Goal: Communication & Community: Participate in discussion

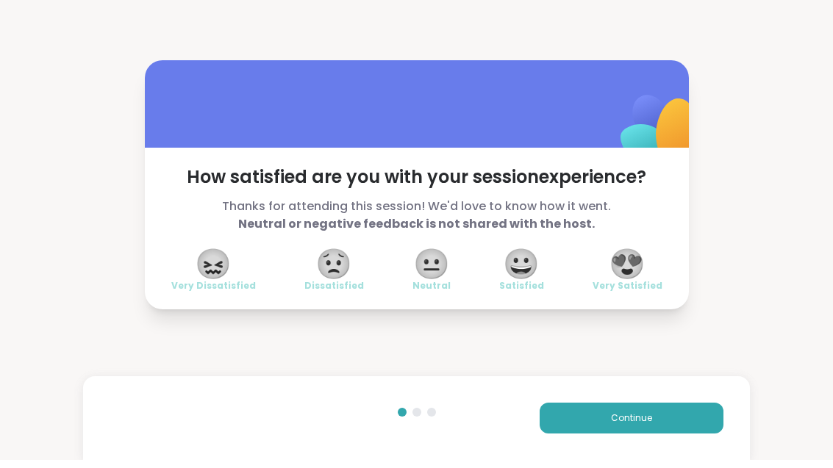
click at [647, 262] on div "😍 Very Satisfied" at bounding box center [627, 279] width 70 height 41
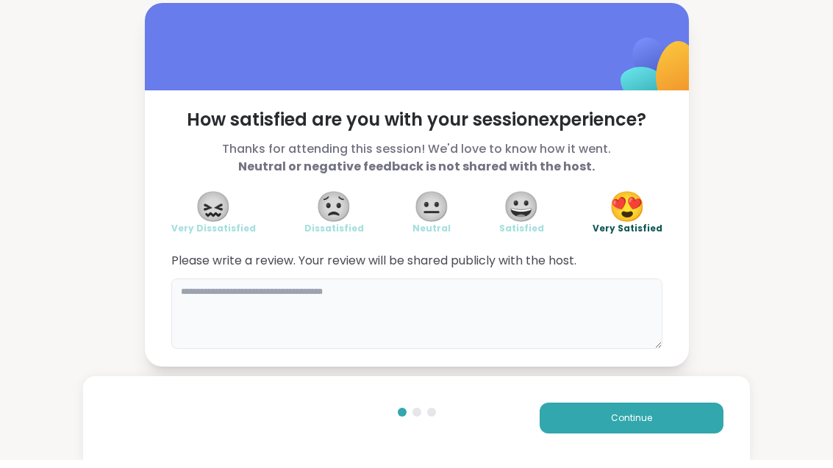
click at [435, 305] on textarea at bounding box center [416, 322] width 491 height 71
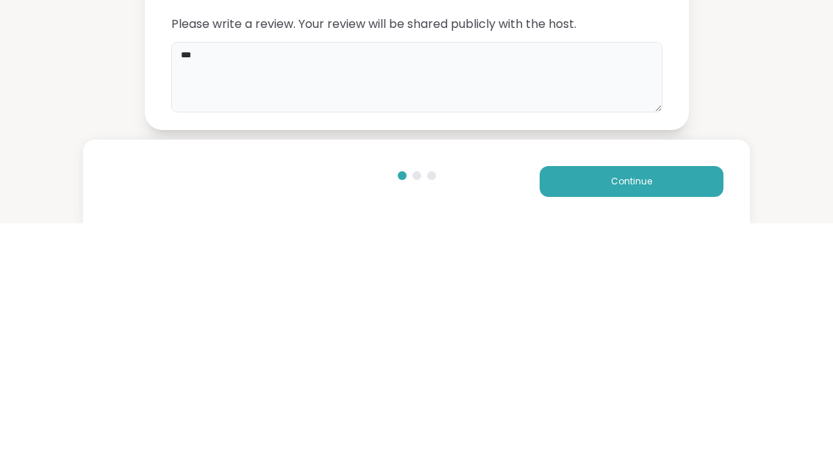
click at [309, 287] on textarea "****" at bounding box center [416, 322] width 491 height 71
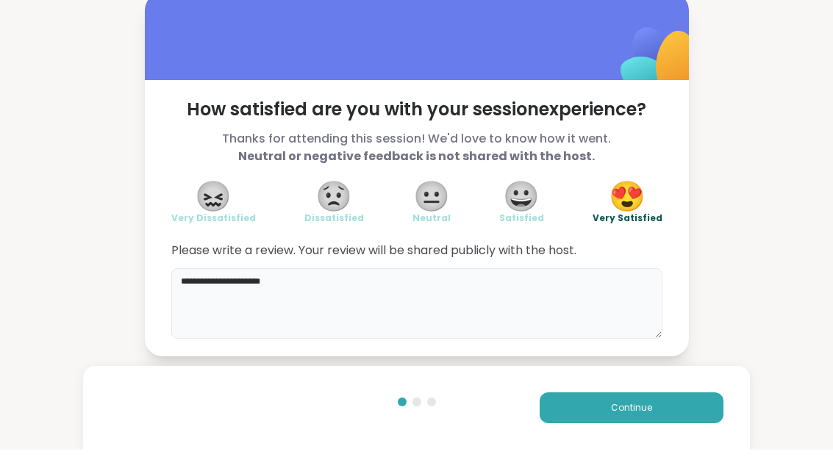
type textarea "**********"
click at [698, 421] on button "Continue" at bounding box center [632, 426] width 184 height 31
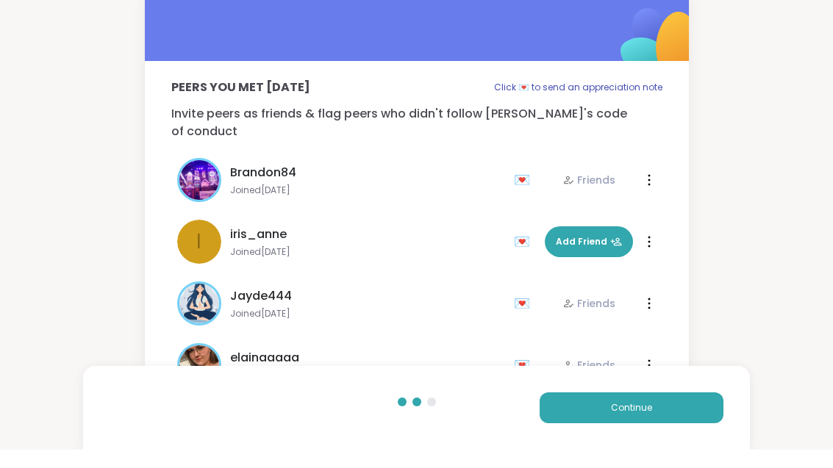
scroll to position [18, 0]
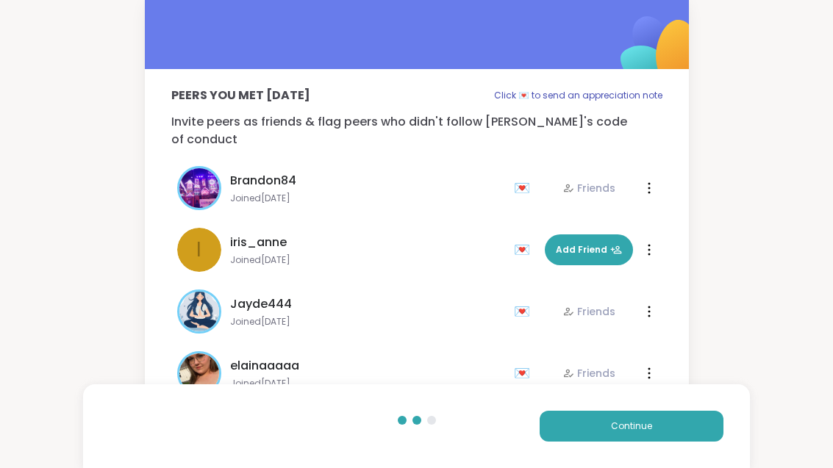
click at [670, 431] on button "Continue" at bounding box center [632, 426] width 184 height 31
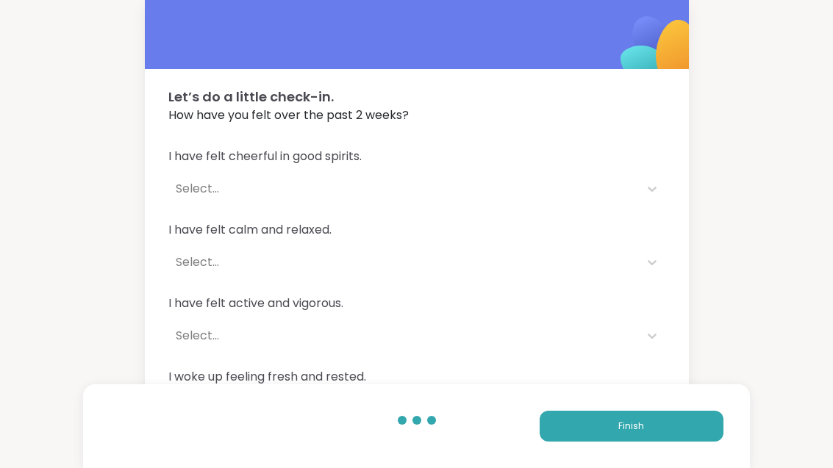
click at [664, 421] on button "Finish" at bounding box center [632, 426] width 184 height 31
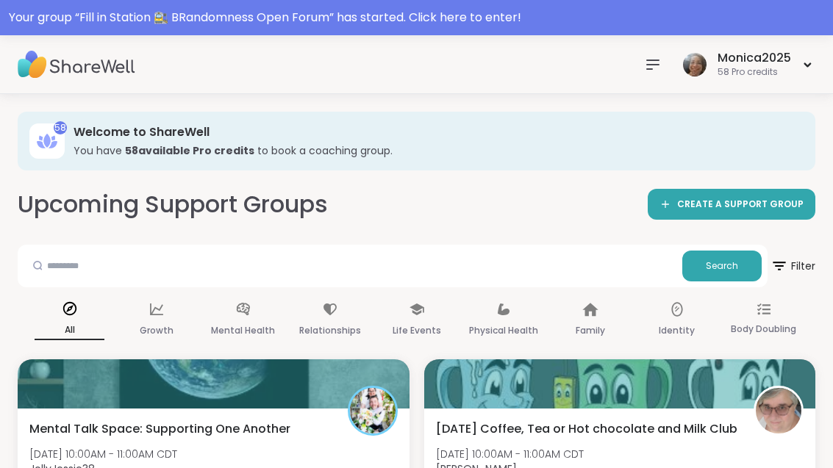
click at [268, 34] on div "Your group “ Fill in Station 🚉 BRandomness Open Forum ” has started. Click here…" at bounding box center [416, 17] width 833 height 35
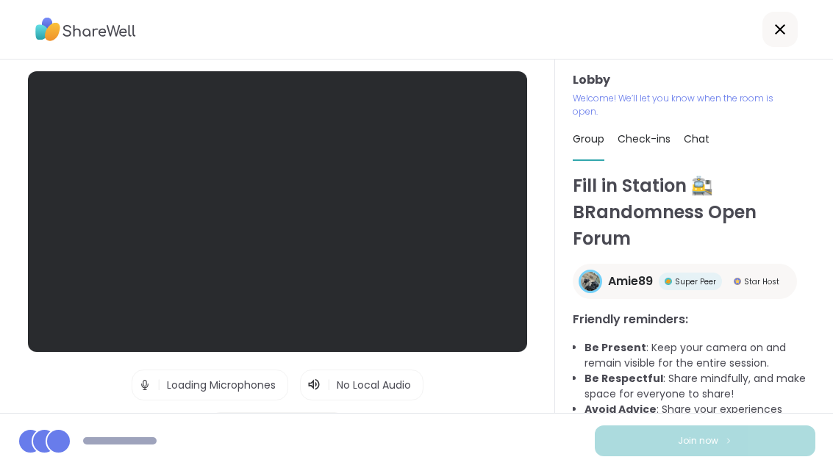
scroll to position [18, 0]
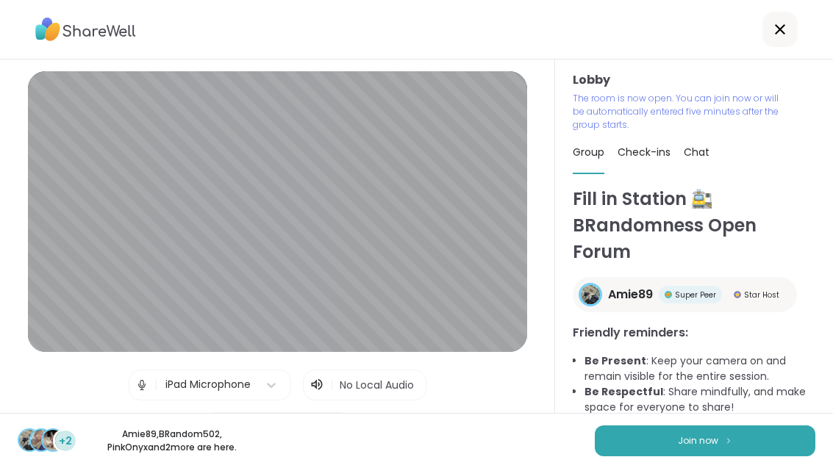
click at [759, 454] on button "Join now" at bounding box center [705, 441] width 221 height 31
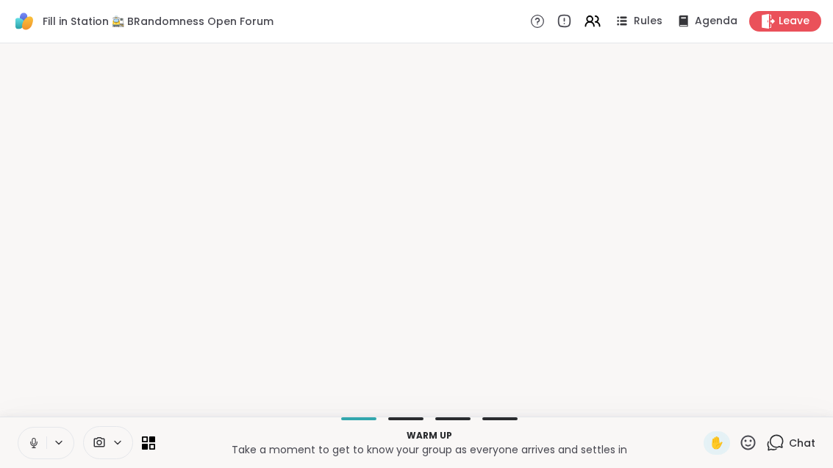
scroll to position [0, 0]
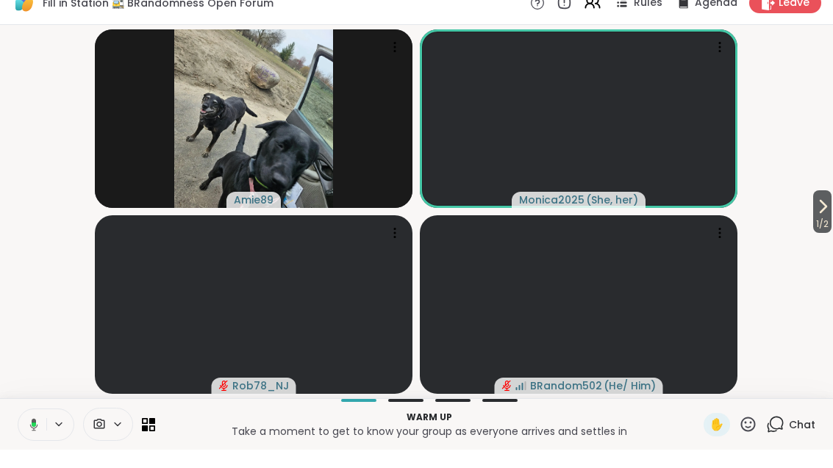
click at [829, 234] on span "1 / 2" at bounding box center [822, 243] width 18 height 18
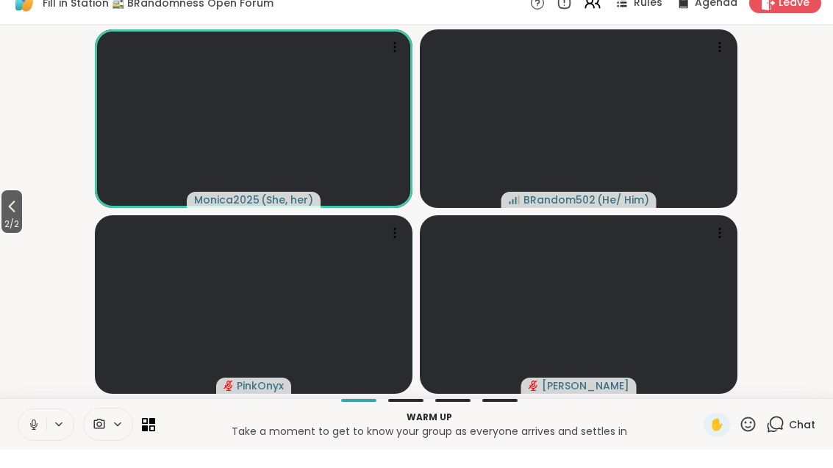
click at [16, 216] on icon at bounding box center [12, 225] width 18 height 18
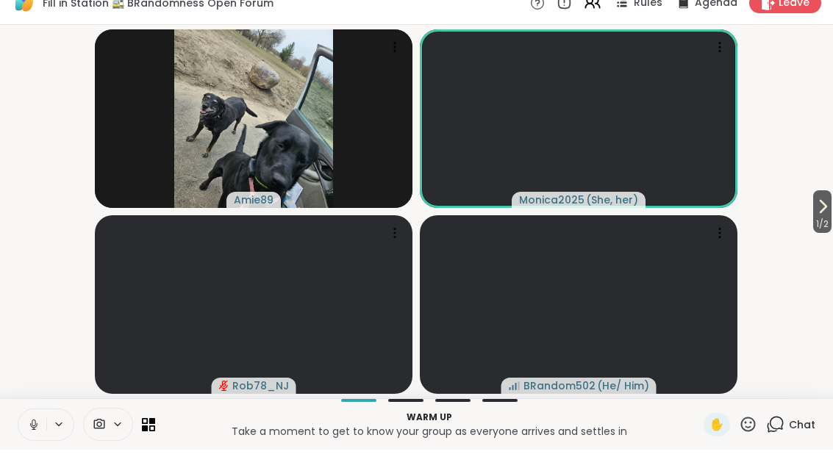
click at [820, 234] on span "1 / 2" at bounding box center [822, 243] width 18 height 18
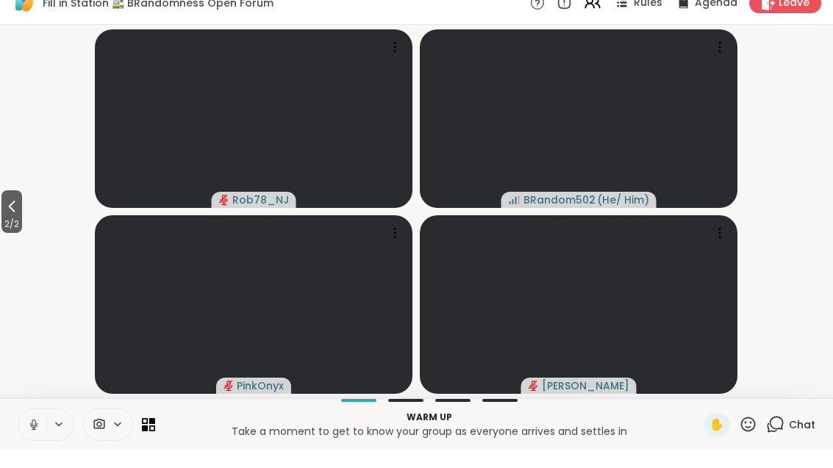
click at [8, 216] on icon at bounding box center [12, 225] width 18 height 18
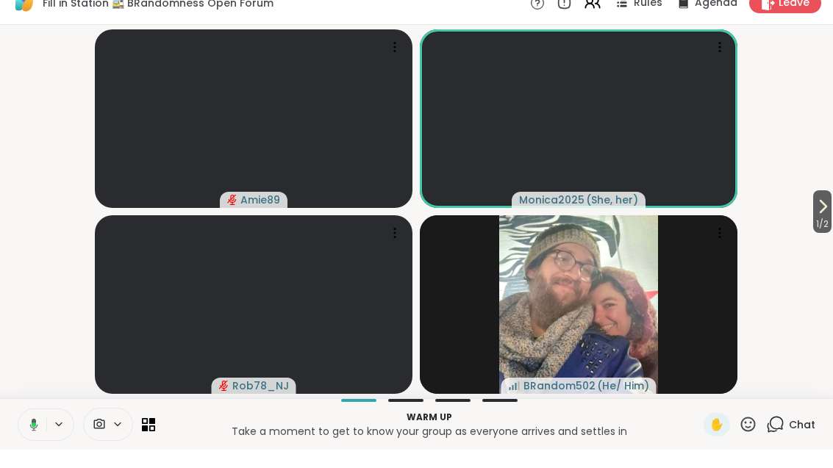
click at [829, 216] on icon at bounding box center [823, 225] width 18 height 18
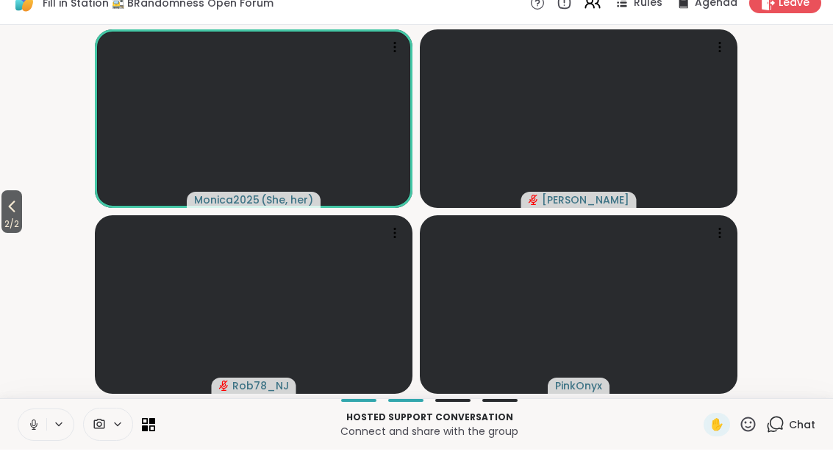
click at [32, 438] on icon at bounding box center [34, 441] width 4 height 7
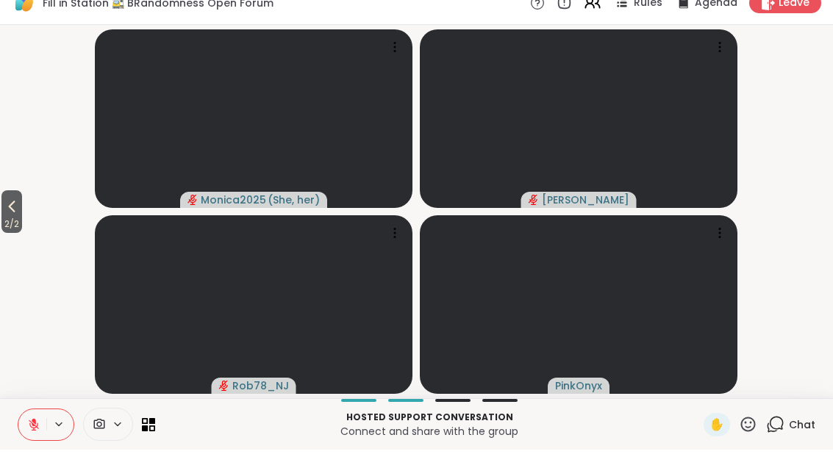
click at [32, 428] on button at bounding box center [32, 443] width 28 height 31
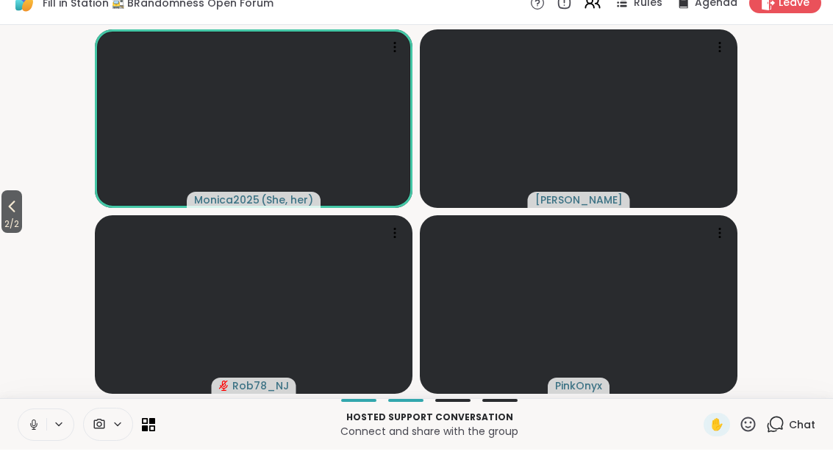
click at [25, 428] on button at bounding box center [32, 443] width 28 height 31
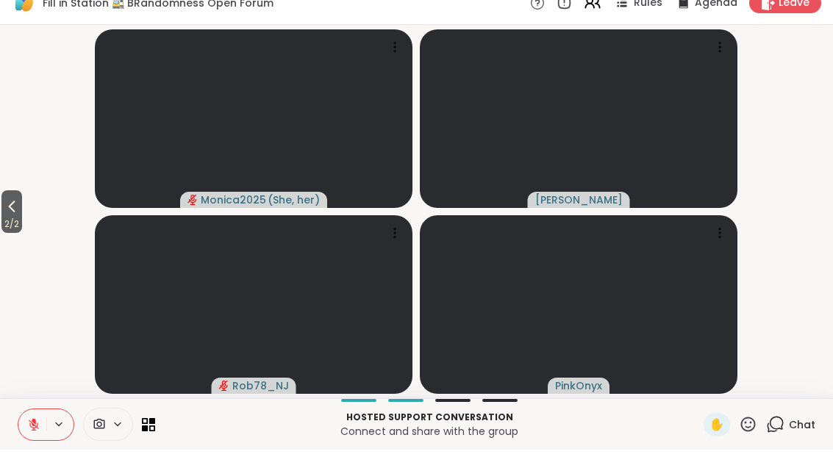
click at [21, 428] on button at bounding box center [32, 443] width 28 height 31
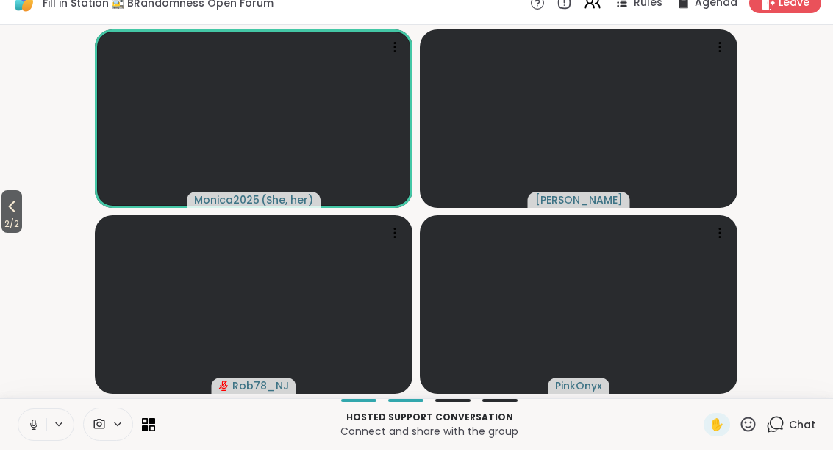
click at [33, 441] on icon at bounding box center [33, 443] width 7 height 4
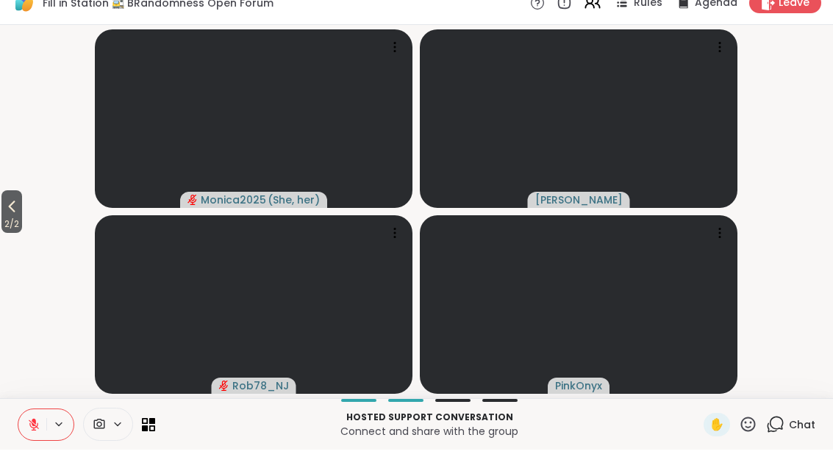
click at [45, 429] on button at bounding box center [32, 443] width 28 height 31
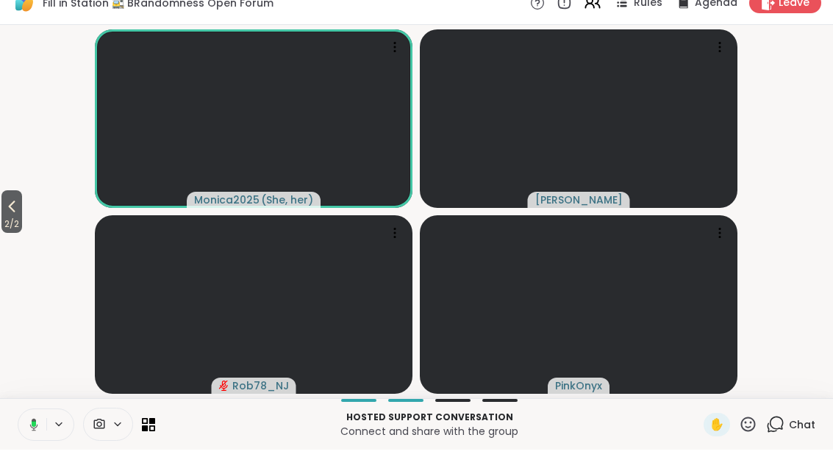
click at [29, 428] on button at bounding box center [31, 443] width 30 height 31
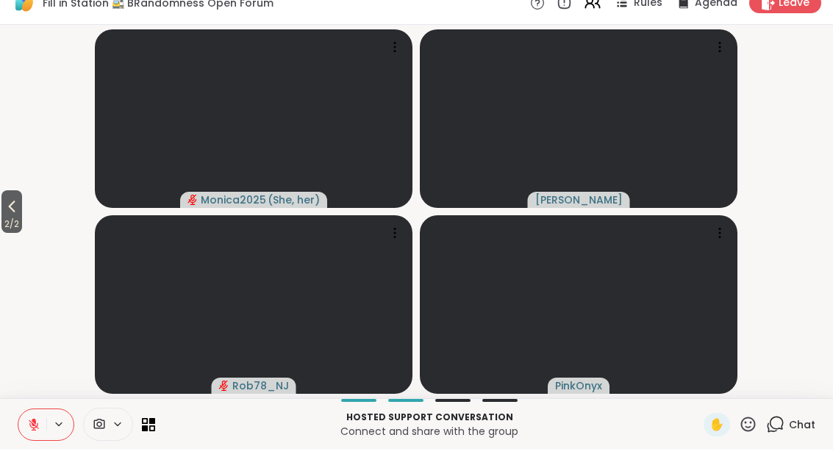
click at [34, 428] on button at bounding box center [32, 443] width 28 height 31
click at [3, 209] on button "2 / 2" at bounding box center [11, 230] width 21 height 43
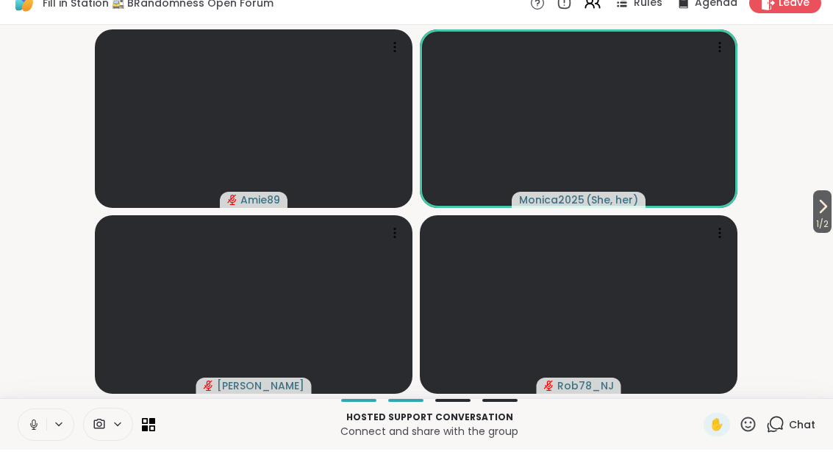
click at [820, 219] on icon at bounding box center [823, 225] width 6 height 12
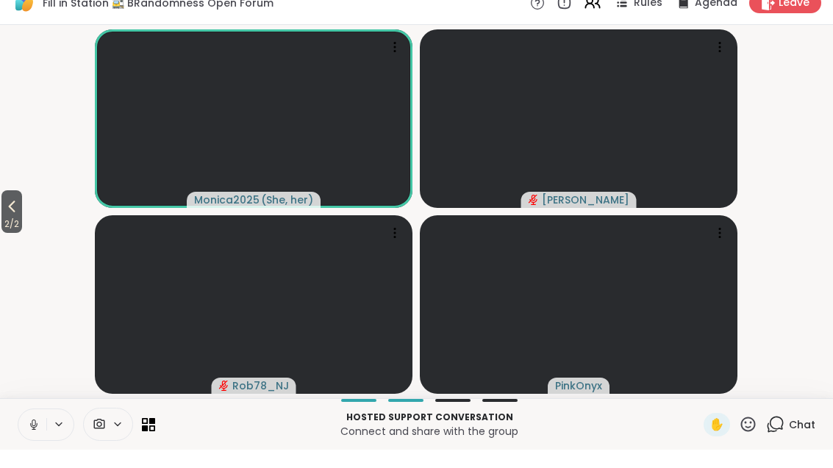
click at [22, 209] on button "2 / 2" at bounding box center [11, 230] width 21 height 43
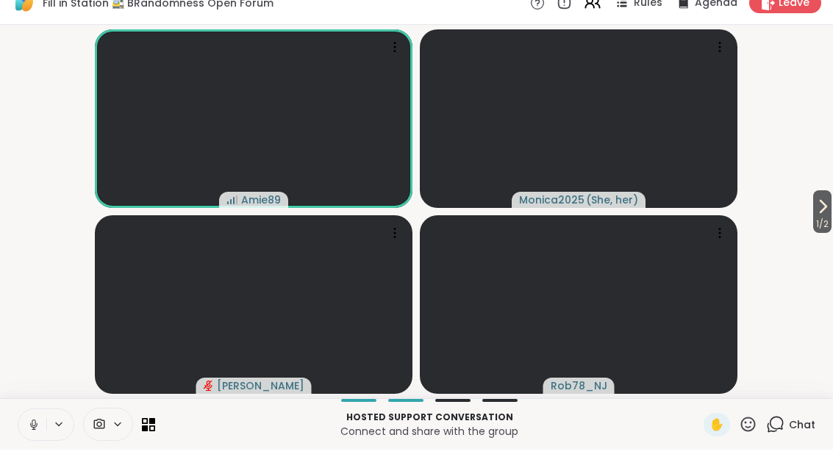
click at [829, 216] on icon at bounding box center [823, 225] width 18 height 18
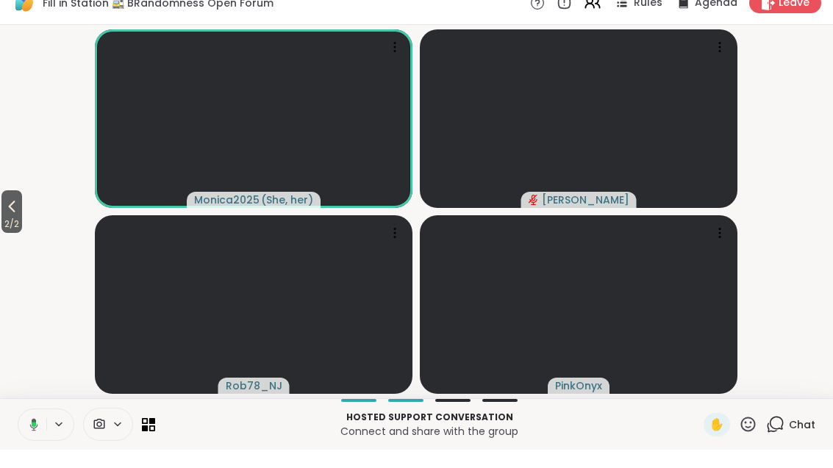
click at [22, 212] on button "2 / 2" at bounding box center [11, 230] width 21 height 43
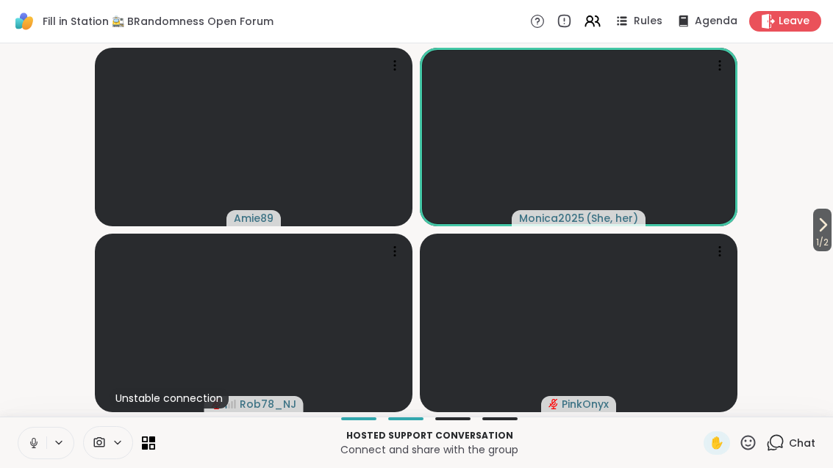
click at [770, 436] on icon at bounding box center [775, 443] width 18 height 18
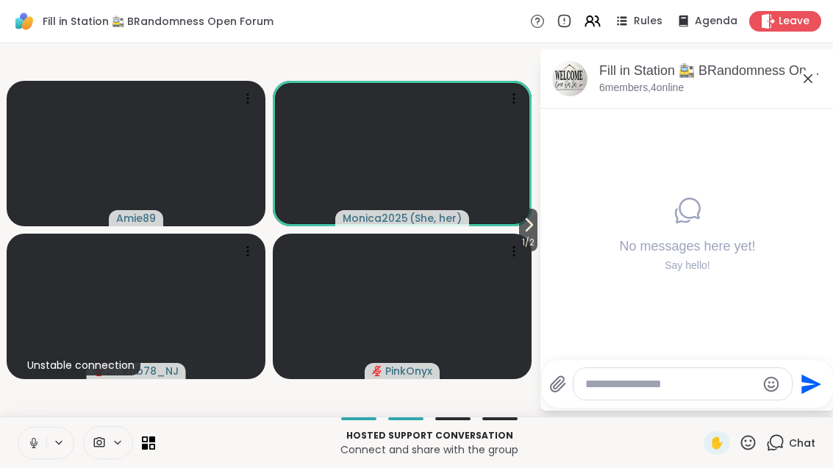
click at [632, 387] on textarea "Type your message" at bounding box center [670, 384] width 171 height 15
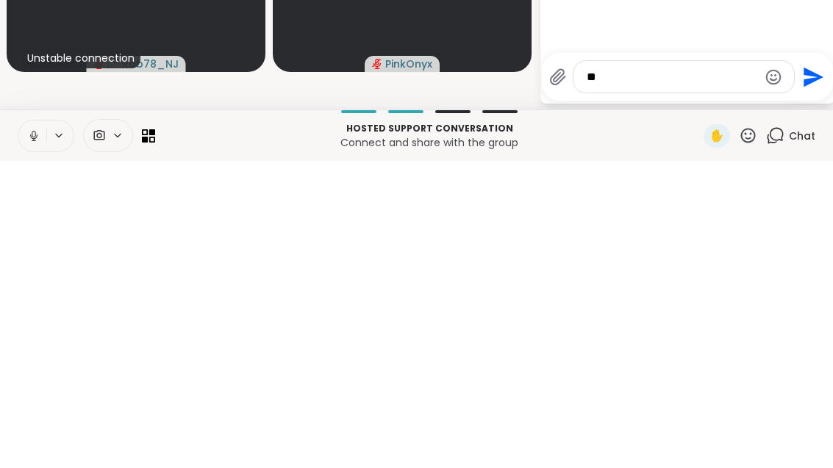
type textarea "**"
click at [800, 373] on icon "Send" at bounding box center [812, 385] width 24 height 24
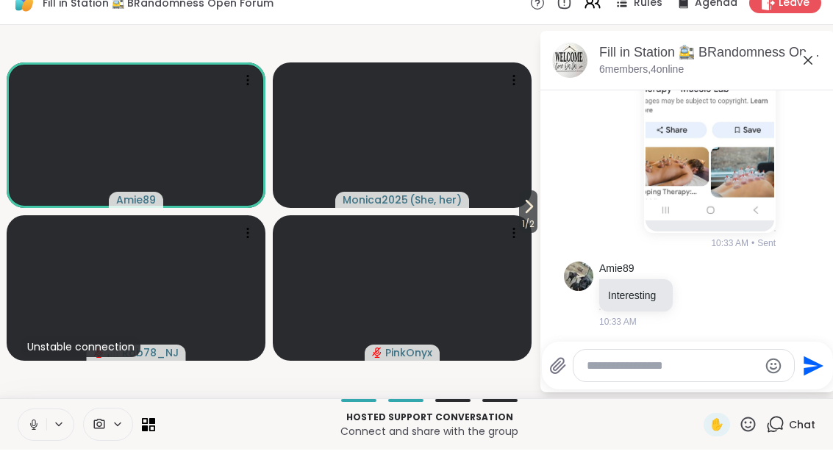
scroll to position [747, 0]
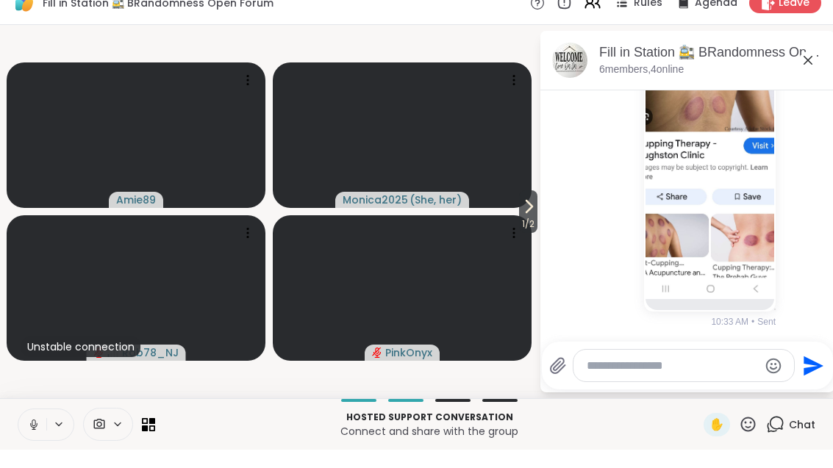
click at [87, 436] on span at bounding box center [98, 443] width 28 height 14
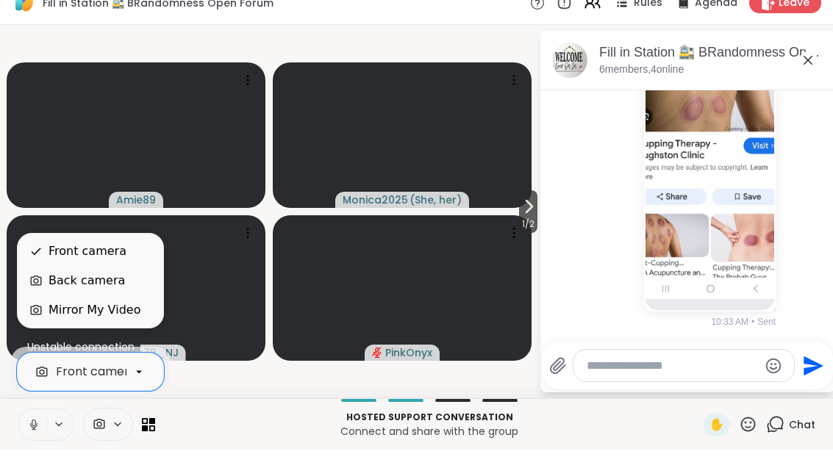
click at [65, 290] on div "Back camera" at bounding box center [87, 299] width 76 height 18
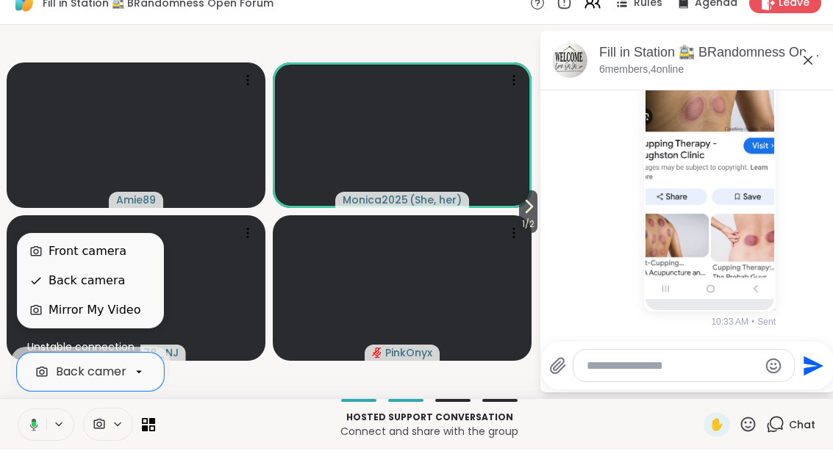
click at [72, 261] on div "Front camera" at bounding box center [88, 270] width 78 height 18
click at [66, 314] on div "Mirror My Video" at bounding box center [91, 328] width 146 height 29
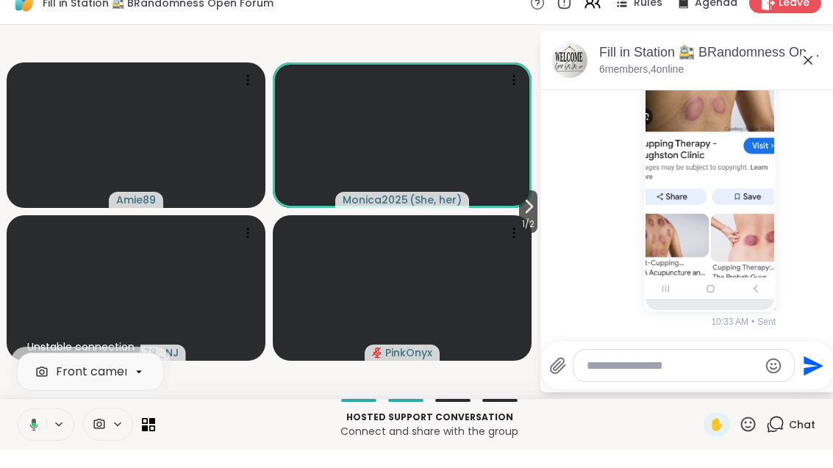
click at [110, 436] on span at bounding box center [98, 443] width 28 height 14
click at [88, 437] on div at bounding box center [108, 442] width 50 height 33
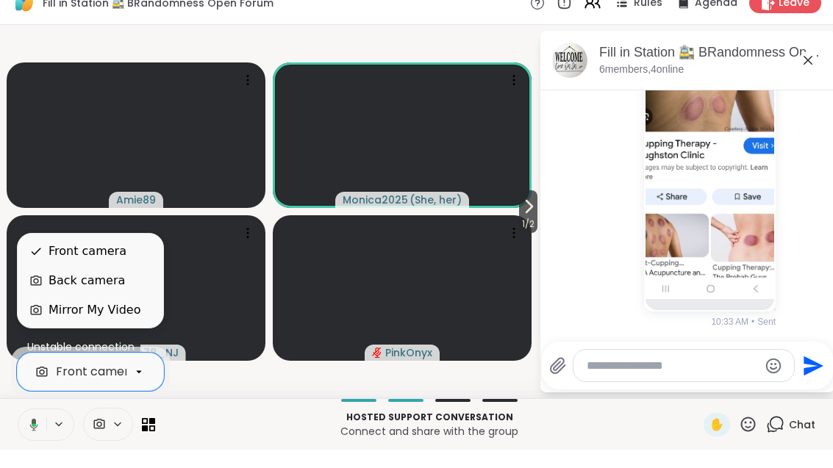
click at [54, 290] on div "Back camera" at bounding box center [87, 299] width 76 height 18
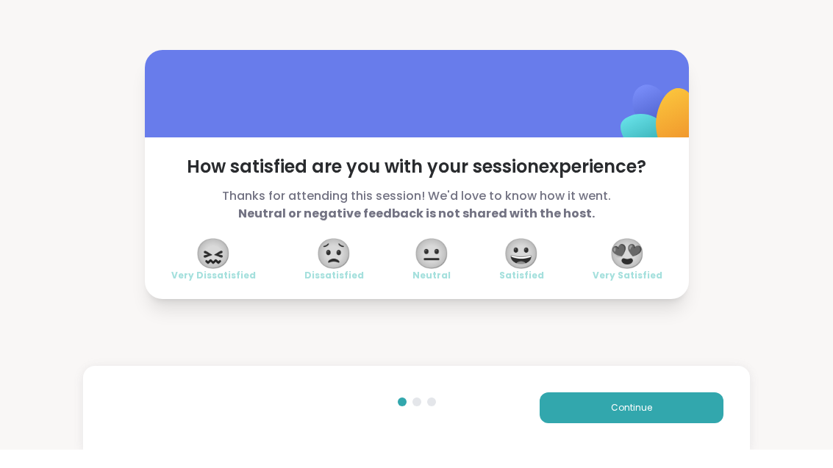
click at [634, 260] on span "😍" at bounding box center [627, 272] width 37 height 26
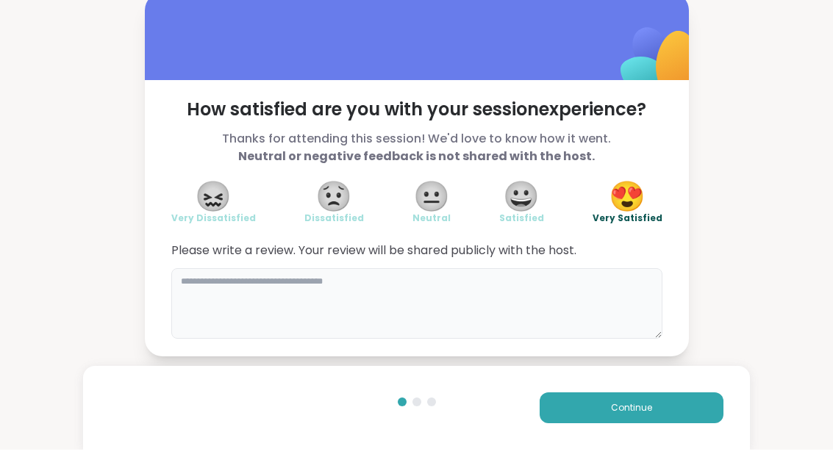
click at [473, 304] on textarea at bounding box center [416, 322] width 491 height 71
type textarea "**********"
click at [670, 411] on button "Continue" at bounding box center [632, 426] width 184 height 31
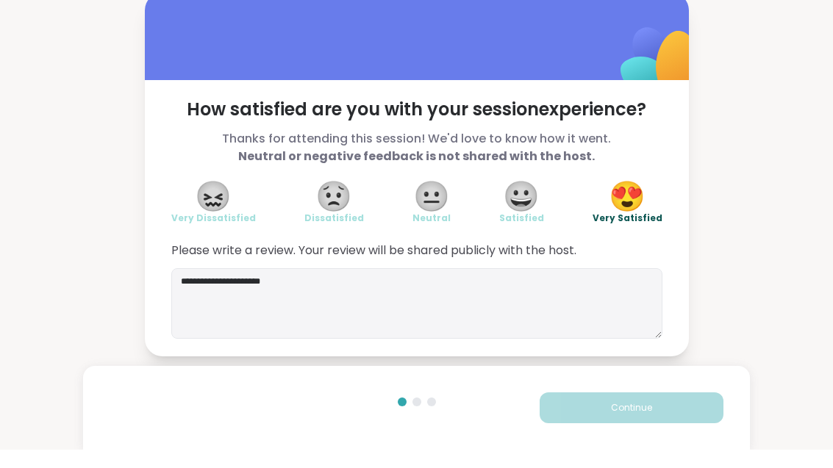
scroll to position [18, 0]
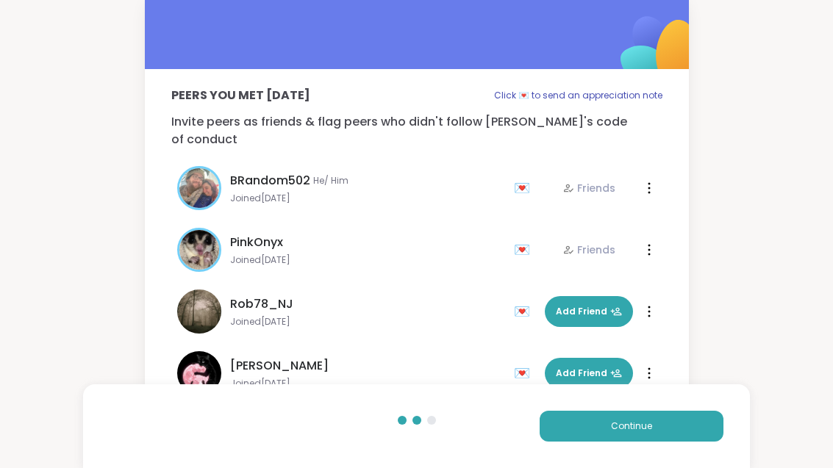
click at [663, 429] on button "Continue" at bounding box center [632, 426] width 184 height 31
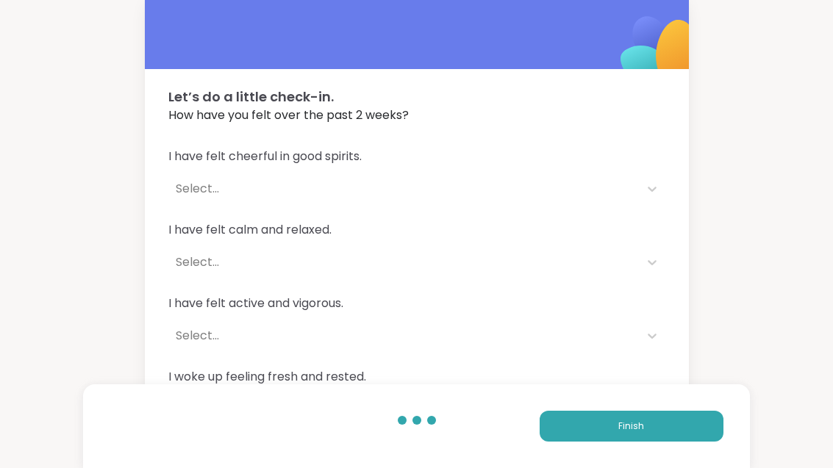
click at [668, 422] on button "Finish" at bounding box center [632, 426] width 184 height 31
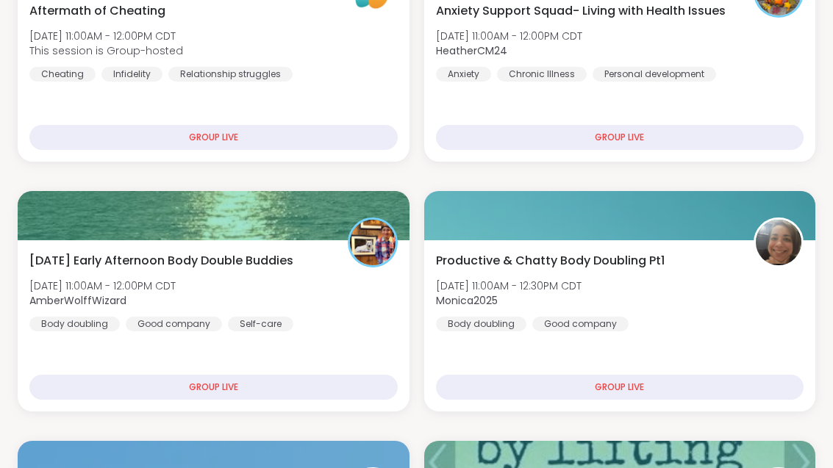
scroll to position [384, 0]
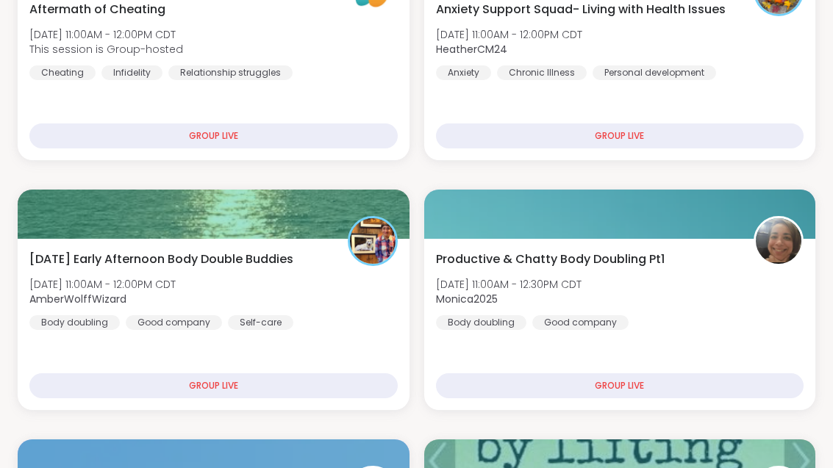
click at [765, 84] on div "Anxiety Support Squad- Living with Health Issues Mon, Oct 13 | 11:00AM - 12:00P…" at bounding box center [620, 75] width 392 height 171
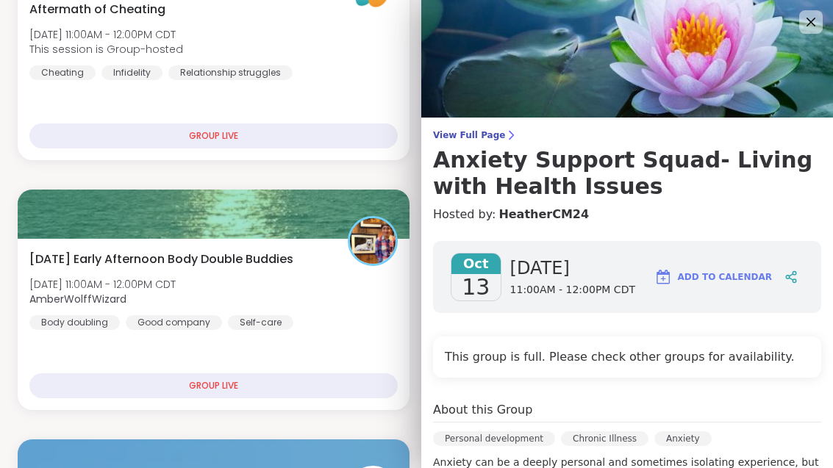
scroll to position [0, 0]
click at [817, 15] on icon at bounding box center [811, 22] width 18 height 18
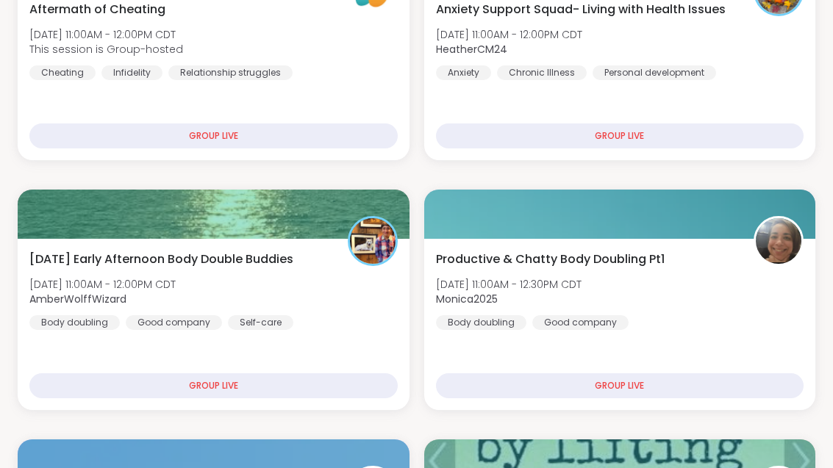
click at [695, 297] on div "Productive & Chatty Body Doubling Pt1 Mon, Oct 13 | 11:00AM - 12:30PM CDT Monic…" at bounding box center [620, 290] width 368 height 79
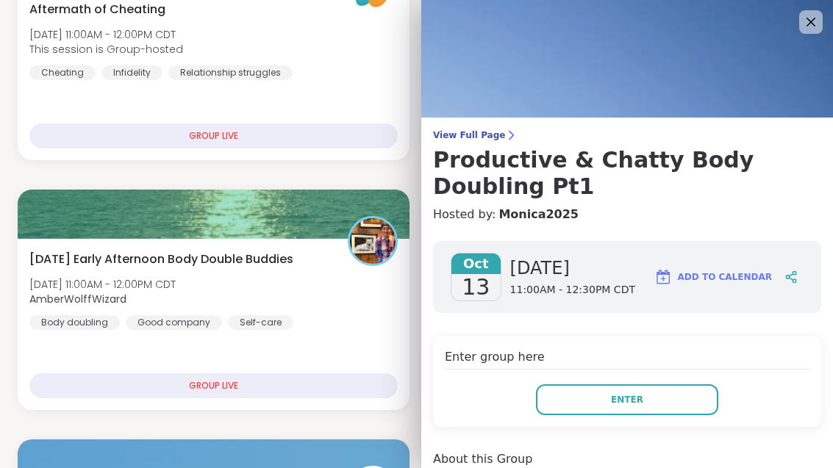
click at [698, 402] on button "Enter" at bounding box center [627, 399] width 182 height 31
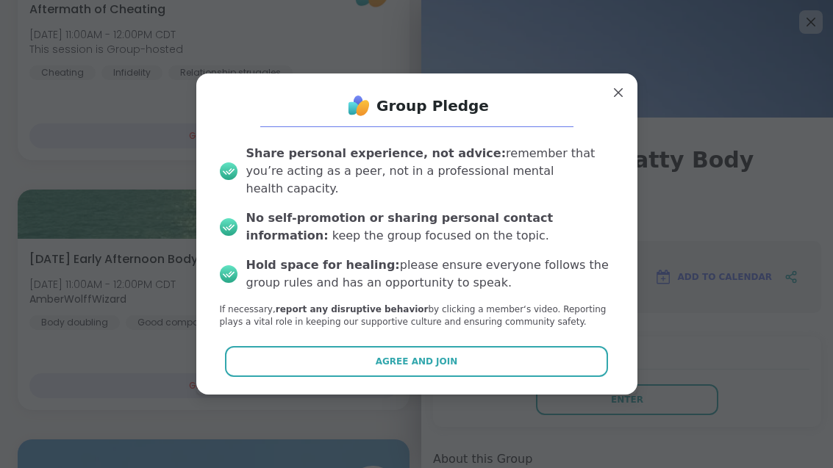
click at [536, 377] on button "Agree and Join" at bounding box center [416, 361] width 383 height 31
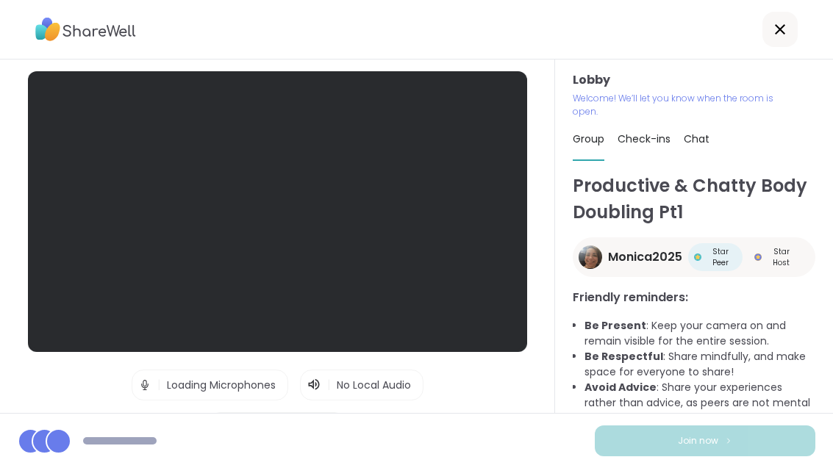
scroll to position [47, 0]
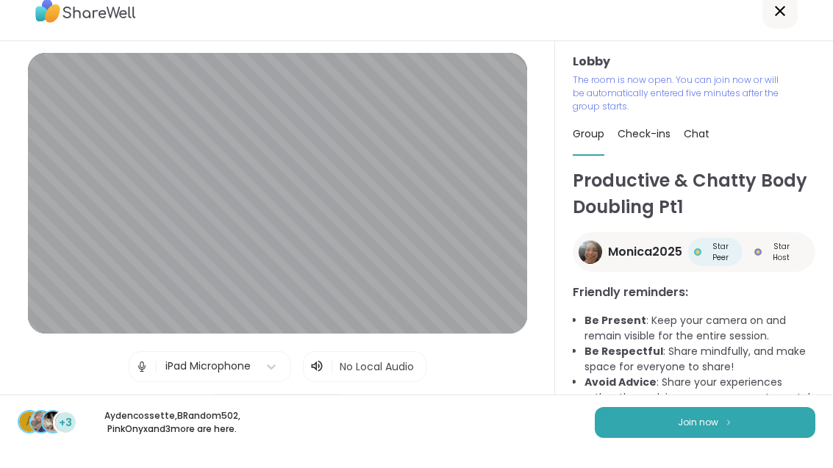
click at [703, 434] on span "Join now" at bounding box center [698, 440] width 40 height 13
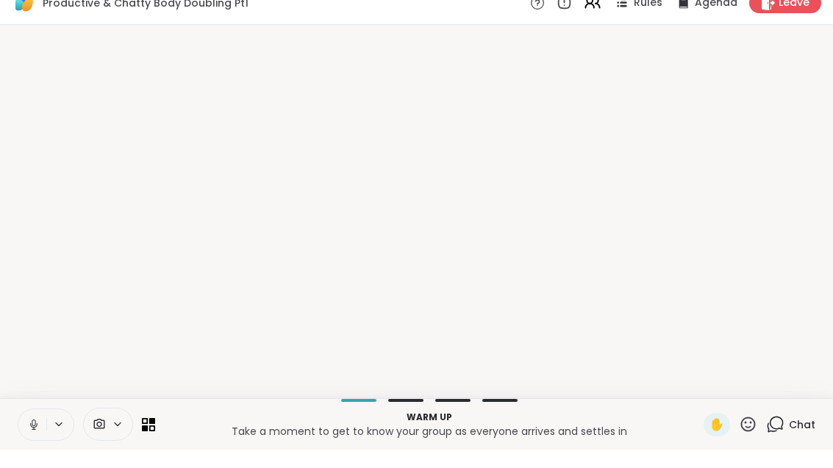
scroll to position [0, 0]
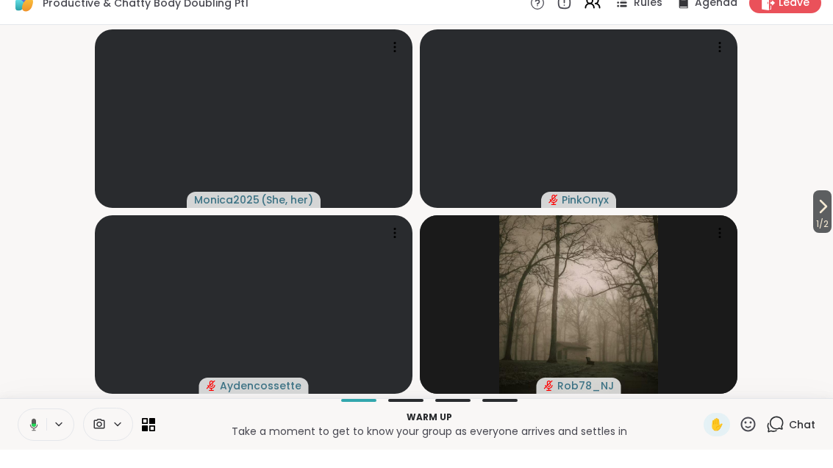
click at [821, 234] on span "1 / 2" at bounding box center [822, 243] width 18 height 18
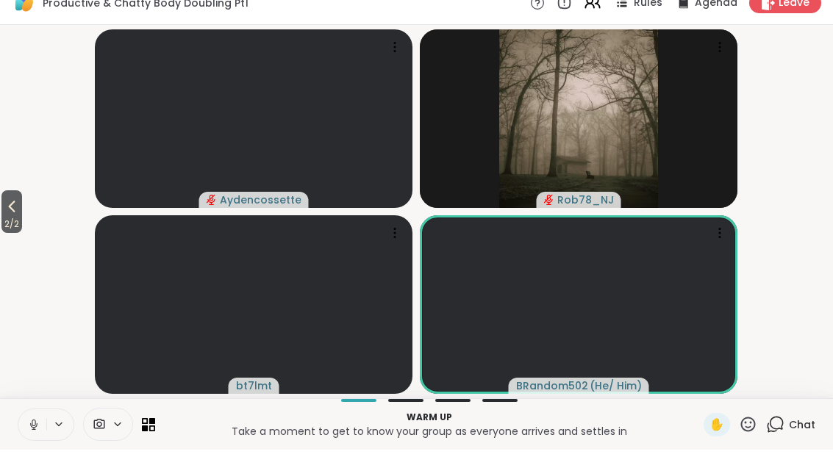
click at [17, 216] on icon at bounding box center [12, 225] width 18 height 18
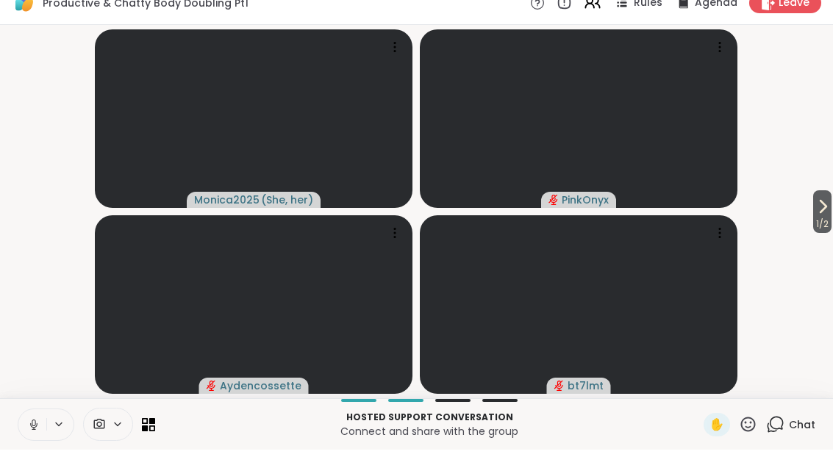
click at [830, 212] on button "1 / 2" at bounding box center [822, 230] width 18 height 43
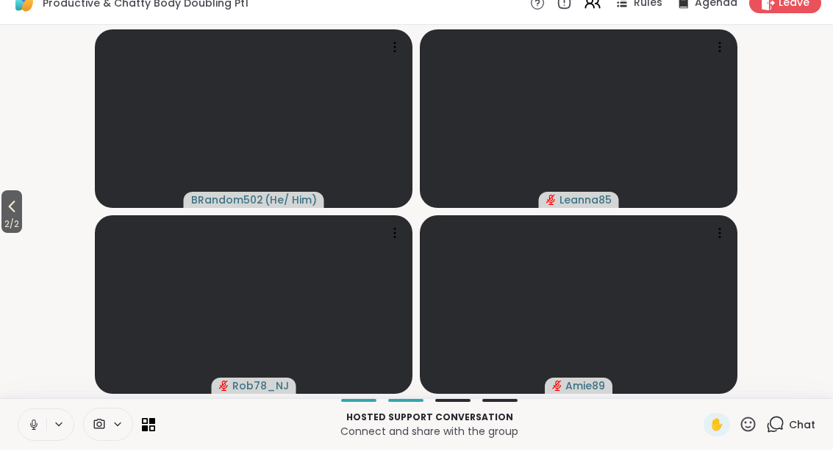
click at [21, 216] on icon at bounding box center [12, 225] width 18 height 18
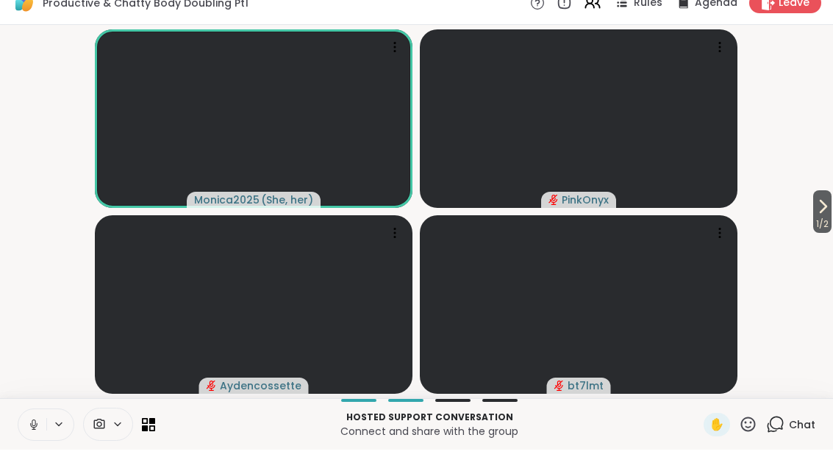
click at [634, 12] on div "Rules" at bounding box center [637, 21] width 49 height 18
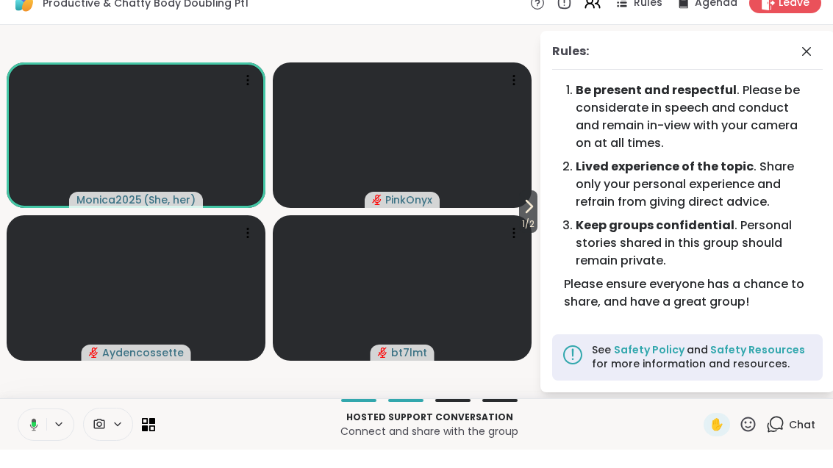
click at [793, 61] on div "Rules:" at bounding box center [687, 74] width 271 height 27
click at [823, 49] on div "Rules: Be present and respectful . Please be considerate in speech and conduct …" at bounding box center [687, 230] width 294 height 362
click at [815, 61] on span at bounding box center [808, 70] width 21 height 18
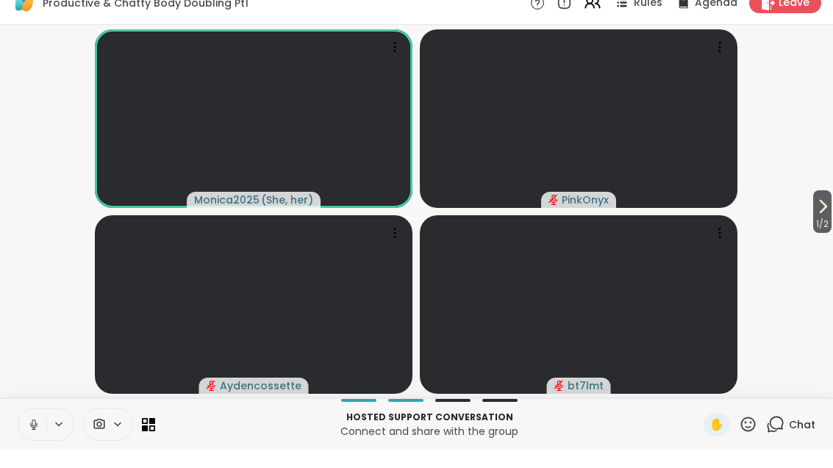
click at [814, 216] on icon at bounding box center [823, 225] width 18 height 18
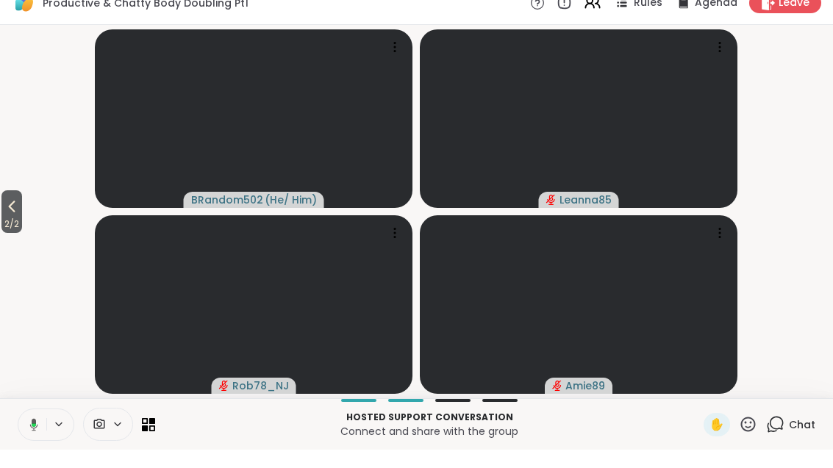
click at [5, 216] on icon at bounding box center [12, 225] width 18 height 18
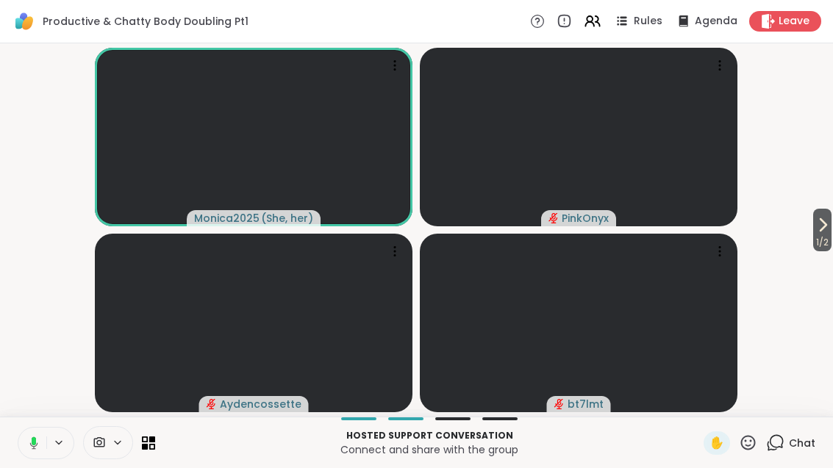
click at [637, 21] on span "Rules" at bounding box center [648, 21] width 29 height 15
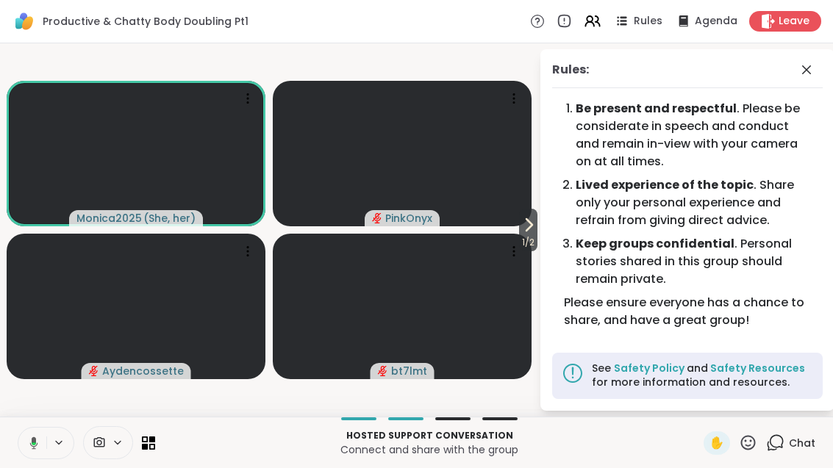
click at [534, 235] on span "1 / 2" at bounding box center [528, 243] width 18 height 18
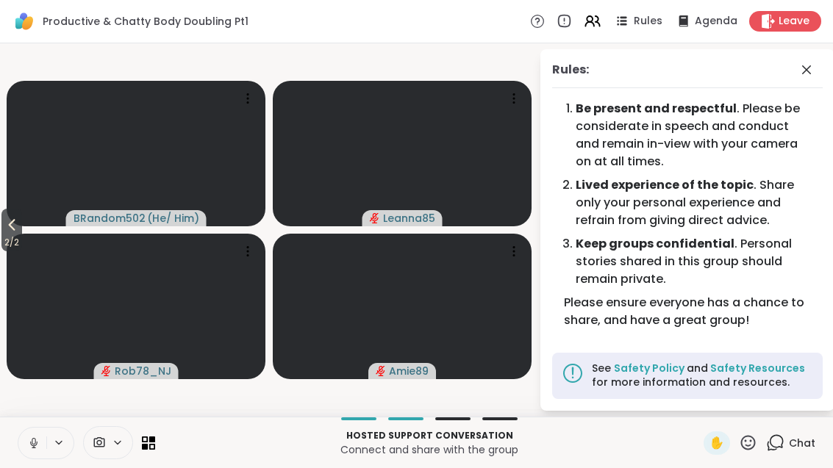
click at [807, 74] on icon at bounding box center [807, 70] width 18 height 18
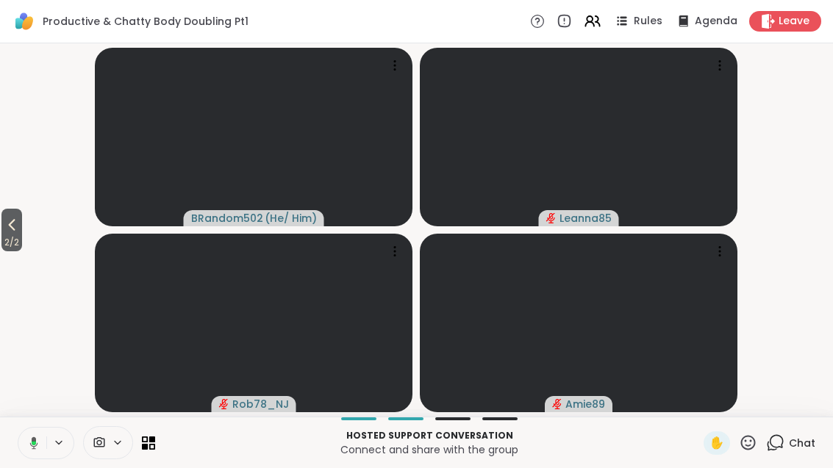
click at [17, 226] on icon at bounding box center [12, 225] width 18 height 18
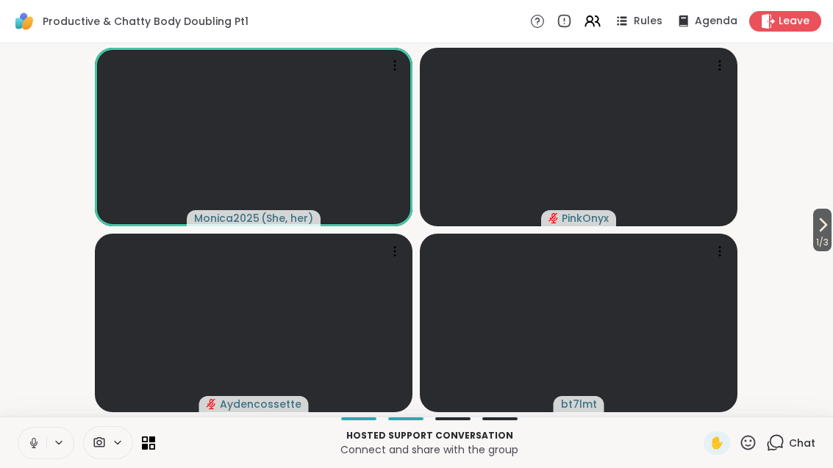
click at [823, 228] on icon at bounding box center [823, 225] width 18 height 18
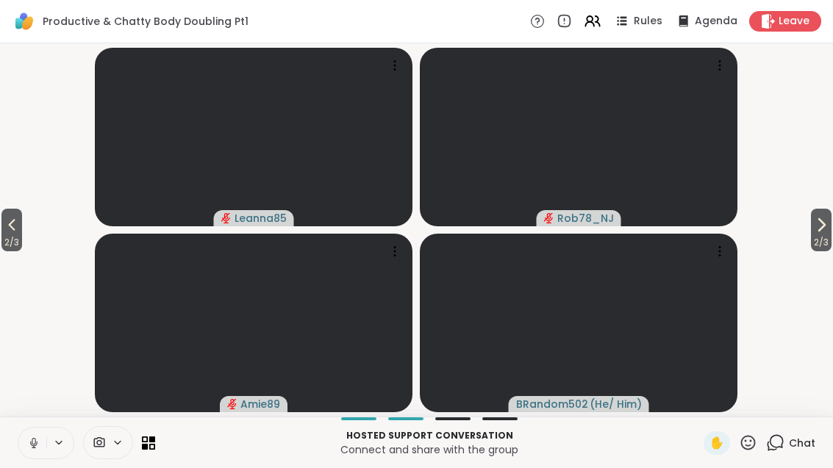
click at [788, 451] on div "Chat" at bounding box center [790, 443] width 49 height 24
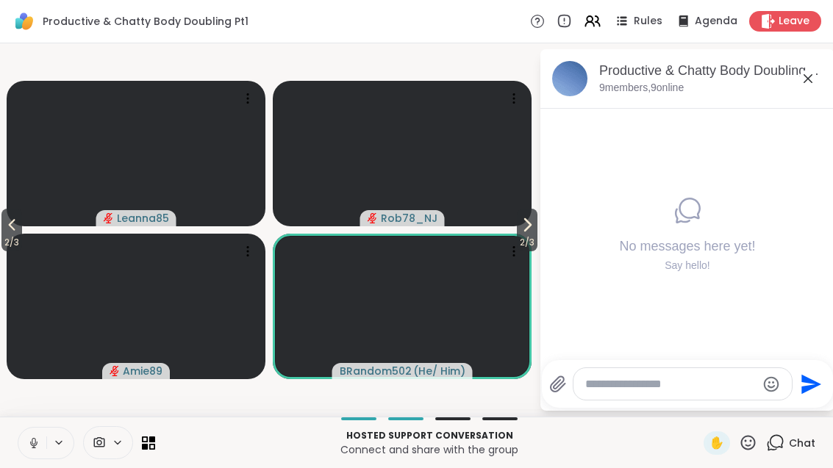
click at [521, 229] on icon at bounding box center [527, 225] width 18 height 18
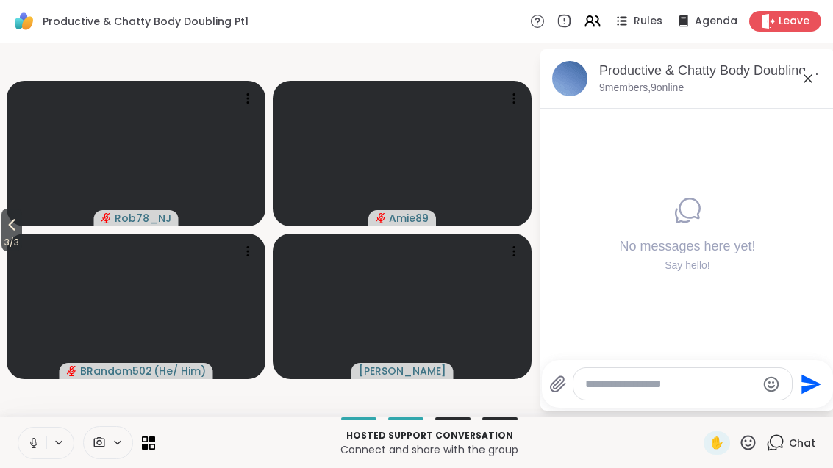
click at [22, 236] on span "3 / 3" at bounding box center [11, 243] width 21 height 18
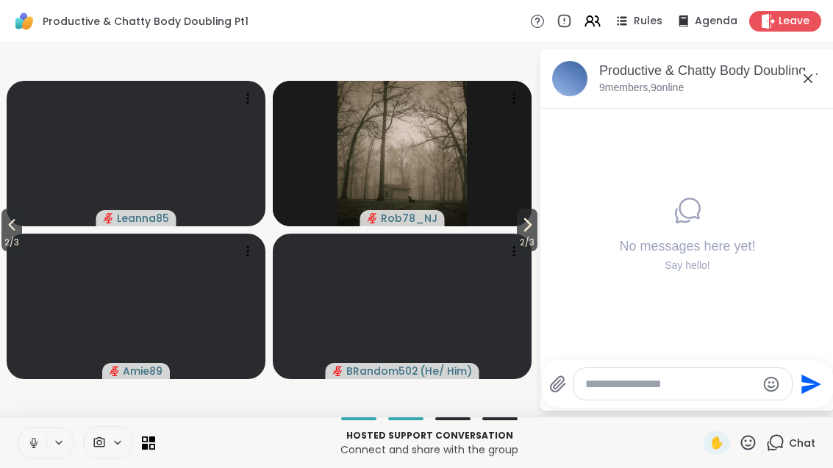
click at [28, 235] on video at bounding box center [136, 307] width 259 height 146
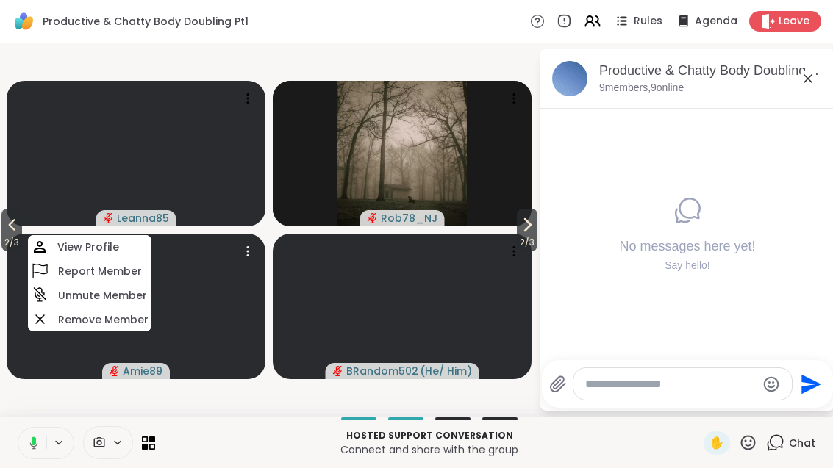
click at [3, 217] on button "2 / 3" at bounding box center [11, 230] width 21 height 43
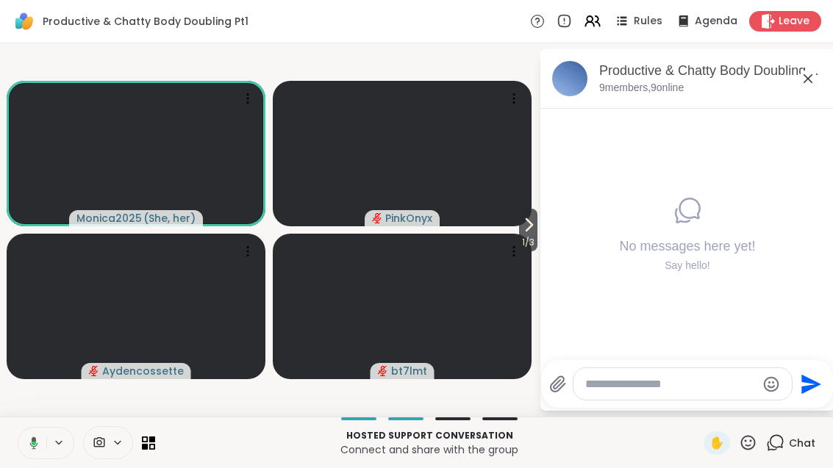
click at [530, 233] on icon at bounding box center [529, 225] width 18 height 18
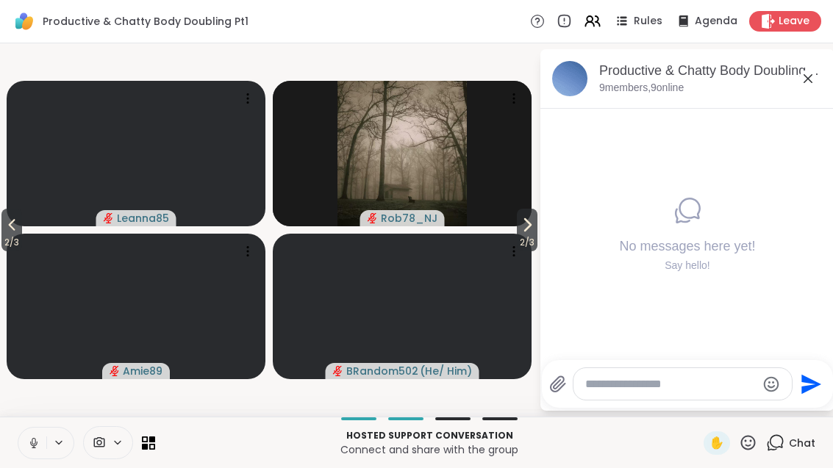
click at [526, 227] on icon at bounding box center [528, 225] width 6 height 12
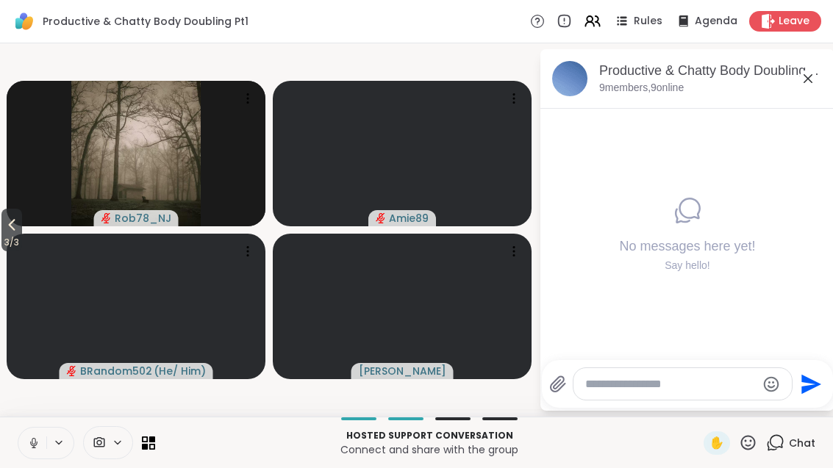
click at [806, 76] on icon at bounding box center [807, 78] width 9 height 9
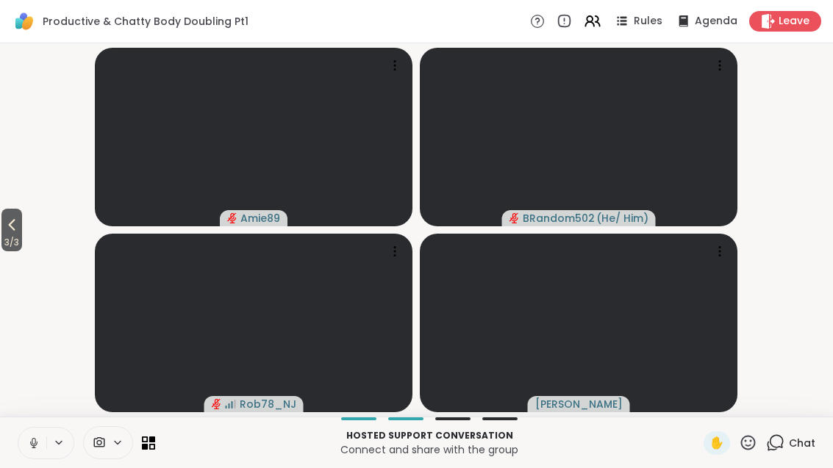
click at [12, 209] on button "3 / 3" at bounding box center [11, 230] width 21 height 43
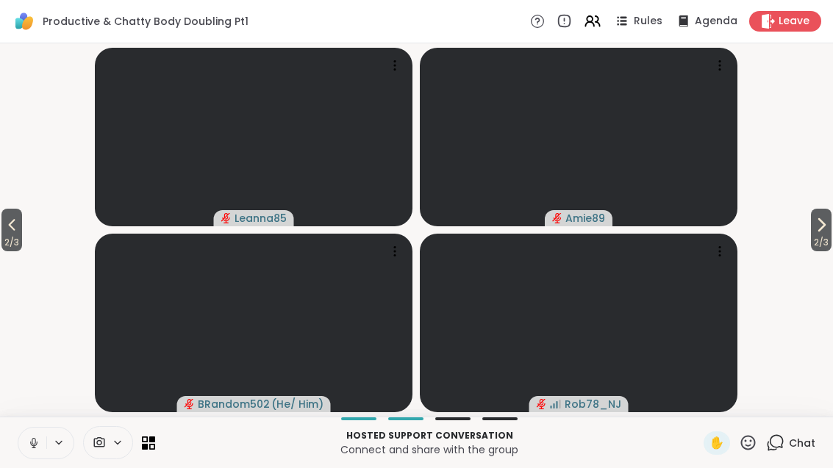
click at [3, 230] on button "2 / 3" at bounding box center [11, 230] width 21 height 43
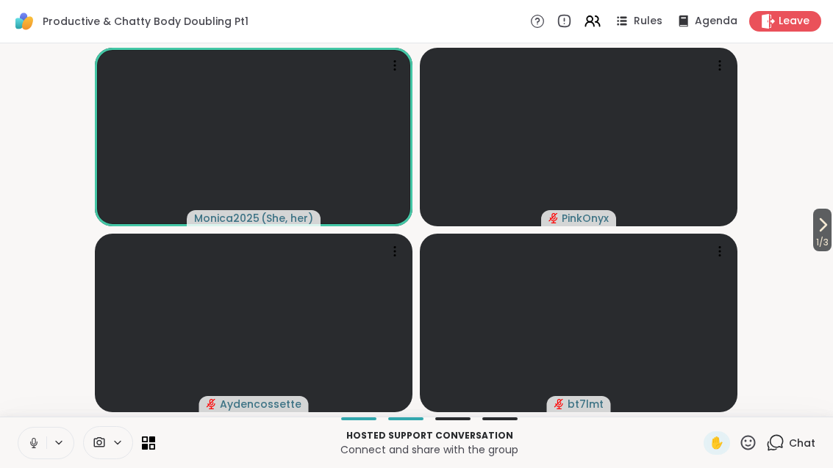
click at [820, 232] on icon at bounding box center [823, 225] width 18 height 18
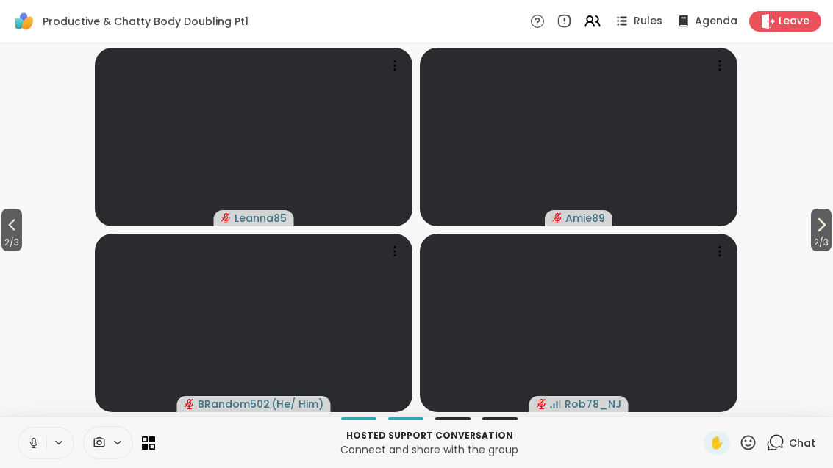
click at [816, 234] on span "2 / 3" at bounding box center [821, 243] width 21 height 18
click at [831, 231] on button "2 / 3" at bounding box center [821, 230] width 21 height 43
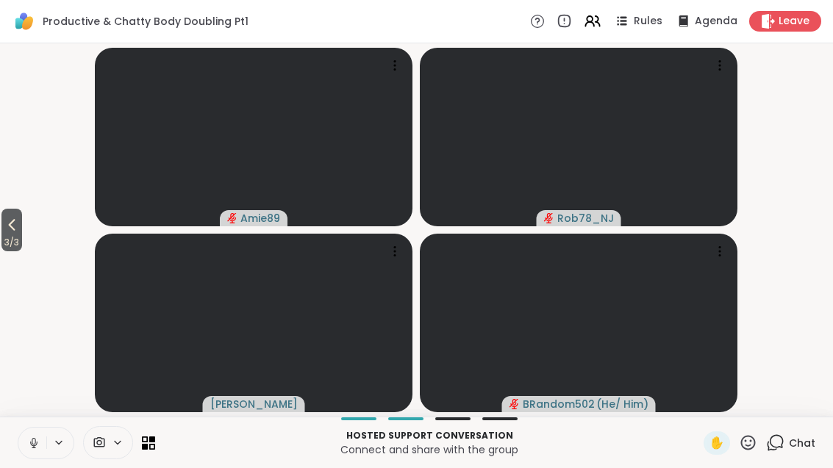
click at [2, 229] on button "3 / 3" at bounding box center [11, 230] width 21 height 43
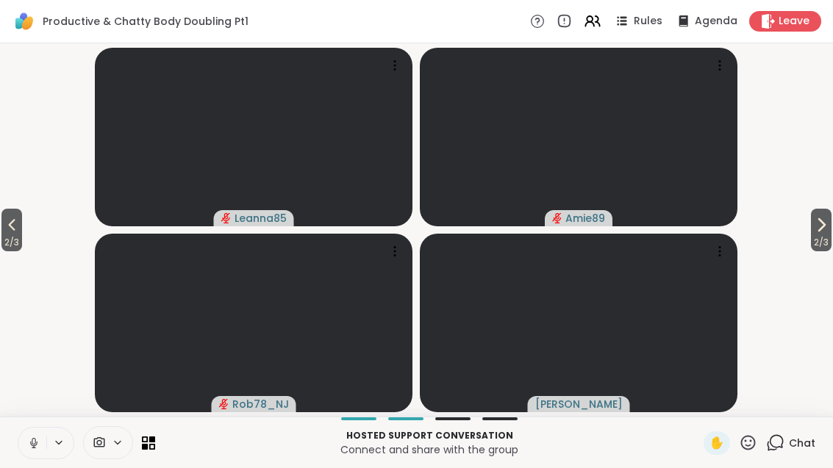
click at [16, 225] on icon at bounding box center [12, 225] width 18 height 18
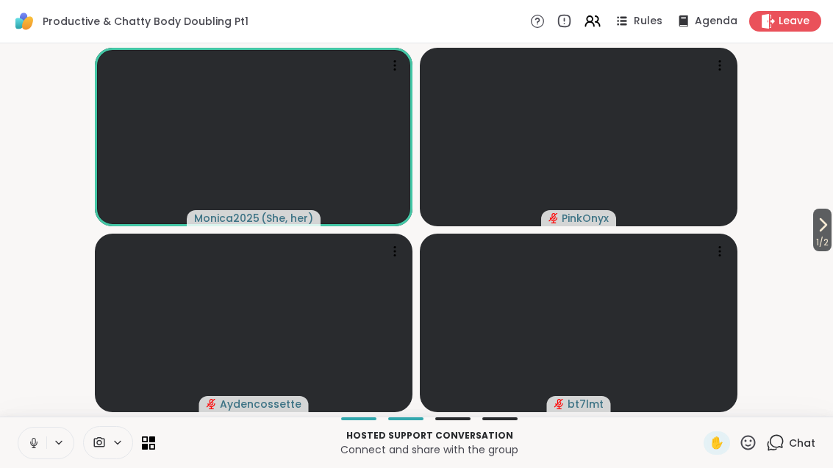
click at [801, 243] on video-player-container "1 / 2 Monica2025 ( She, her ) PinkOnyx Aydencossette bt7lmt" at bounding box center [416, 230] width 815 height 362
click at [820, 223] on icon at bounding box center [823, 225] width 6 height 12
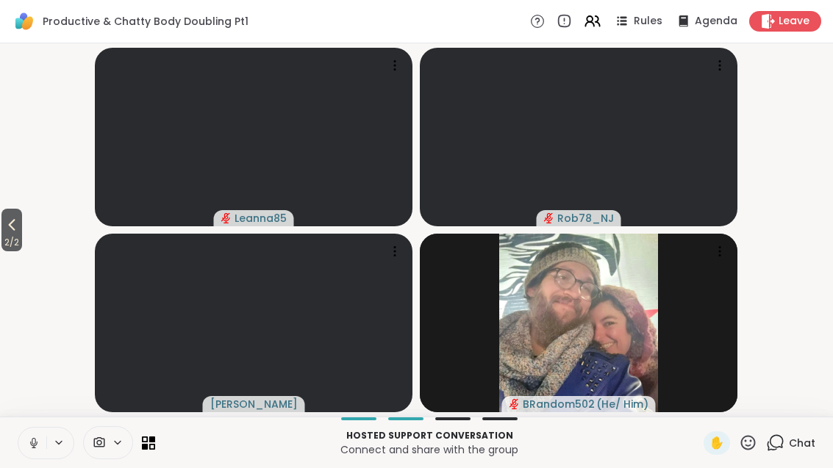
click at [22, 235] on span "2 / 2" at bounding box center [11, 243] width 21 height 18
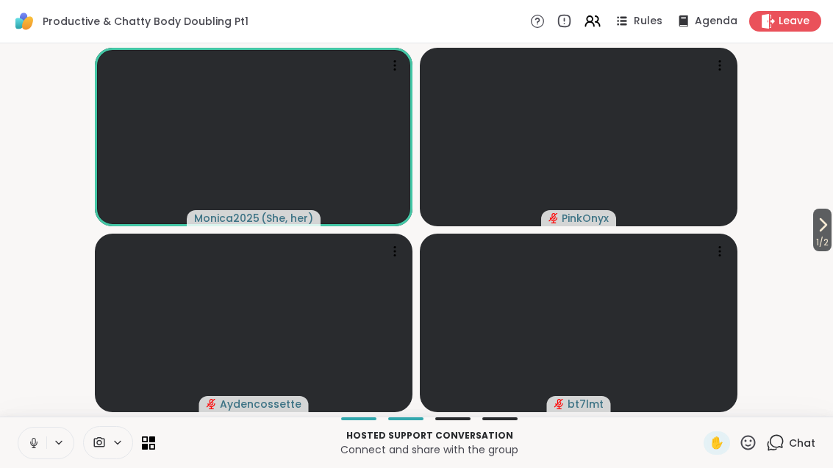
click at [831, 222] on button "1 / 2" at bounding box center [822, 230] width 18 height 43
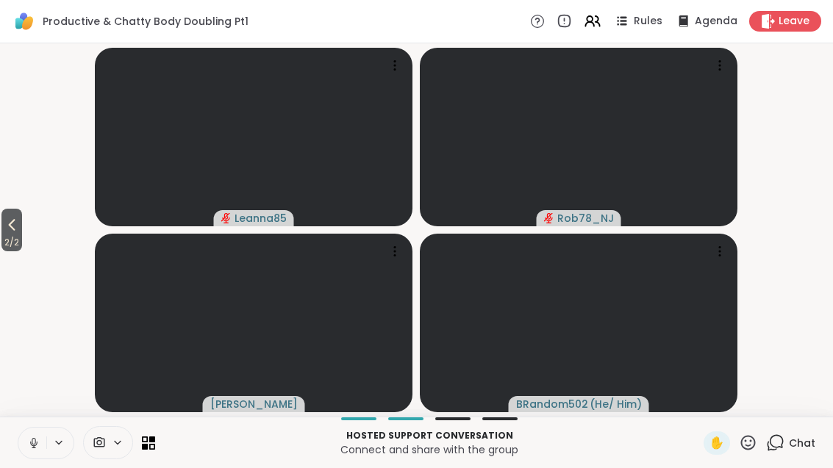
click at [6, 233] on icon at bounding box center [12, 225] width 18 height 18
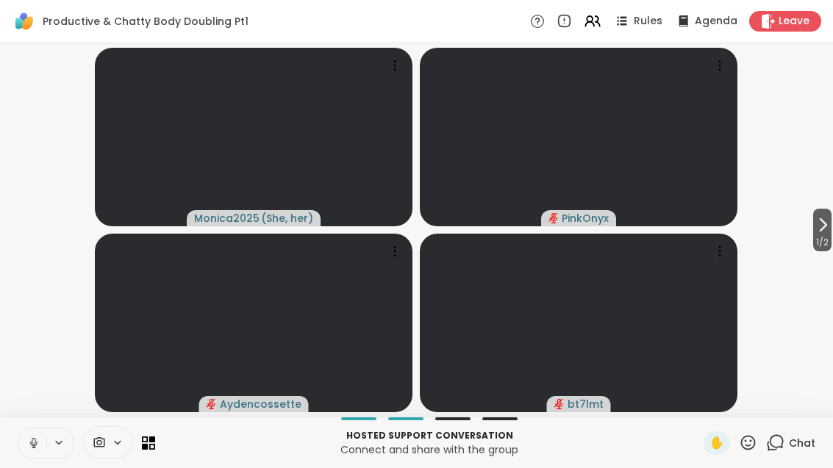
click at [821, 227] on icon at bounding box center [823, 225] width 6 height 12
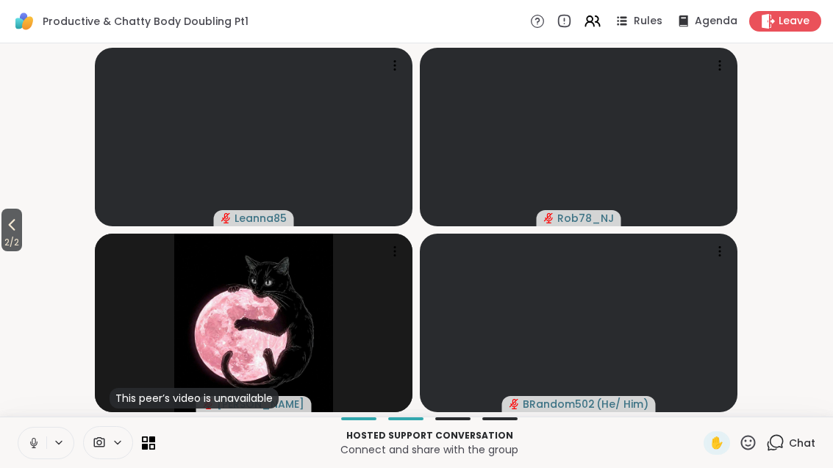
click at [12, 232] on icon at bounding box center [12, 225] width 18 height 18
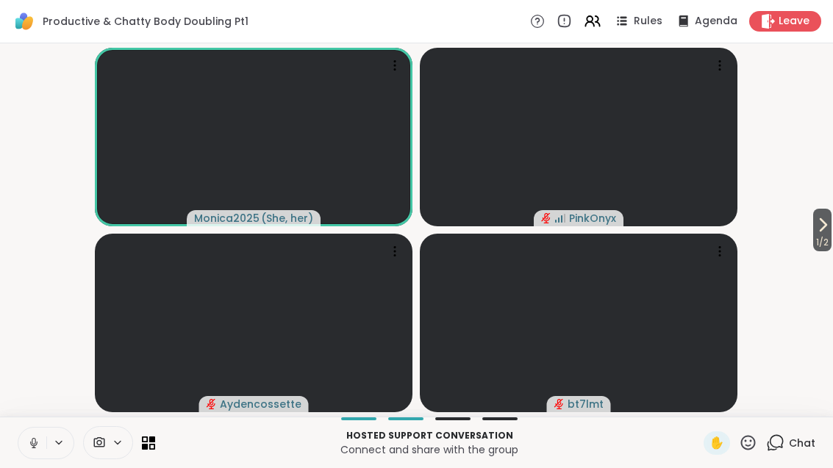
click at [821, 226] on icon at bounding box center [823, 225] width 18 height 18
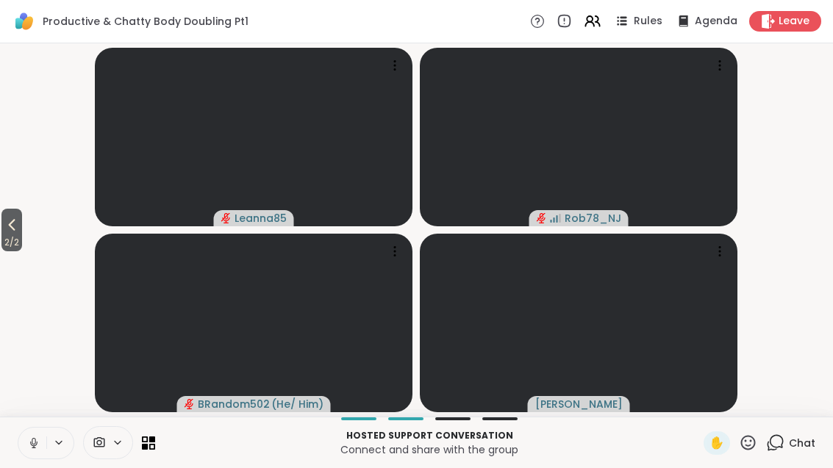
click at [12, 223] on icon at bounding box center [12, 225] width 7 height 12
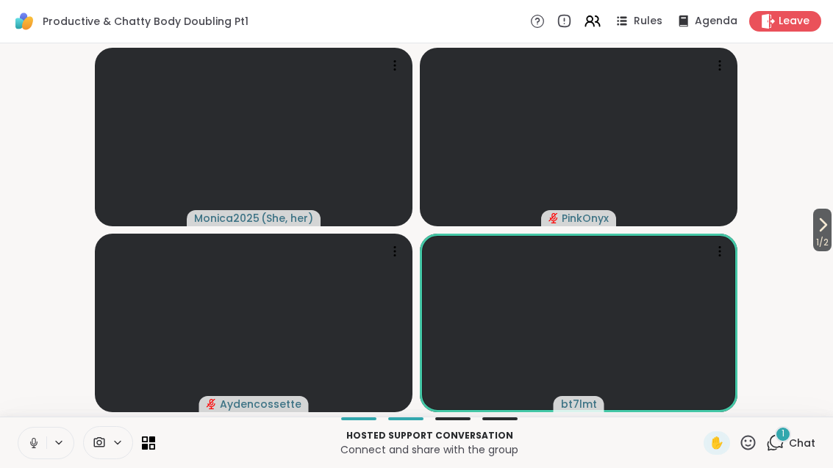
click at [804, 424] on div "Hosted support conversation Connect and share with the group ✋ 1 Chat" at bounding box center [416, 442] width 833 height 51
click at [808, 441] on span "Chat" at bounding box center [802, 443] width 26 height 15
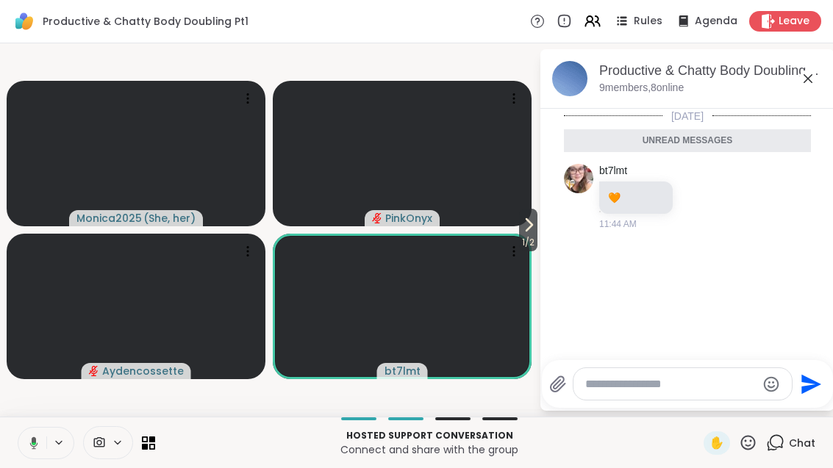
click at [815, 85] on icon at bounding box center [808, 79] width 18 height 18
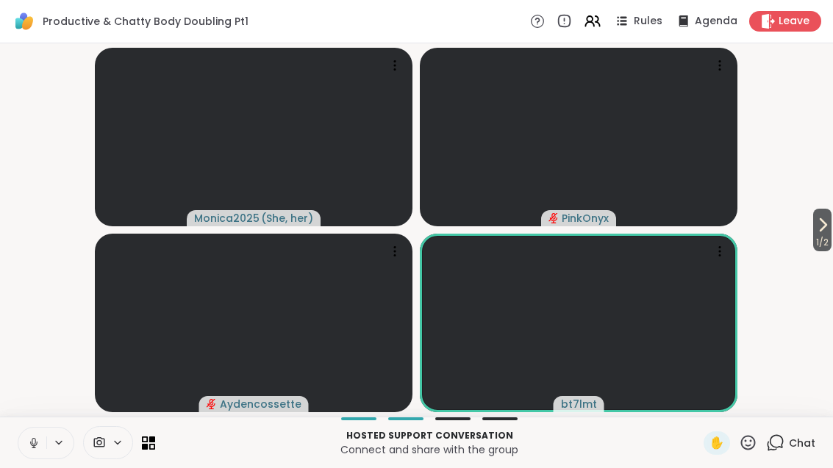
click at [828, 221] on icon at bounding box center [823, 225] width 18 height 18
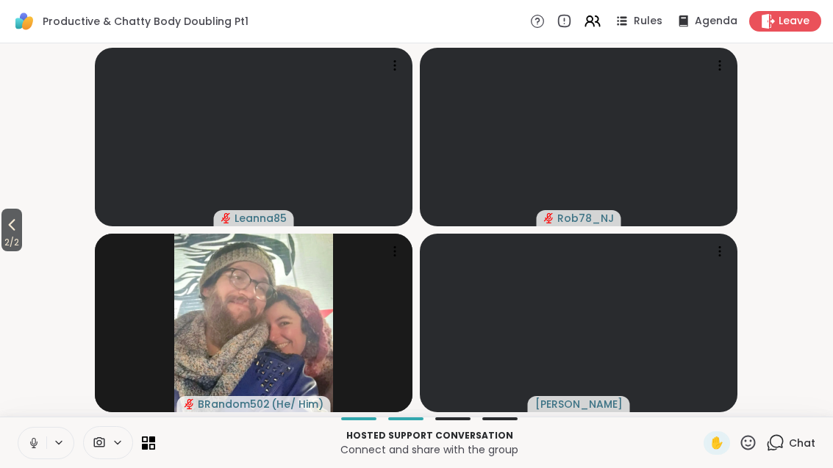
click at [3, 230] on button "2 / 2" at bounding box center [11, 230] width 21 height 43
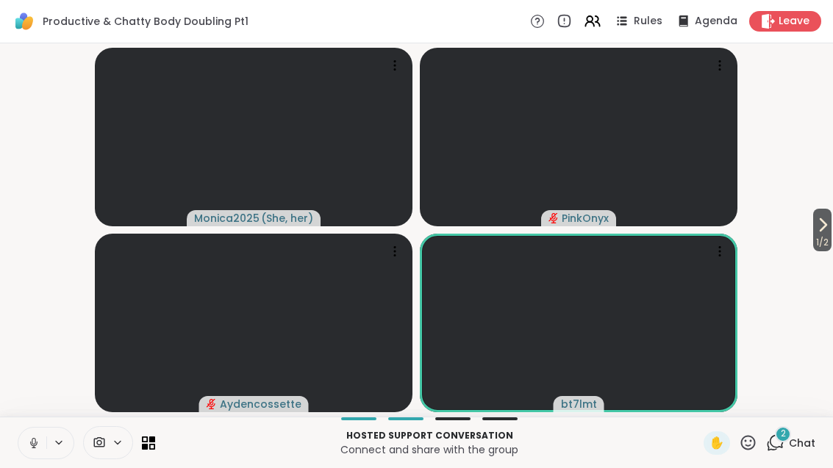
click at [790, 415] on div "1 / 2 Monica2025 ( She, her ) PinkOnyx Aydencossette bt7lmt" at bounding box center [416, 229] width 833 height 373
click at [791, 420] on div "Hosted support conversation Connect and share with the group ✋ 2 Chat" at bounding box center [416, 442] width 833 height 51
click at [797, 431] on div "2 Chat" at bounding box center [790, 443] width 49 height 24
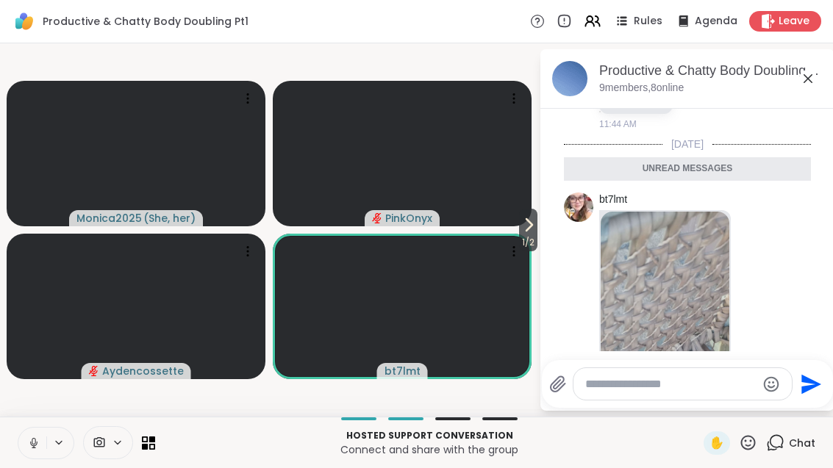
scroll to position [82, 0]
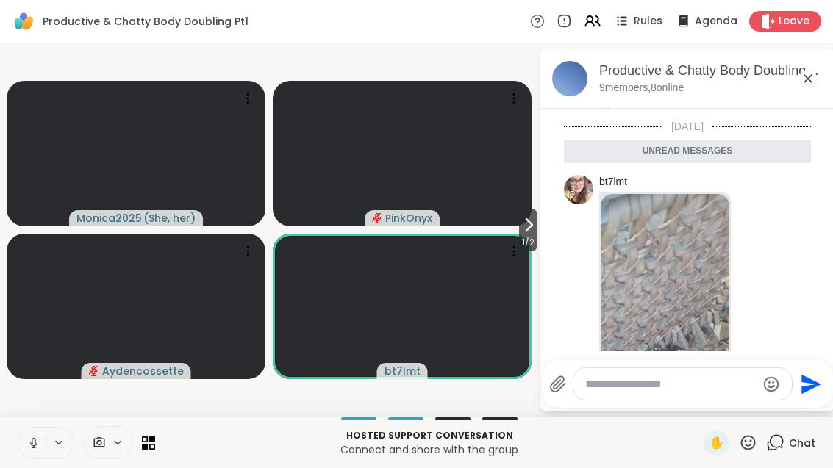
click at [691, 310] on img at bounding box center [665, 369] width 129 height 350
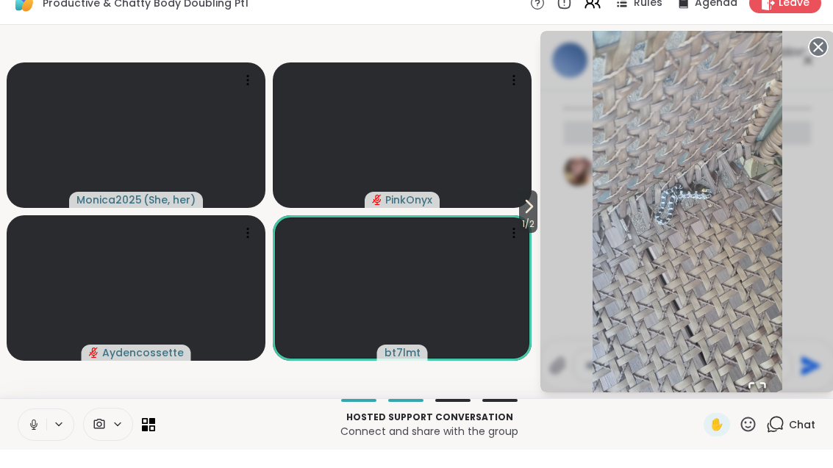
scroll to position [0, 0]
click at [712, 287] on img "Go to Slide 1" at bounding box center [686, 229] width 189 height 409
click at [803, 436] on span "Chat" at bounding box center [802, 443] width 26 height 15
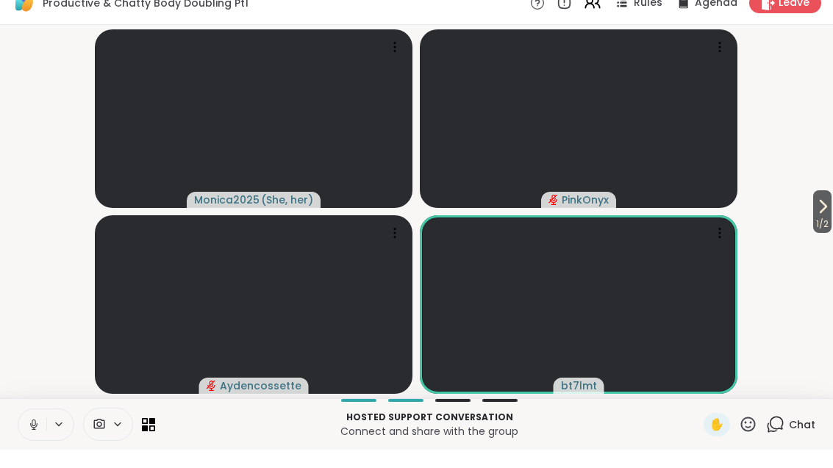
click at [831, 211] on button "1 / 2" at bounding box center [822, 230] width 18 height 43
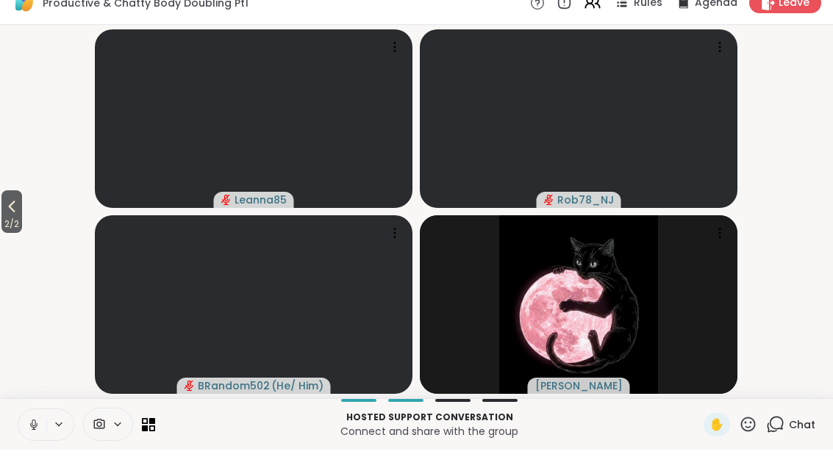
click at [16, 216] on icon at bounding box center [12, 225] width 18 height 18
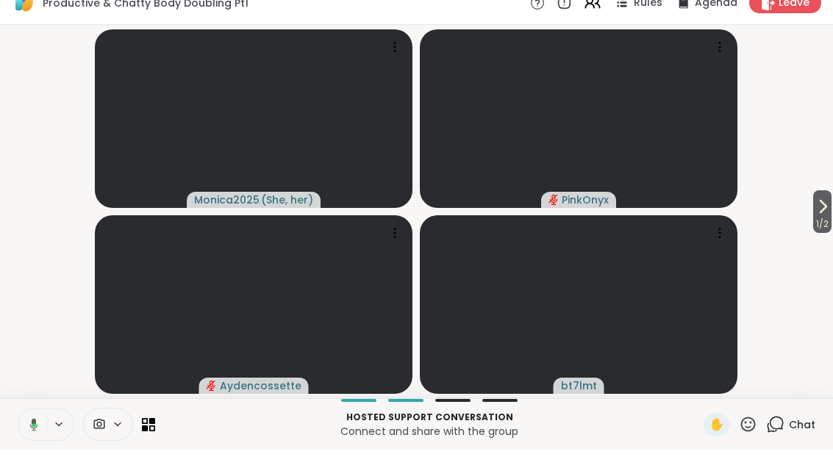
click at [830, 209] on button "1 / 2" at bounding box center [822, 230] width 18 height 43
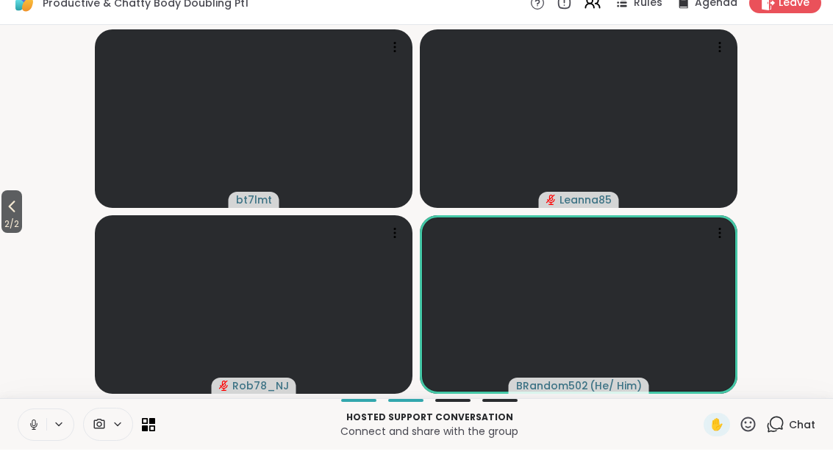
click at [2, 209] on button "2 / 2" at bounding box center [11, 230] width 21 height 43
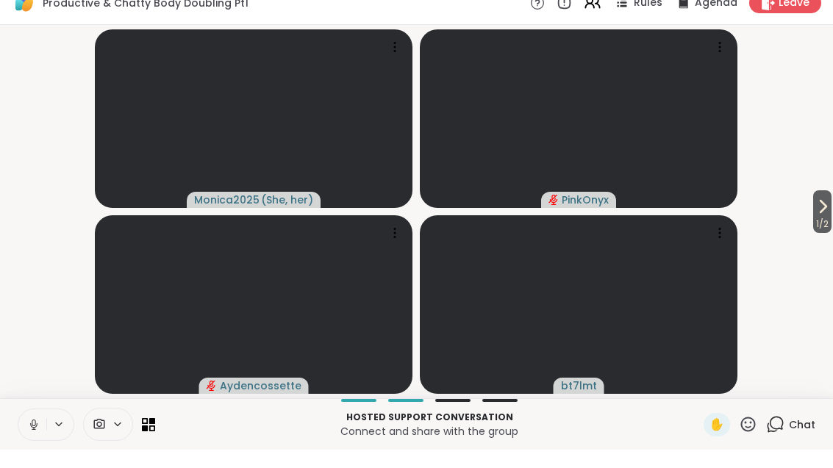
click at [830, 209] on button "1 / 2" at bounding box center [822, 230] width 18 height 43
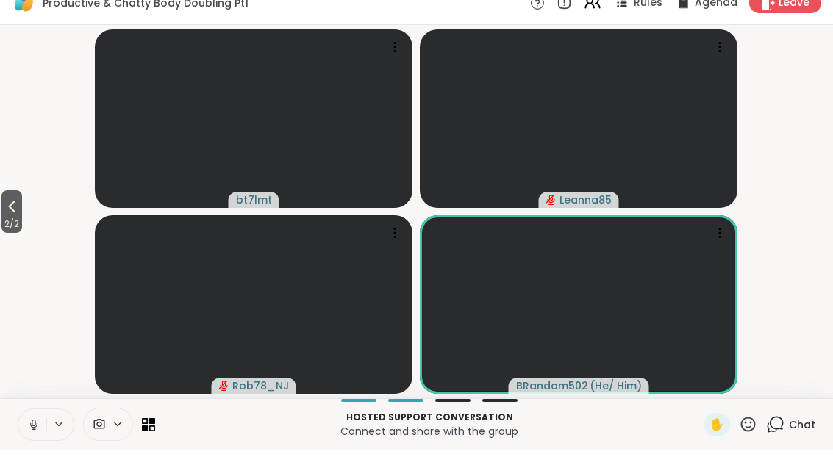
click at [2, 234] on span "2 / 2" at bounding box center [11, 243] width 21 height 18
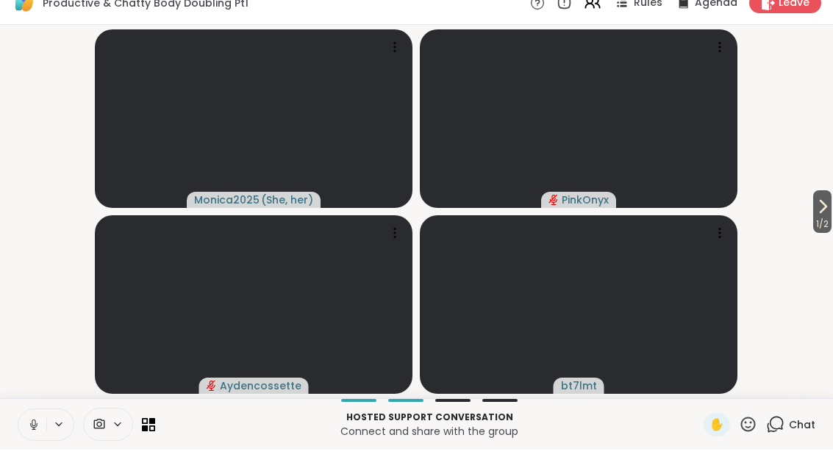
click at [828, 234] on span "1 / 2" at bounding box center [822, 243] width 18 height 18
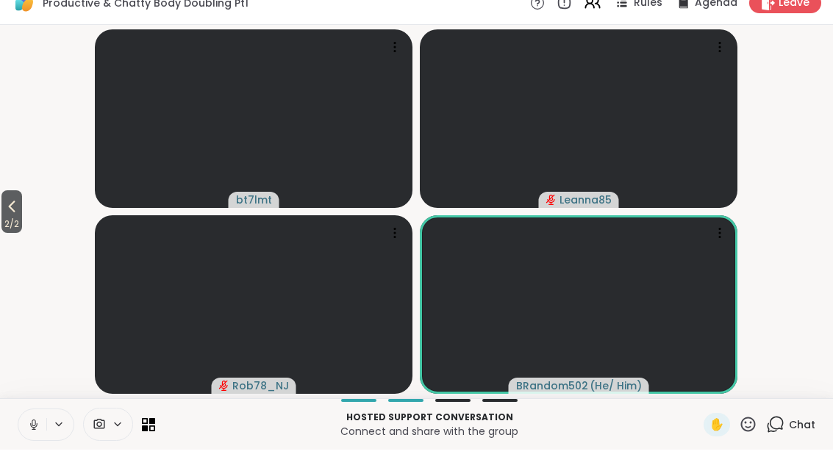
click at [750, 434] on icon at bounding box center [748, 443] width 18 height 18
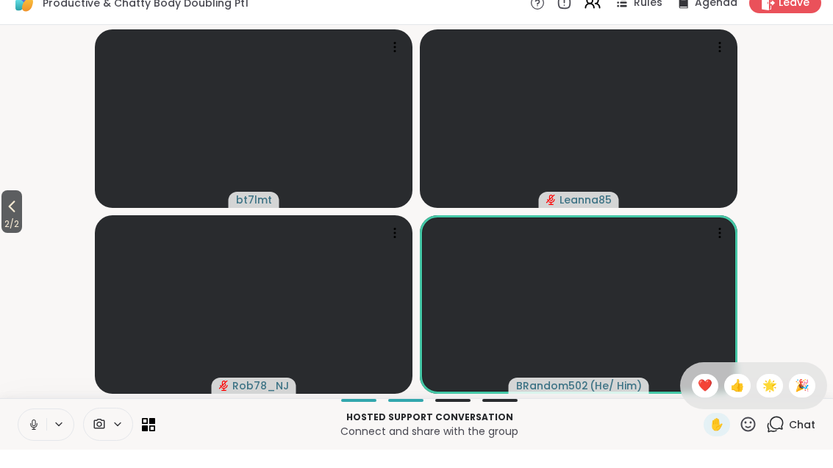
click at [698, 395] on span "❤️" at bounding box center [705, 404] width 15 height 18
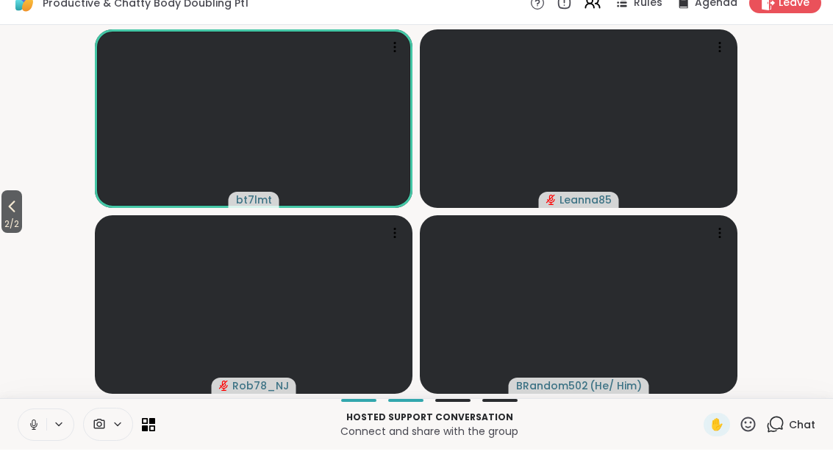
click at [2, 209] on button "2 / 2" at bounding box center [11, 230] width 21 height 43
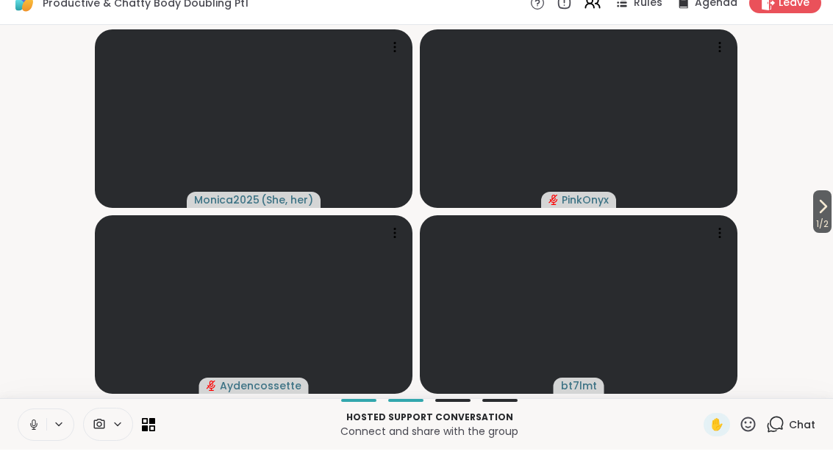
click at [817, 216] on icon at bounding box center [823, 225] width 18 height 18
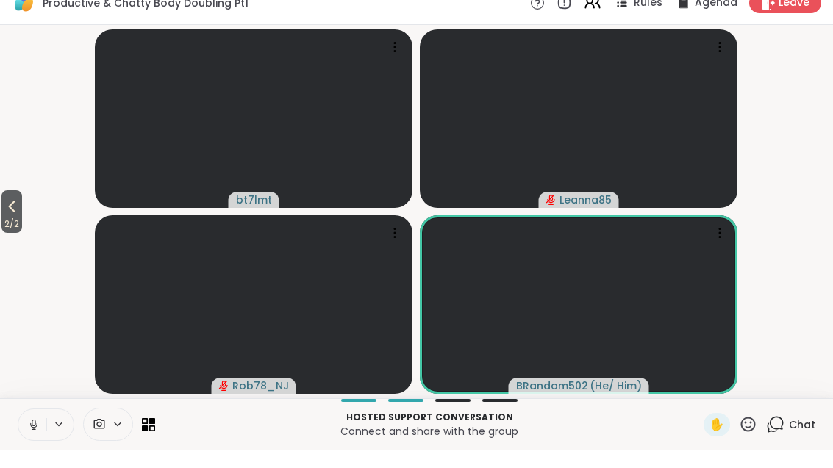
click at [745, 434] on icon at bounding box center [748, 443] width 18 height 18
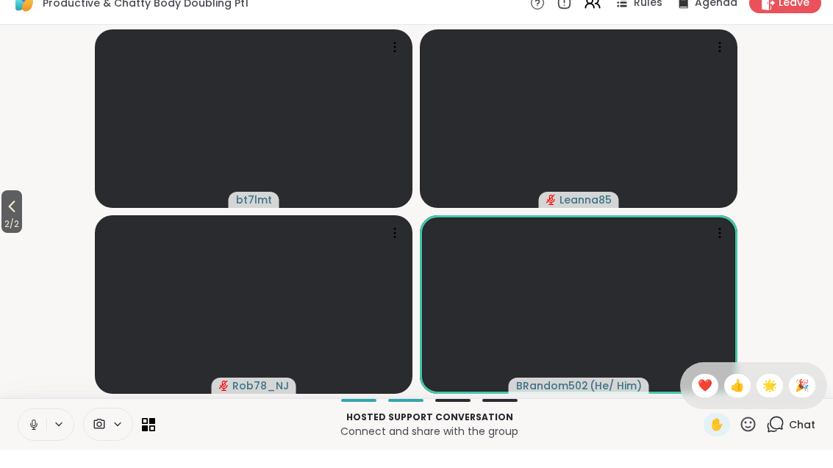
click at [698, 395] on span "❤️" at bounding box center [705, 404] width 15 height 18
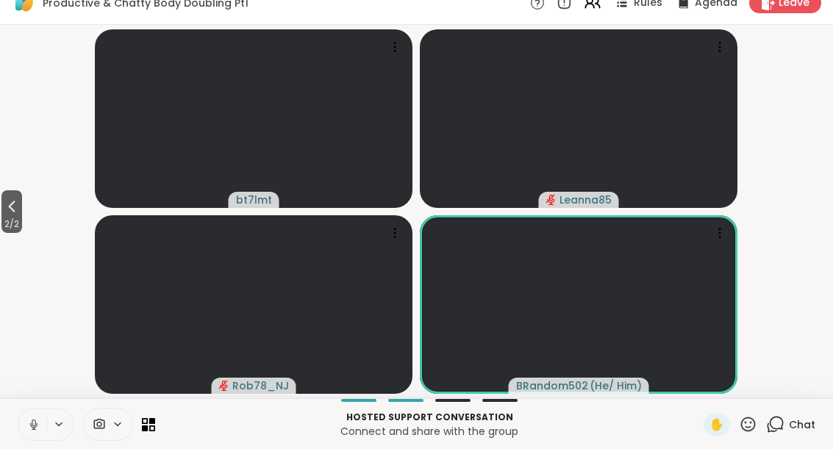
click at [2, 234] on span "2 / 2" at bounding box center [11, 243] width 21 height 18
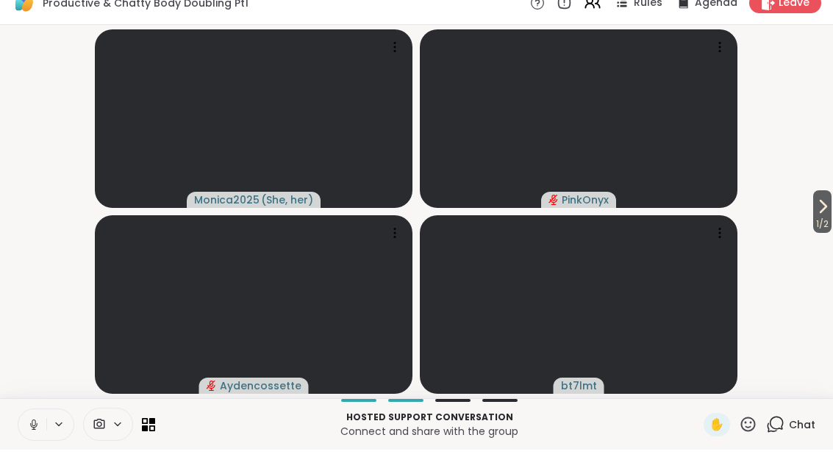
click at [830, 234] on span "1 / 2" at bounding box center [822, 243] width 18 height 18
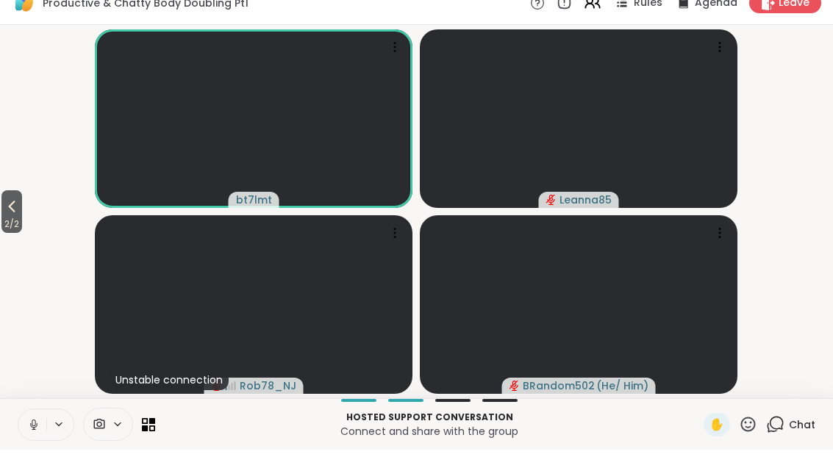
click at [22, 234] on span "2 / 2" at bounding box center [11, 243] width 21 height 18
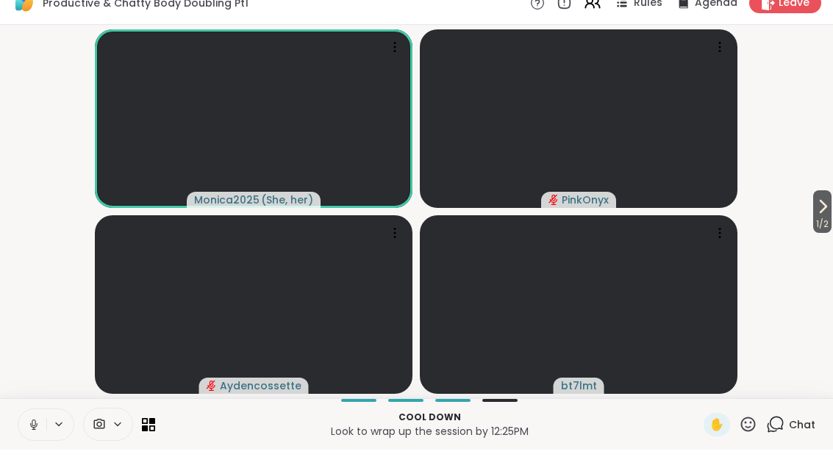
click at [830, 212] on button "1 / 2" at bounding box center [822, 230] width 18 height 43
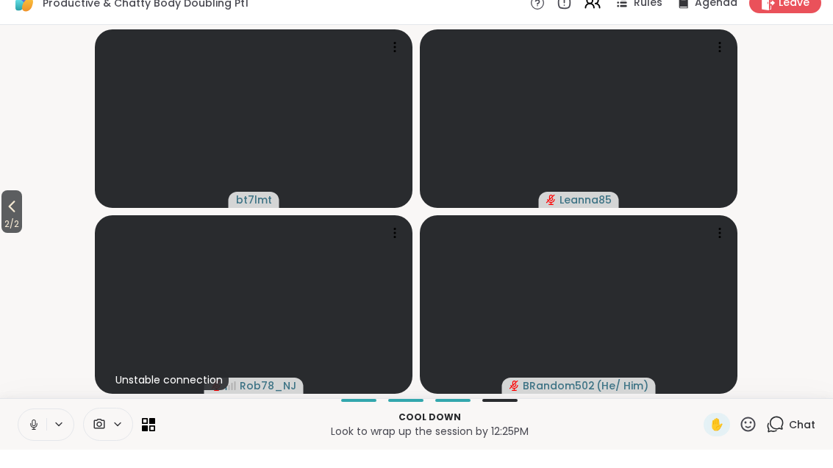
click at [4, 234] on span "2 / 2" at bounding box center [11, 243] width 21 height 18
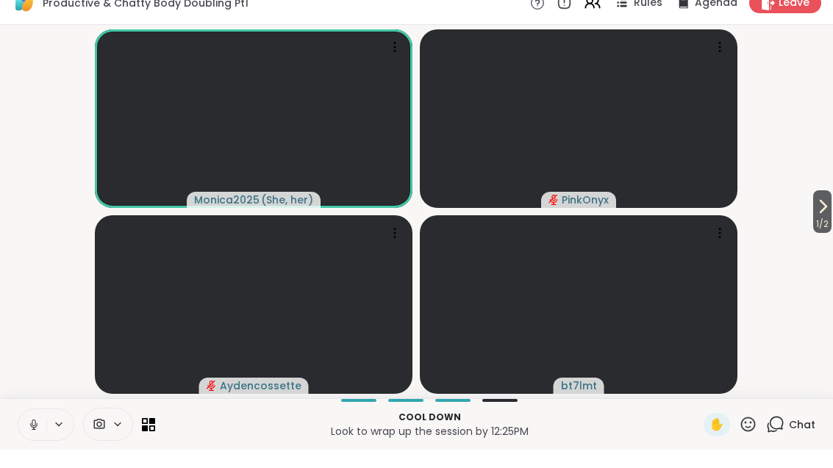
click at [830, 209] on button "1 / 2" at bounding box center [822, 230] width 18 height 43
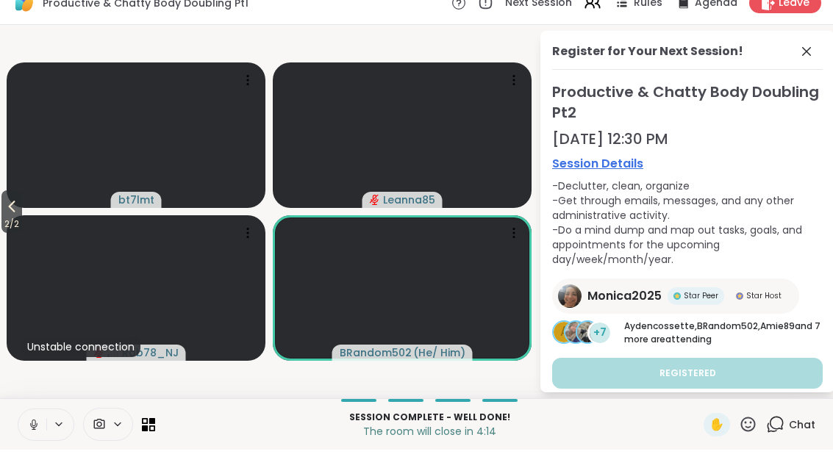
click at [817, 61] on span at bounding box center [808, 70] width 21 height 18
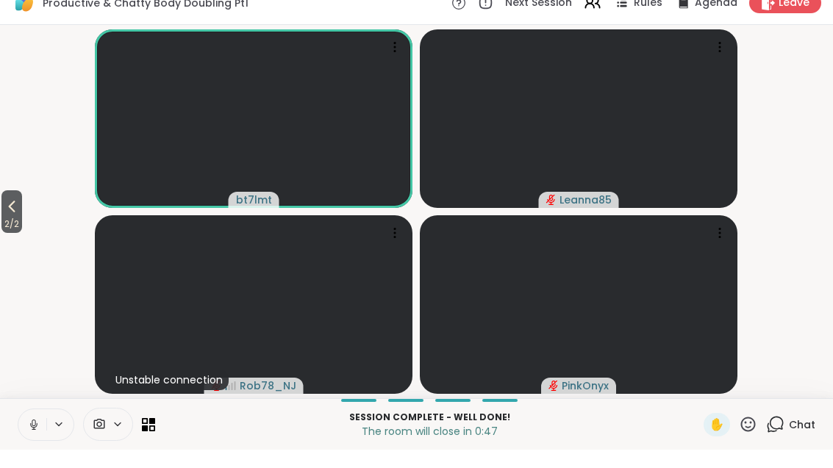
click at [22, 234] on span "2 / 2" at bounding box center [11, 243] width 21 height 18
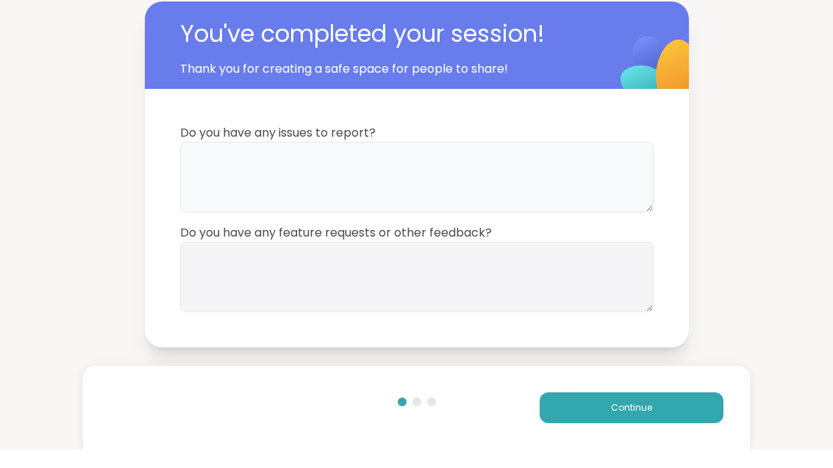
click at [438, 182] on textarea at bounding box center [416, 195] width 473 height 71
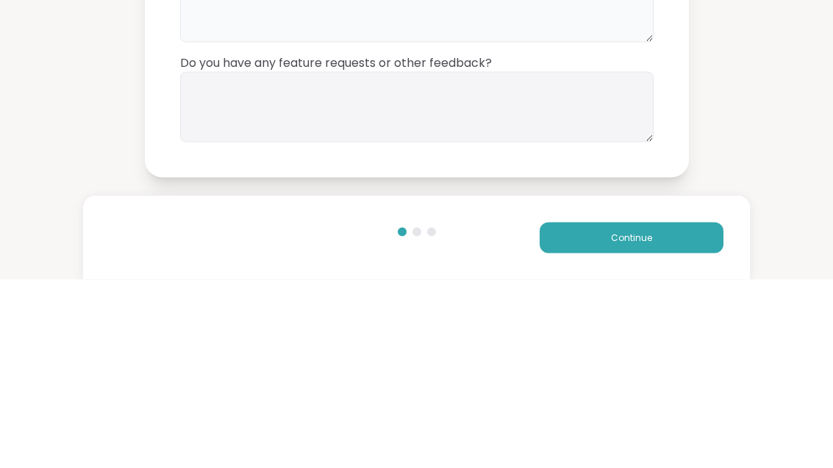
type textarea "**"
click at [415, 260] on textarea at bounding box center [416, 295] width 473 height 71
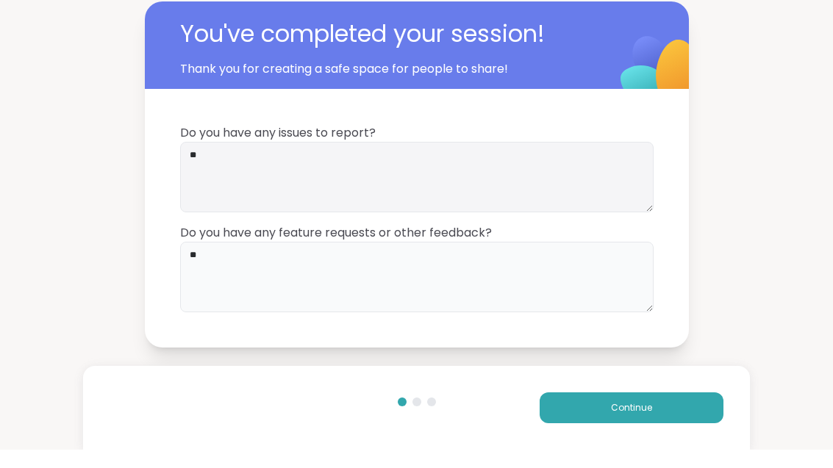
type textarea "**"
click at [669, 435] on div "Continue" at bounding box center [416, 426] width 666 height 84
click at [668, 435] on div "Continue" at bounding box center [416, 426] width 666 height 84
click at [689, 411] on button "Continue" at bounding box center [632, 426] width 184 height 31
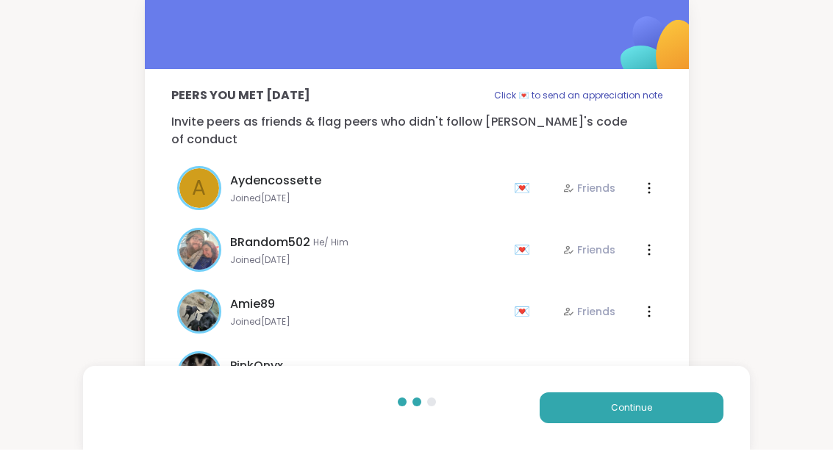
scroll to position [18, 0]
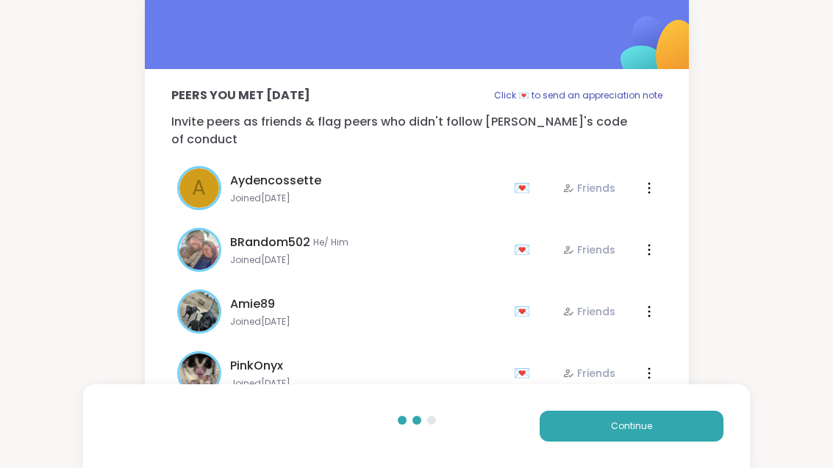
click at [676, 434] on button "Continue" at bounding box center [632, 426] width 184 height 31
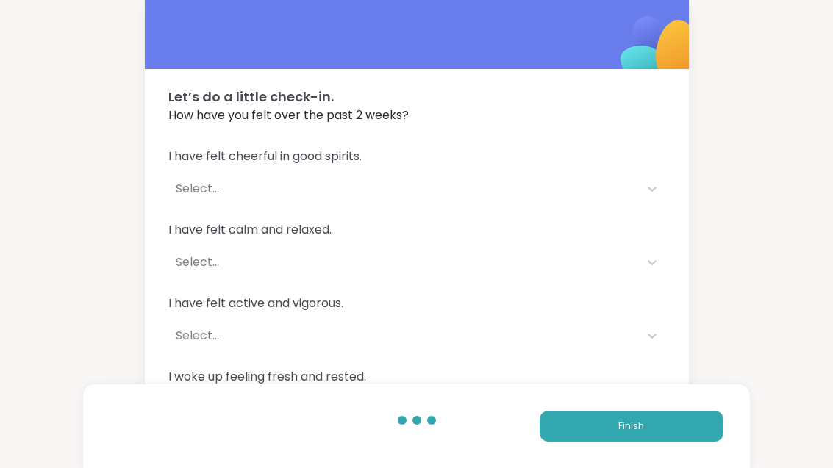
click at [706, 431] on button "Finish" at bounding box center [632, 426] width 184 height 31
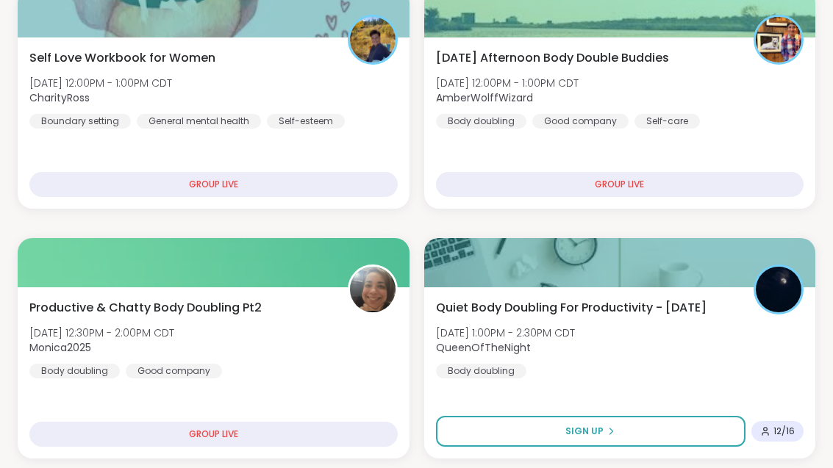
scroll to position [587, 0]
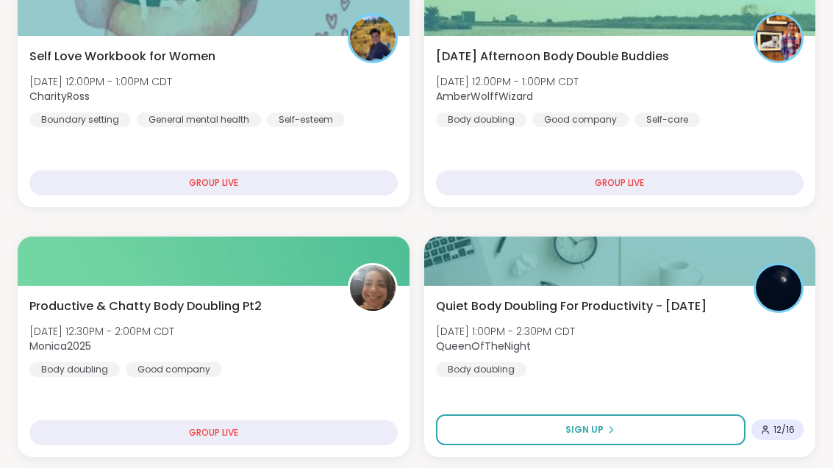
click at [328, 360] on div "Productive & Chatty Body Doubling Pt2 Mon, Oct 13 | 12:30PM - 2:00PM CDT Monica…" at bounding box center [213, 337] width 368 height 79
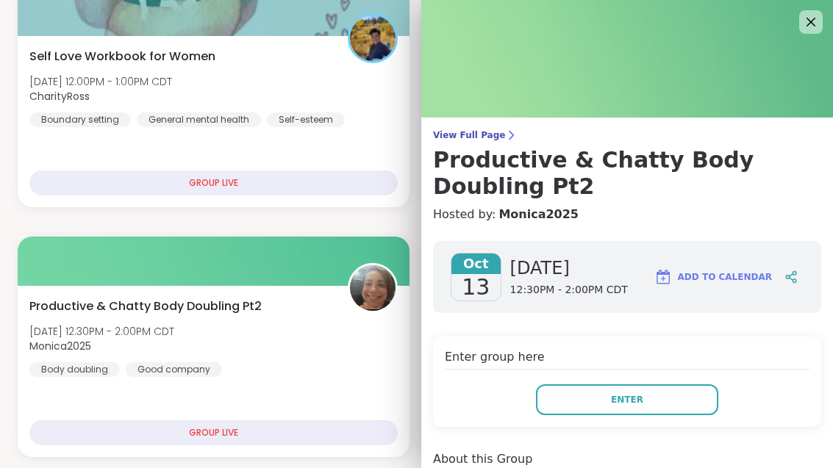
click at [664, 407] on button "Enter" at bounding box center [627, 399] width 182 height 31
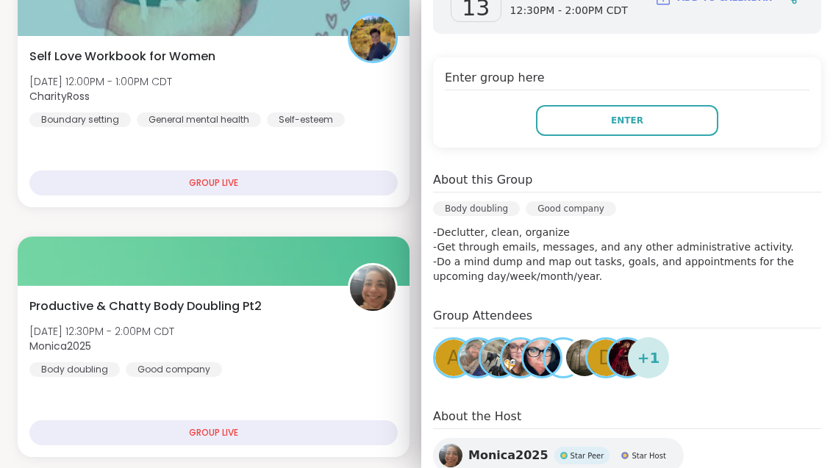
scroll to position [279, 0]
click at [670, 126] on button "Enter" at bounding box center [627, 121] width 182 height 31
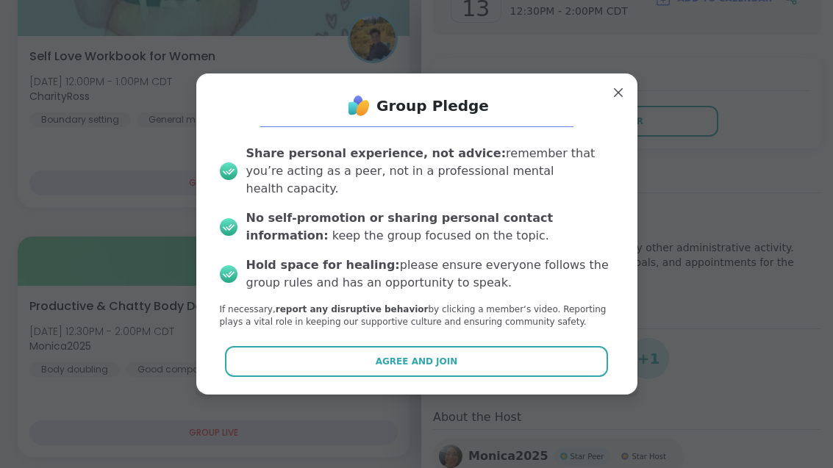
click at [474, 377] on button "Agree and Join" at bounding box center [416, 361] width 383 height 31
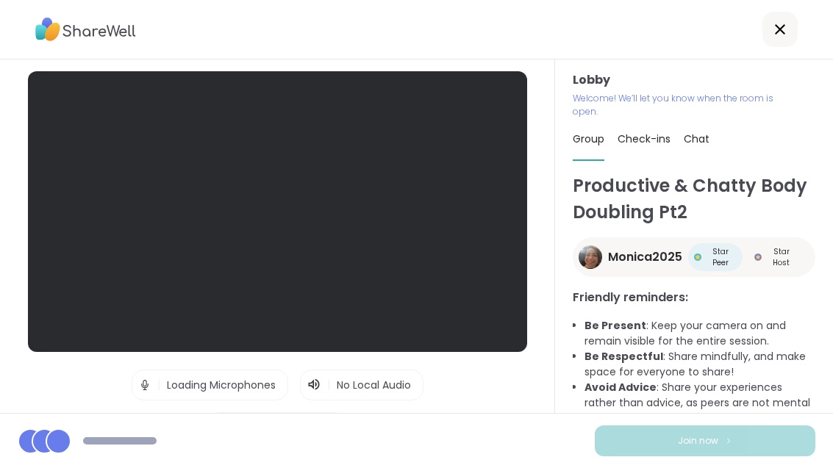
scroll to position [18, 0]
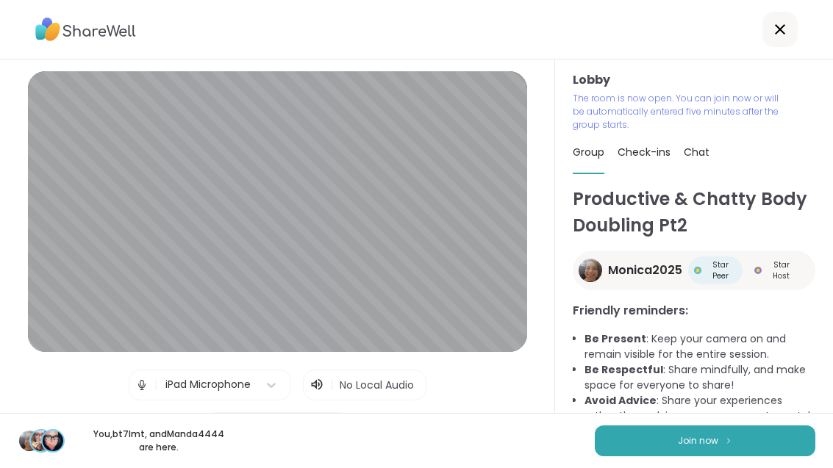
click at [748, 456] on button "Join now" at bounding box center [705, 441] width 221 height 31
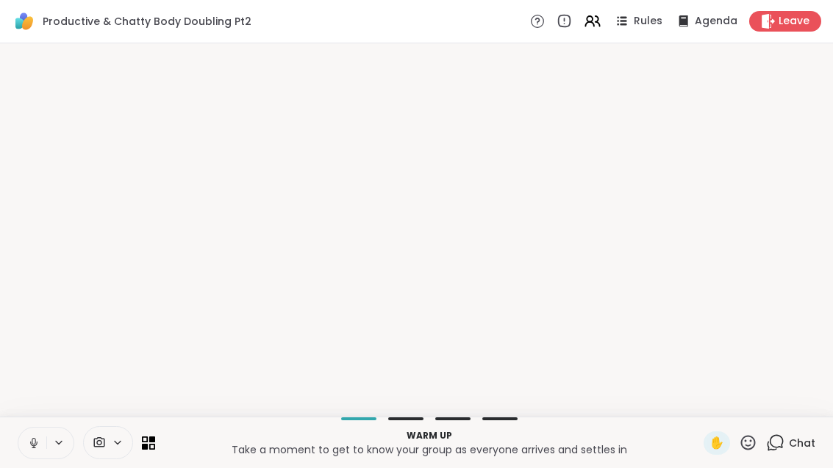
scroll to position [0, 0]
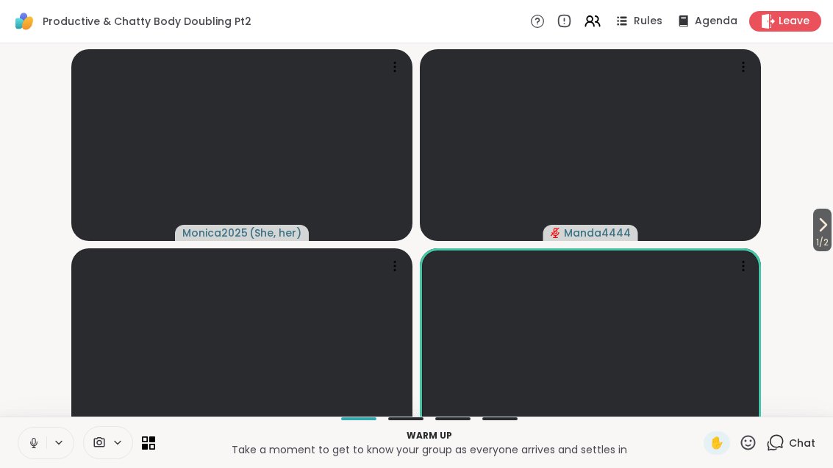
click at [823, 251] on span "1 / 2" at bounding box center [822, 243] width 18 height 18
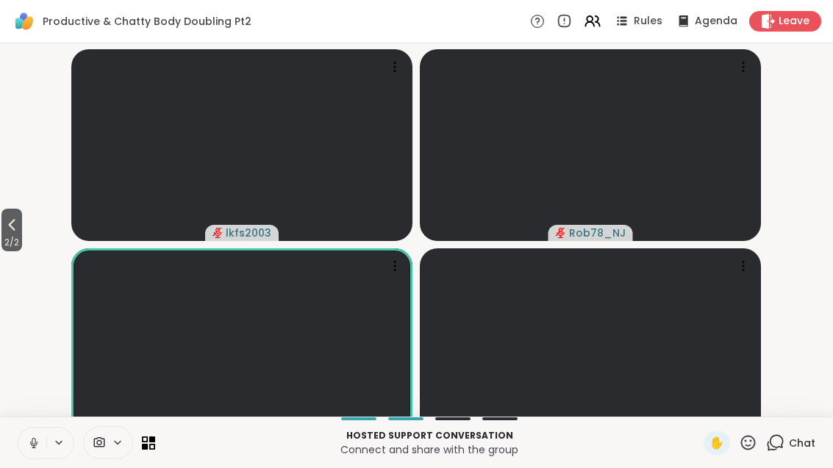
click at [19, 251] on span "2 / 2" at bounding box center [11, 243] width 21 height 18
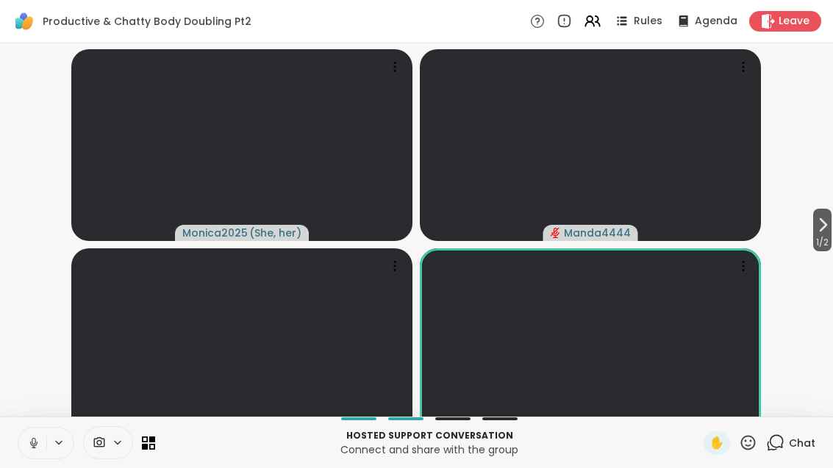
click at [813, 251] on span "1 / 2" at bounding box center [822, 243] width 18 height 18
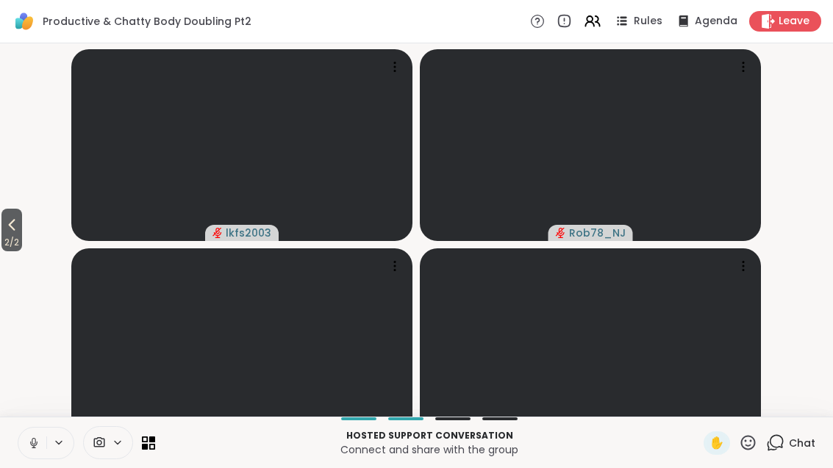
click at [22, 251] on span "2 / 2" at bounding box center [11, 243] width 21 height 18
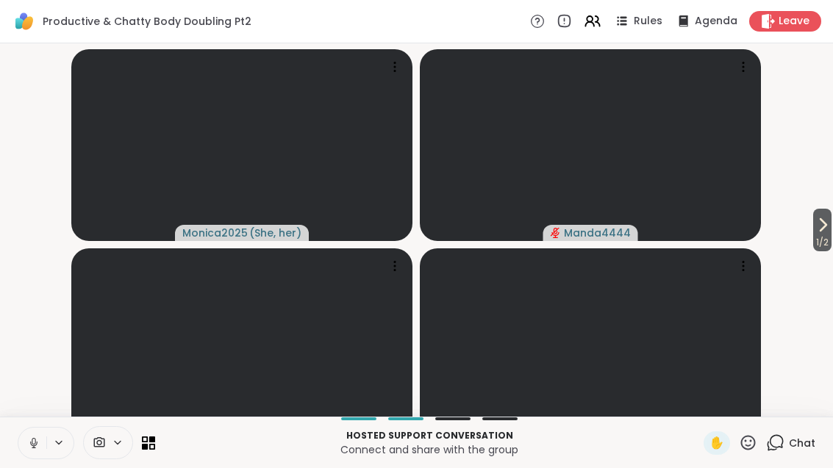
click at [828, 234] on icon at bounding box center [823, 225] width 18 height 18
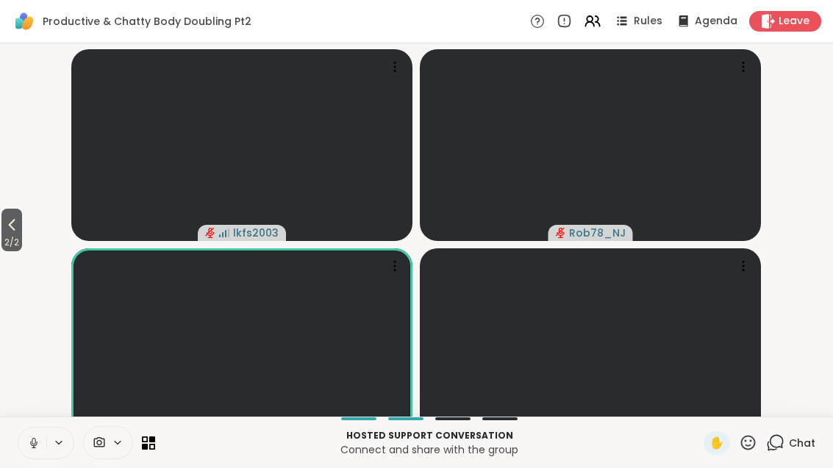
click at [4, 234] on icon at bounding box center [12, 225] width 18 height 18
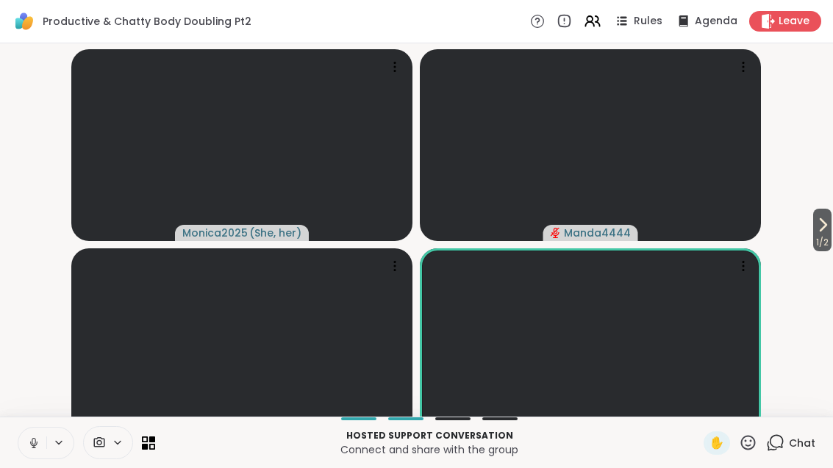
click at [818, 251] on span "1 / 2" at bounding box center [822, 243] width 18 height 18
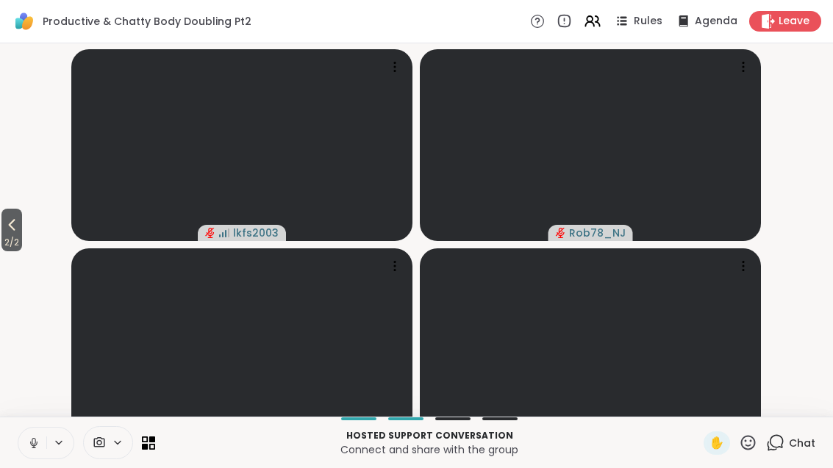
click at [156, 464] on div "Hosted support conversation Connect and share with the group ✋ Chat" at bounding box center [416, 442] width 833 height 51
click at [152, 450] on icon at bounding box center [148, 443] width 13 height 13
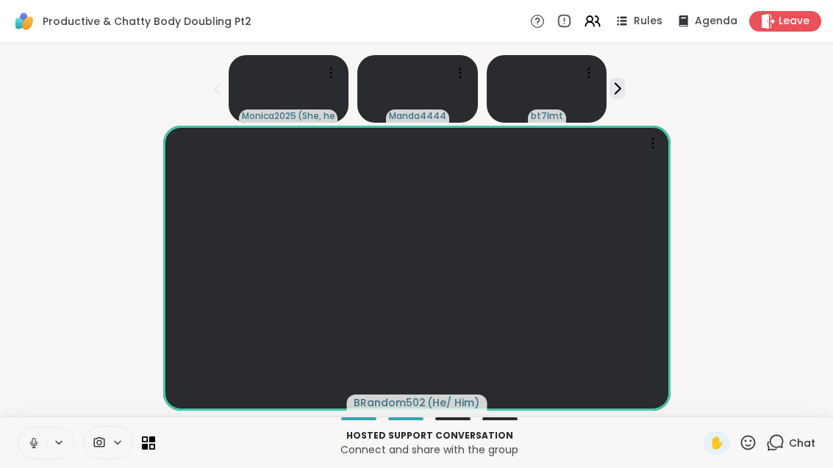
click at [150, 449] on icon at bounding box center [152, 446] width 6 height 6
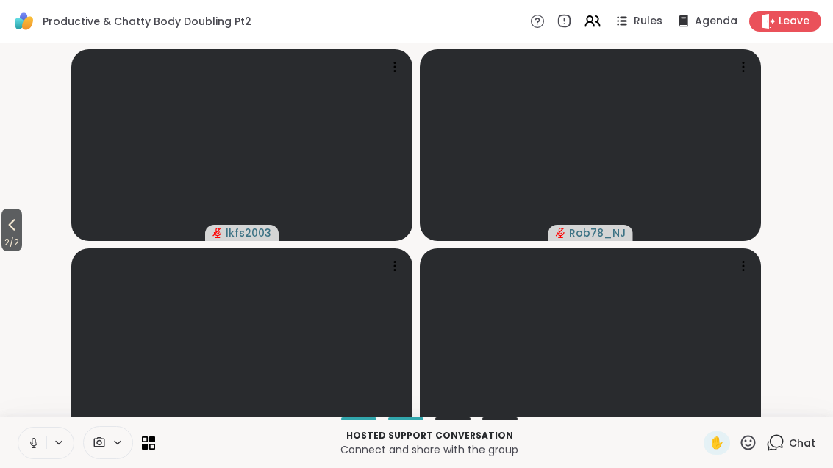
click at [3, 240] on button "2 / 2" at bounding box center [11, 230] width 21 height 43
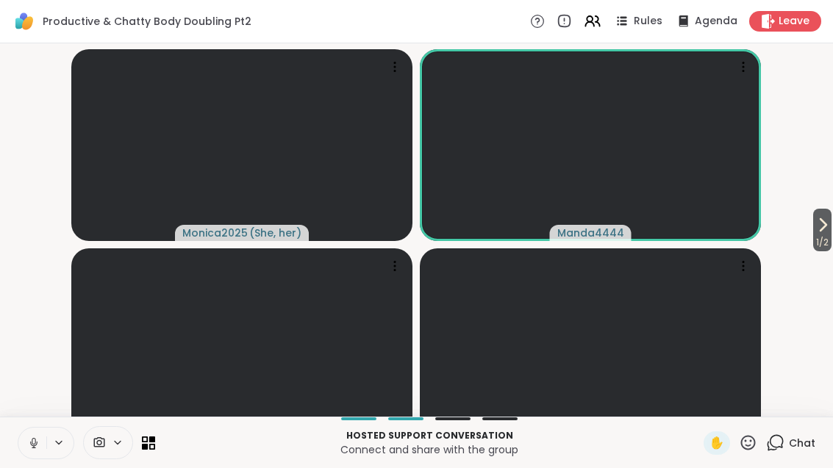
click at [831, 251] on span "1 / 2" at bounding box center [822, 243] width 18 height 18
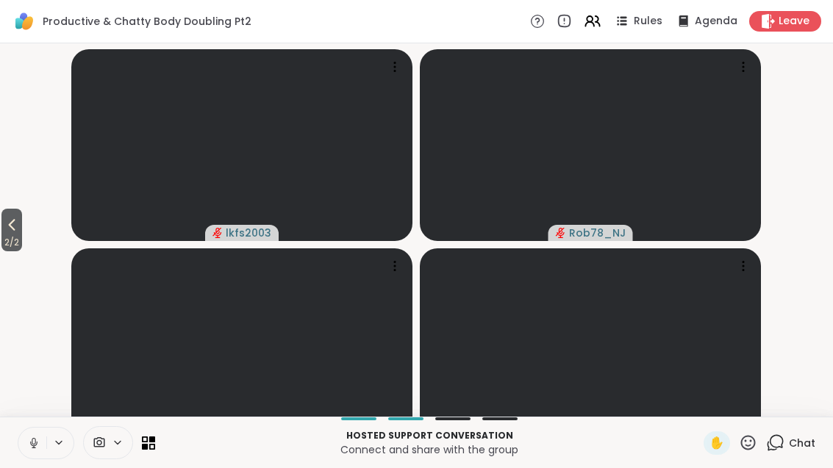
click at [4, 251] on span "2 / 2" at bounding box center [11, 243] width 21 height 18
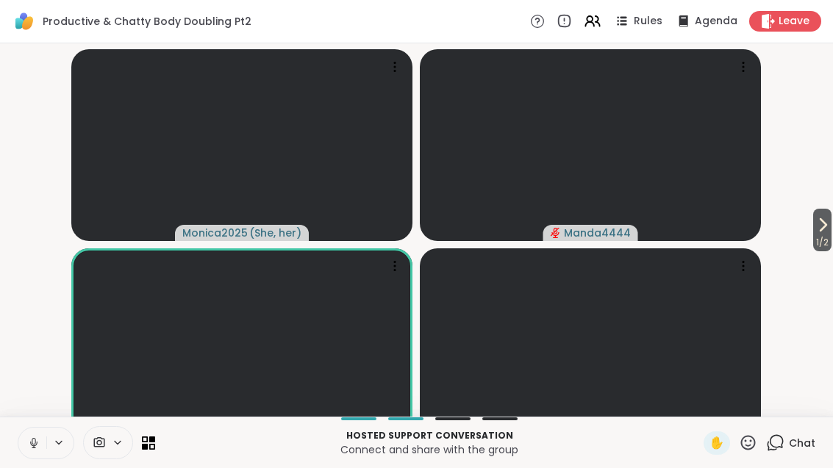
click at [824, 234] on icon at bounding box center [823, 225] width 18 height 18
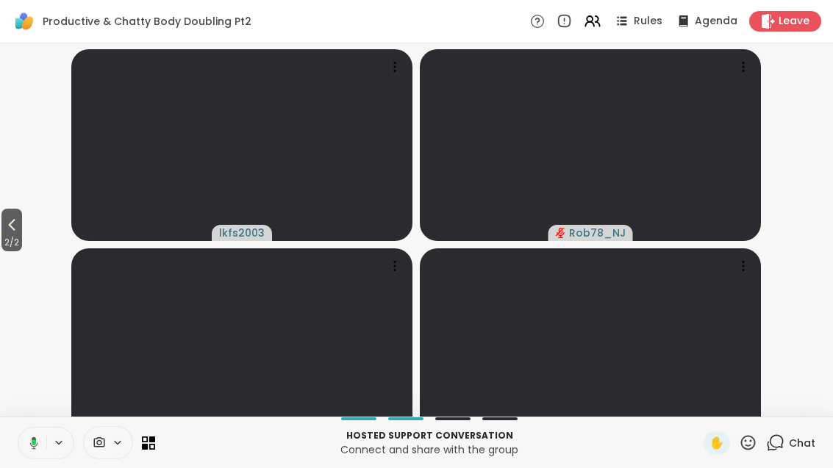
click at [3, 245] on button "2 / 2" at bounding box center [11, 230] width 21 height 43
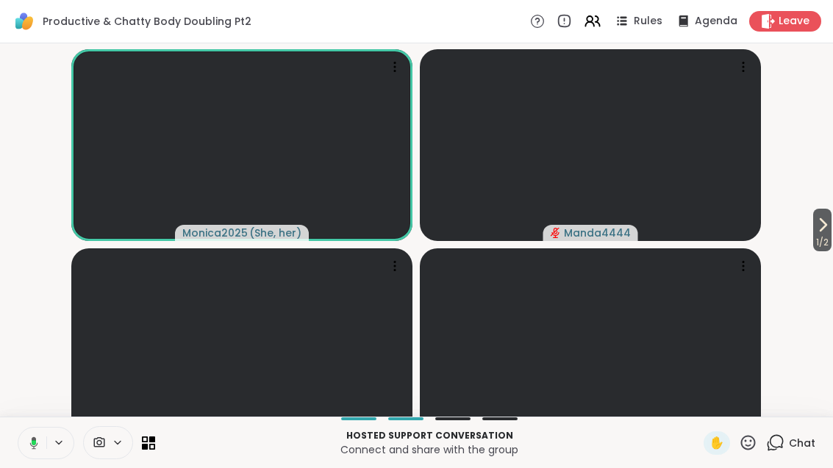
click at [827, 248] on span "1 / 2" at bounding box center [822, 243] width 18 height 18
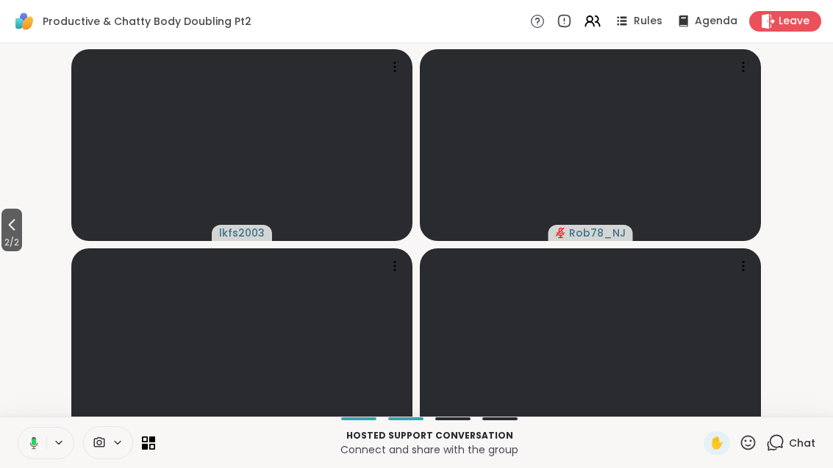
click at [7, 234] on icon at bounding box center [12, 225] width 18 height 18
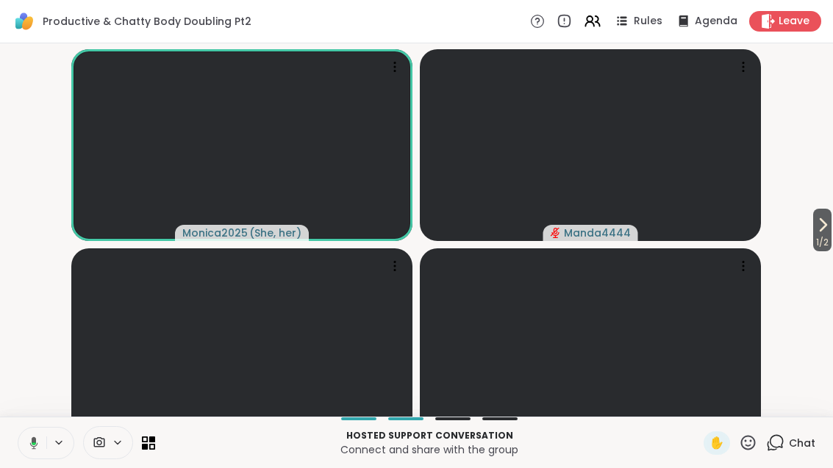
click at [639, 28] on span "Rules" at bounding box center [648, 21] width 29 height 15
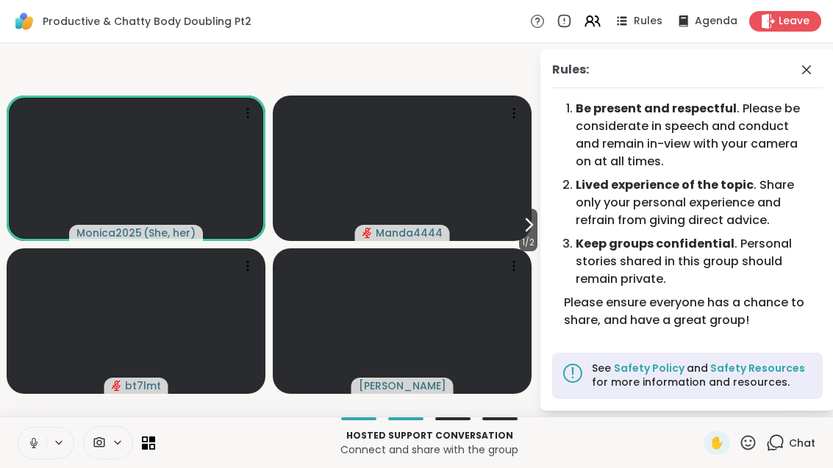
click at [520, 234] on icon at bounding box center [529, 225] width 18 height 18
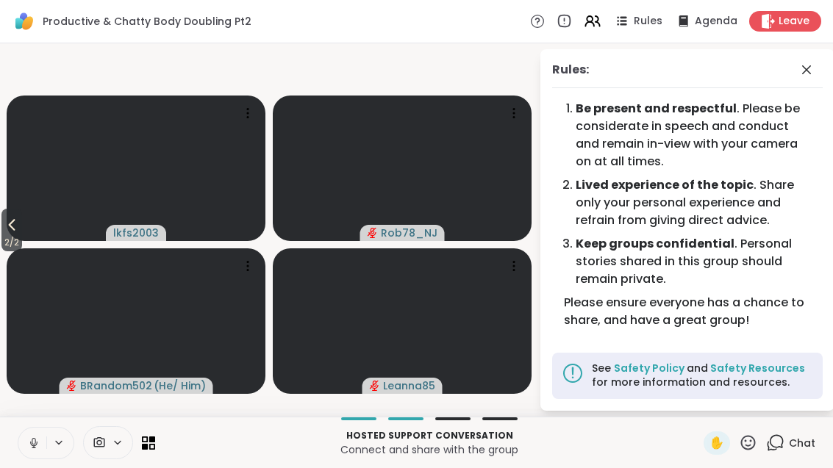
click at [4, 251] on span "2 / 2" at bounding box center [11, 243] width 21 height 18
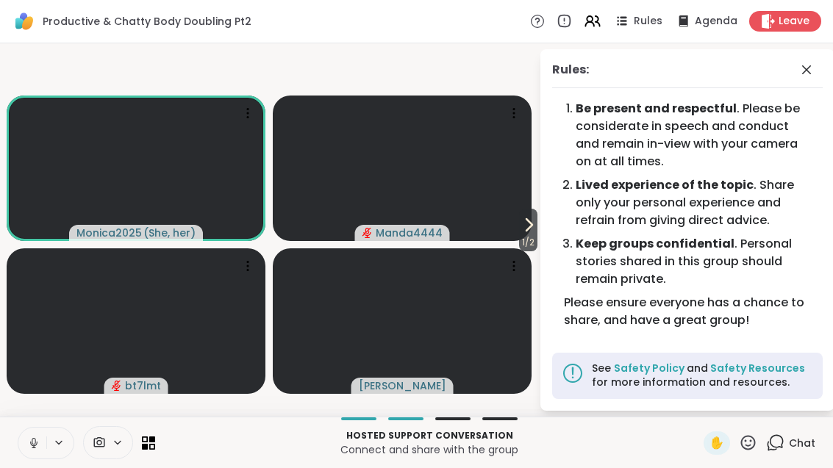
click at [801, 71] on icon at bounding box center [807, 70] width 18 height 18
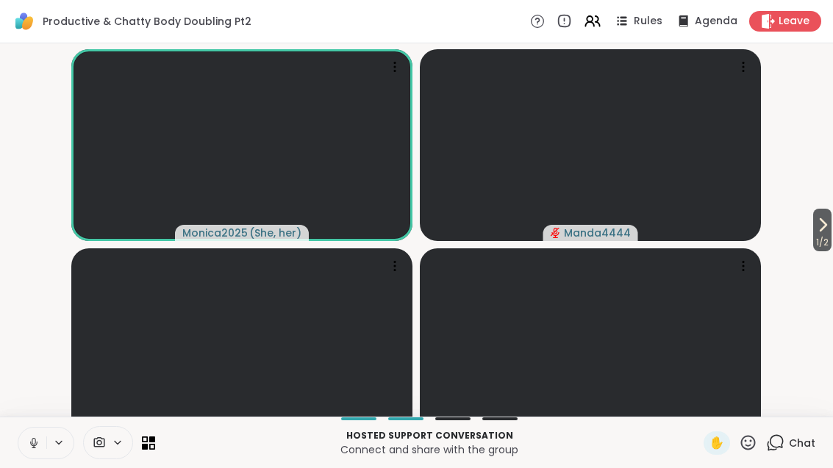
click at [825, 234] on icon at bounding box center [823, 225] width 18 height 18
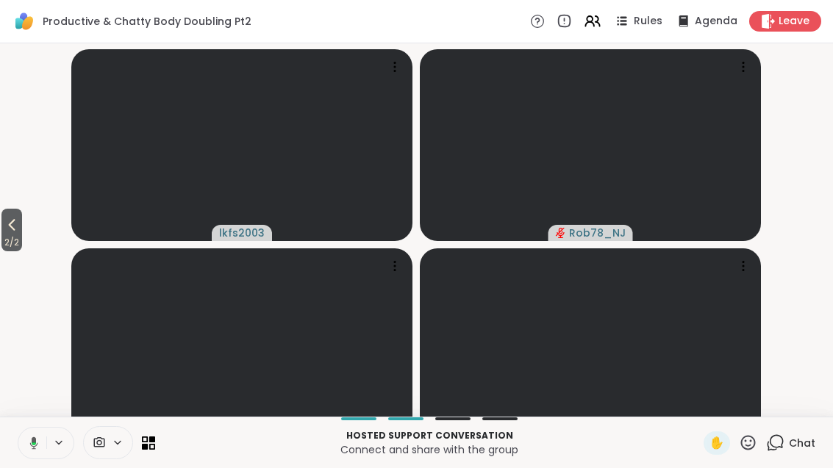
click at [15, 251] on span "2 / 2" at bounding box center [11, 243] width 21 height 18
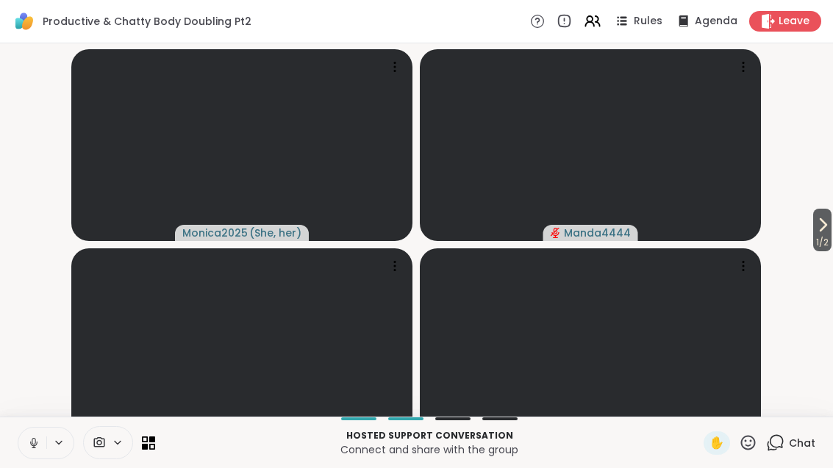
click at [824, 234] on icon at bounding box center [823, 225] width 18 height 18
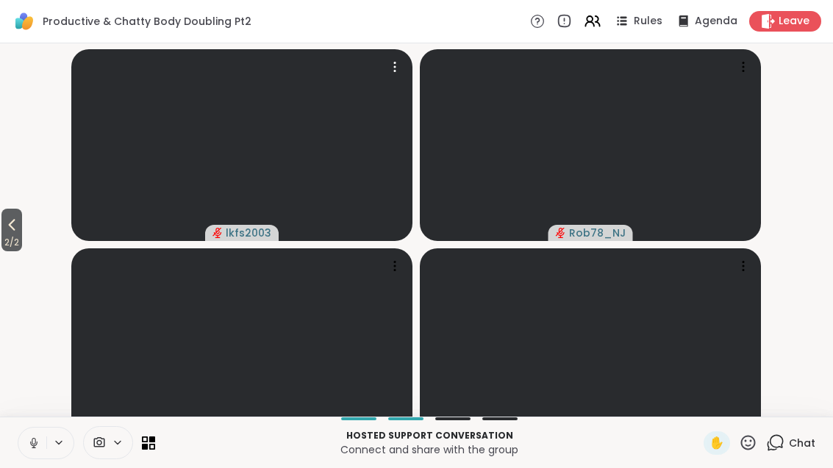
click at [257, 232] on span "lkfs2003" at bounding box center [249, 233] width 46 height 15
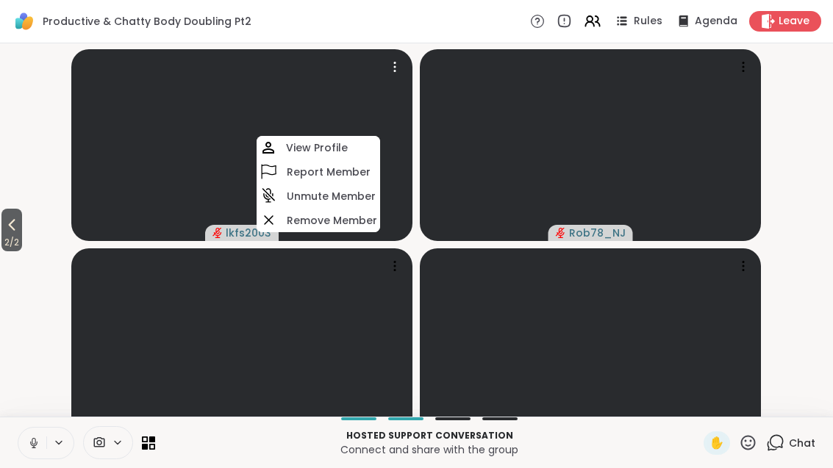
click at [330, 146] on h4 "View Profile" at bounding box center [317, 147] width 62 height 15
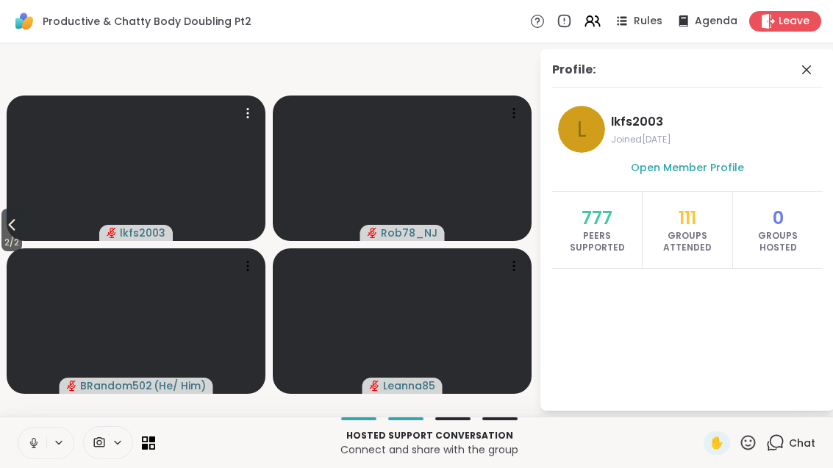
click at [805, 73] on icon at bounding box center [807, 70] width 18 height 18
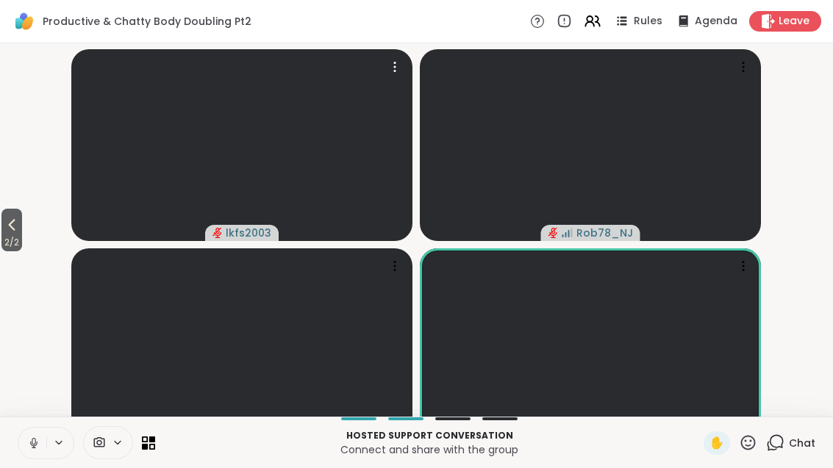
click at [5, 248] on span "2 / 2" at bounding box center [11, 243] width 21 height 18
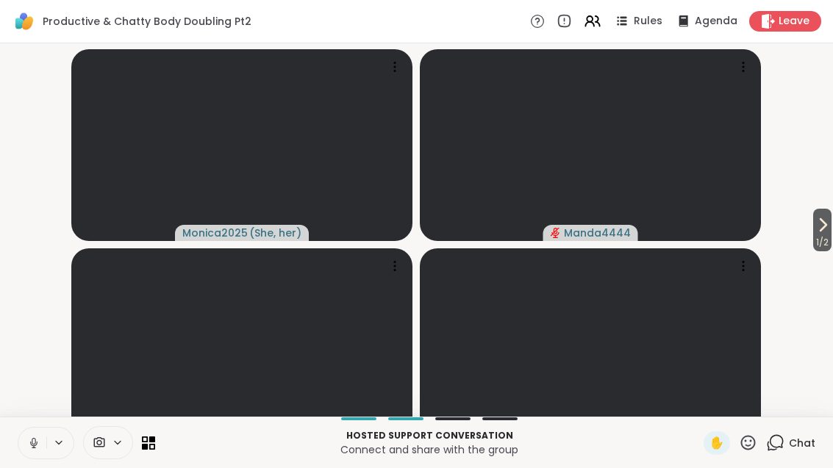
click at [828, 251] on span "1 / 2" at bounding box center [822, 243] width 18 height 18
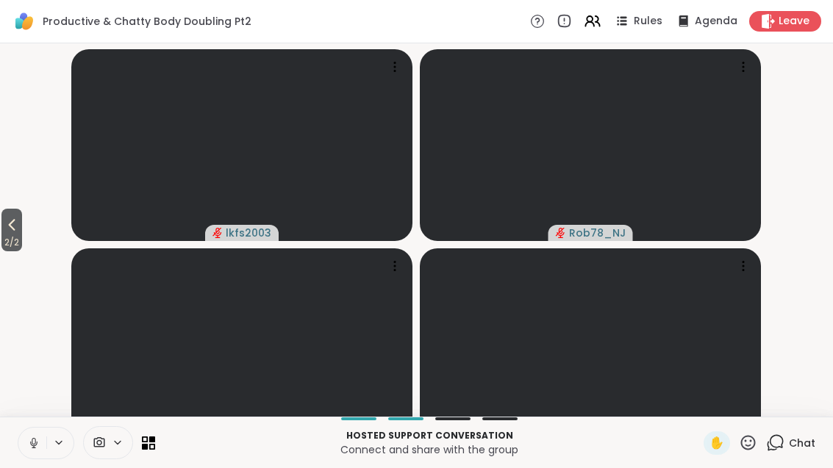
click at [10, 251] on span "2 / 2" at bounding box center [11, 243] width 21 height 18
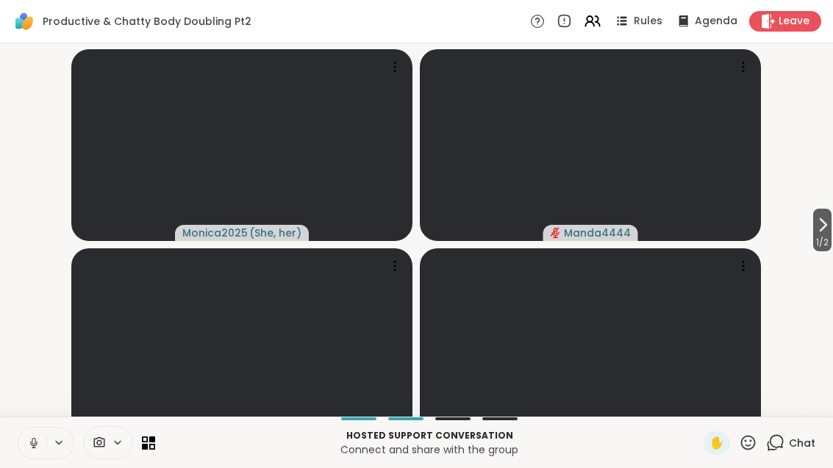
click at [148, 450] on icon at bounding box center [148, 443] width 13 height 13
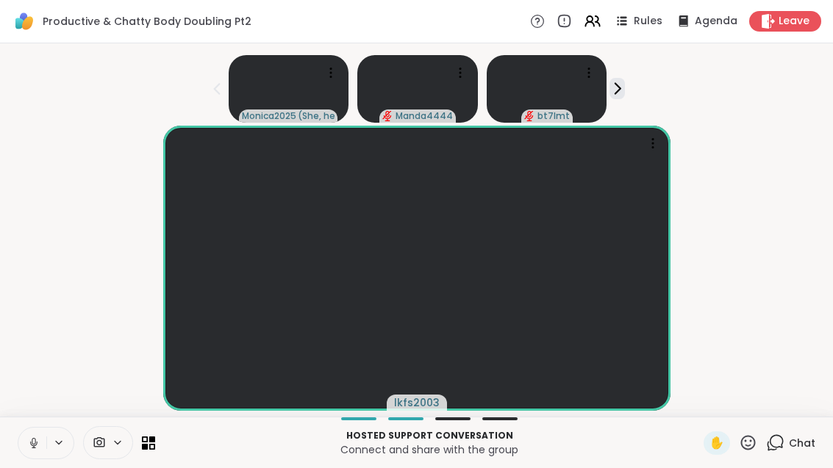
click at [27, 459] on button at bounding box center [32, 443] width 28 height 31
click at [776, 452] on icon at bounding box center [775, 443] width 18 height 18
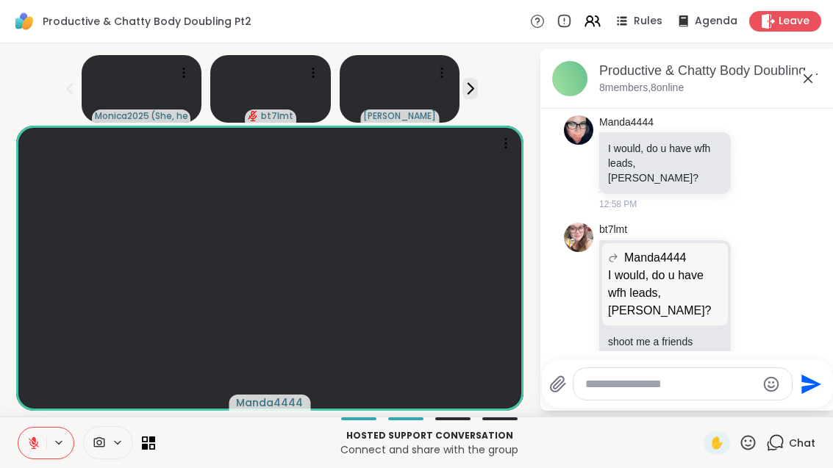
scroll to position [266, 0]
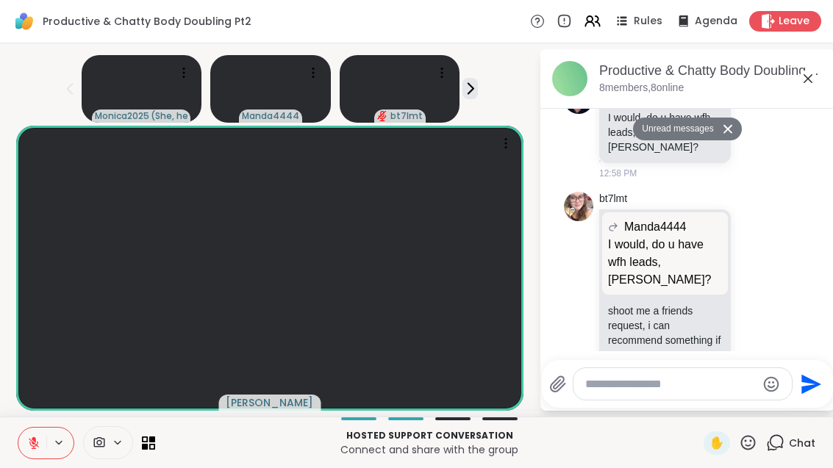
click at [138, 459] on div at bounding box center [86, 442] width 137 height 33
click at [154, 450] on icon at bounding box center [148, 443] width 13 height 13
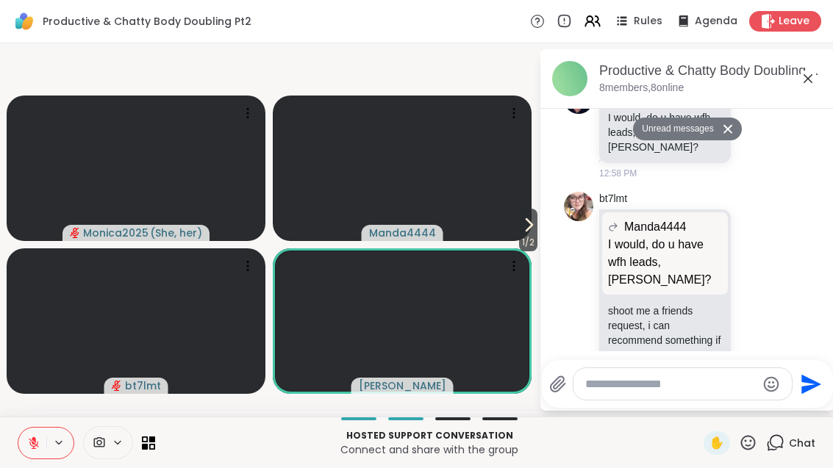
click at [520, 251] on span "1 / 2" at bounding box center [528, 243] width 18 height 18
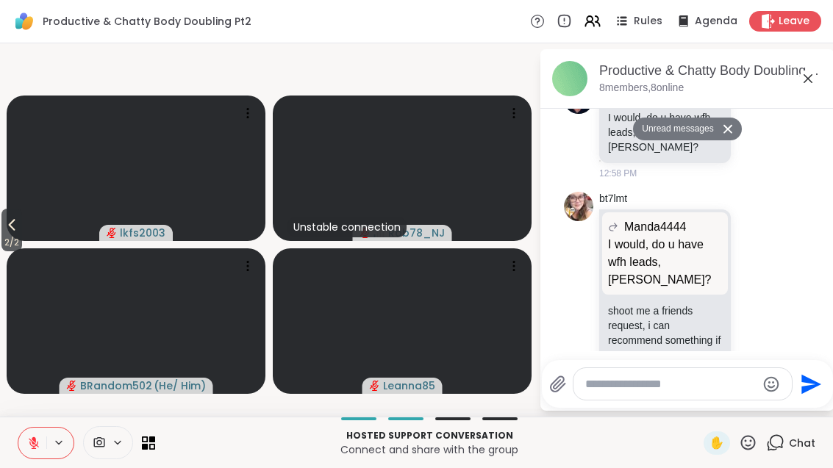
click at [28, 236] on video at bounding box center [136, 169] width 259 height 146
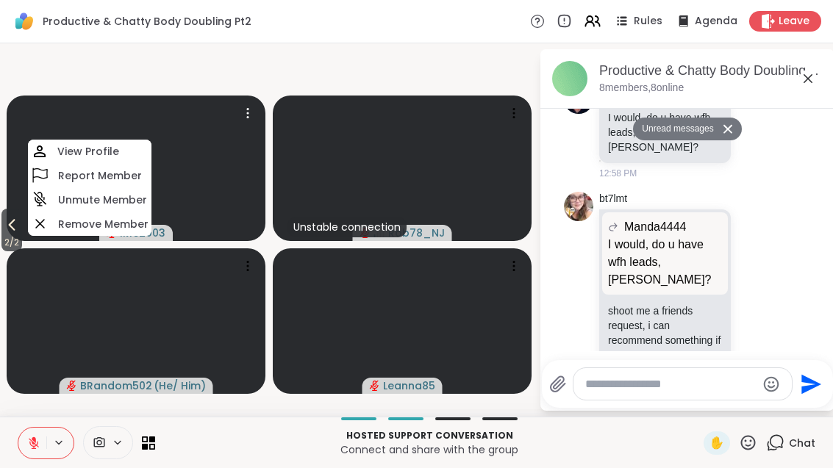
click at [2, 251] on span "2 / 2" at bounding box center [11, 243] width 21 height 18
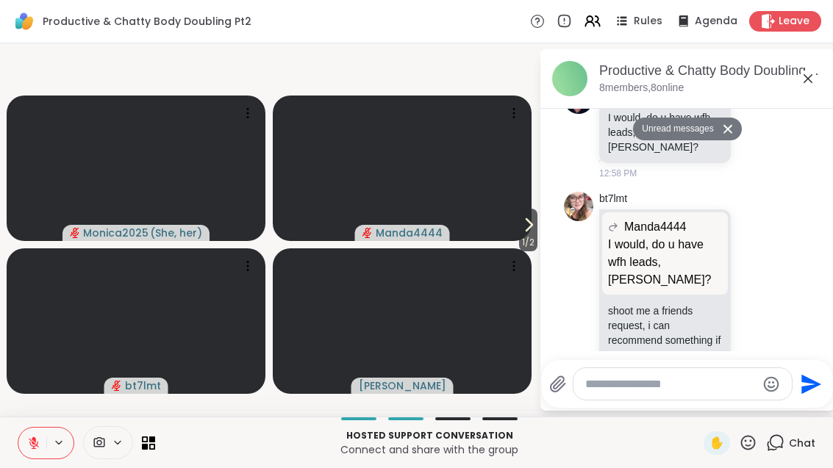
click at [529, 231] on icon at bounding box center [529, 225] width 6 height 12
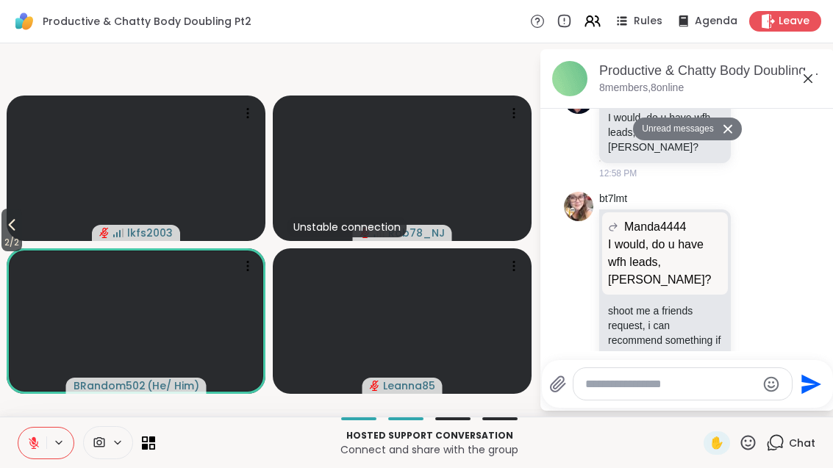
click at [30, 237] on video at bounding box center [136, 169] width 259 height 146
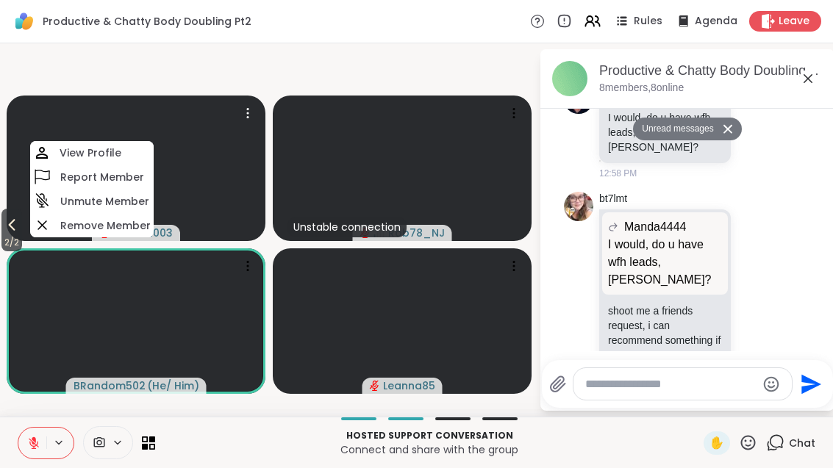
click at [36, 243] on video-player-container "2 / 2 lkfs2003 View Profile Report Member Unmute Member Remove Member Unstable …" at bounding box center [269, 230] width 521 height 362
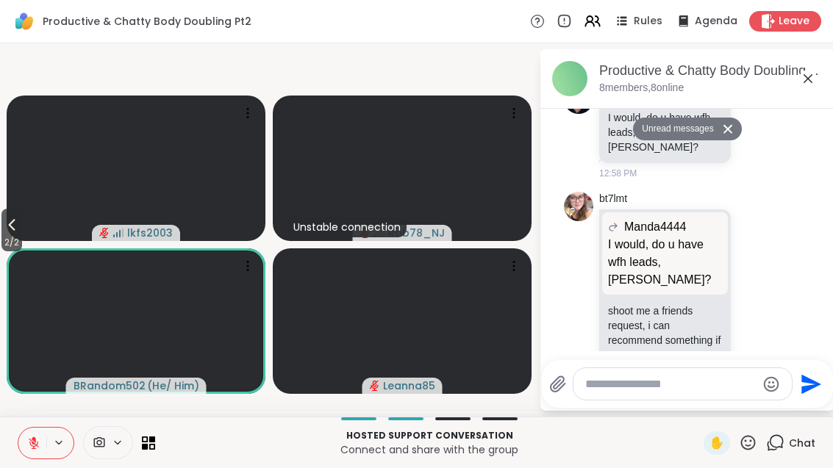
click at [10, 234] on icon at bounding box center [12, 225] width 18 height 18
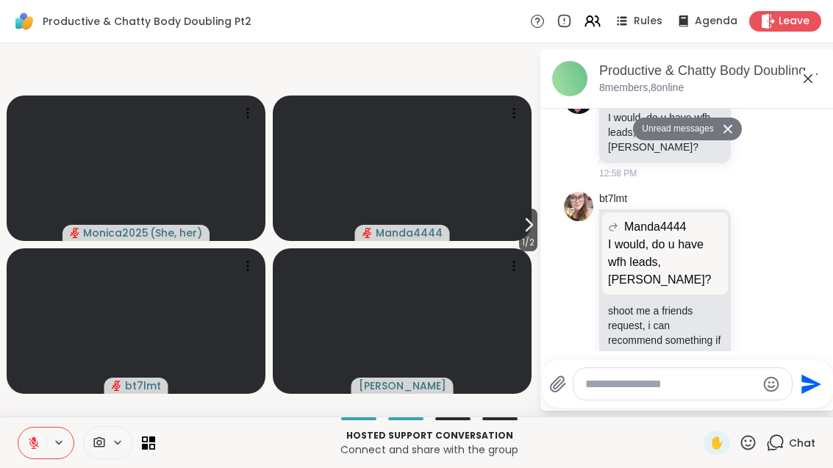
click at [143, 449] on icon at bounding box center [145, 446] width 6 height 6
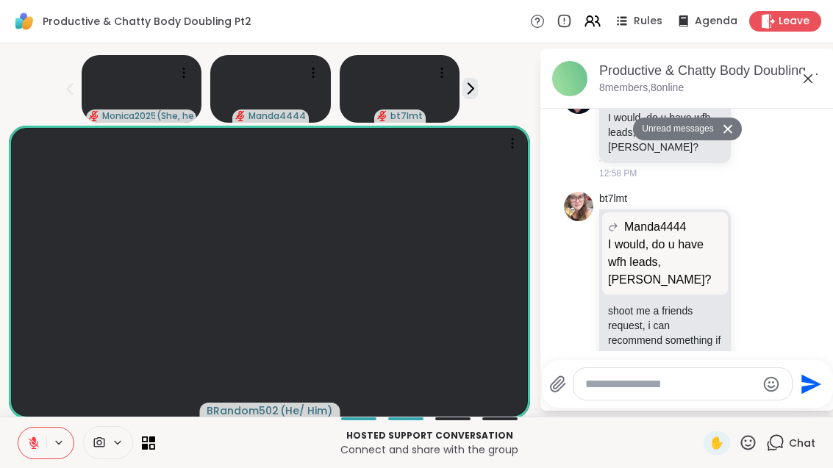
click at [32, 450] on icon at bounding box center [33, 443] width 13 height 13
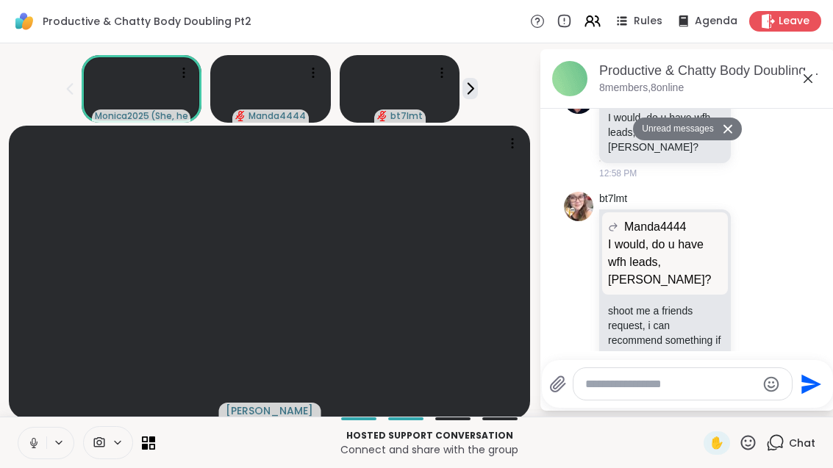
click at [34, 445] on icon at bounding box center [34, 441] width 4 height 7
click at [132, 459] on div at bounding box center [108, 442] width 50 height 33
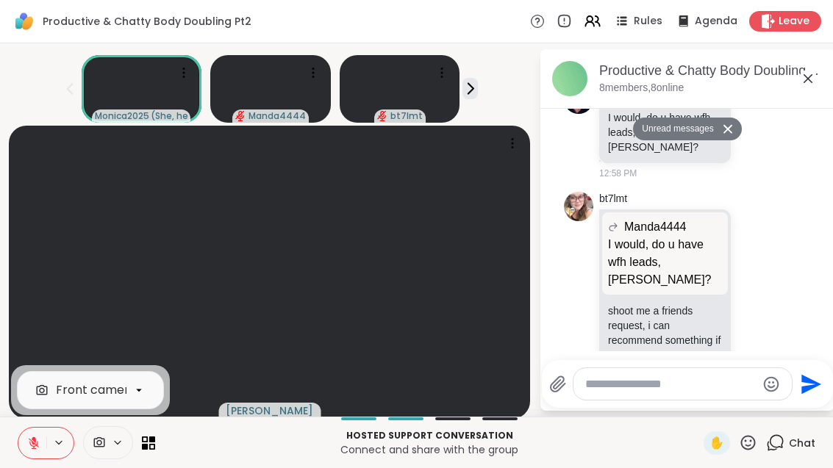
click at [143, 449] on icon at bounding box center [145, 446] width 6 height 6
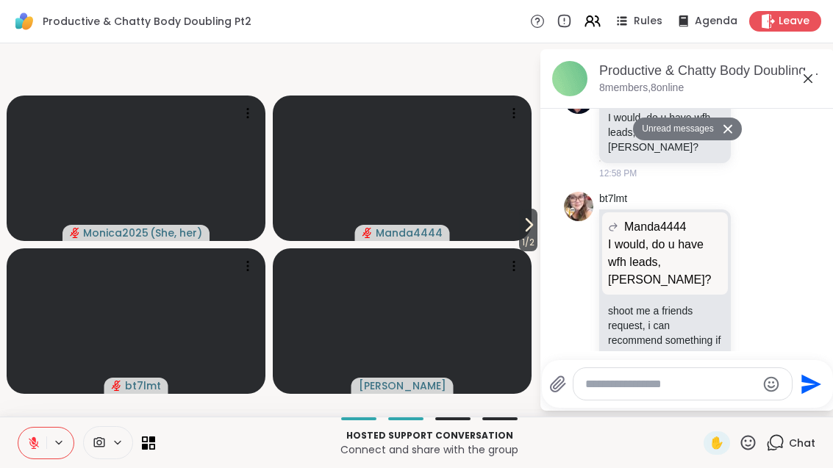
click at [146, 459] on div at bounding box center [86, 442] width 137 height 33
click at [527, 234] on icon at bounding box center [529, 225] width 18 height 18
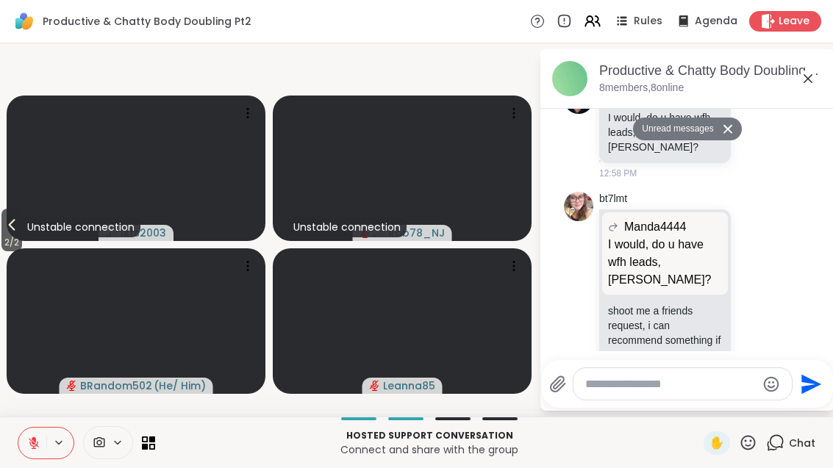
click at [3, 251] on span "2 / 2" at bounding box center [11, 243] width 21 height 18
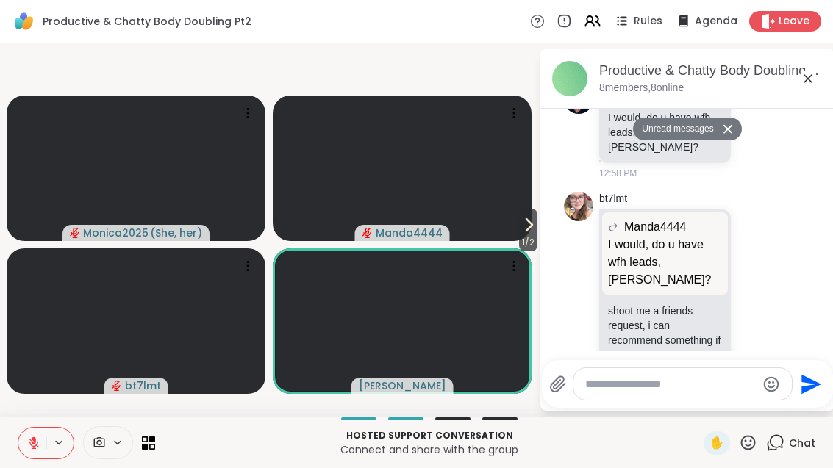
click at [23, 459] on button at bounding box center [32, 443] width 28 height 31
click at [519, 251] on span "1 / 2" at bounding box center [528, 243] width 18 height 18
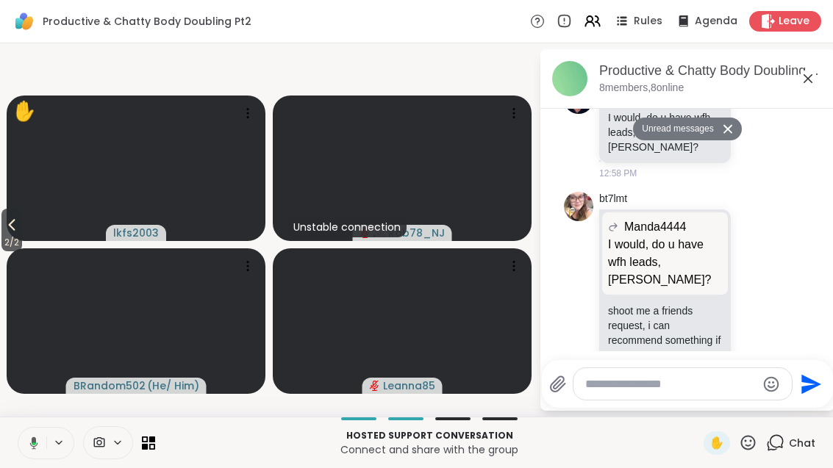
click at [14, 234] on icon at bounding box center [12, 225] width 18 height 18
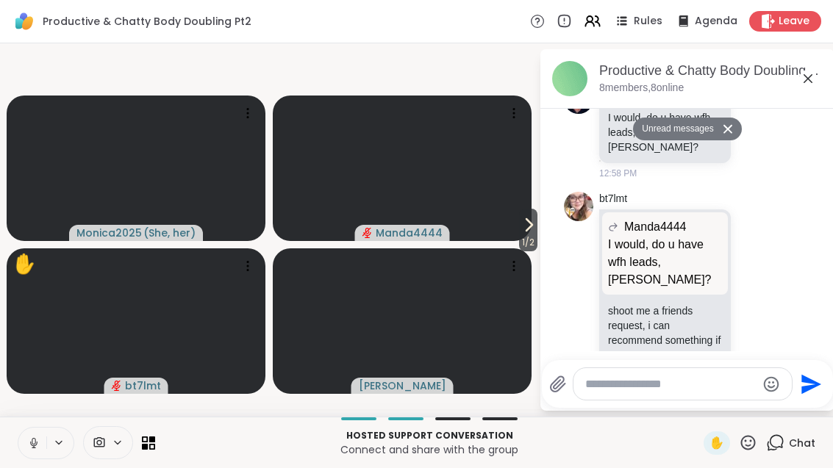
click at [512, 240] on video at bounding box center [402, 169] width 259 height 146
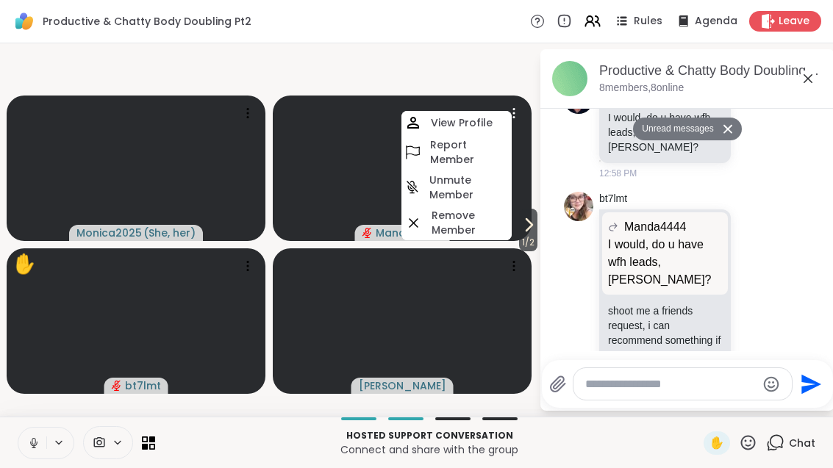
click at [531, 251] on span "1 / 2" at bounding box center [528, 243] width 18 height 18
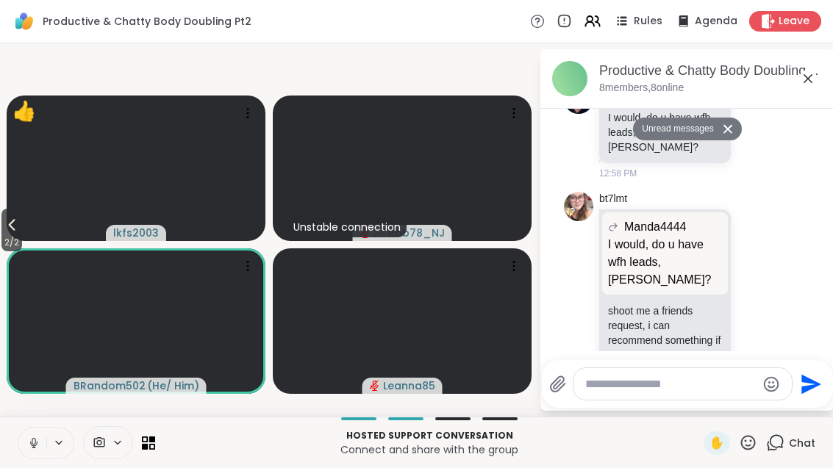
click at [755, 452] on icon at bounding box center [748, 443] width 18 height 18
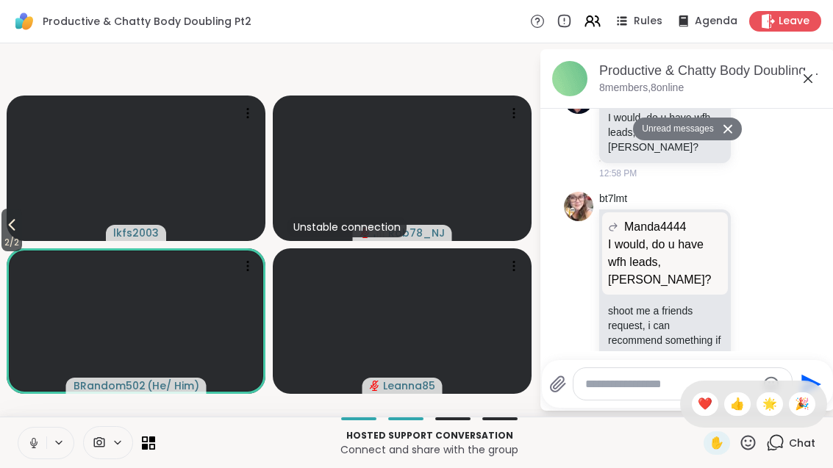
click at [806, 413] on span "🎉" at bounding box center [802, 404] width 15 height 18
click at [21, 226] on button "2 / 2" at bounding box center [11, 230] width 21 height 43
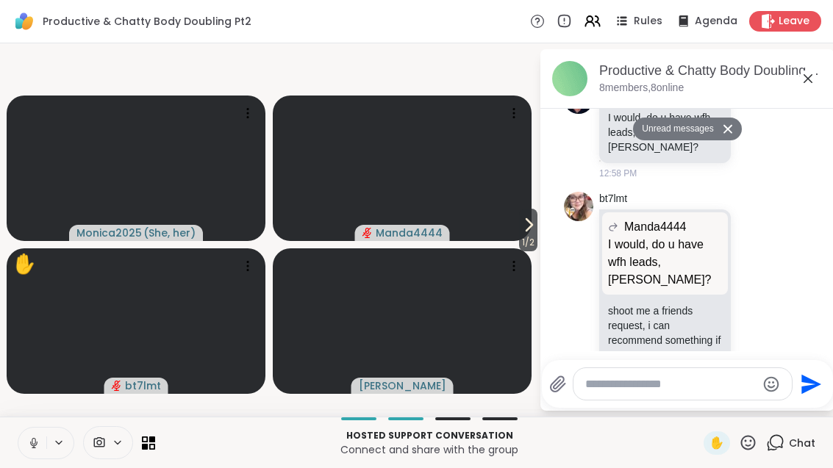
click at [529, 234] on icon at bounding box center [529, 225] width 18 height 18
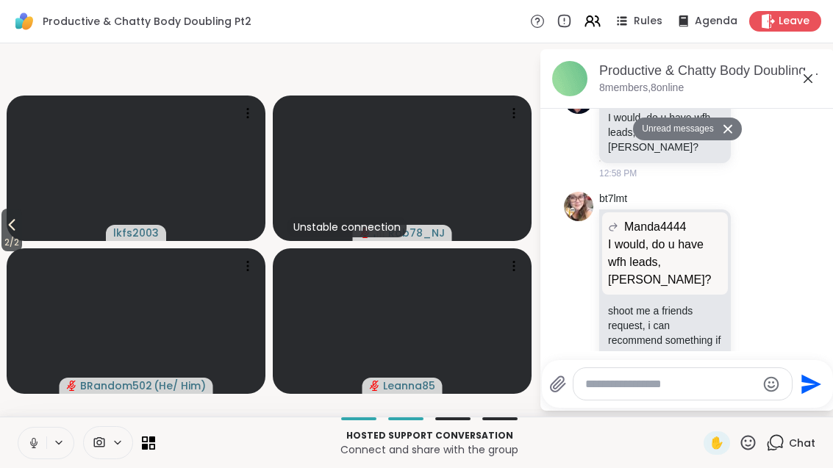
click at [1, 240] on button "2 / 2" at bounding box center [11, 230] width 21 height 43
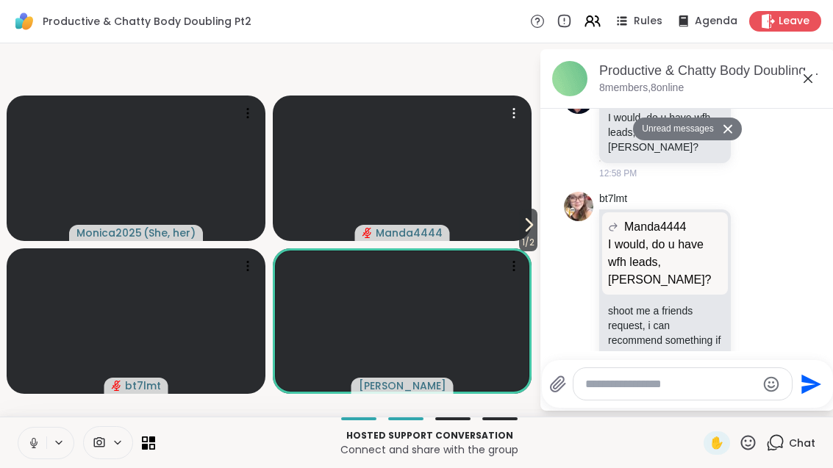
click at [507, 240] on video at bounding box center [402, 169] width 259 height 146
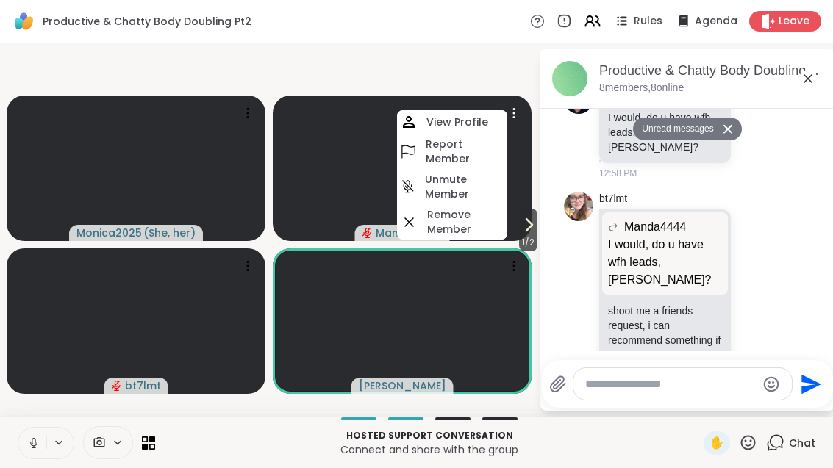
click at [529, 231] on icon at bounding box center [529, 225] width 6 height 12
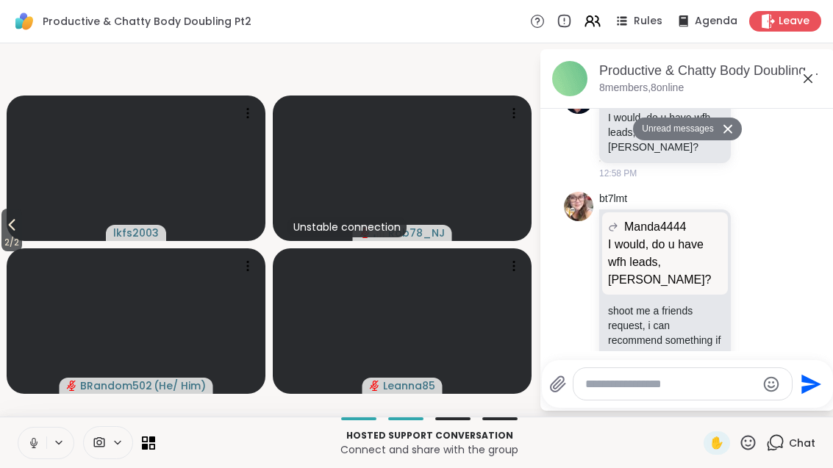
click at [1, 248] on button "2 / 2" at bounding box center [11, 230] width 21 height 43
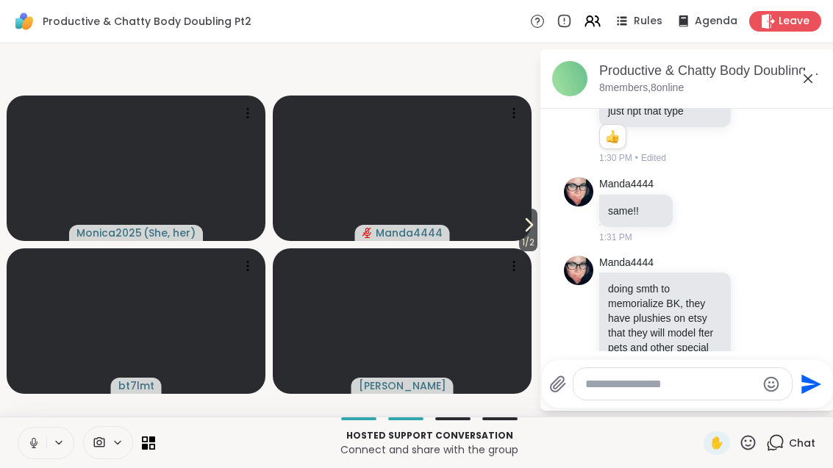
scroll to position [639, 0]
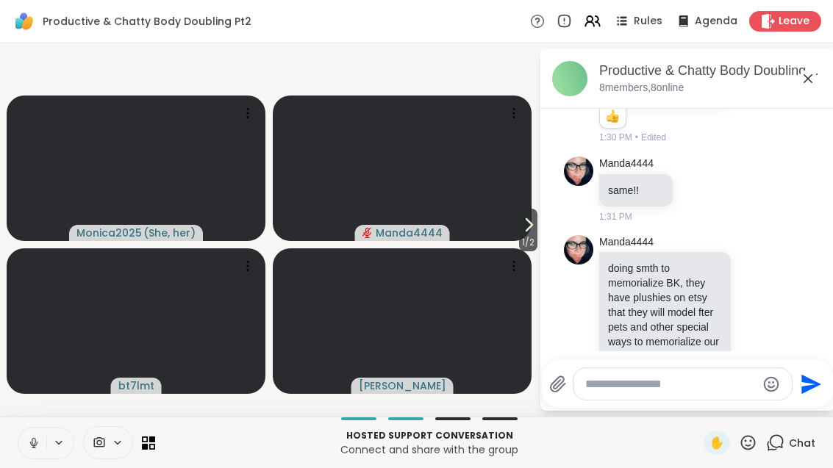
click at [753, 452] on icon at bounding box center [748, 443] width 18 height 18
click at [710, 416] on div "❤️" at bounding box center [705, 405] width 26 height 24
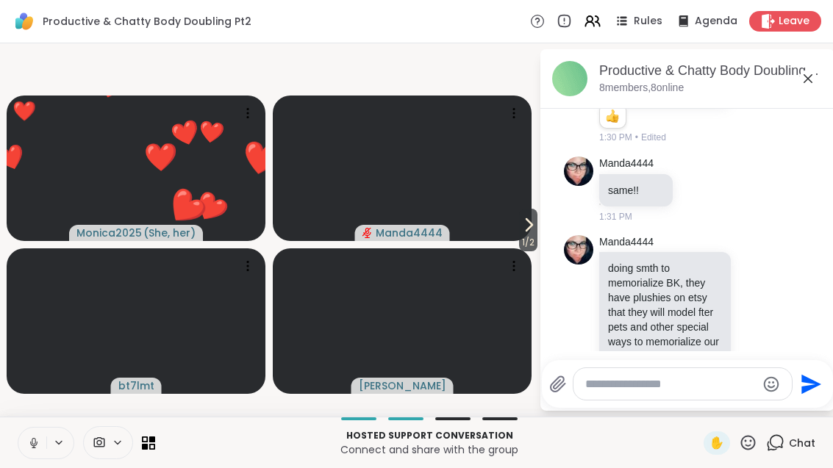
click at [531, 251] on span "1 / 2" at bounding box center [528, 243] width 18 height 18
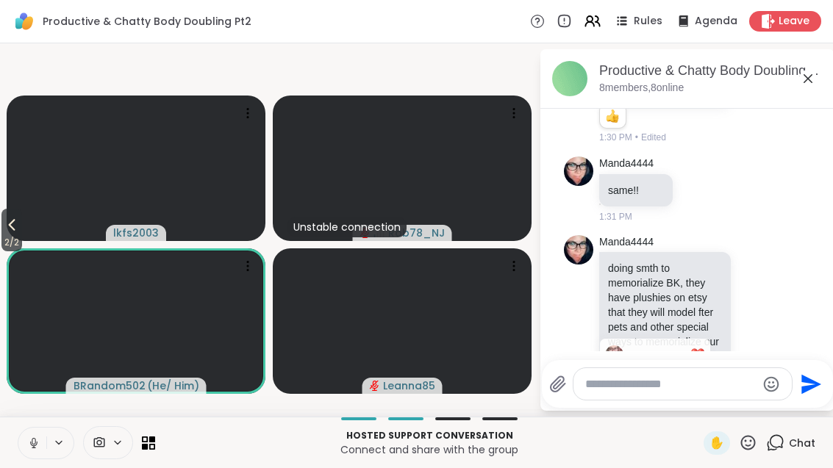
click at [754, 317] on icon at bounding box center [756, 322] width 11 height 11
click at [645, 292] on div "Select Reaction: Heart" at bounding box center [639, 298] width 13 height 13
click at [12, 234] on icon at bounding box center [12, 225] width 18 height 18
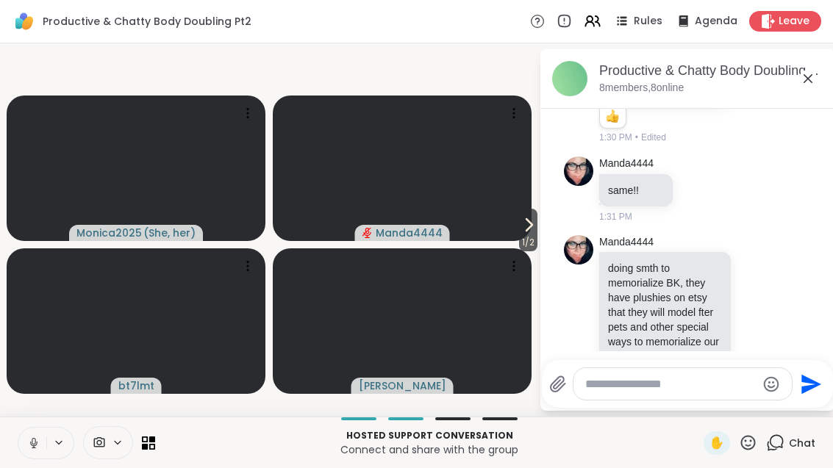
click at [34, 450] on icon at bounding box center [33, 443] width 13 height 13
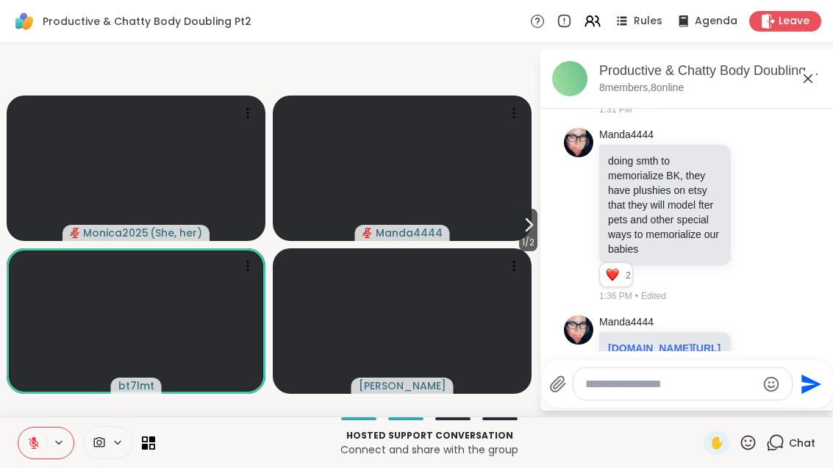
click at [750, 452] on icon at bounding box center [748, 443] width 18 height 18
click at [704, 413] on span "❤️" at bounding box center [705, 404] width 15 height 18
click at [37, 450] on icon at bounding box center [33, 443] width 13 height 13
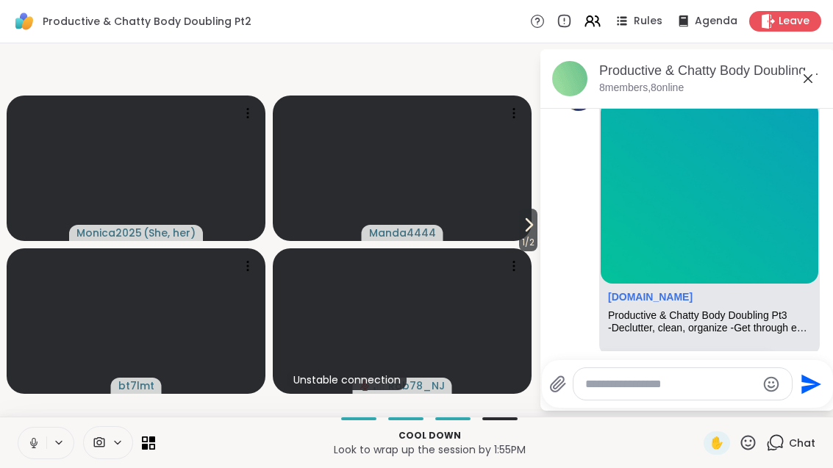
scroll to position [1127, 0]
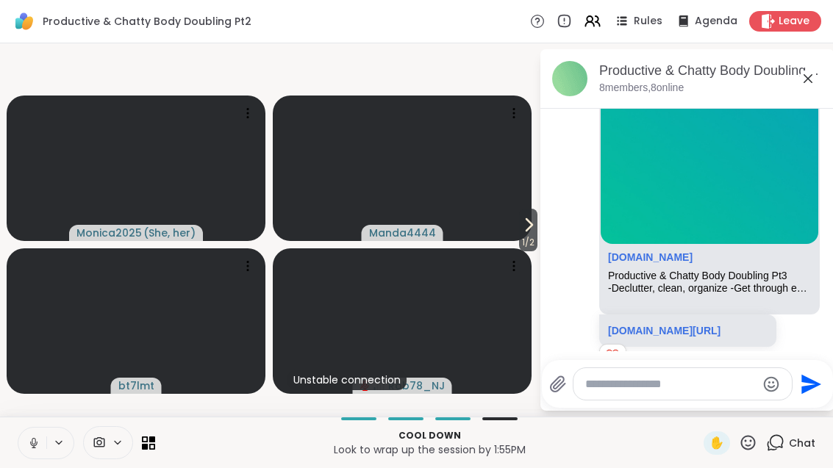
click at [536, 246] on button "1 / 2" at bounding box center [528, 230] width 18 height 43
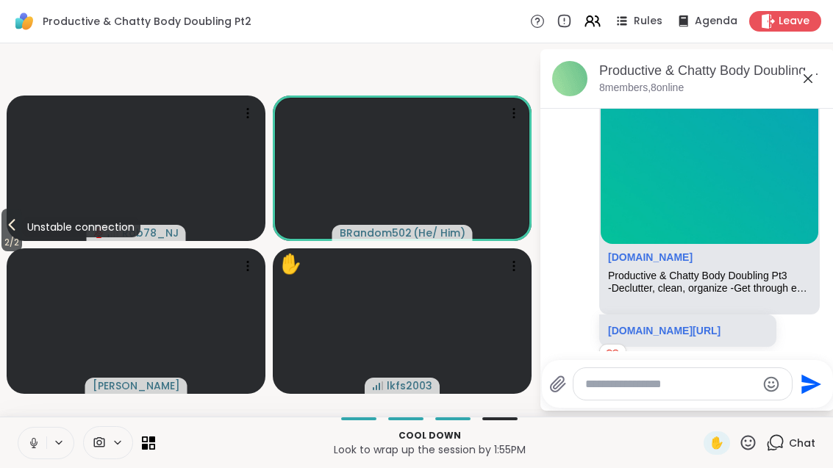
scroll to position [1249, 0]
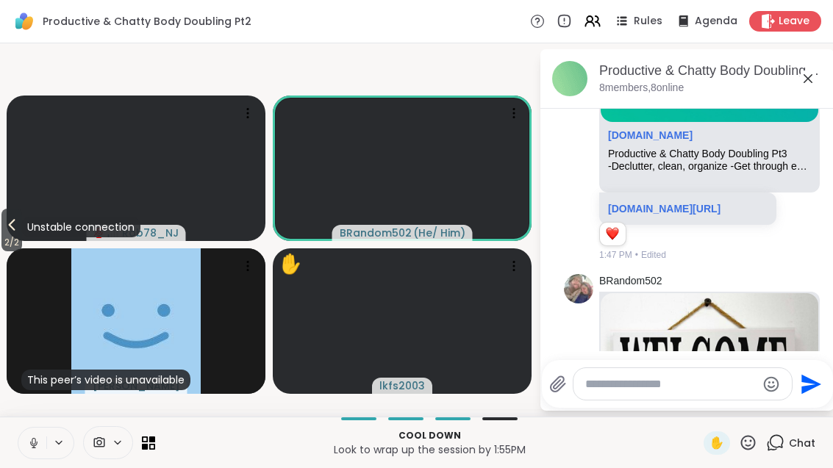
click at [25, 268] on div "This peer’s video is unavailable Donald" at bounding box center [136, 321] width 259 height 146
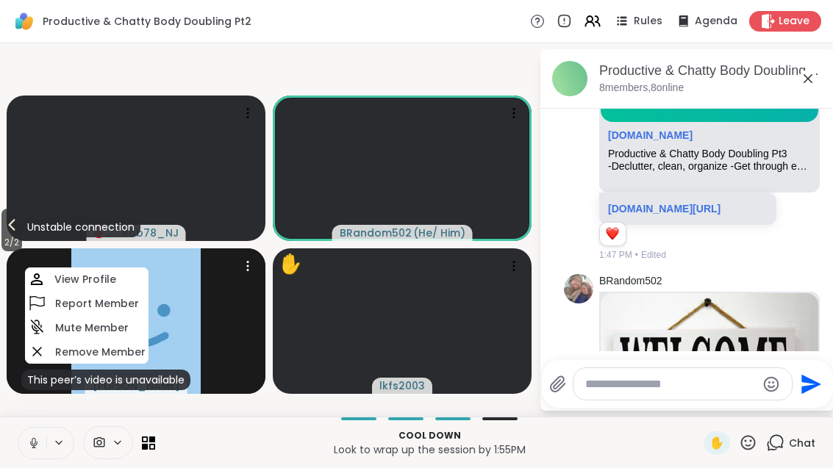
click at [12, 234] on icon at bounding box center [12, 225] width 18 height 18
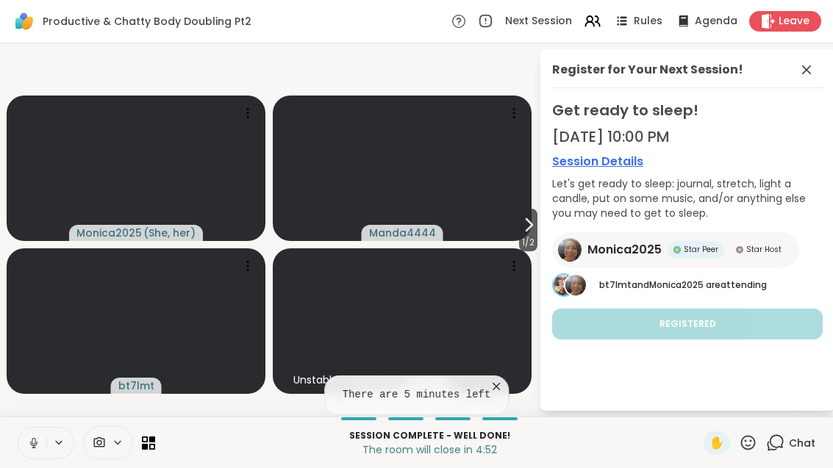
click at [817, 71] on span at bounding box center [808, 70] width 21 height 18
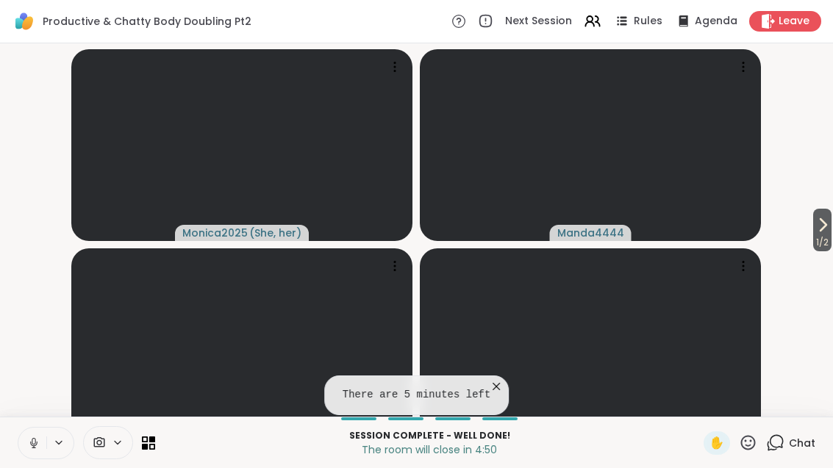
click at [823, 234] on icon at bounding box center [823, 225] width 18 height 18
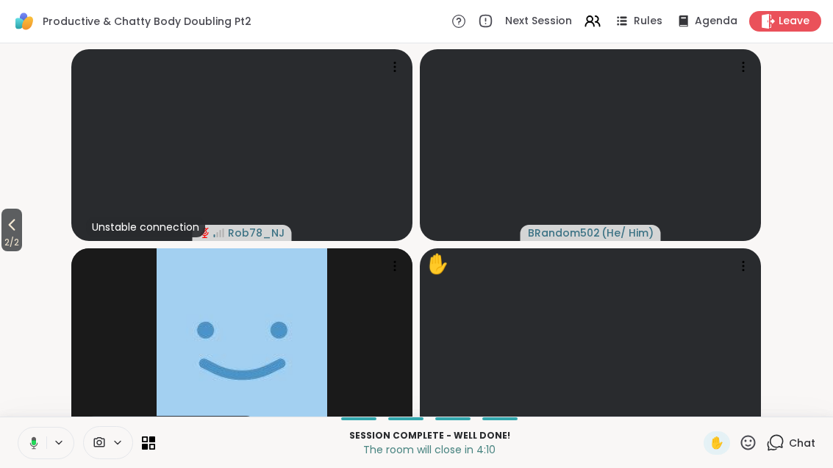
click at [11, 234] on icon at bounding box center [12, 225] width 18 height 18
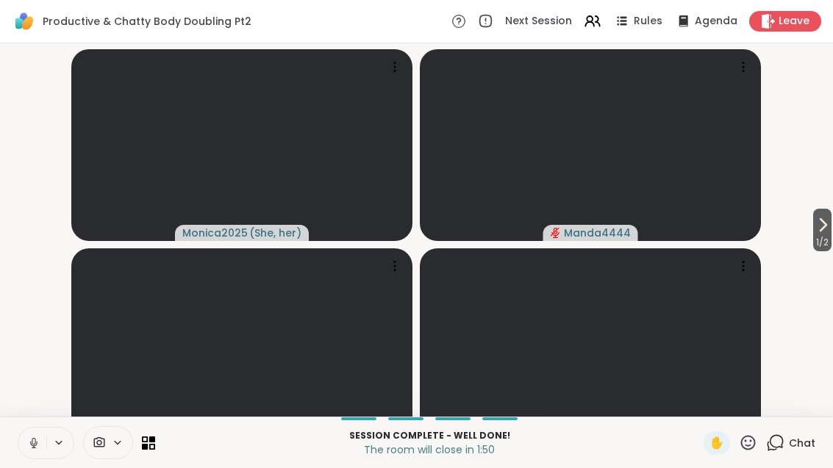
click at [816, 234] on icon at bounding box center [823, 225] width 18 height 18
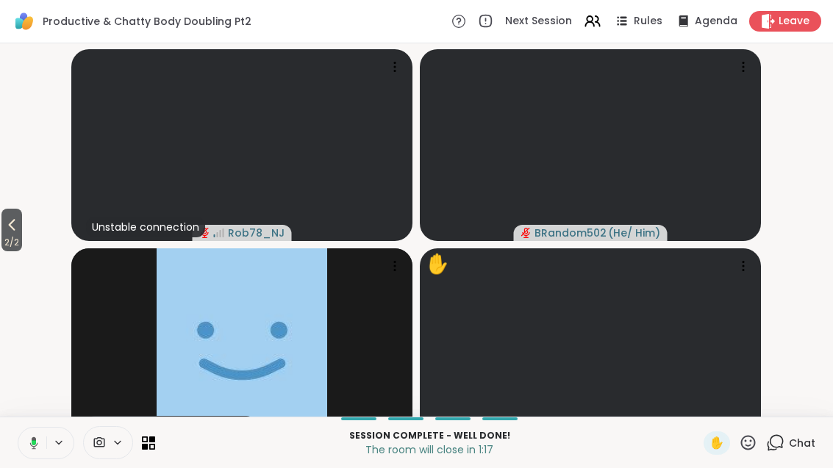
click at [22, 251] on span "2 / 2" at bounding box center [11, 243] width 21 height 18
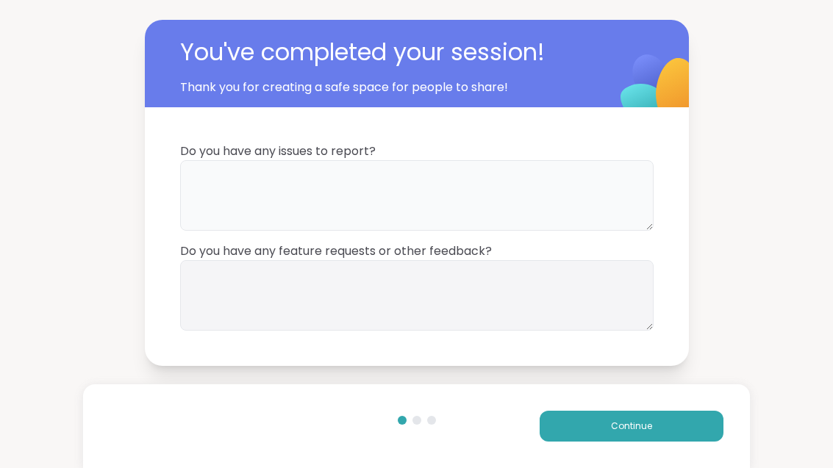
click at [495, 226] on textarea at bounding box center [416, 195] width 473 height 71
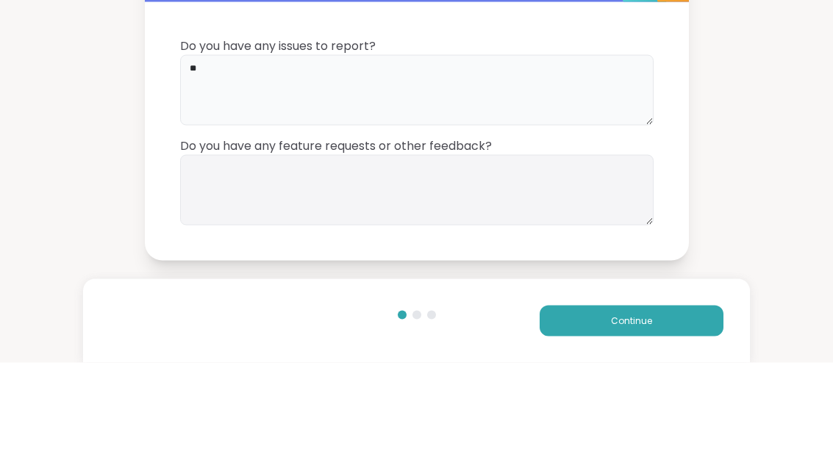
type textarea "**"
click at [504, 260] on textarea at bounding box center [416, 295] width 473 height 71
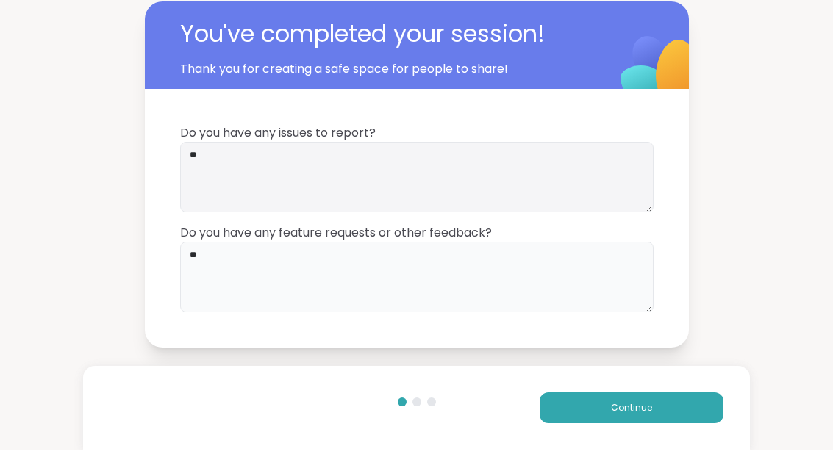
type textarea "**"
click at [681, 416] on button "Continue" at bounding box center [632, 426] width 184 height 31
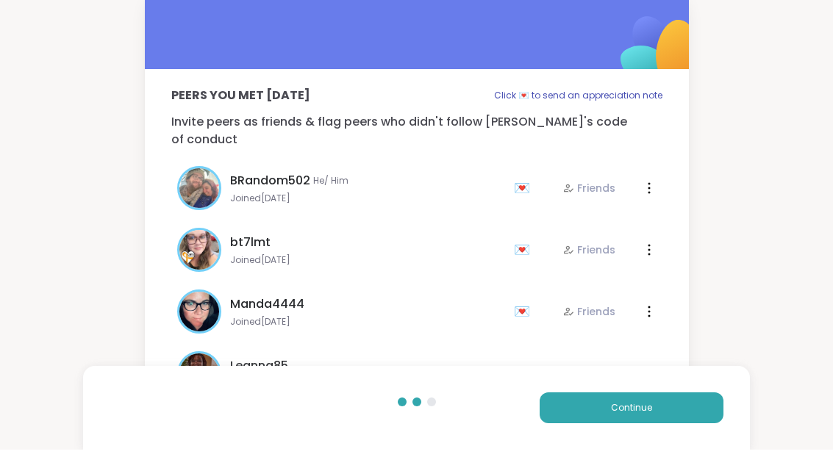
click at [686, 413] on button "Continue" at bounding box center [632, 426] width 184 height 31
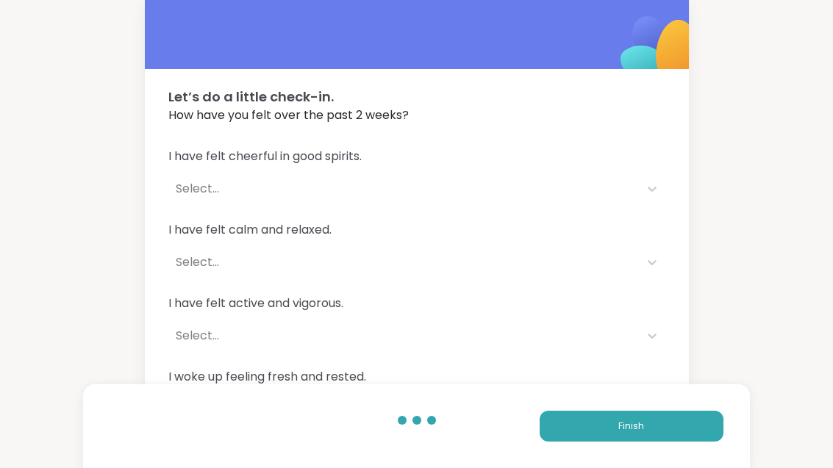
click at [698, 438] on button "Finish" at bounding box center [632, 426] width 184 height 31
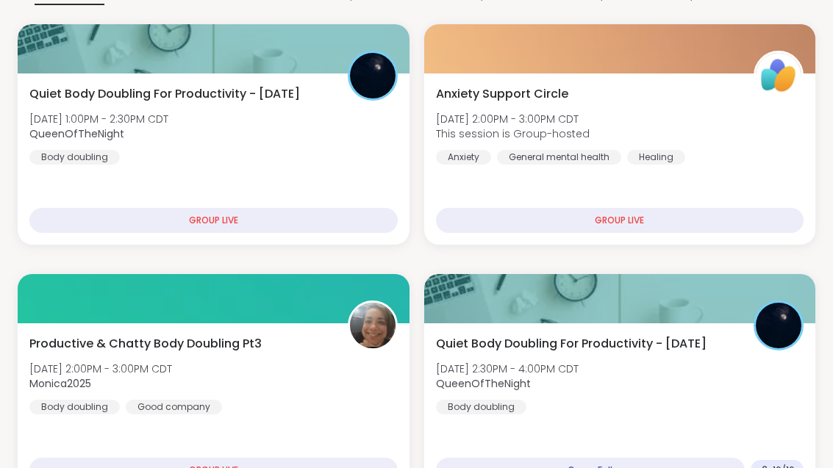
scroll to position [300, 0]
click at [319, 398] on div "Productive & Chatty Body Doubling Pt3 Mon, Oct 13 | 2:00PM - 3:00PM CDT Monica2…" at bounding box center [213, 374] width 368 height 79
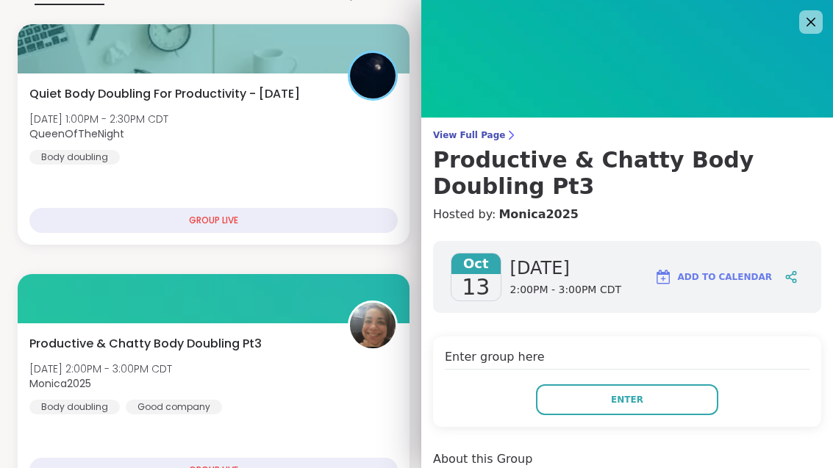
click at [692, 410] on button "Enter" at bounding box center [627, 399] width 182 height 31
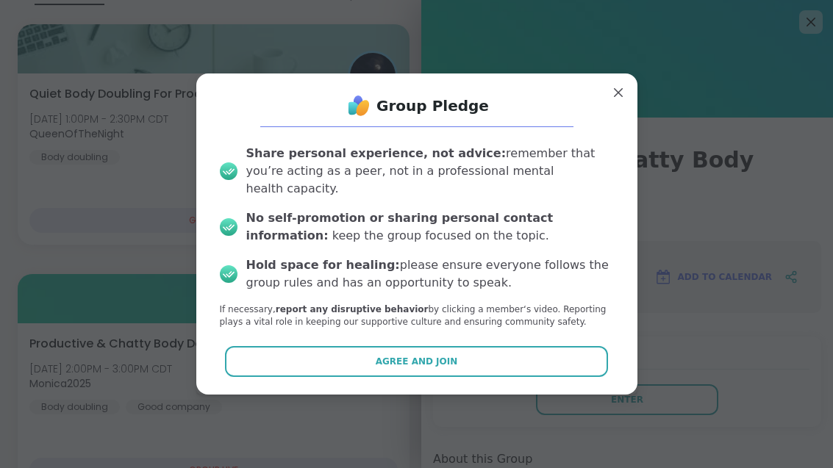
click at [504, 377] on button "Agree and Join" at bounding box center [416, 361] width 383 height 31
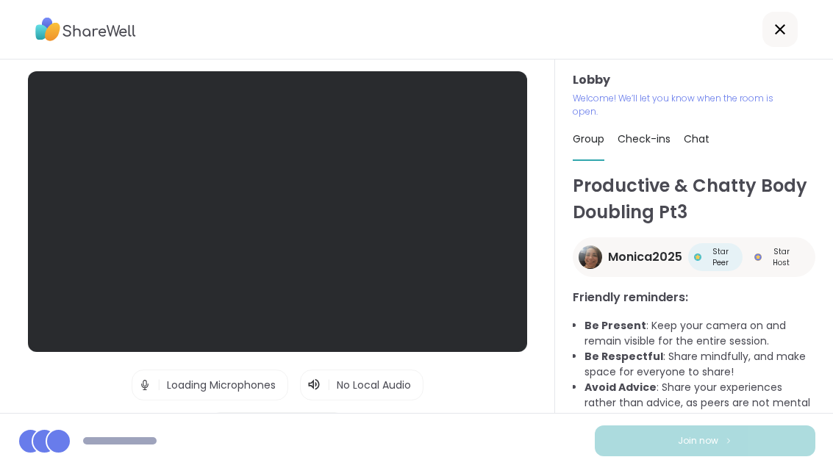
scroll to position [47, 0]
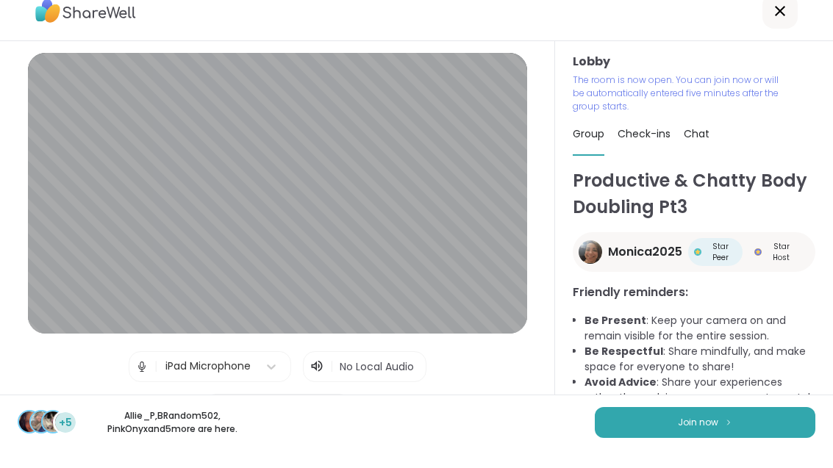
click at [752, 426] on button "Join now" at bounding box center [705, 441] width 221 height 31
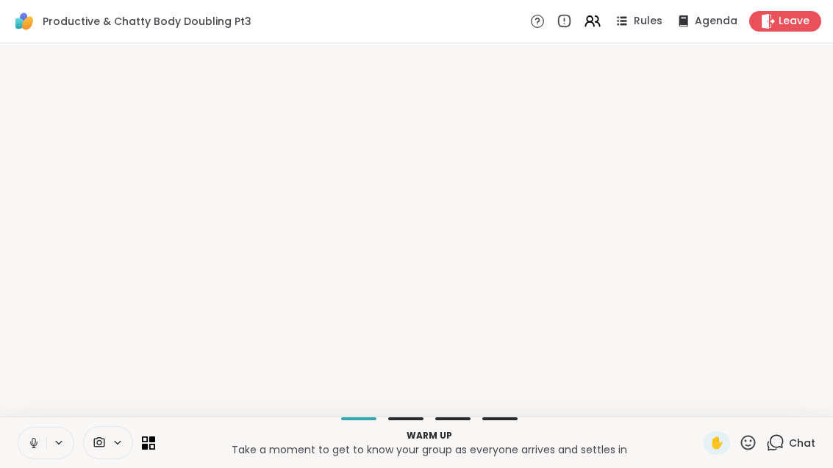
scroll to position [0, 0]
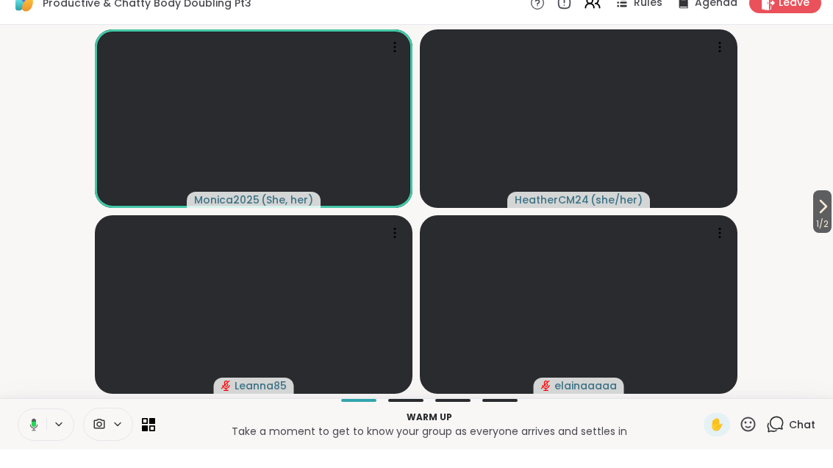
click at [830, 209] on button "1 / 2" at bounding box center [822, 230] width 18 height 43
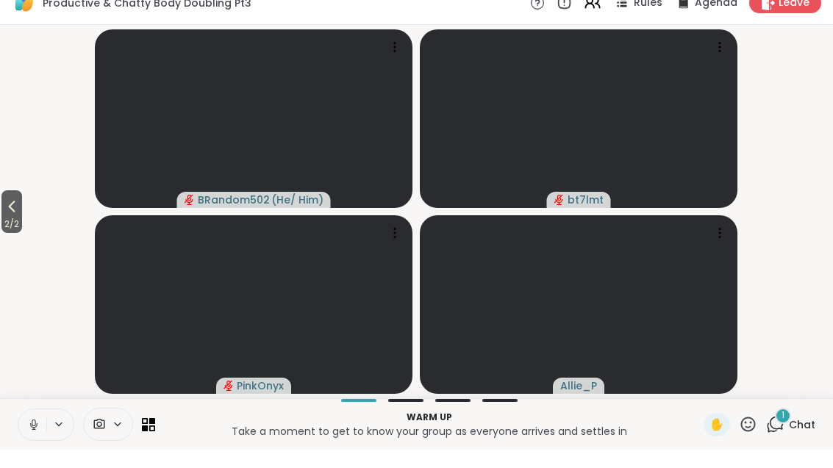
click at [2, 210] on button "2 / 2" at bounding box center [11, 230] width 21 height 43
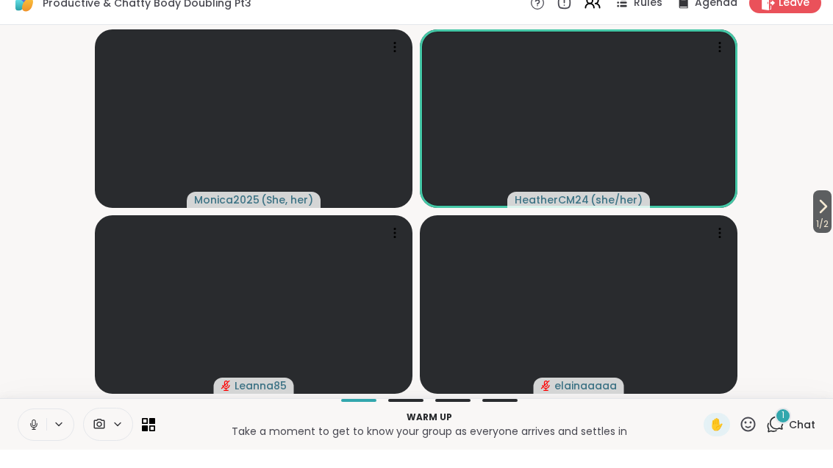
click at [828, 234] on span "1 / 2" at bounding box center [822, 243] width 18 height 18
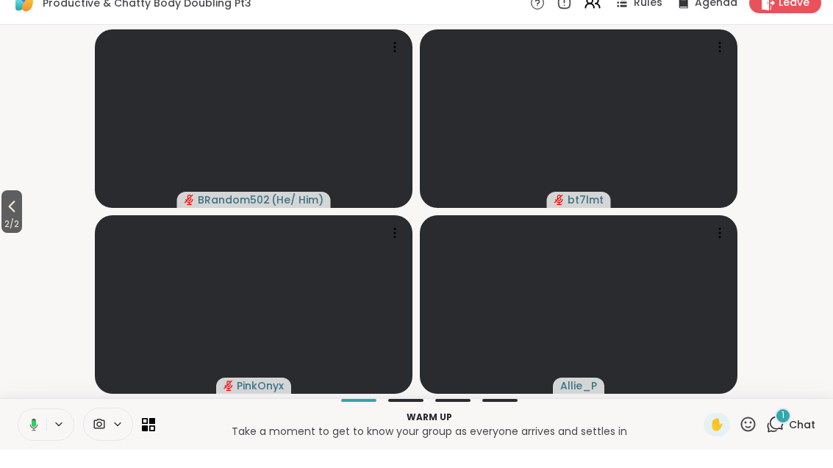
click at [22, 209] on button "2 / 2" at bounding box center [11, 230] width 21 height 43
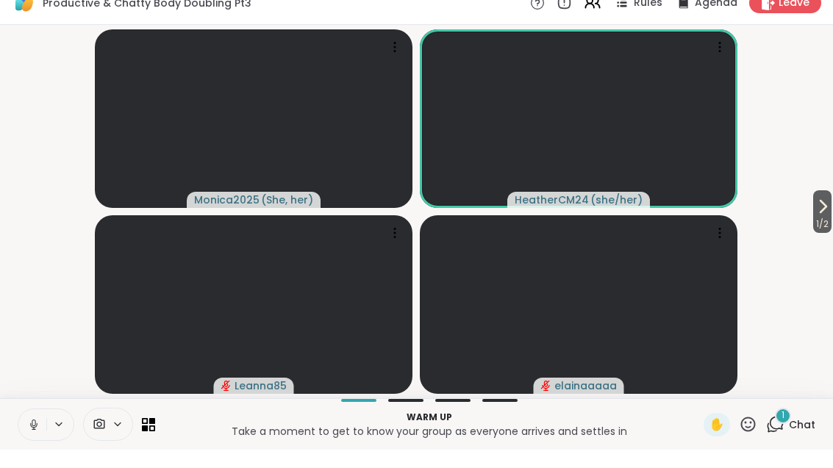
click at [784, 434] on icon at bounding box center [775, 443] width 18 height 18
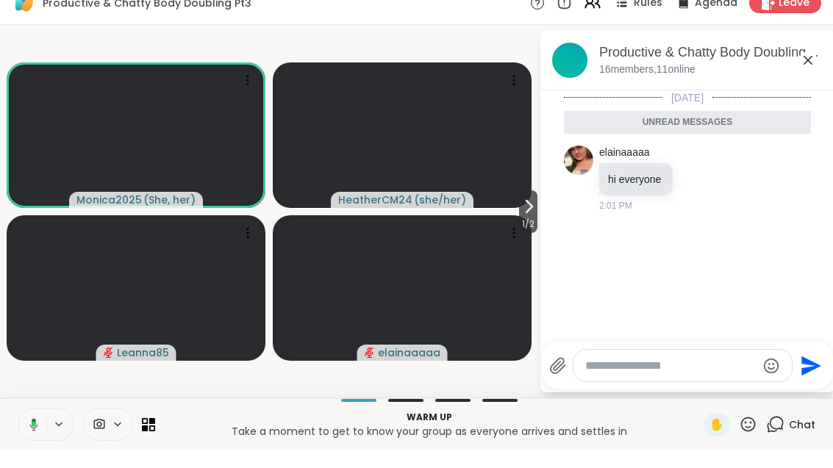
click at [814, 70] on icon at bounding box center [808, 79] width 18 height 18
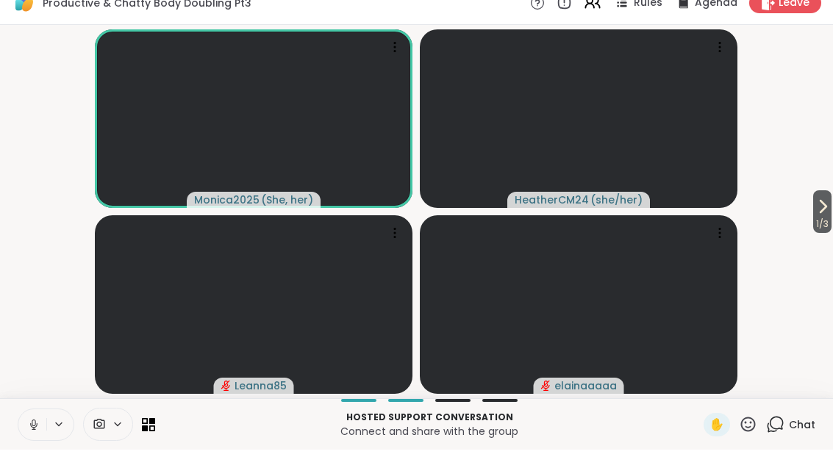
click at [831, 212] on button "1 / 3" at bounding box center [822, 230] width 18 height 43
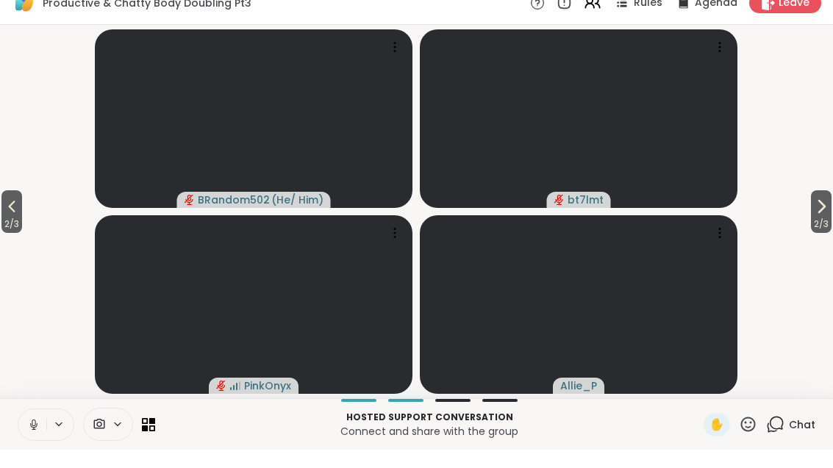
click at [821, 234] on span "2 / 3" at bounding box center [821, 243] width 21 height 18
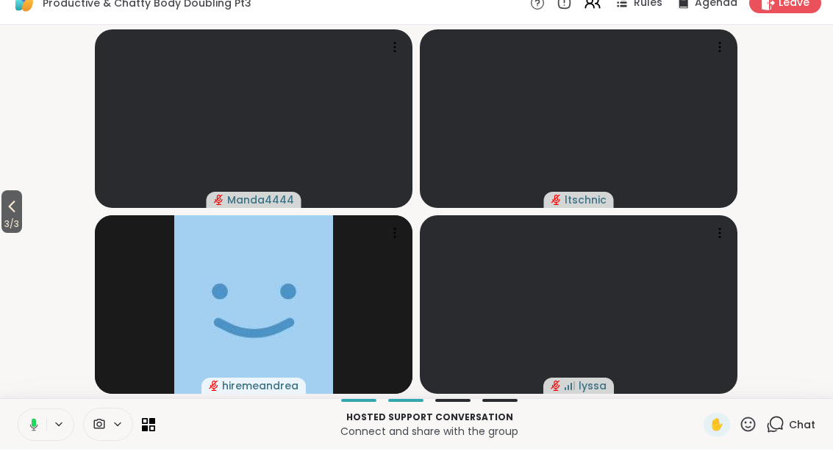
click at [719, 69] on icon at bounding box center [719, 69] width 1 height 1
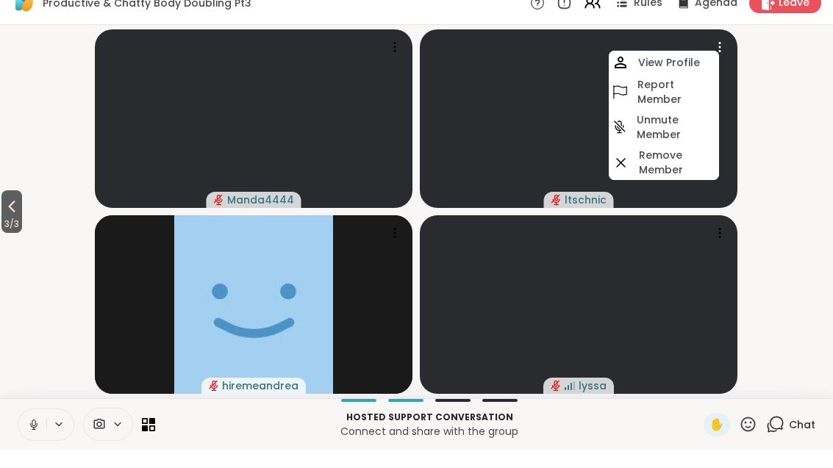
click at [694, 74] on h4 "View Profile" at bounding box center [669, 81] width 62 height 15
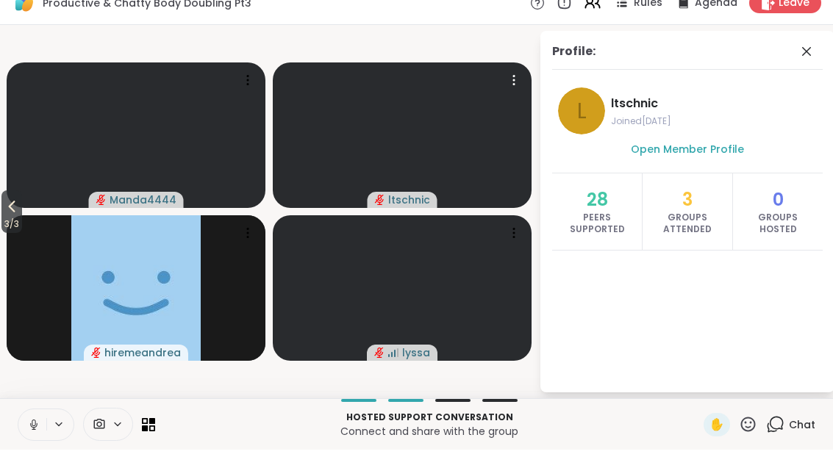
click at [816, 61] on span at bounding box center [808, 70] width 21 height 18
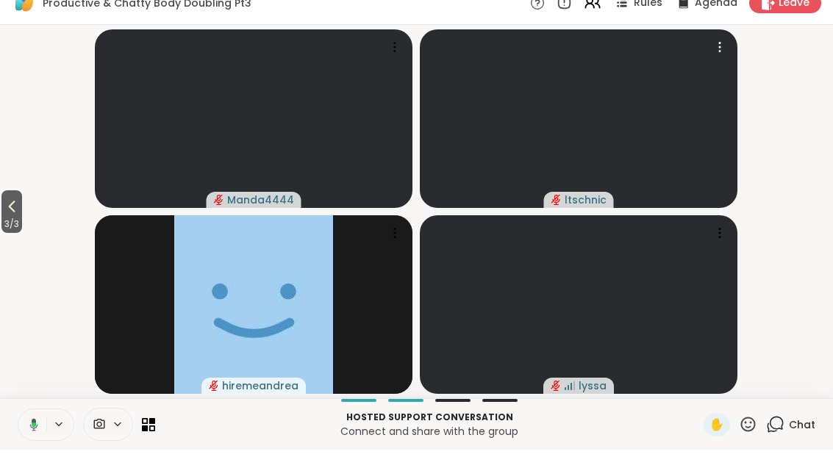
click at [12, 216] on icon at bounding box center [12, 225] width 18 height 18
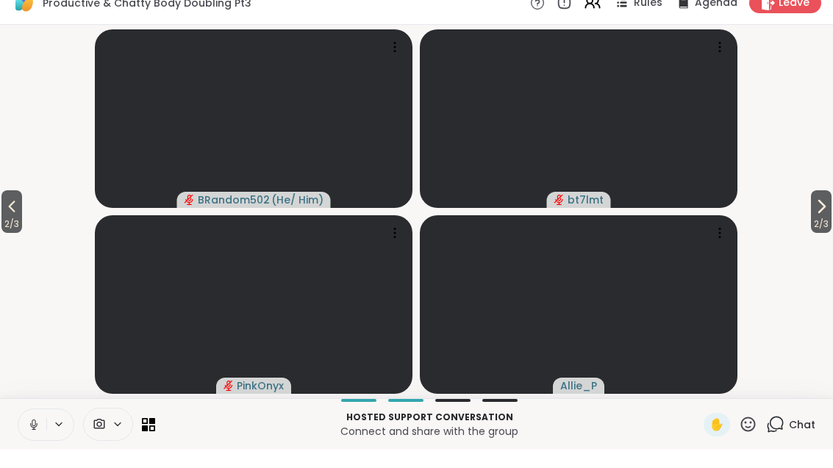
click at [4, 209] on button "2 / 3" at bounding box center [11, 230] width 21 height 43
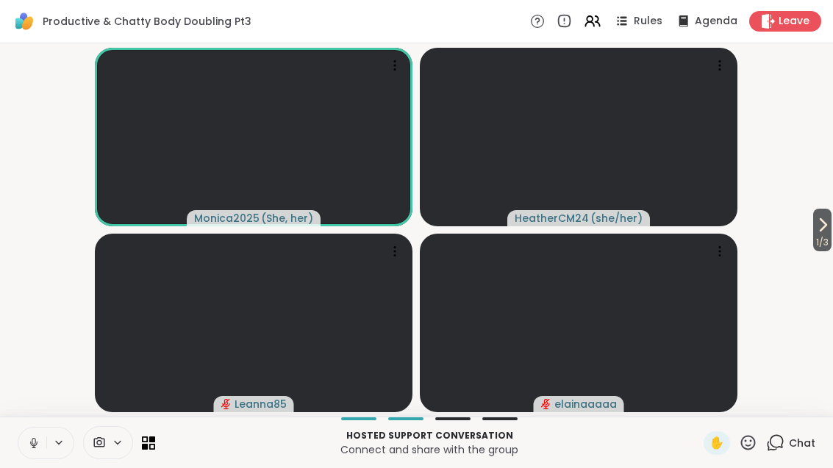
click at [642, 21] on span "Rules" at bounding box center [648, 21] width 29 height 15
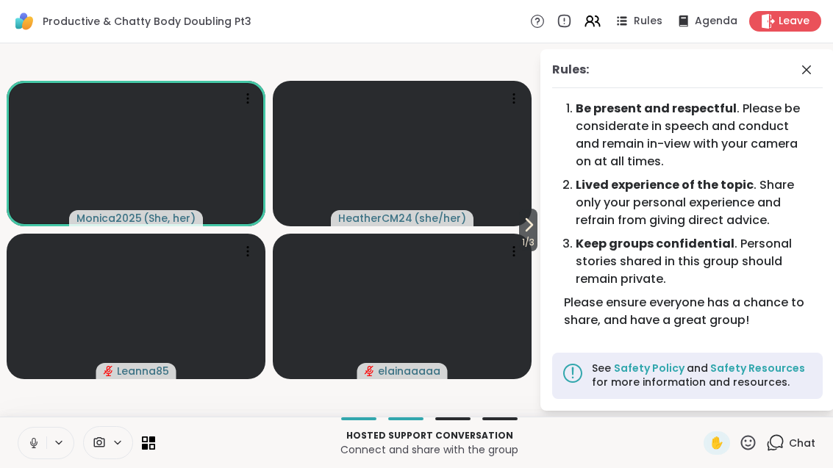
click at [534, 239] on span "1 / 3" at bounding box center [528, 243] width 18 height 18
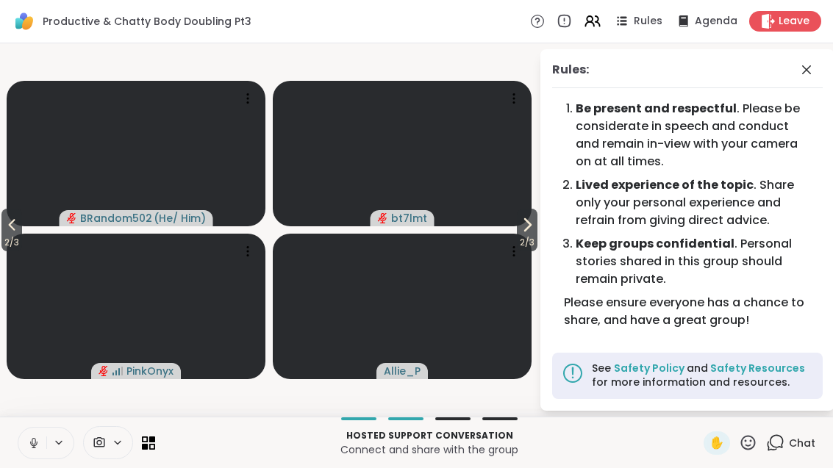
click at [531, 233] on icon at bounding box center [527, 225] width 18 height 18
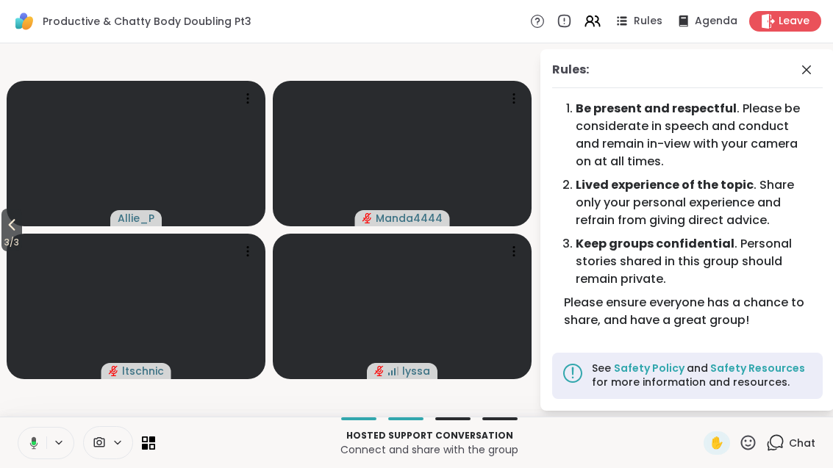
click at [811, 72] on icon at bounding box center [807, 70] width 18 height 18
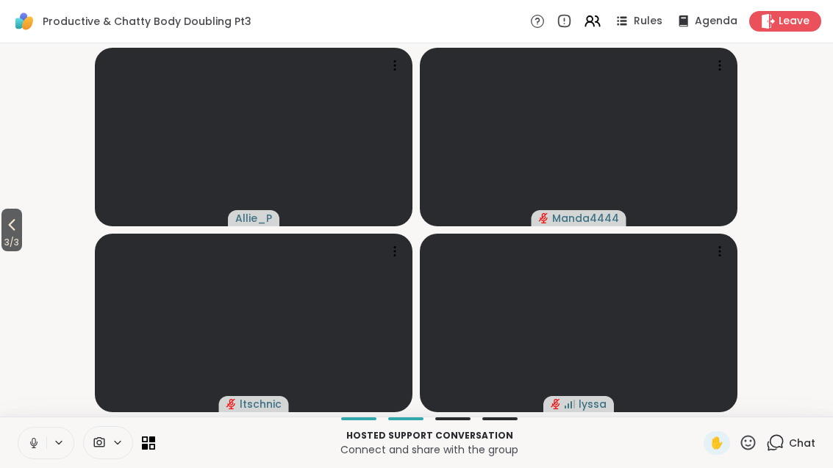
click at [7, 216] on icon at bounding box center [12, 225] width 18 height 18
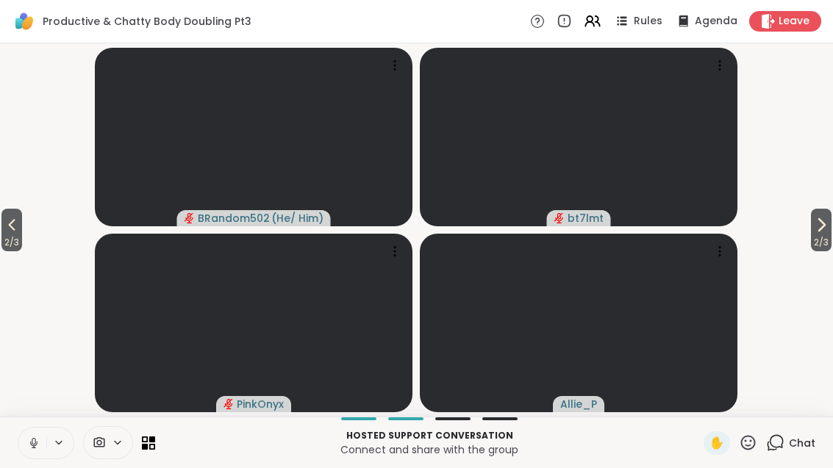
click at [7, 223] on icon at bounding box center [12, 225] width 18 height 18
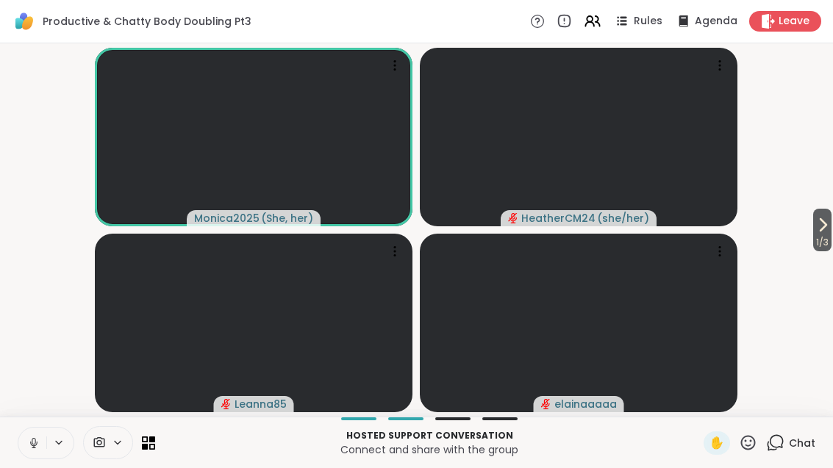
click at [787, 445] on div "Chat" at bounding box center [790, 443] width 49 height 24
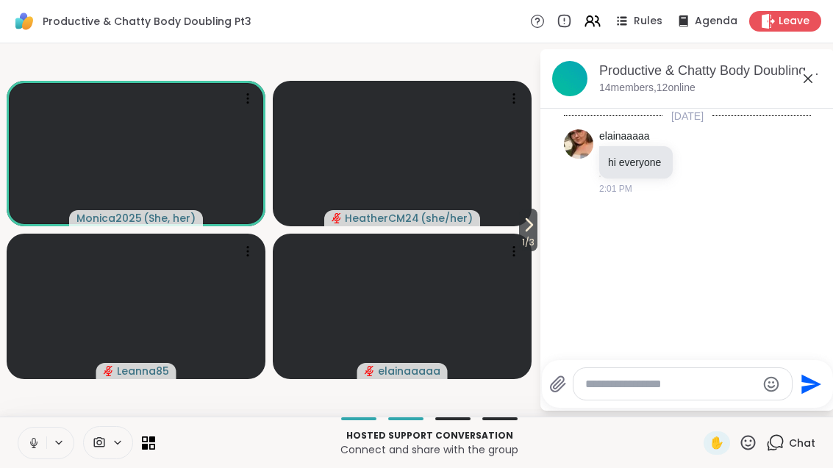
click at [696, 163] on icon at bounding box center [698, 163] width 4 height 1
click at [697, 137] on div "Select Reaction: Heart" at bounding box center [698, 138] width 13 height 13
click at [526, 236] on span "1 / 3" at bounding box center [528, 243] width 18 height 18
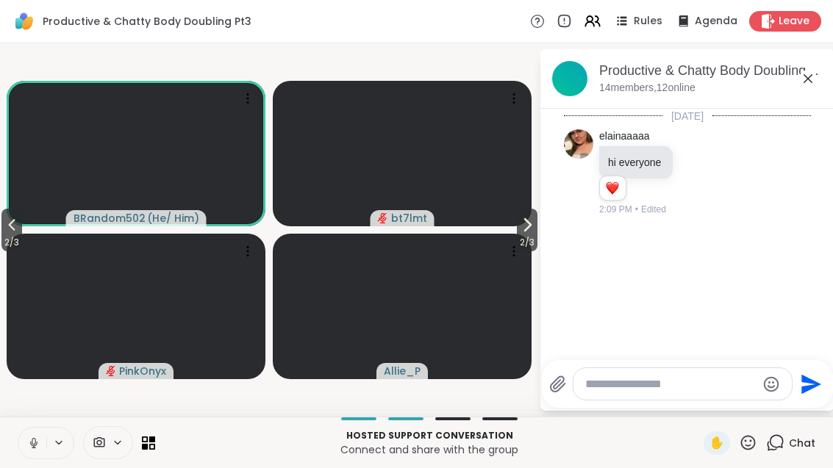
click at [3, 221] on button "2 / 3" at bounding box center [11, 230] width 21 height 43
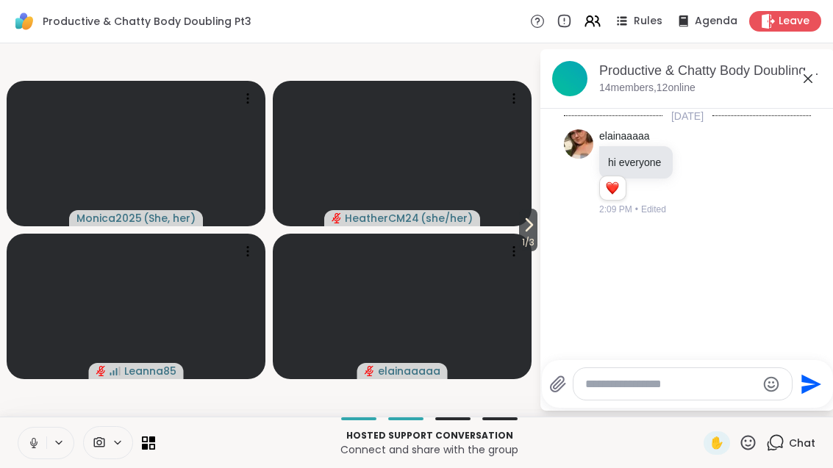
click at [537, 229] on button "1 / 3" at bounding box center [528, 230] width 18 height 43
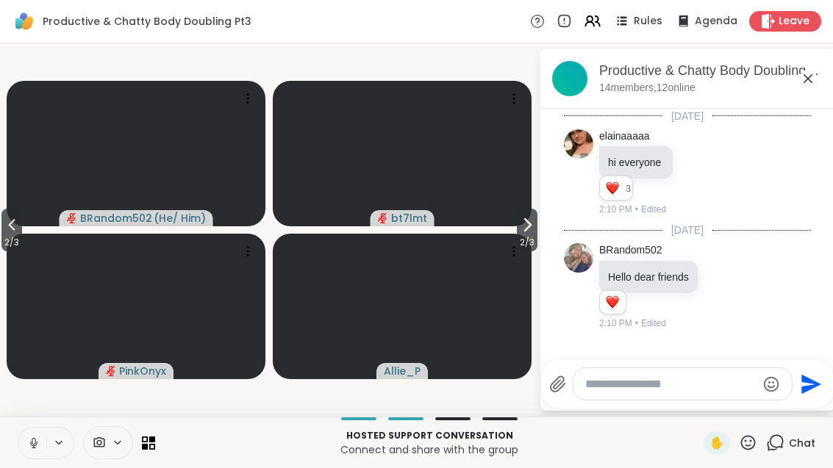
click at [523, 247] on span "2 / 3" at bounding box center [527, 243] width 21 height 18
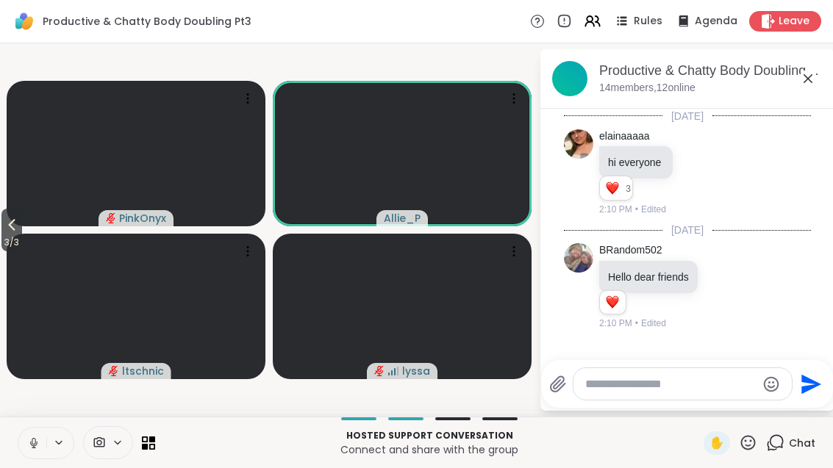
click at [781, 230] on div "Today" at bounding box center [687, 230] width 247 height 15
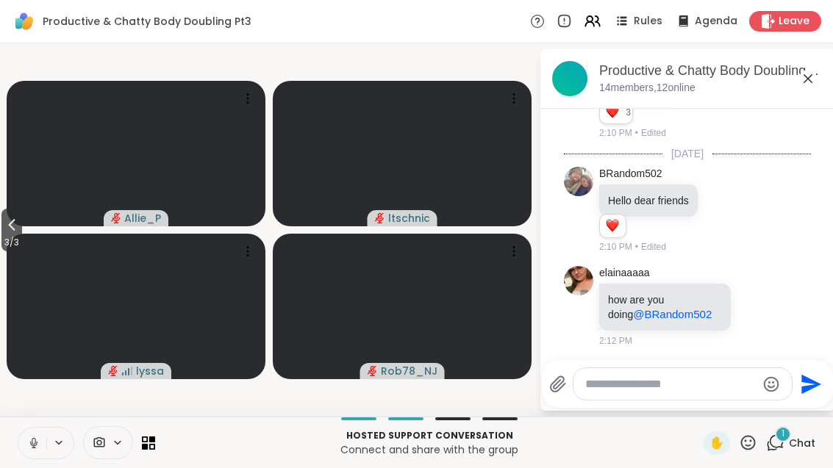
scroll to position [169, 0]
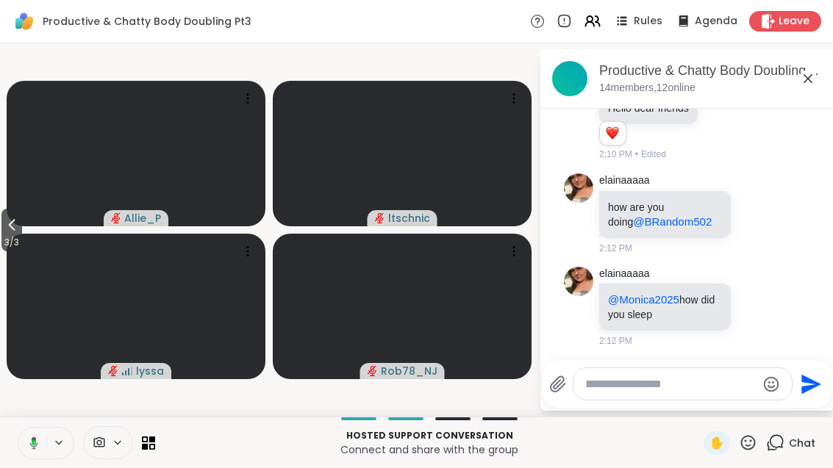
click at [2, 236] on span "3 / 3" at bounding box center [11, 243] width 21 height 18
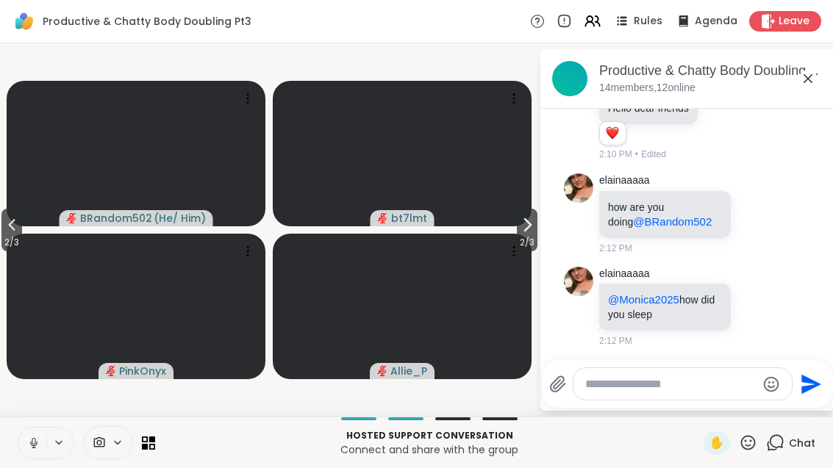
click at [529, 239] on span "2 / 3" at bounding box center [527, 243] width 21 height 18
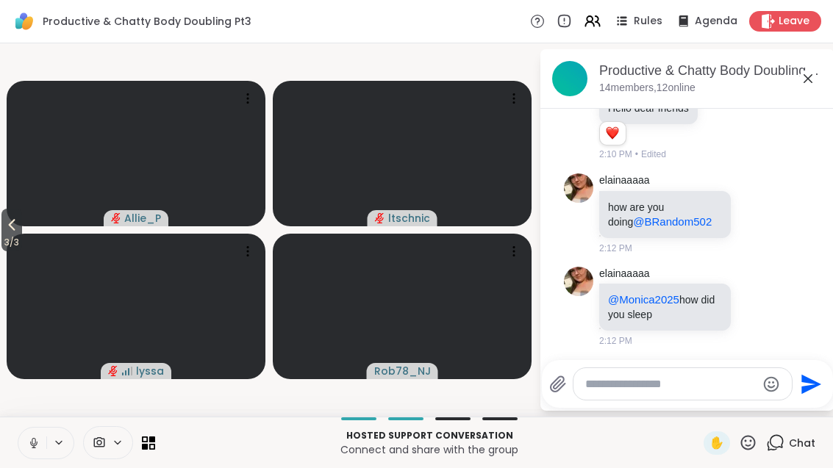
click at [21, 220] on icon at bounding box center [12, 225] width 18 height 18
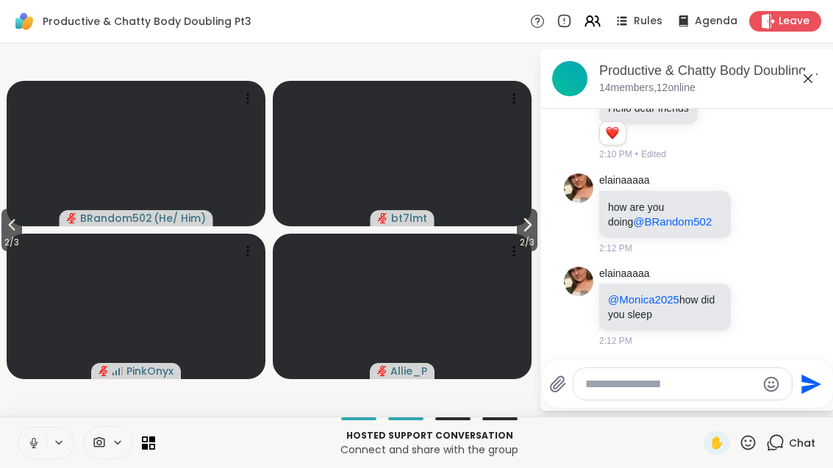
click at [689, 390] on textarea "Type your message" at bounding box center [670, 384] width 171 height 15
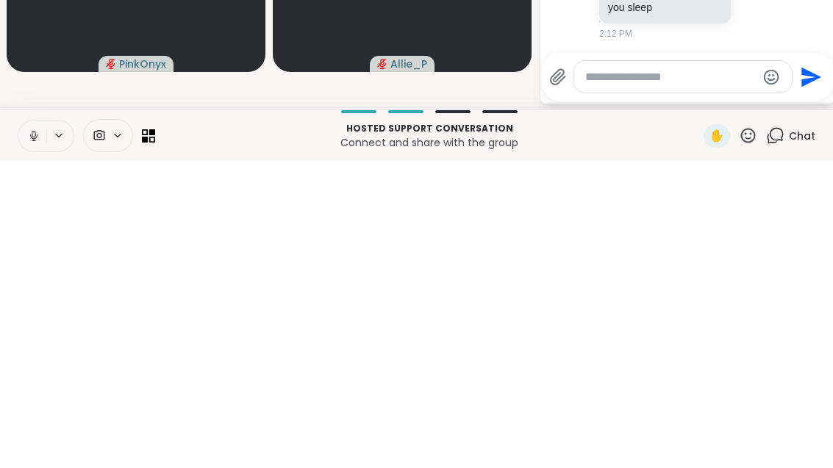
scroll to position [18, 0]
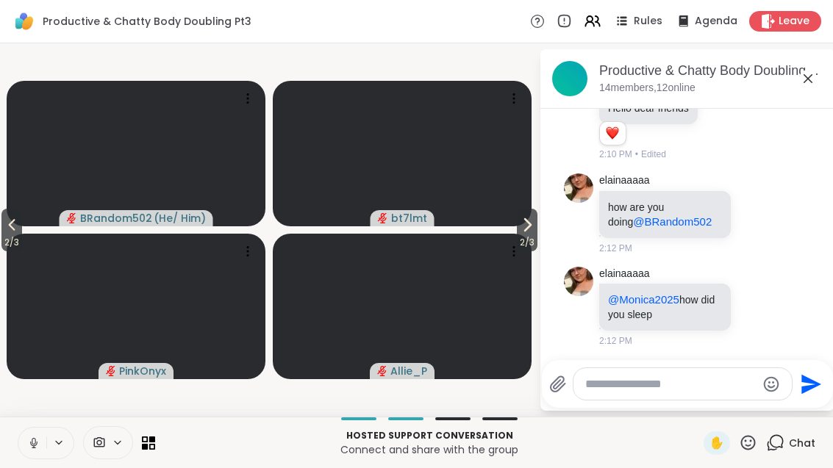
click at [782, 279] on div "elainaaaaa @Monica2025 how did you sleep 2:12 PM" at bounding box center [687, 307] width 247 height 93
click at [779, 298] on icon at bounding box center [772, 307] width 13 height 18
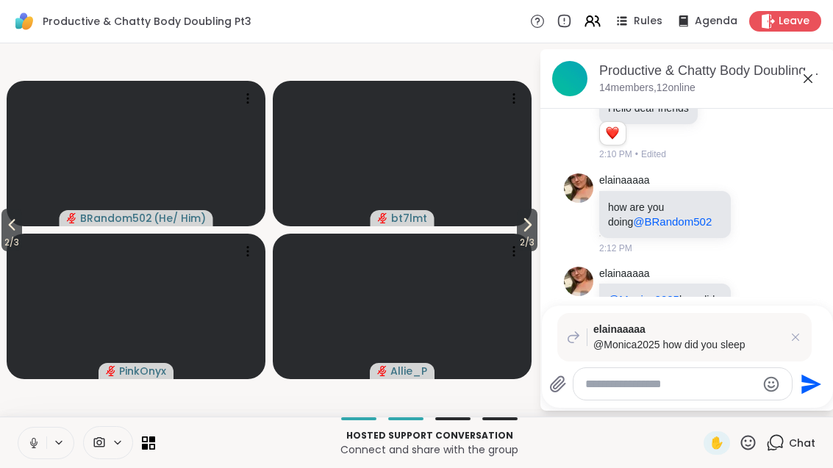
scroll to position [0, 0]
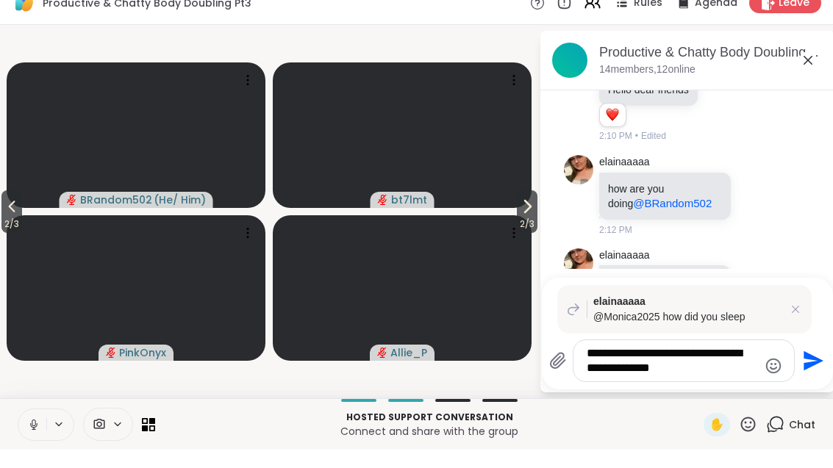
click at [707, 373] on textarea "**********" at bounding box center [672, 379] width 171 height 29
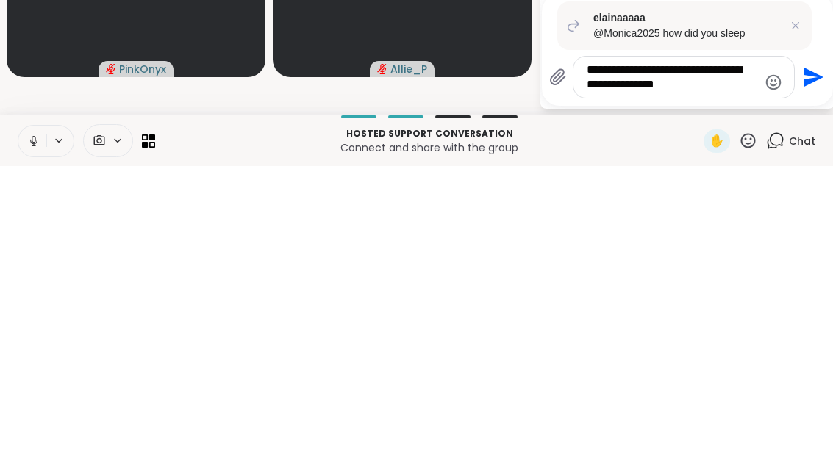
type textarea "**********"
click at [810, 363] on button "Send" at bounding box center [811, 379] width 33 height 33
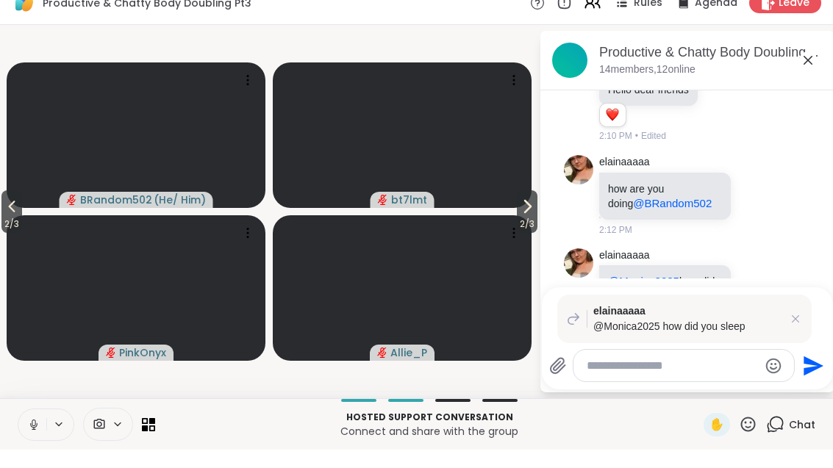
scroll to position [344, 0]
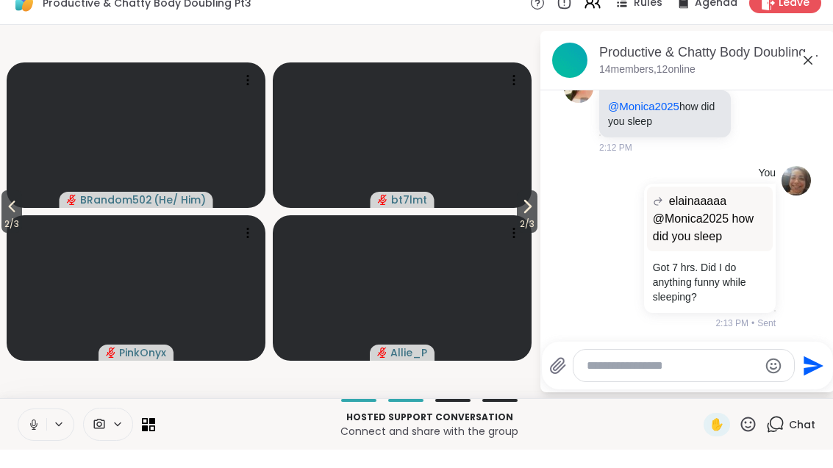
click at [814, 70] on icon at bounding box center [808, 79] width 18 height 18
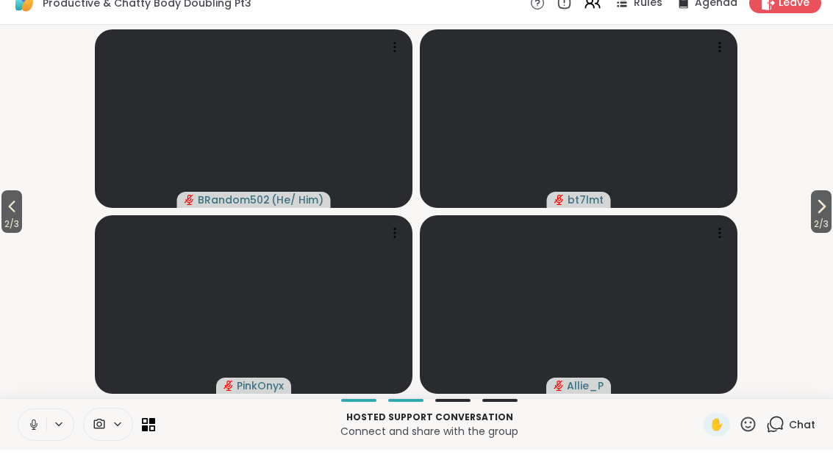
click at [777, 434] on icon at bounding box center [775, 443] width 18 height 18
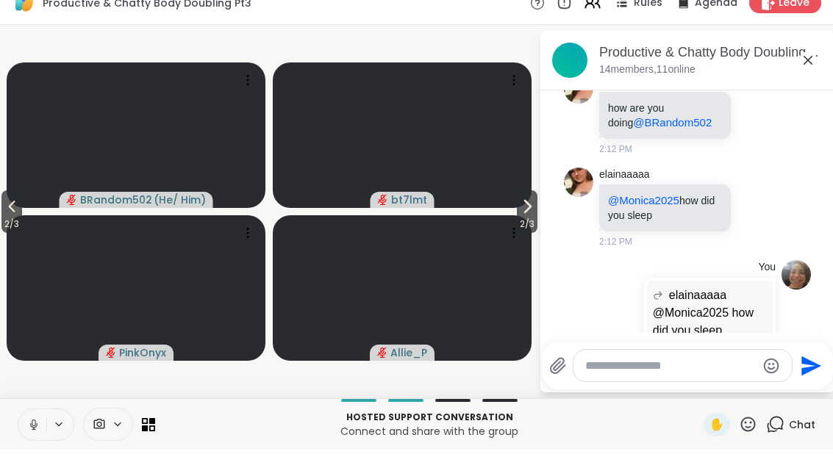
scroll to position [329, 0]
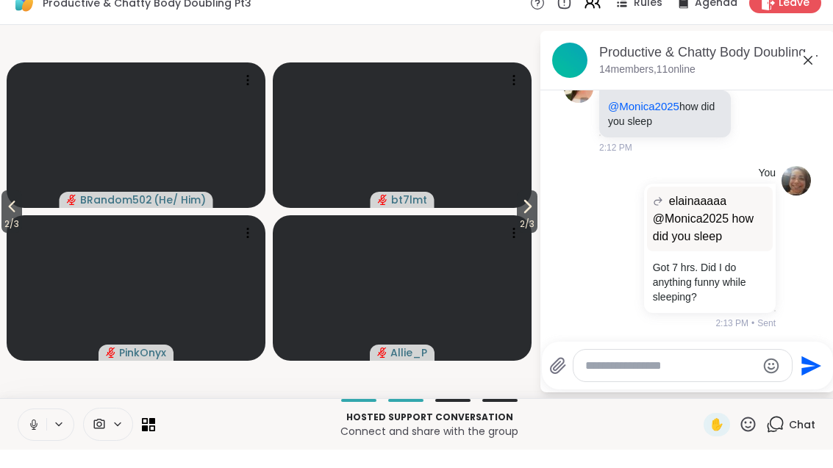
click at [682, 377] on textarea "Type your message" at bounding box center [670, 384] width 171 height 15
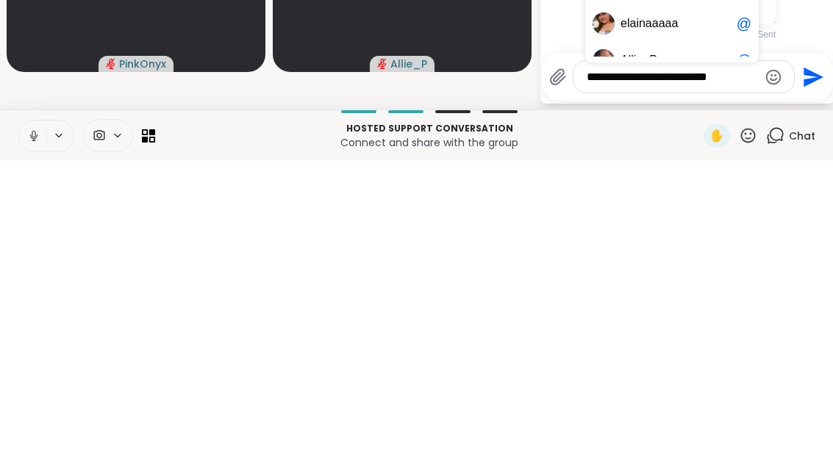
click at [678, 323] on span "e l a i n a a a a a" at bounding box center [675, 330] width 110 height 15
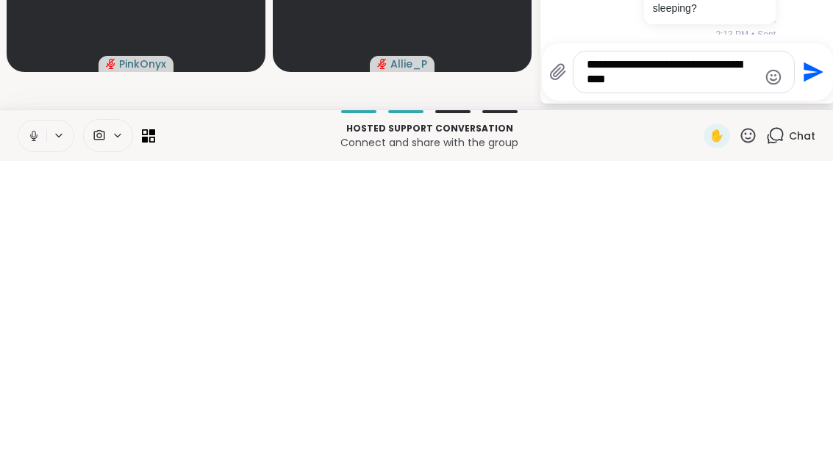
type textarea "**********"
click at [823, 363] on button "Send" at bounding box center [811, 379] width 33 height 33
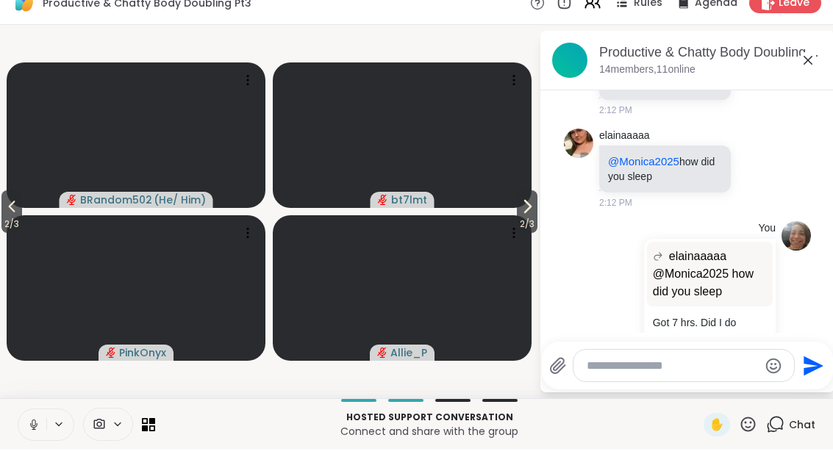
scroll to position [422, 0]
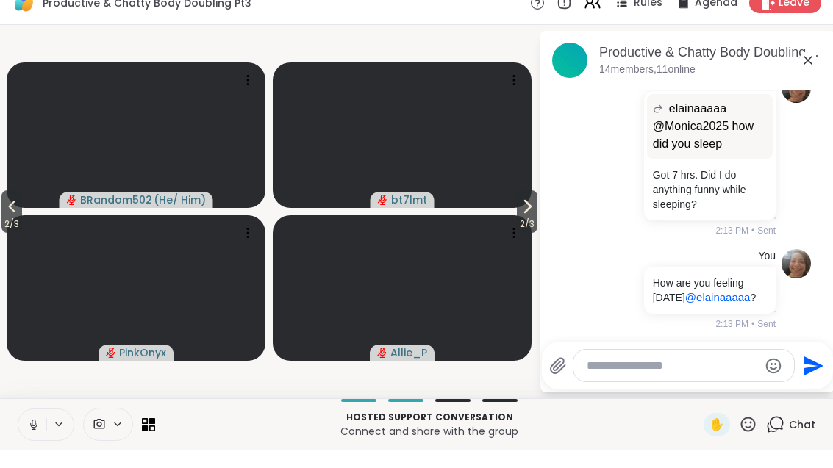
click at [5, 216] on icon at bounding box center [12, 225] width 18 height 18
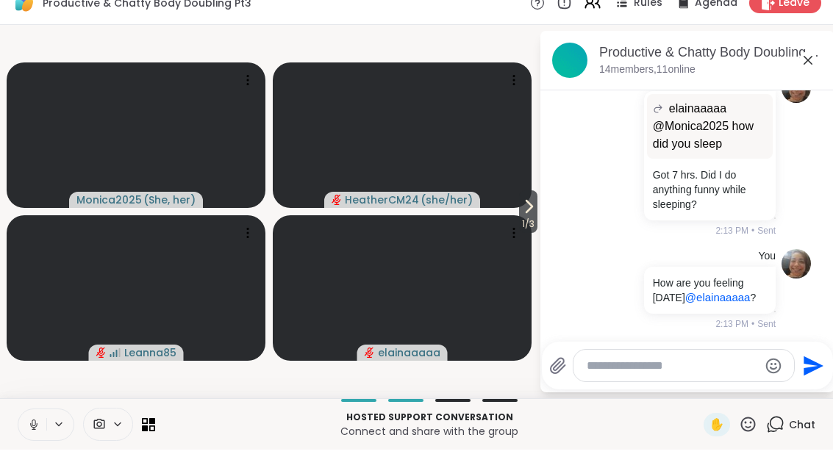
click at [526, 234] on span "1 / 3" at bounding box center [528, 243] width 18 height 18
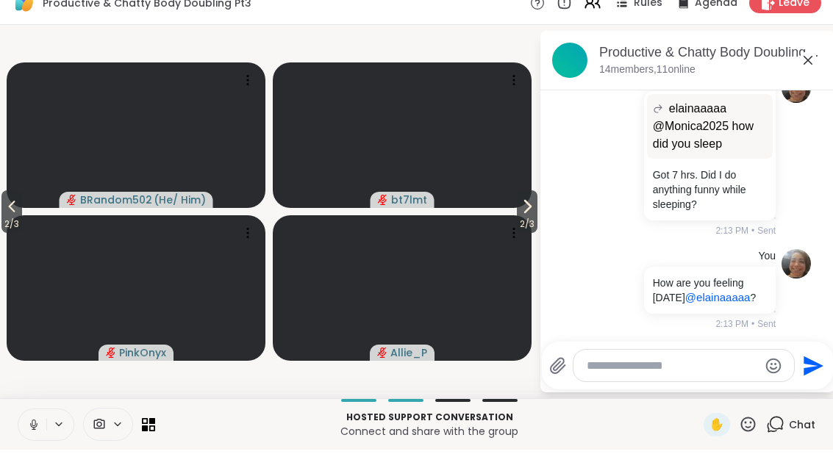
click at [526, 234] on span "2 / 3" at bounding box center [527, 243] width 21 height 18
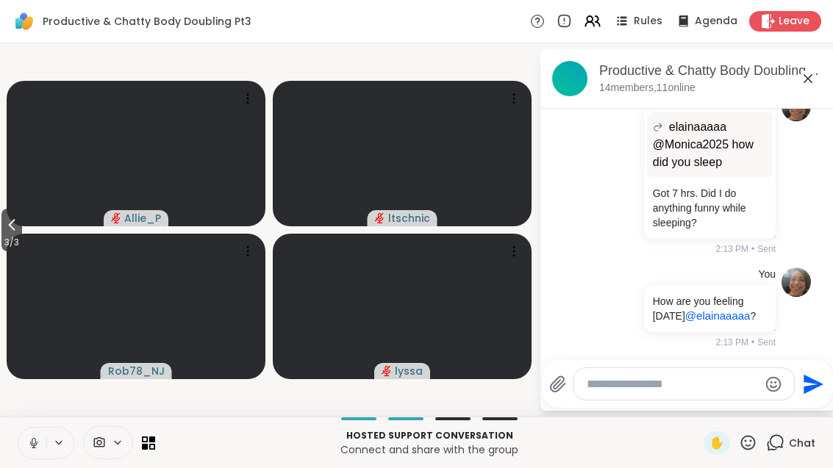
scroll to position [600, 0]
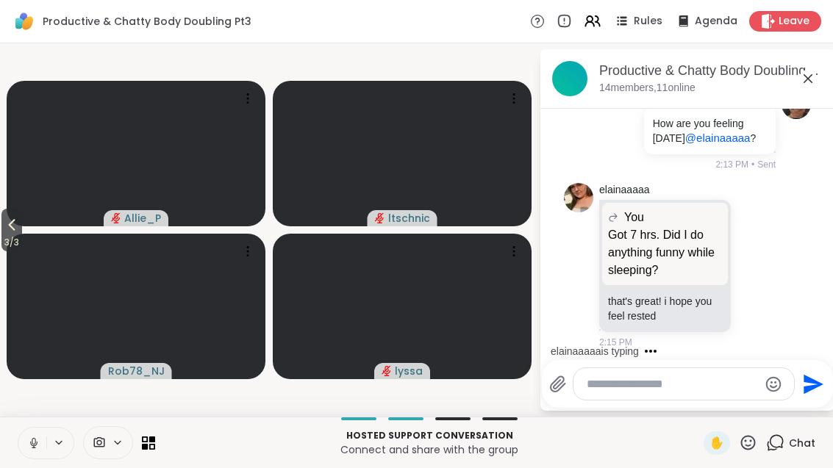
click at [132, 310] on video at bounding box center [136, 307] width 259 height 146
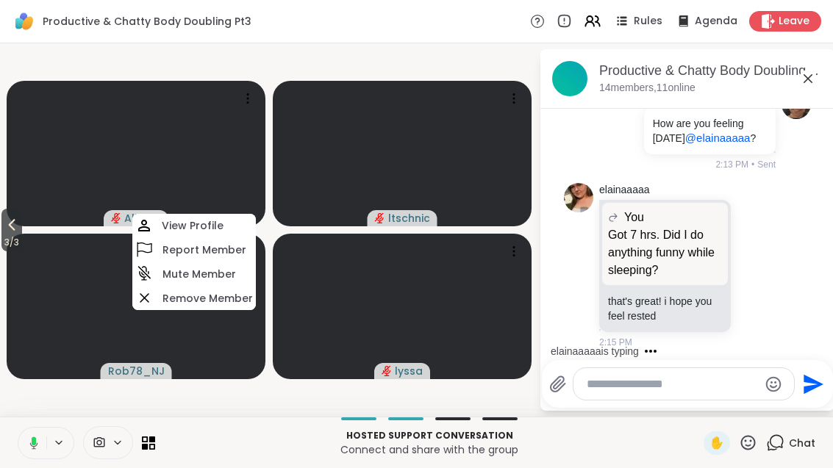
click at [56, 314] on video at bounding box center [136, 307] width 259 height 146
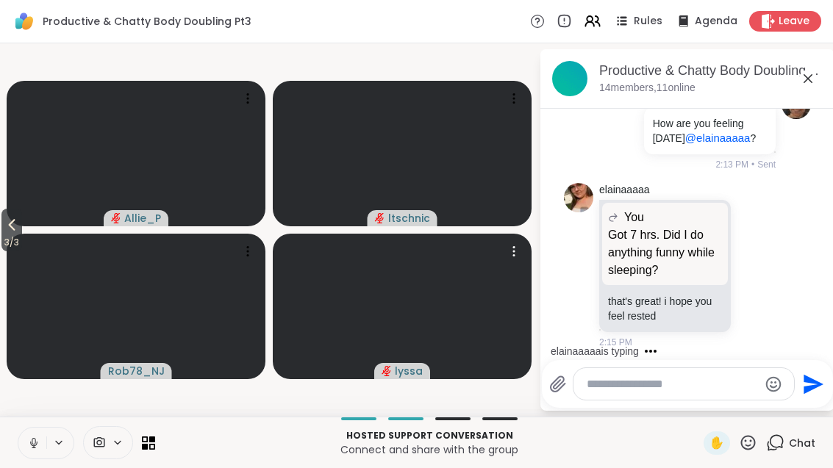
click at [400, 307] on video at bounding box center [402, 307] width 259 height 146
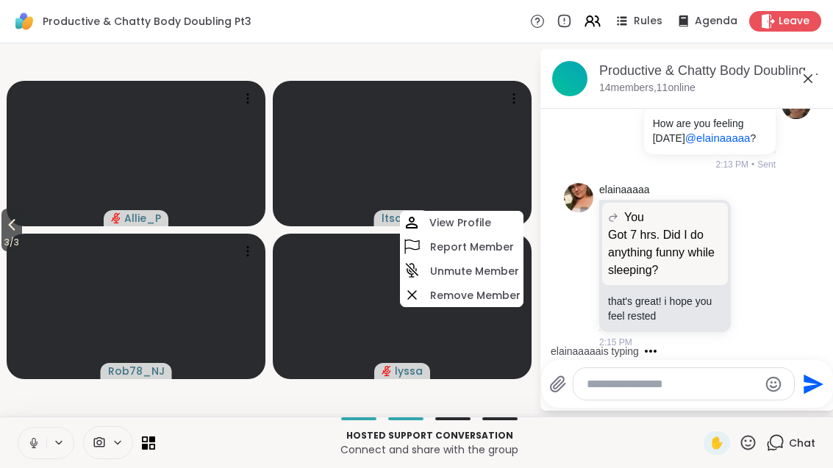
click at [341, 318] on video at bounding box center [402, 307] width 259 height 146
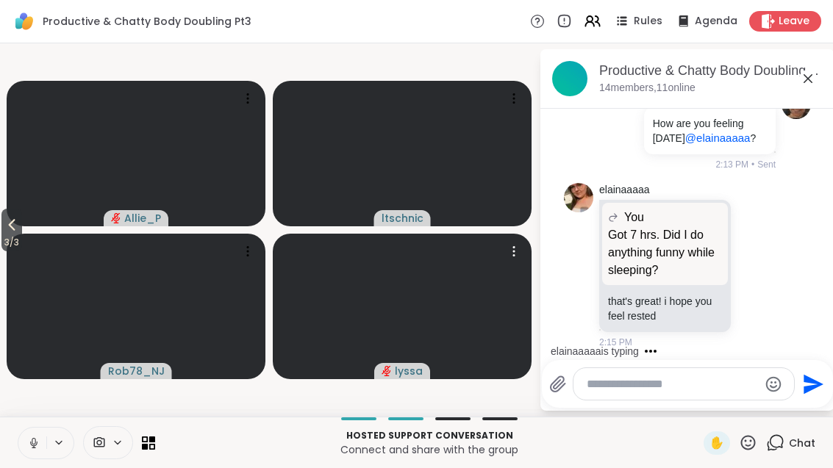
click at [5, 225] on icon at bounding box center [12, 225] width 18 height 18
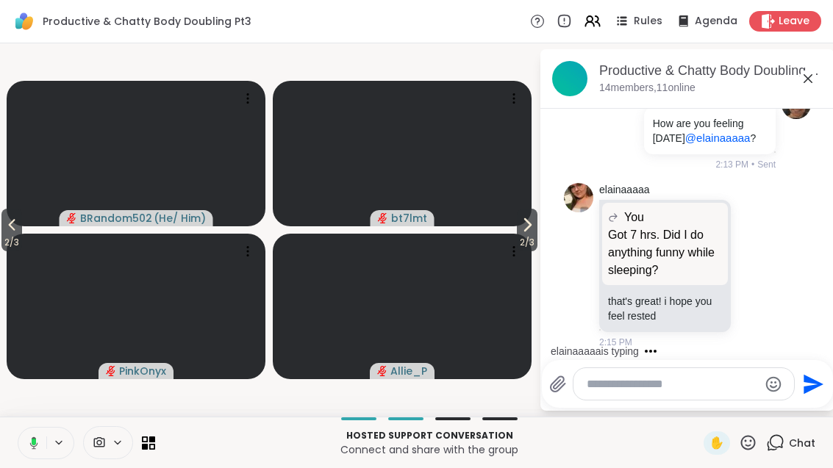
click at [3, 238] on span "2 / 3" at bounding box center [11, 243] width 21 height 18
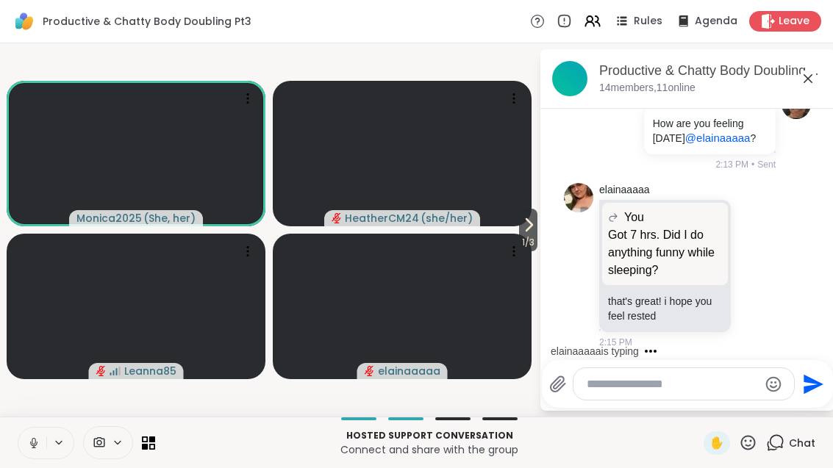
click at [534, 233] on icon at bounding box center [529, 225] width 18 height 18
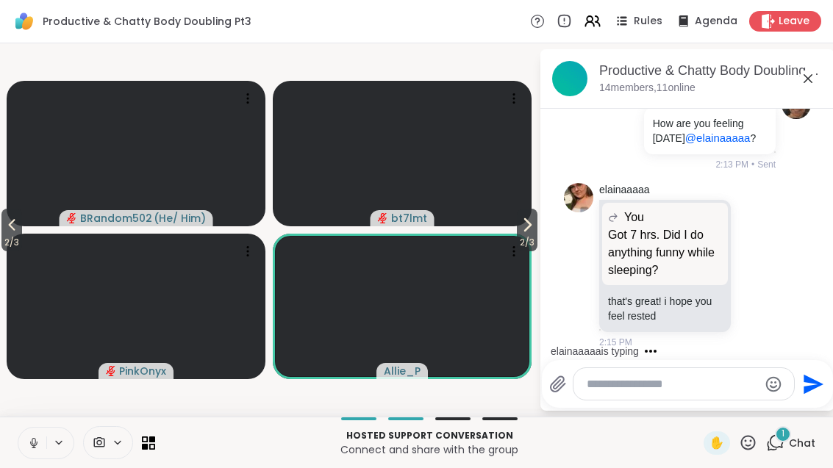
scroll to position [707, 0]
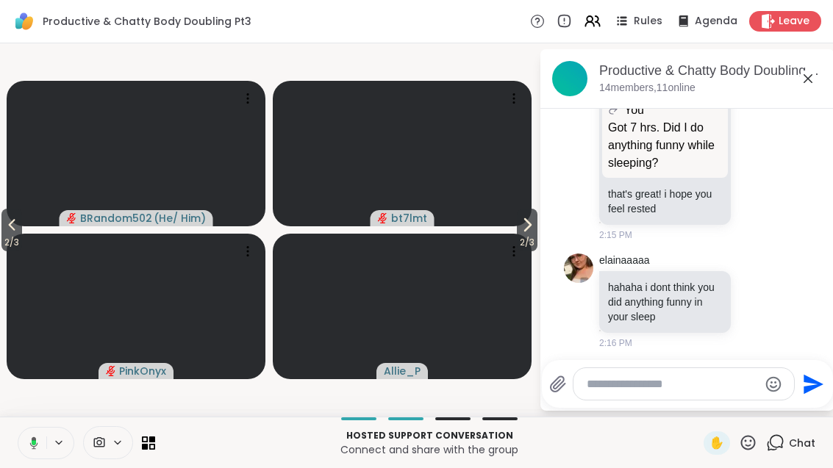
click at [13, 238] on span "2 / 3" at bounding box center [11, 243] width 21 height 18
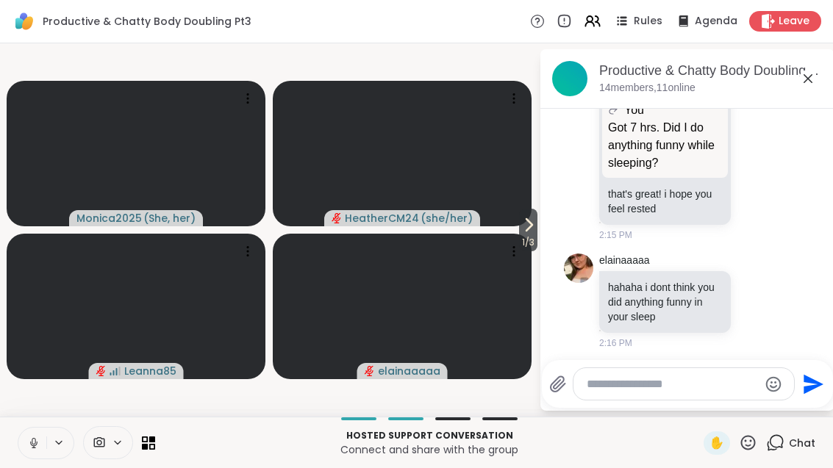
click at [519, 243] on span "1 / 3" at bounding box center [528, 243] width 18 height 18
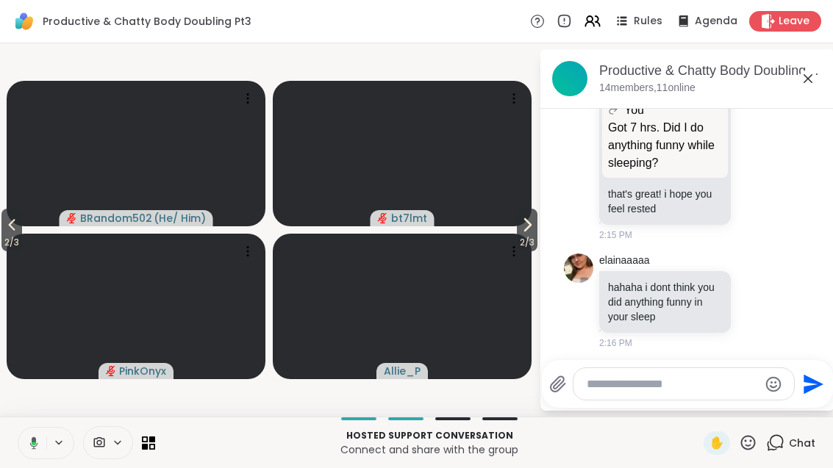
click at [526, 239] on span "2 / 3" at bounding box center [527, 243] width 21 height 18
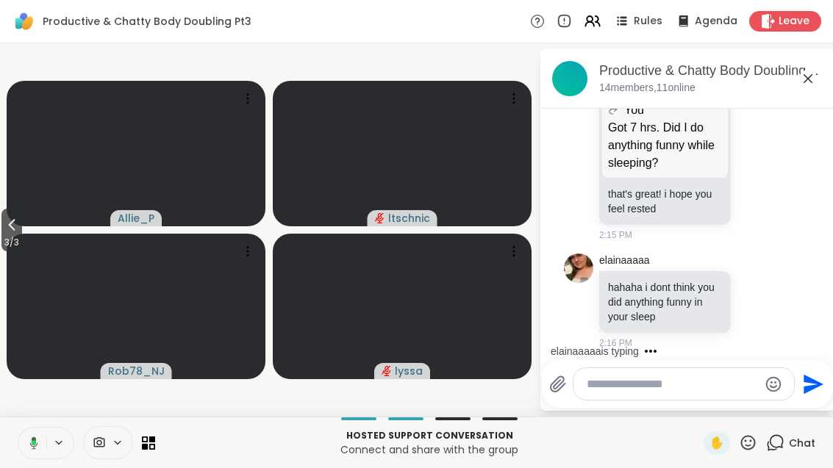
click at [10, 235] on span "3 / 3" at bounding box center [11, 243] width 21 height 18
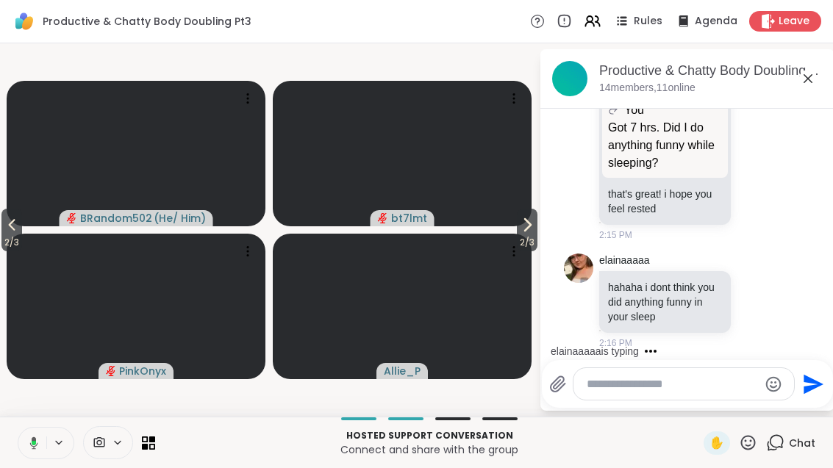
click at [12, 234] on span "2 / 3" at bounding box center [11, 243] width 21 height 18
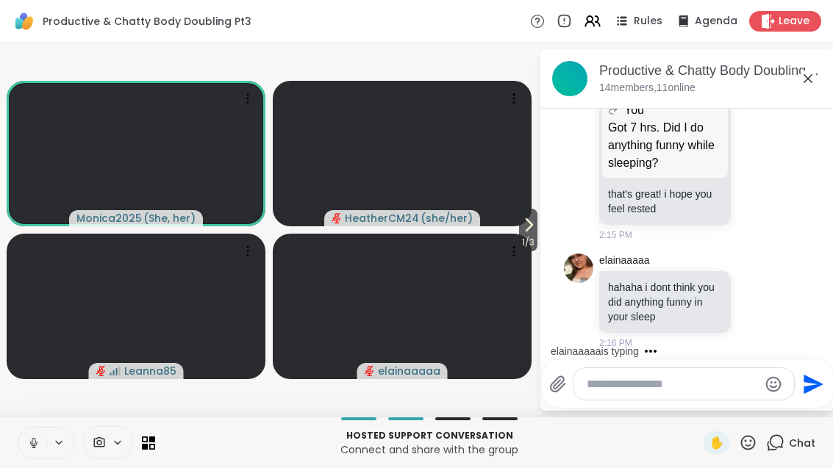
click at [759, 296] on icon at bounding box center [756, 301] width 13 height 15
click at [612, 276] on div "Select Reaction: Thumbs up" at bounding box center [607, 277] width 13 height 13
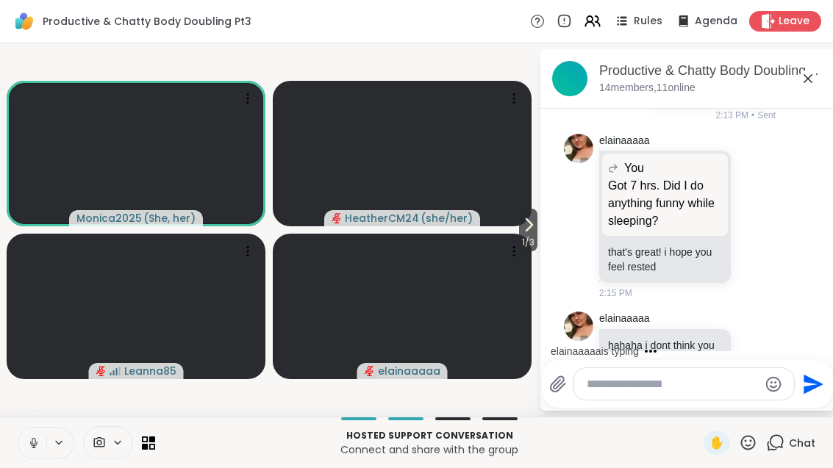
scroll to position [648, 0]
click at [753, 215] on icon at bounding box center [756, 216] width 13 height 15
click at [783, 262] on div "elainaaaaa You Got 7 hrs. Did I do anything funny while sleeping? Got 7 hrs. Di…" at bounding box center [687, 218] width 247 height 179
click at [779, 208] on icon at bounding box center [772, 217] width 13 height 18
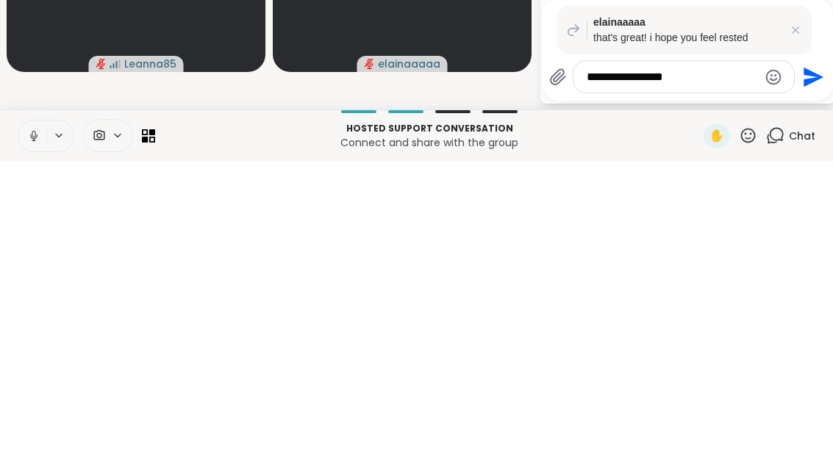
type textarea "**********"
click at [811, 374] on icon "Send" at bounding box center [813, 384] width 20 height 20
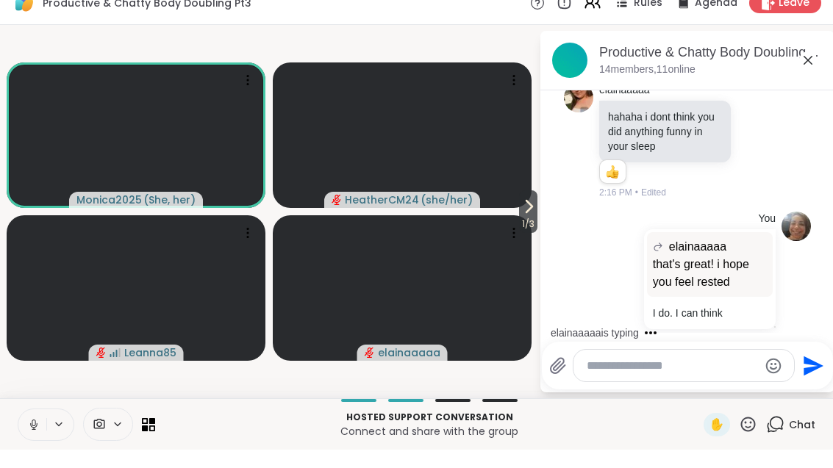
scroll to position [873, 0]
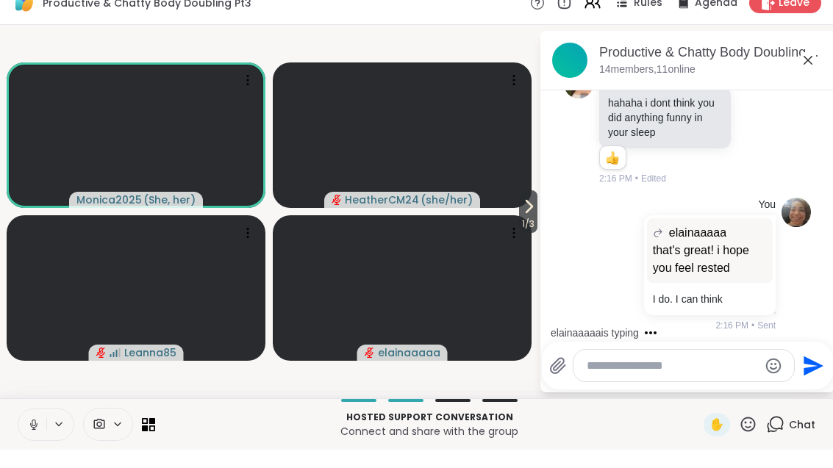
click at [816, 70] on icon at bounding box center [808, 79] width 18 height 18
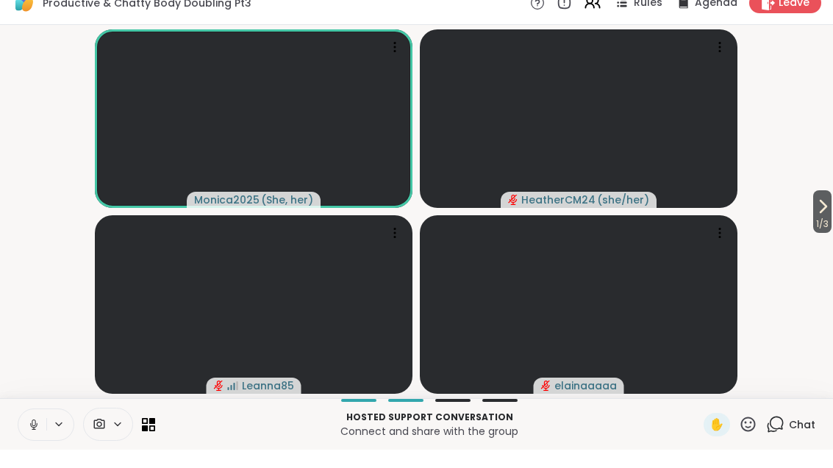
click at [829, 234] on span "1 / 3" at bounding box center [822, 243] width 18 height 18
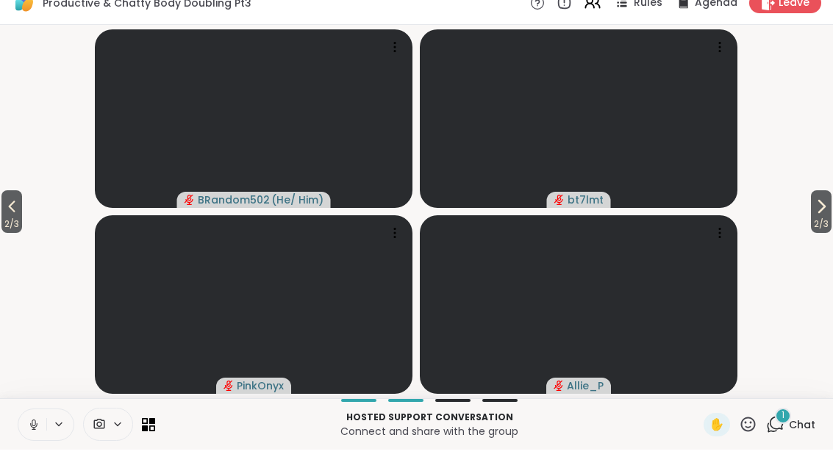
click at [826, 216] on icon at bounding box center [821, 225] width 18 height 18
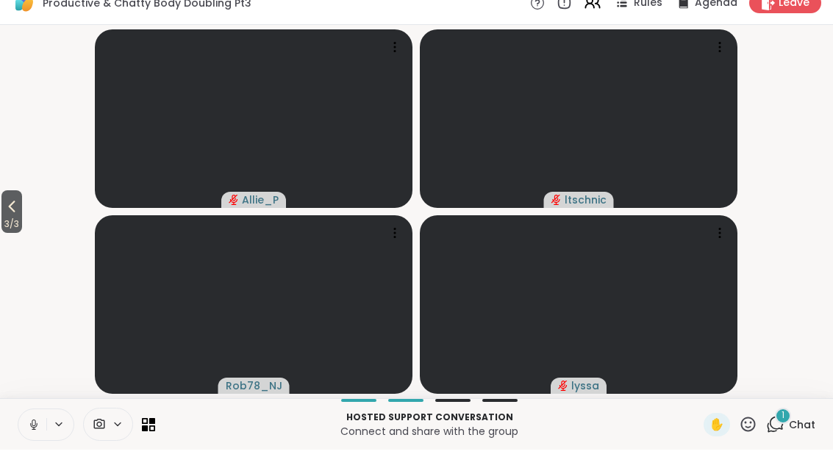
click at [777, 434] on icon at bounding box center [775, 443] width 18 height 18
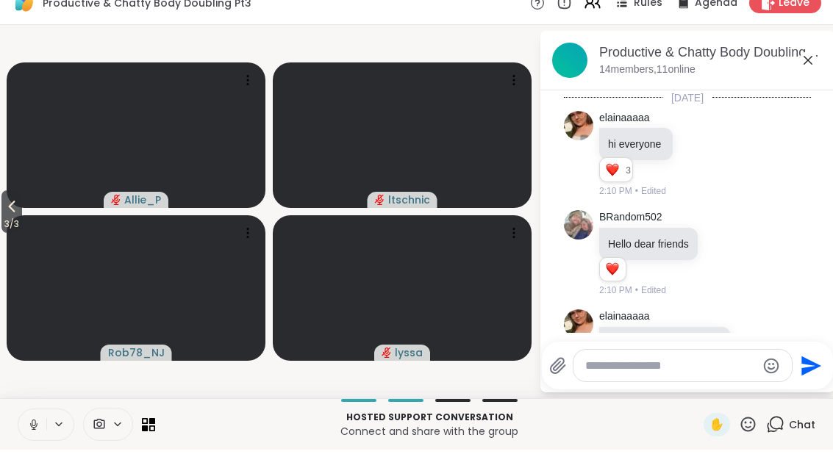
scroll to position [1097, 0]
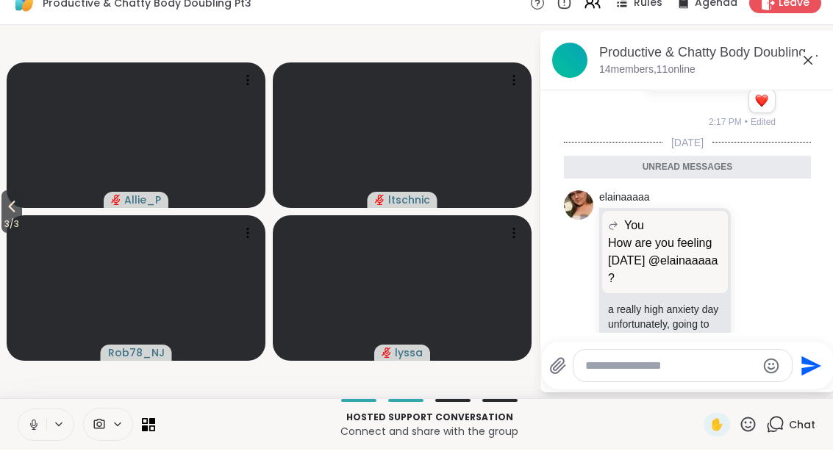
click at [778, 290] on icon at bounding box center [772, 299] width 13 height 18
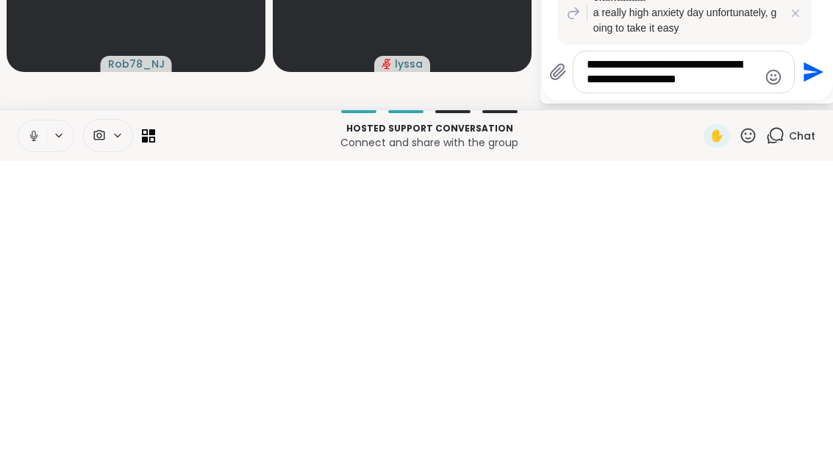
type textarea "**********"
click at [818, 368] on icon "Send" at bounding box center [812, 380] width 24 height 24
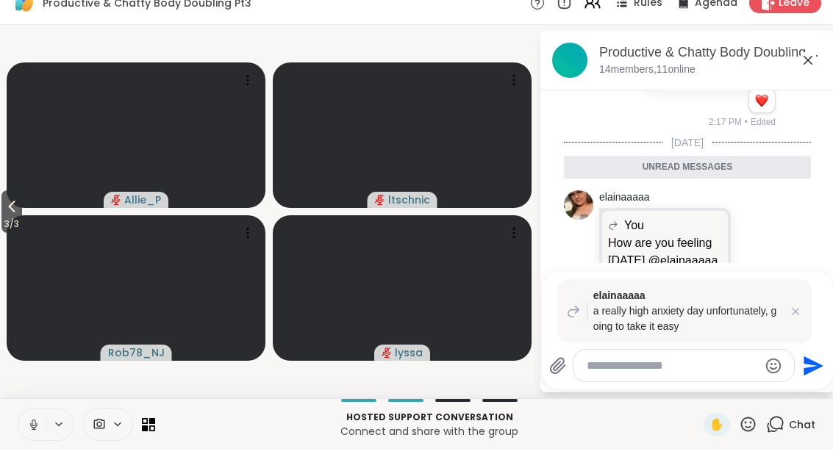
scroll to position [1276, 0]
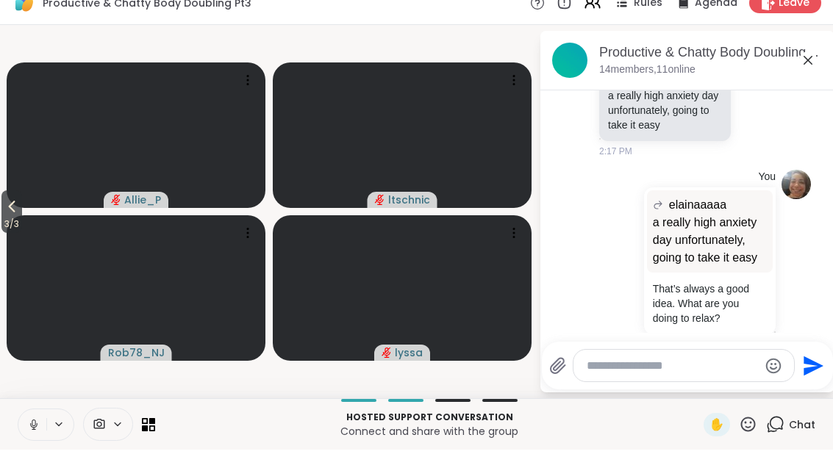
click at [815, 70] on icon at bounding box center [808, 79] width 18 height 18
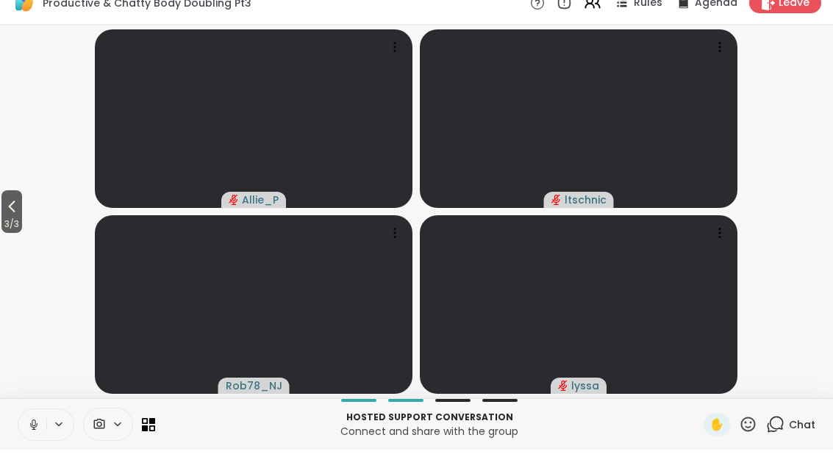
click at [14, 234] on span "3 / 3" at bounding box center [11, 243] width 21 height 18
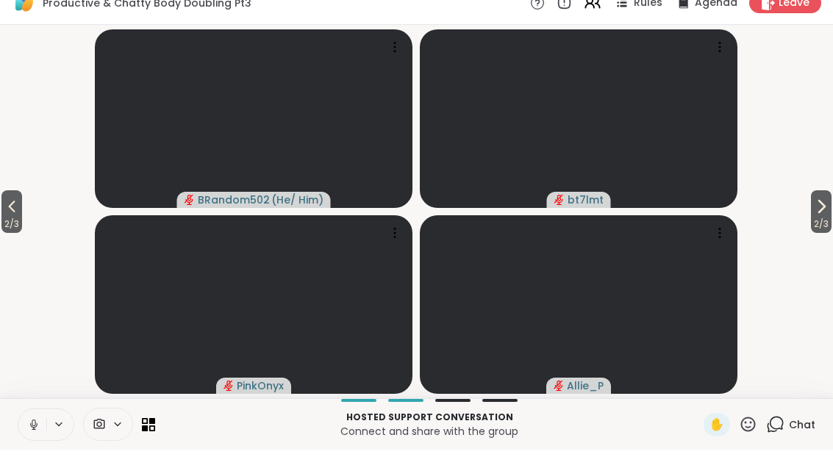
click at [4, 234] on span "2 / 3" at bounding box center [11, 243] width 21 height 18
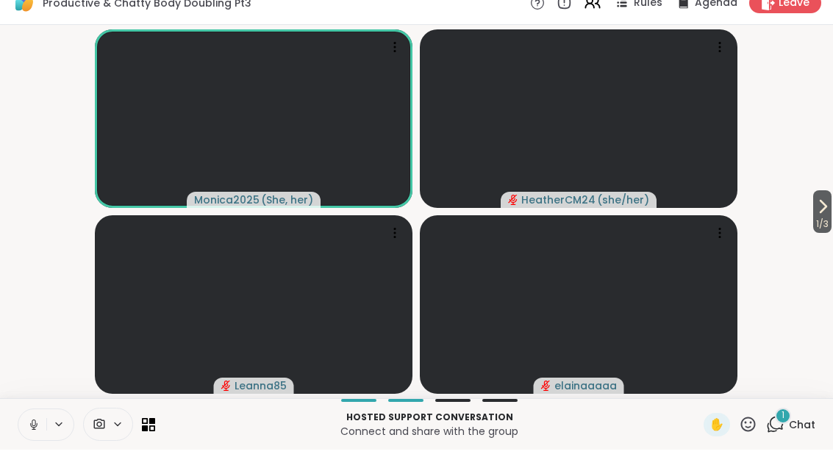
click at [784, 428] on span "1" at bounding box center [782, 434] width 3 height 12
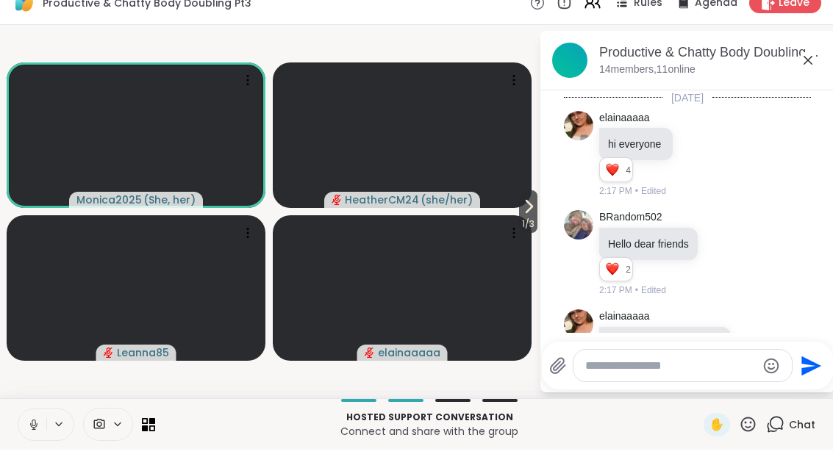
scroll to position [1439, 0]
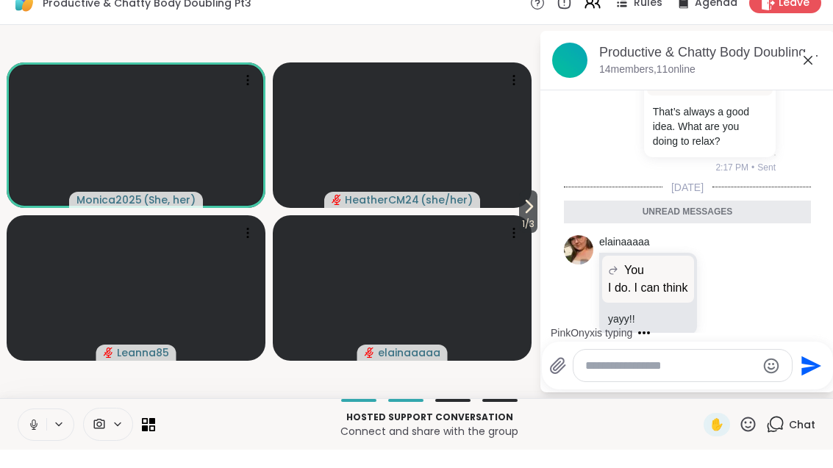
click at [527, 234] on span "1 / 3" at bounding box center [528, 243] width 18 height 18
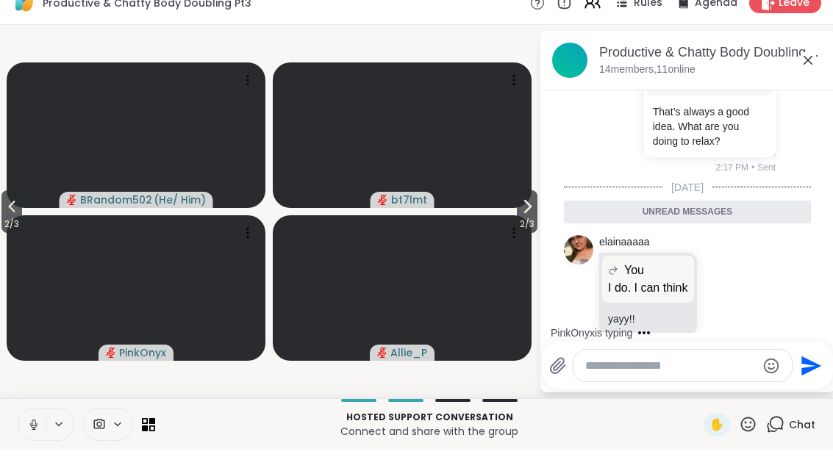
click at [529, 234] on span "2 / 3" at bounding box center [527, 243] width 21 height 18
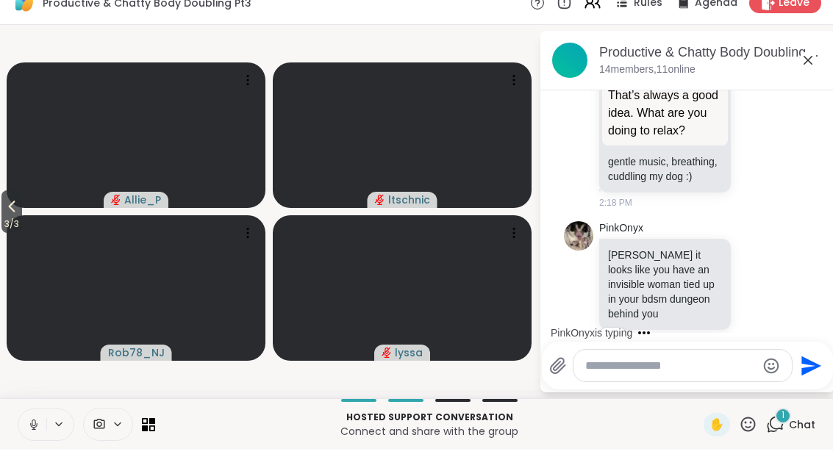
scroll to position [1817, 0]
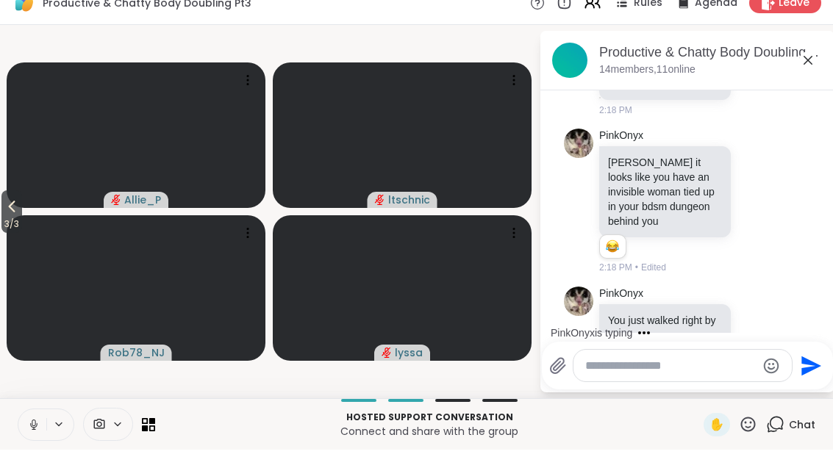
click at [12, 234] on span "3 / 3" at bounding box center [11, 243] width 21 height 18
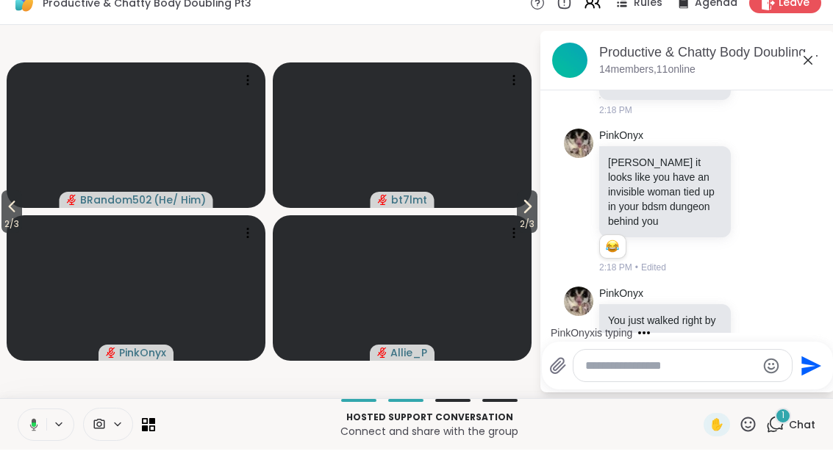
scroll to position [1895, 0]
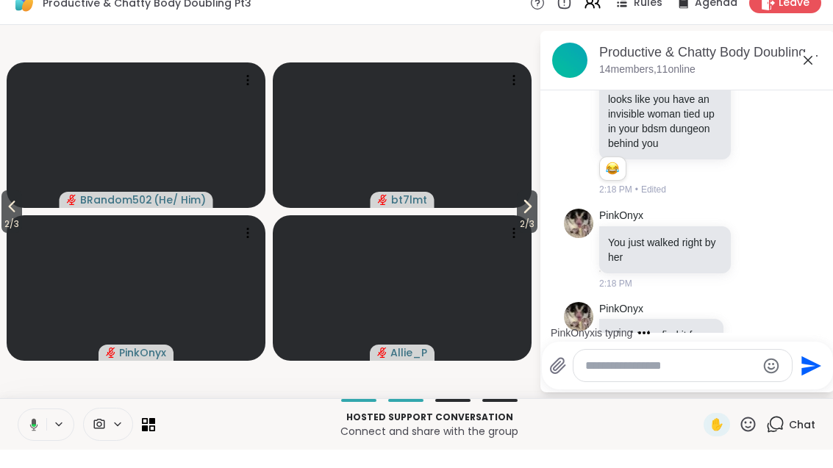
click at [3, 213] on button "2 / 3" at bounding box center [11, 230] width 21 height 43
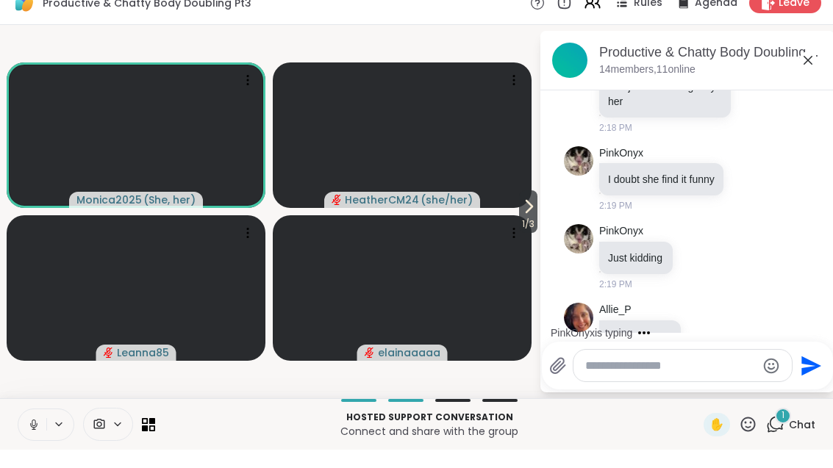
scroll to position [2129, 0]
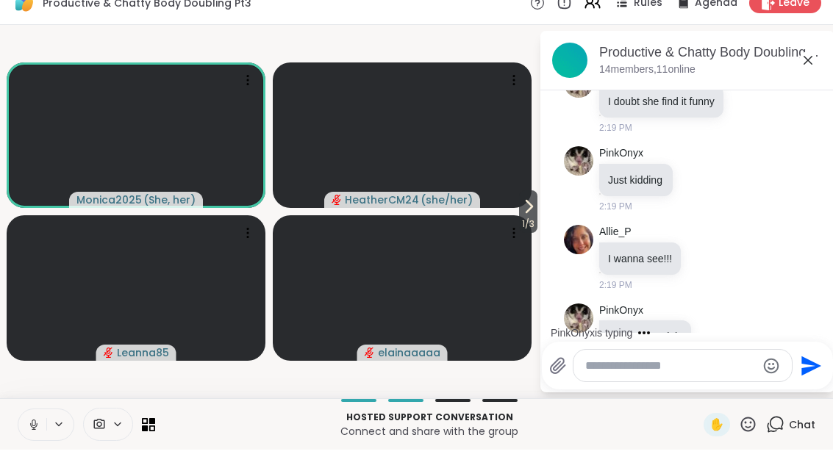
click at [531, 216] on icon at bounding box center [529, 225] width 18 height 18
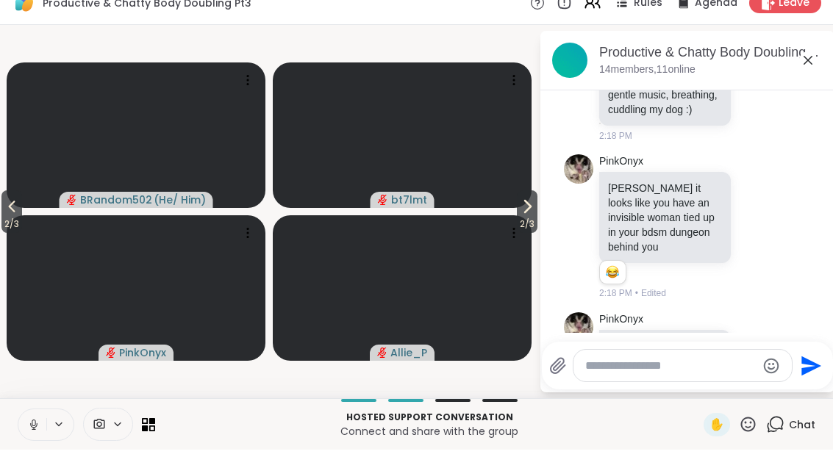
scroll to position [1790, 0]
click at [767, 259] on div "PinkOnyx Monica it looks like you have an invisible woman tied up in your bdsm …" at bounding box center [689, 247] width 180 height 146
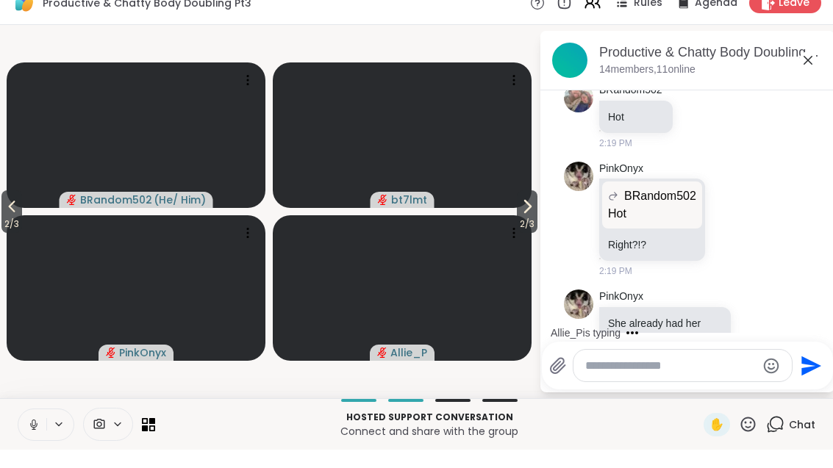
scroll to position [2520, 0]
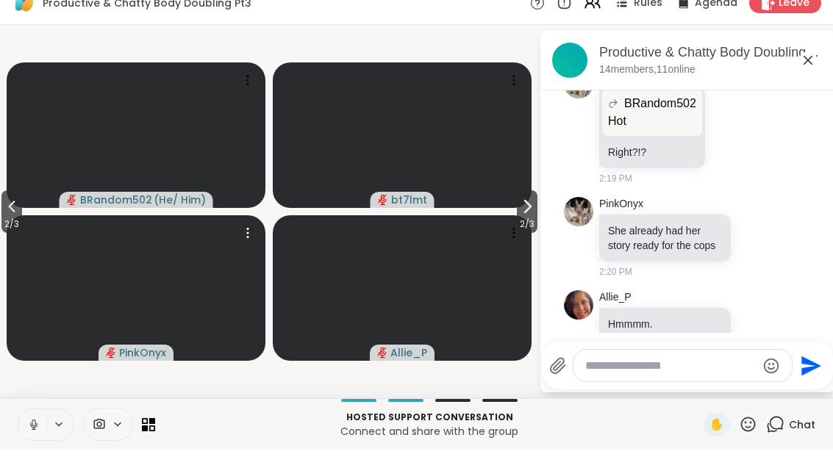
click at [17, 234] on video at bounding box center [136, 307] width 259 height 146
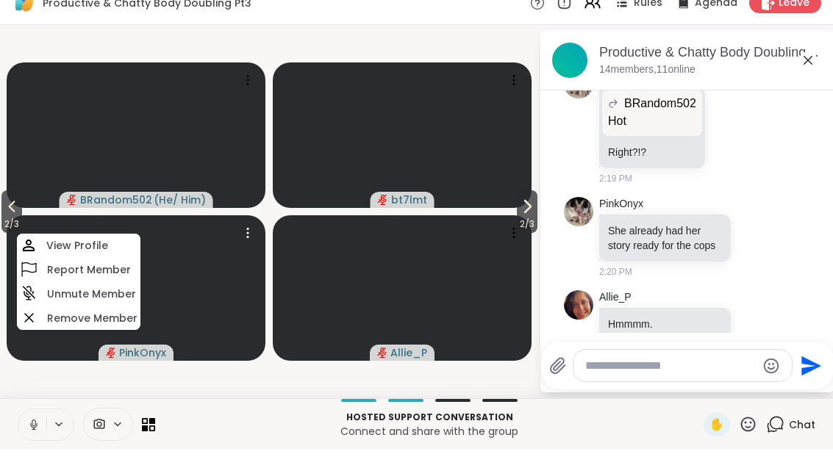
click at [10, 216] on icon at bounding box center [12, 225] width 18 height 18
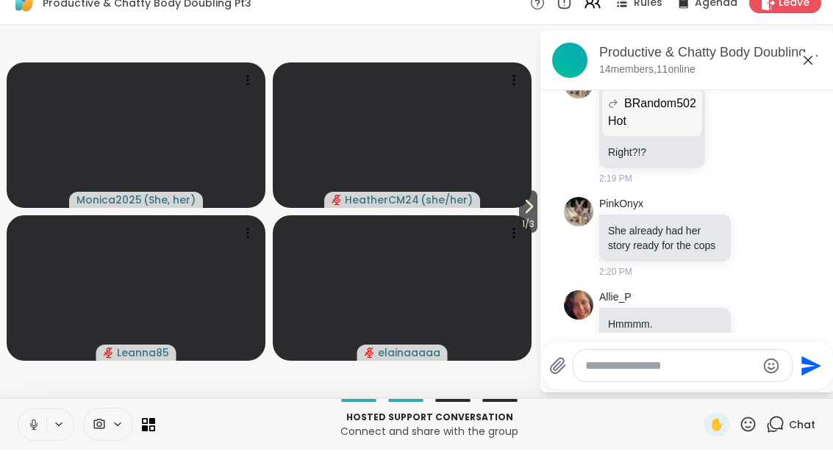
click at [531, 216] on icon at bounding box center [529, 225] width 18 height 18
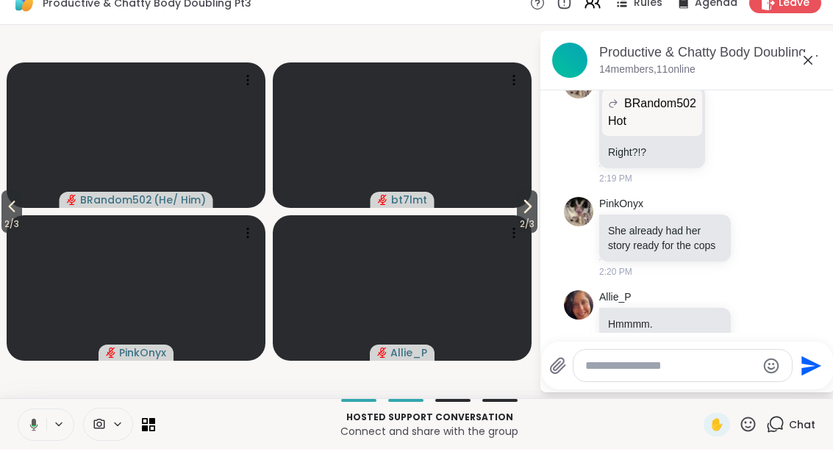
click at [517, 210] on button "2 / 3" at bounding box center [527, 230] width 21 height 43
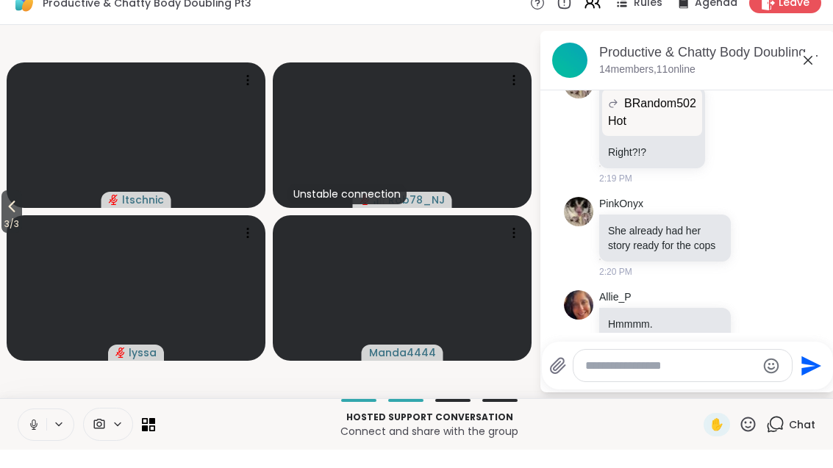
click at [3, 234] on span "3 / 3" at bounding box center [11, 243] width 21 height 18
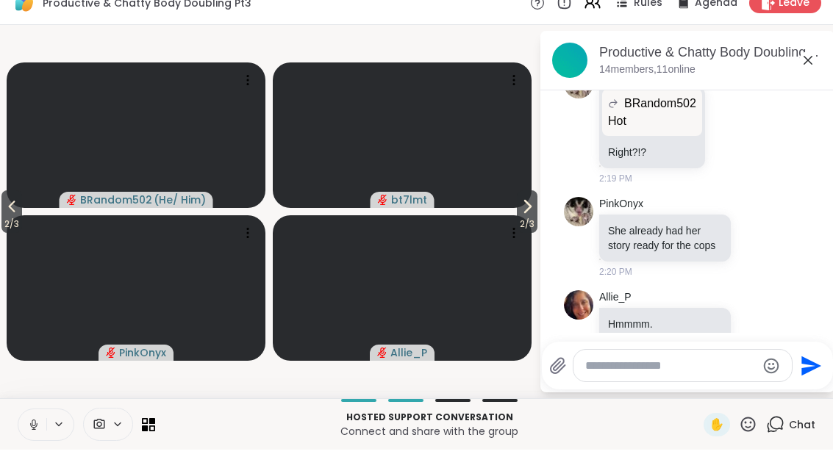
click at [2, 234] on span "2 / 3" at bounding box center [11, 243] width 21 height 18
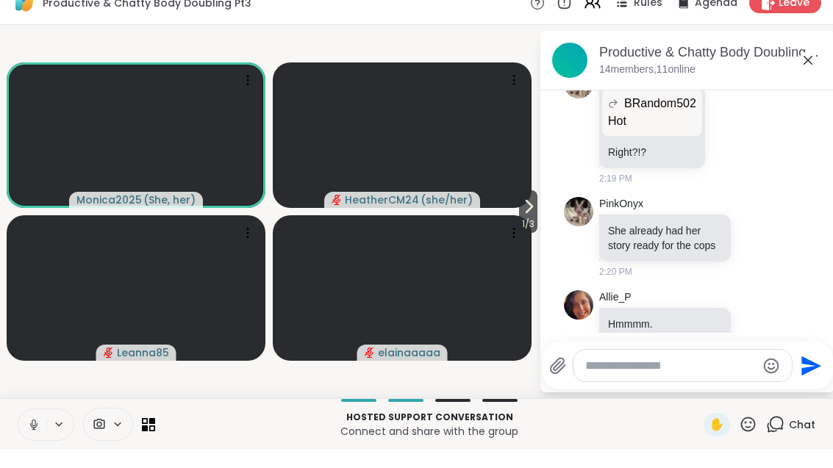
click at [529, 234] on span "1 / 3" at bounding box center [528, 243] width 18 height 18
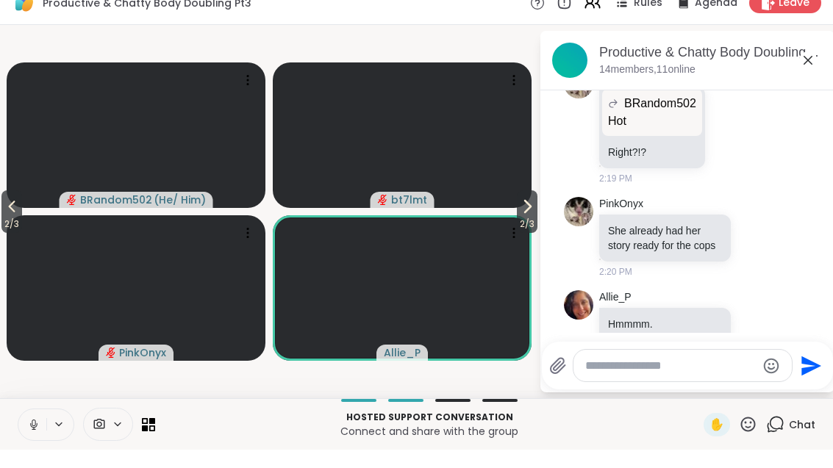
click at [526, 216] on icon at bounding box center [527, 225] width 18 height 18
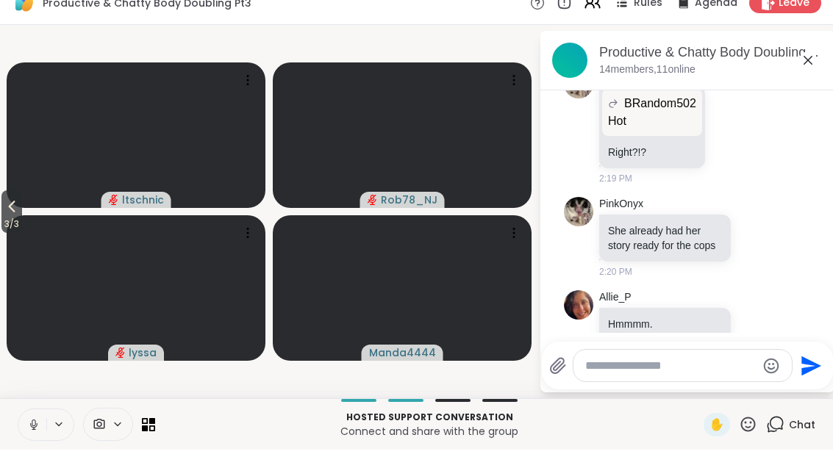
click at [10, 234] on span "3 / 3" at bounding box center [11, 243] width 21 height 18
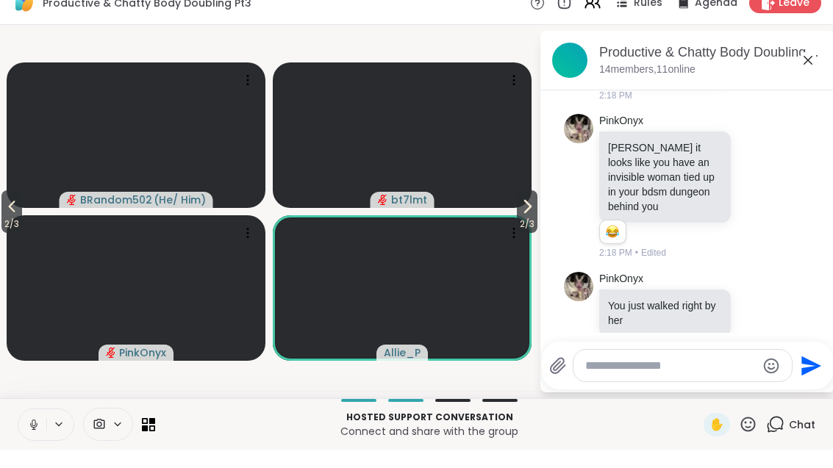
scroll to position [1827, 0]
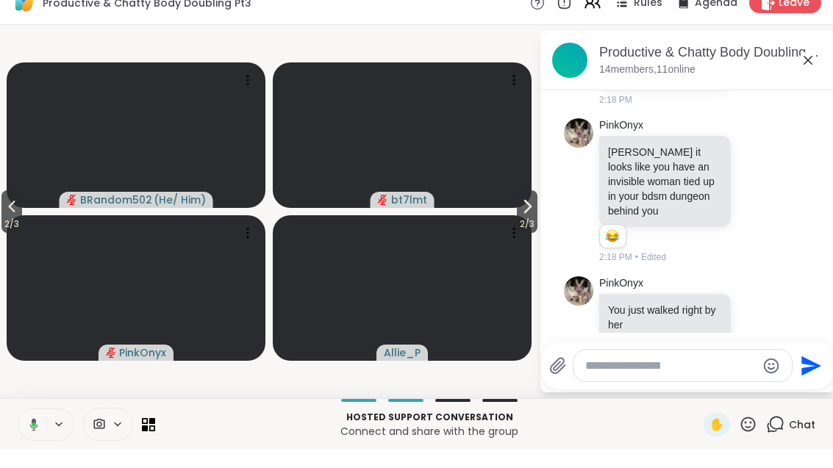
click at [3, 234] on span "2 / 3" at bounding box center [11, 243] width 21 height 18
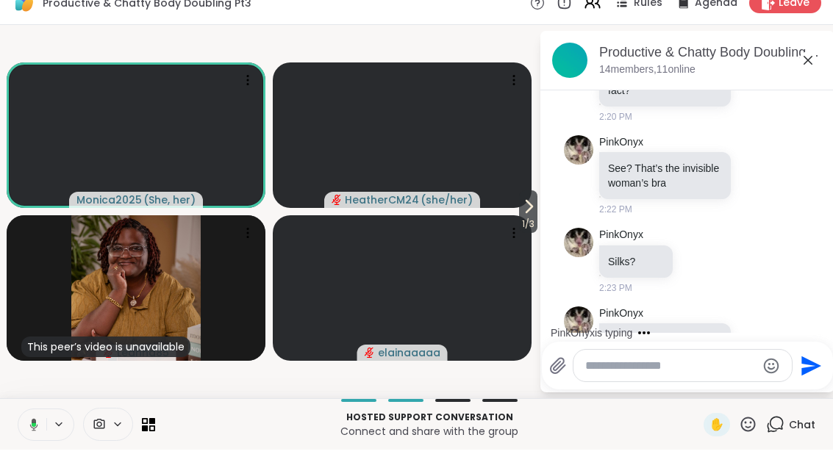
scroll to position [2861, 0]
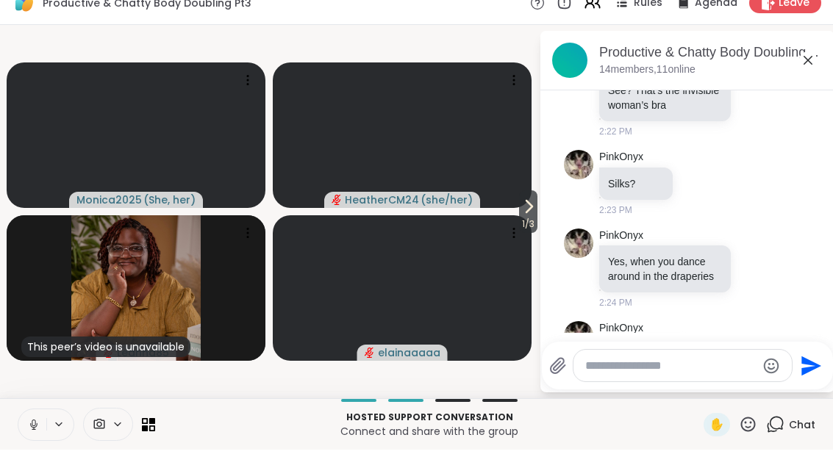
click at [532, 234] on span "1 / 3" at bounding box center [528, 243] width 18 height 18
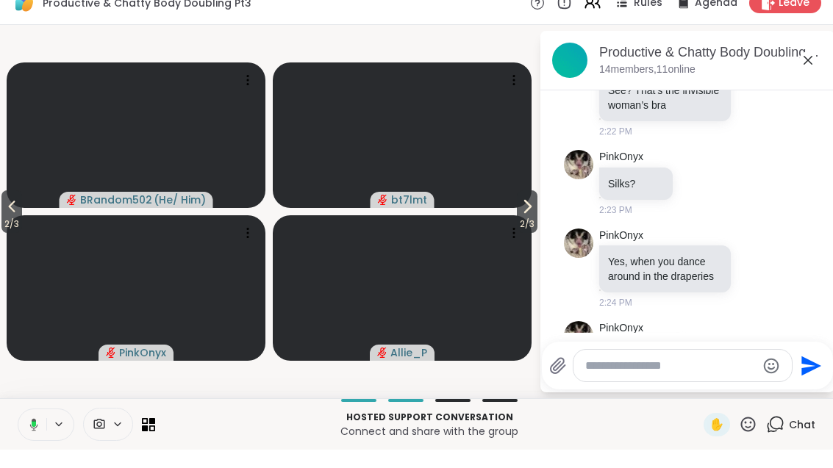
click at [526, 216] on icon at bounding box center [527, 225] width 18 height 18
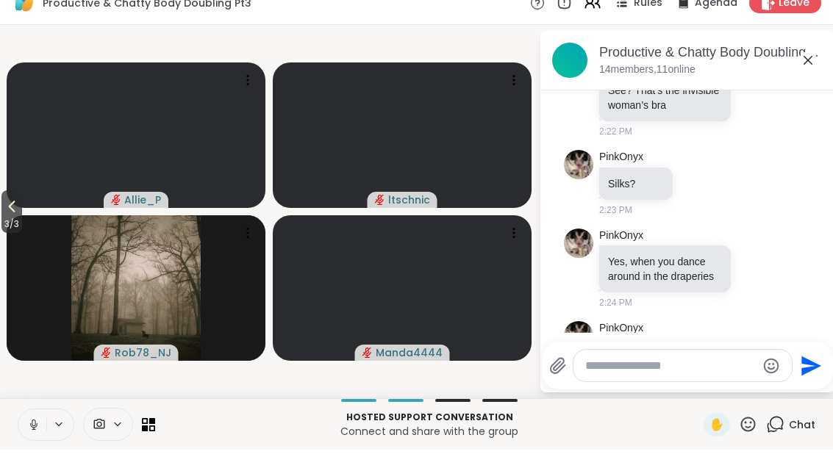
click at [8, 234] on span "3 / 3" at bounding box center [11, 243] width 21 height 18
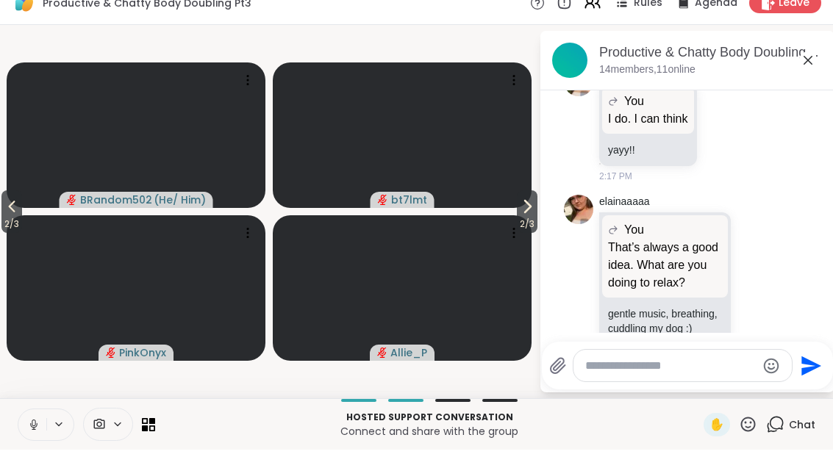
scroll to position [1593, 0]
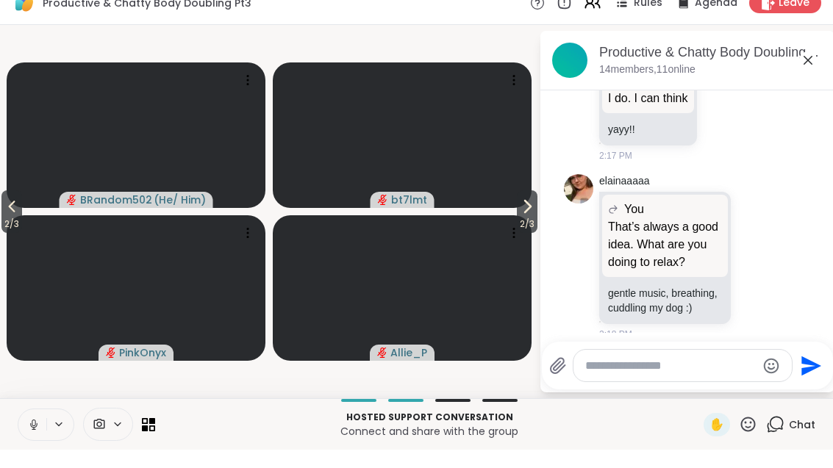
click at [763, 268] on icon at bounding box center [756, 275] width 13 height 15
click at [648, 237] on button "Select Reaction: Heart" at bounding box center [639, 251] width 29 height 29
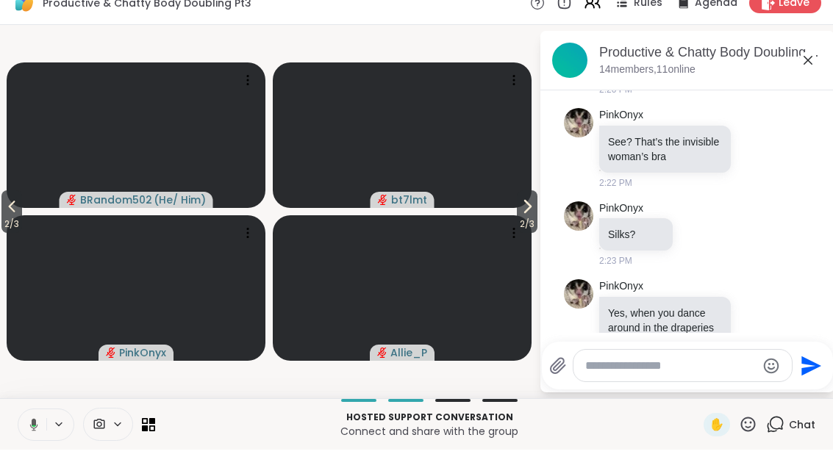
scroll to position [2881, 0]
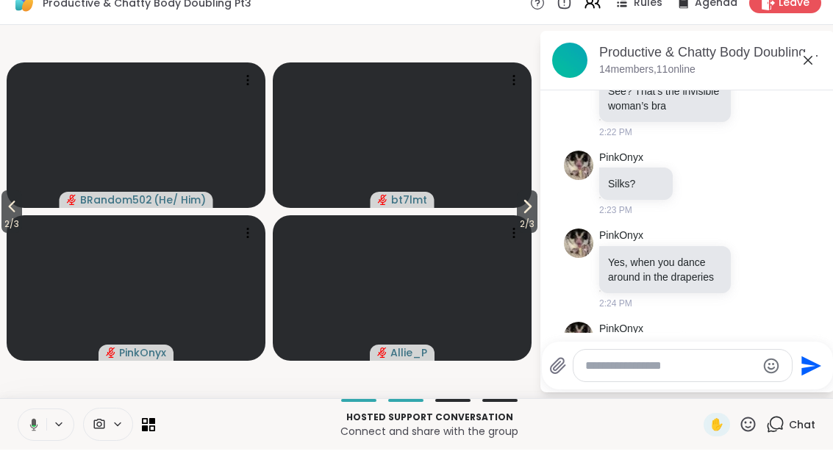
click at [825, 49] on div "Productive & Chatty Body Doubling Pt3, Oct 13 14 members, 11 online" at bounding box center [687, 79] width 294 height 60
click at [803, 70] on icon at bounding box center [808, 79] width 18 height 18
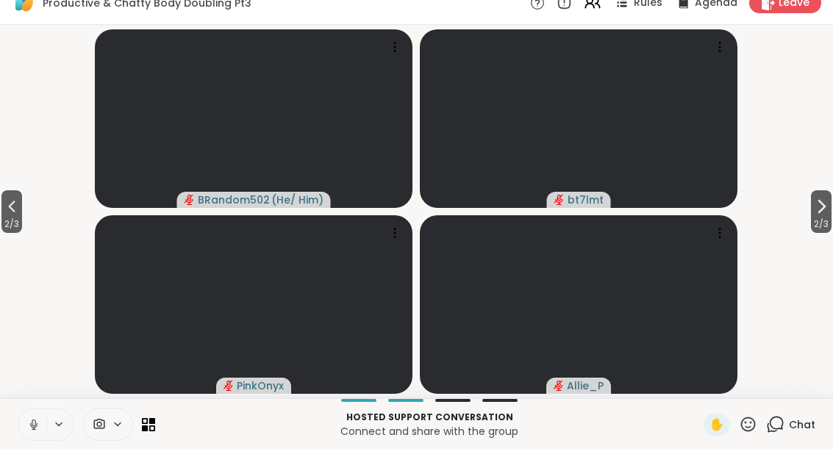
click at [823, 216] on icon at bounding box center [821, 225] width 18 height 18
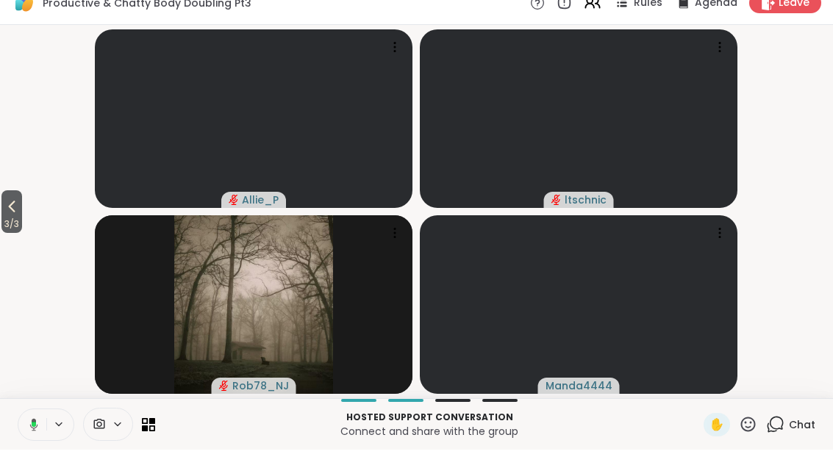
scroll to position [0, 0]
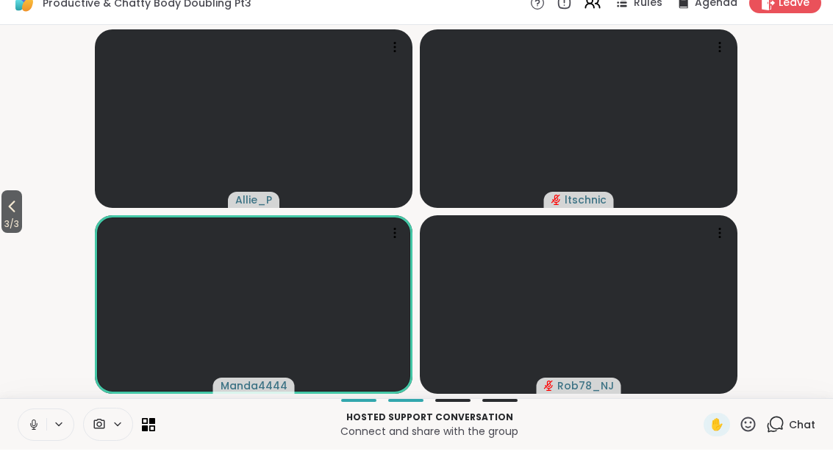
click at [13, 216] on icon at bounding box center [12, 225] width 18 height 18
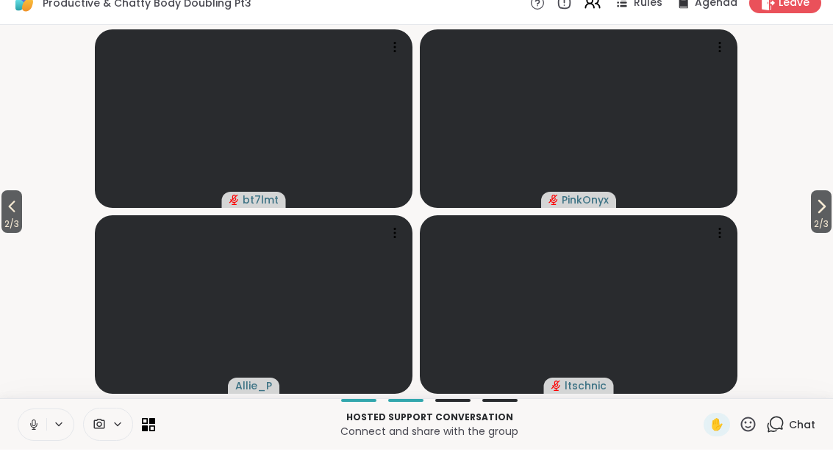
click at [14, 216] on icon at bounding box center [12, 225] width 18 height 18
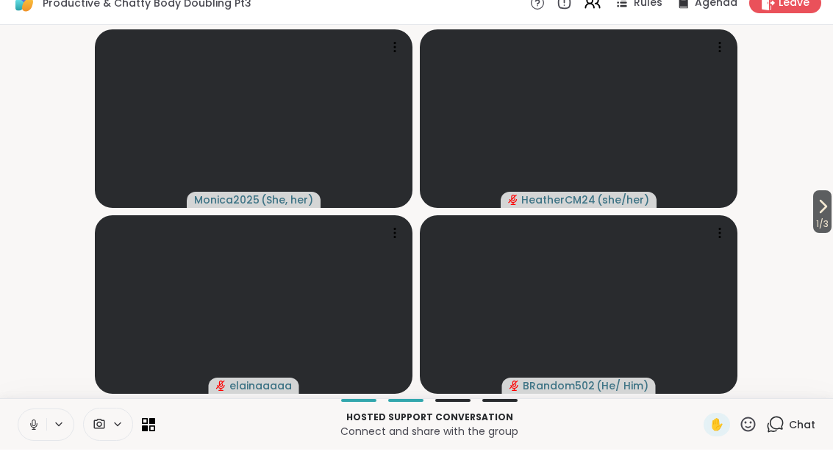
click at [813, 209] on button "1 / 3" at bounding box center [822, 230] width 18 height 43
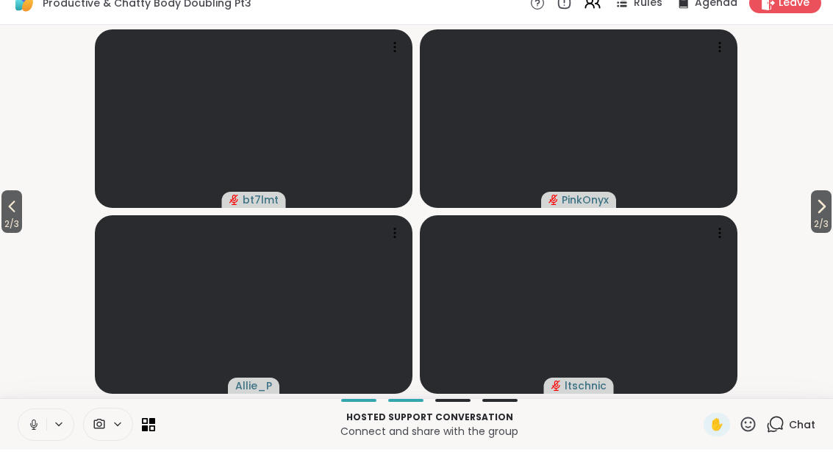
click at [830, 234] on span "2 / 3" at bounding box center [821, 243] width 21 height 18
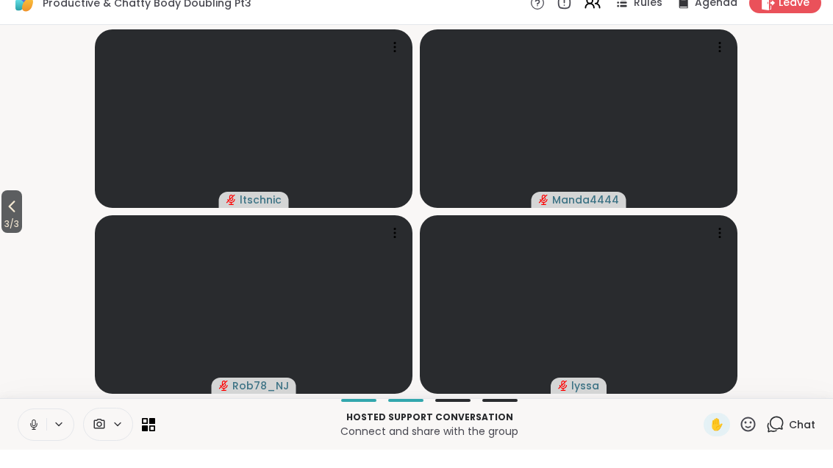
click at [22, 234] on span "3 / 3" at bounding box center [11, 243] width 21 height 18
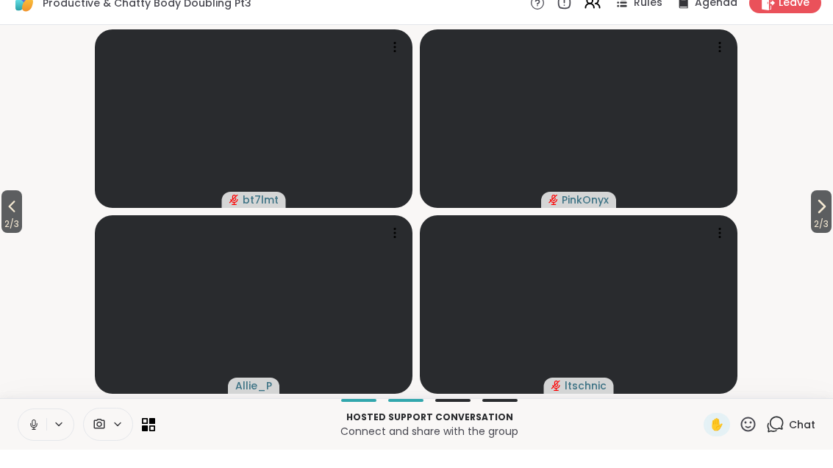
click at [829, 234] on span "2 / 3" at bounding box center [821, 243] width 21 height 18
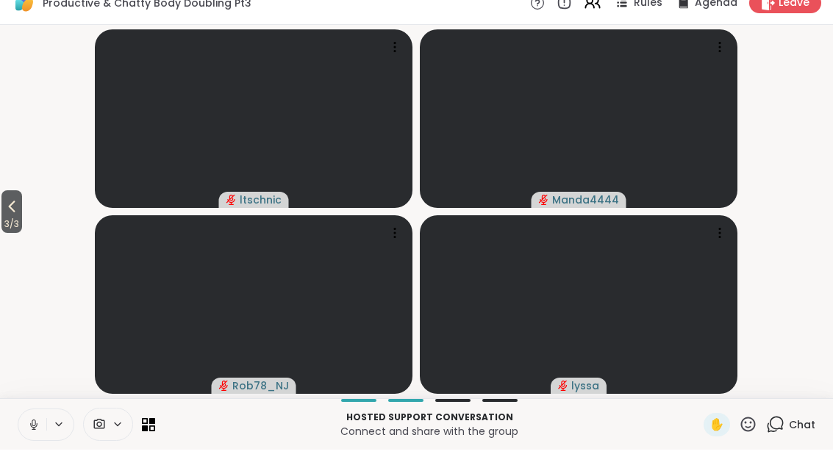
click at [162, 425] on div "Hosted support conversation Connect and share with the group ✋ Chat" at bounding box center [416, 442] width 833 height 51
click at [154, 443] on icon at bounding box center [152, 446] width 6 height 6
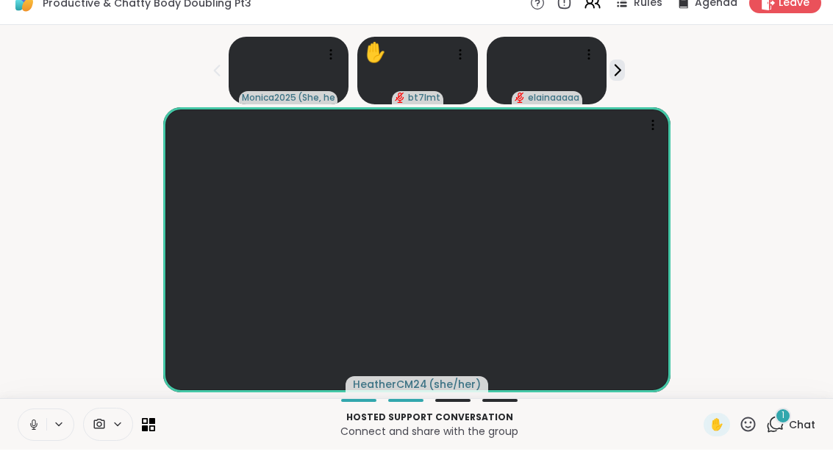
click at [775, 434] on div "1 Chat" at bounding box center [790, 443] width 49 height 24
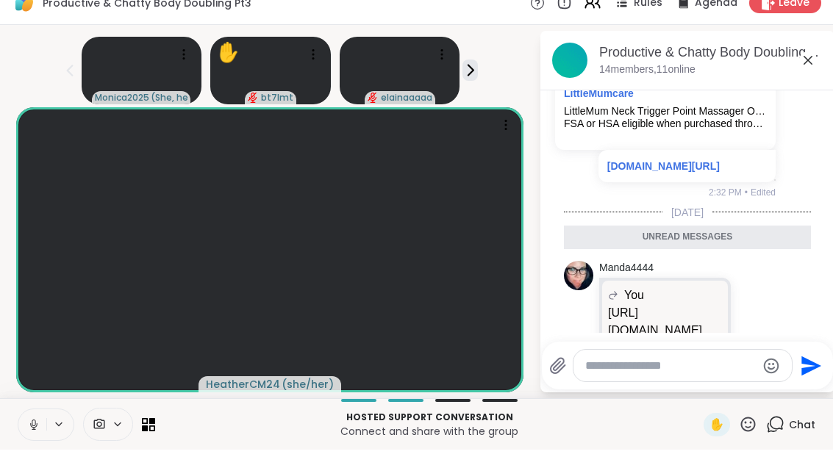
scroll to position [5393, 0]
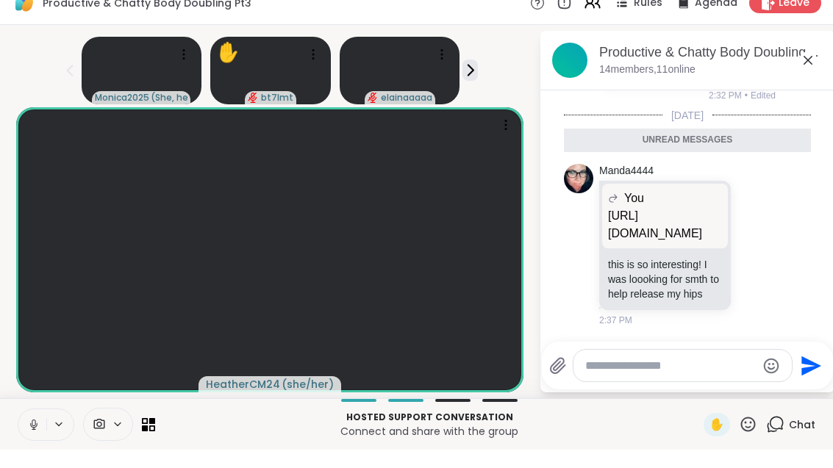
click at [703, 242] on p "https://www.littlemumcare.com/products/littlemum-deep-tissue-massager-psoas-rel…" at bounding box center [665, 243] width 114 height 35
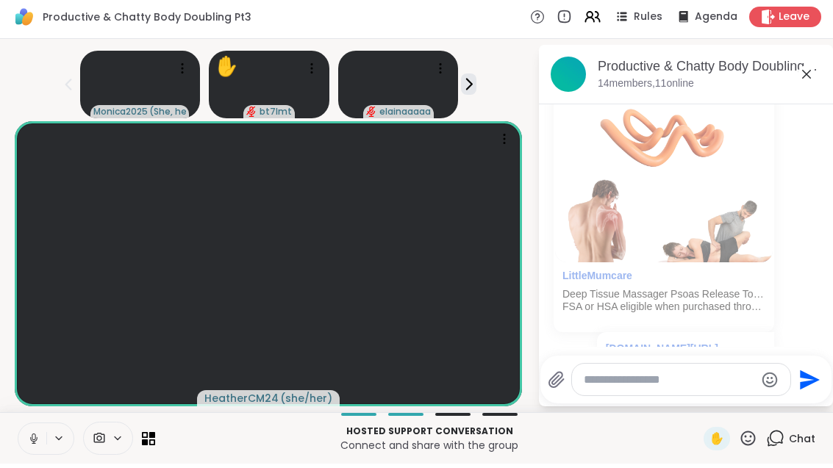
click at [815, 82] on icon at bounding box center [807, 79] width 18 height 18
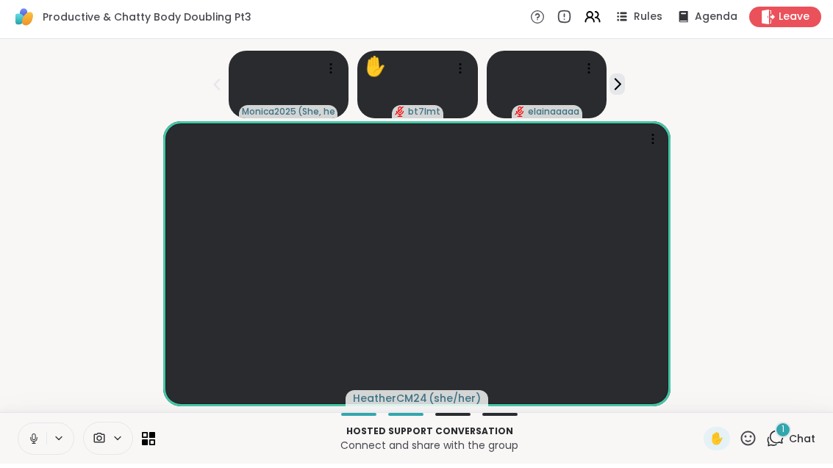
click at [784, 440] on icon at bounding box center [775, 443] width 18 height 18
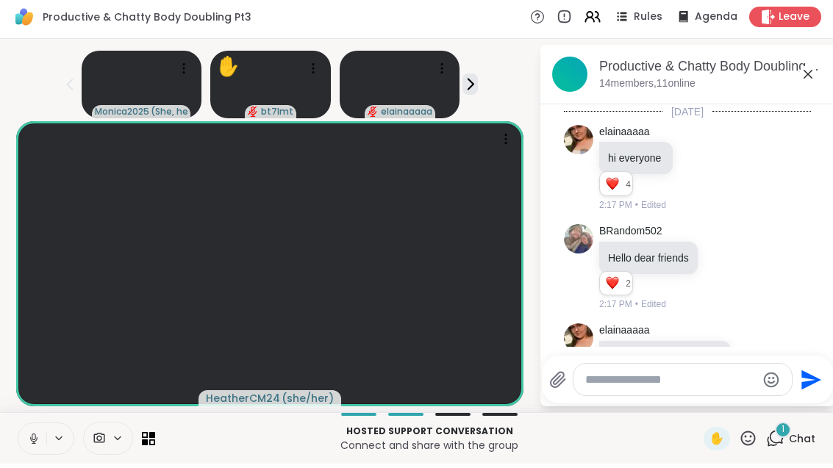
scroll to position [5620, 0]
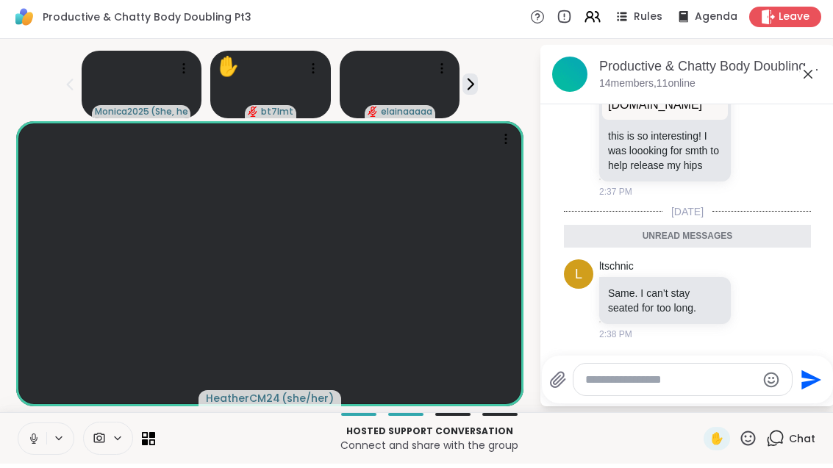
click at [817, 77] on icon at bounding box center [808, 79] width 18 height 18
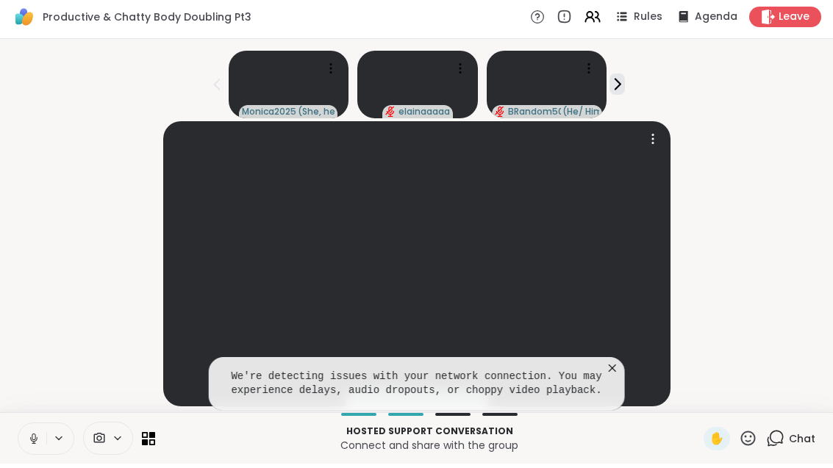
click at [626, 364] on video at bounding box center [416, 268] width 507 height 285
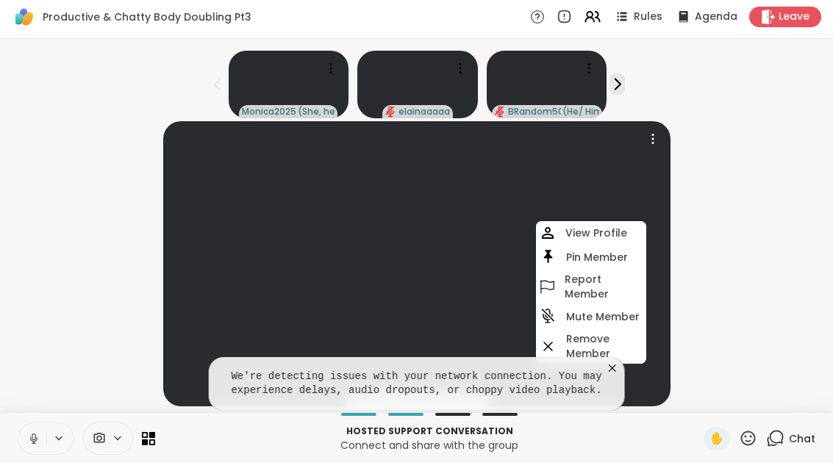
click at [626, 363] on video at bounding box center [416, 268] width 507 height 285
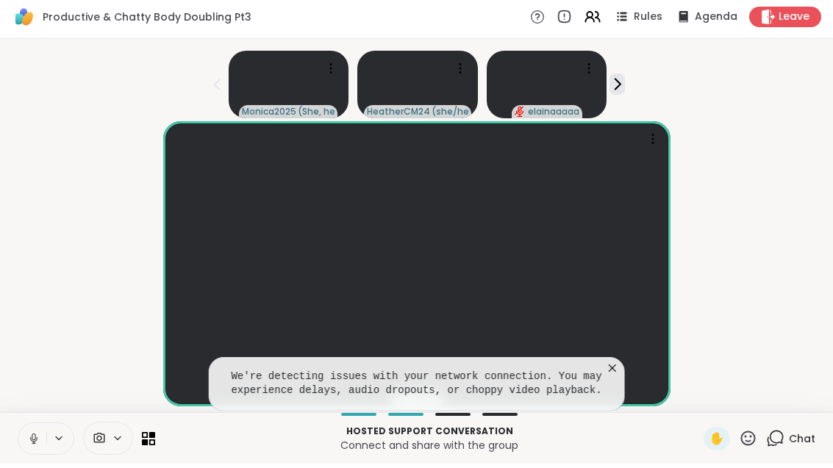
click at [616, 365] on icon at bounding box center [612, 372] width 15 height 15
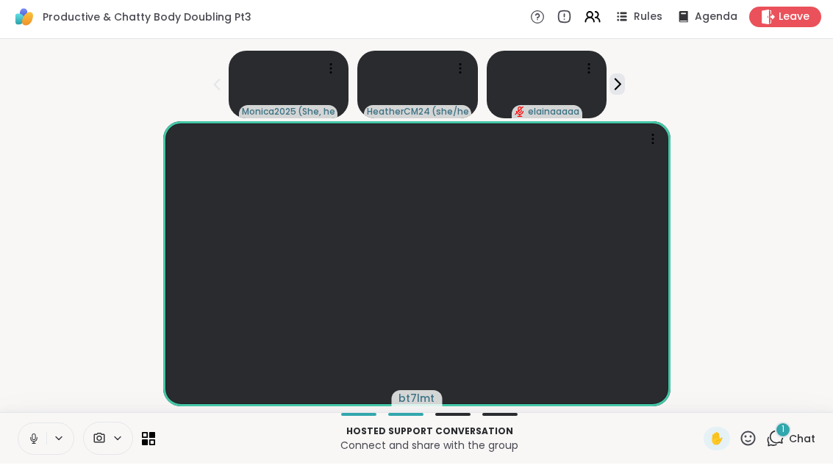
click at [789, 447] on div "1 Chat" at bounding box center [790, 443] width 49 height 24
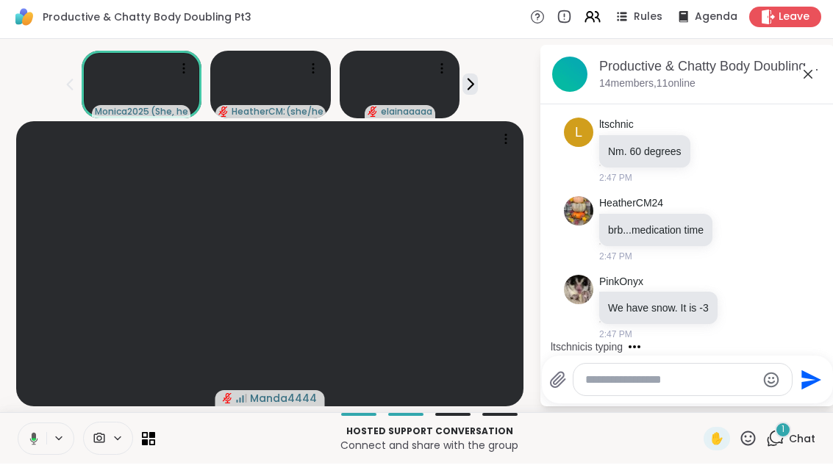
scroll to position [6808, 0]
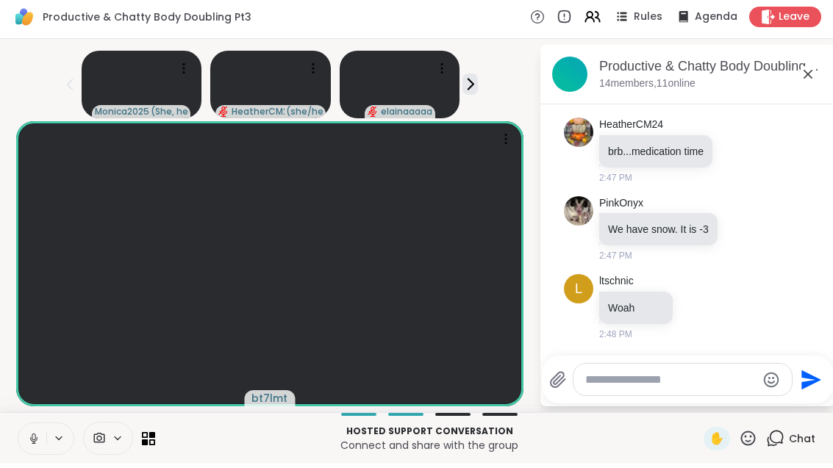
click at [154, 439] on icon at bounding box center [148, 443] width 13 height 13
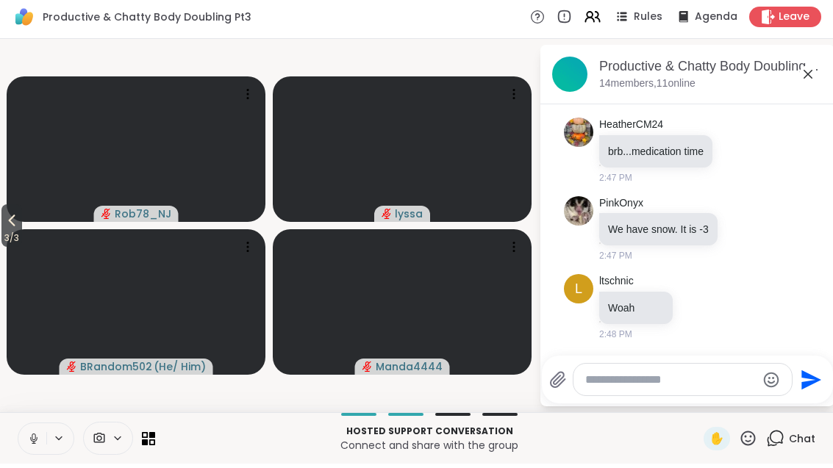
click at [4, 228] on button "3 / 3" at bounding box center [11, 230] width 21 height 43
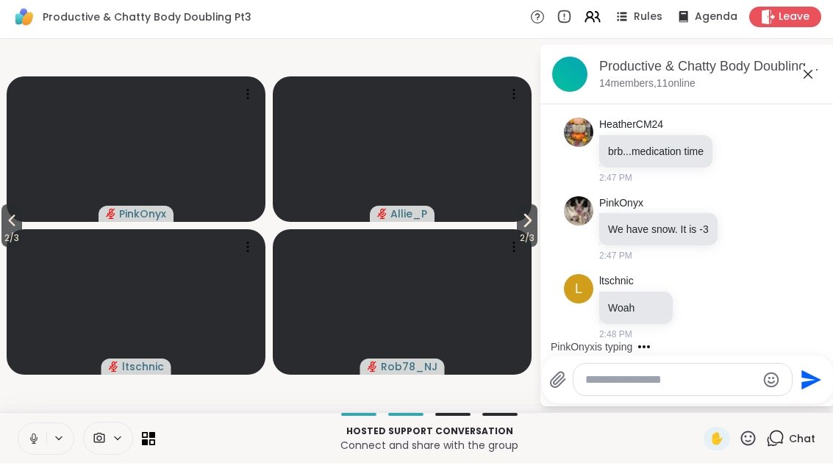
click at [13, 228] on icon at bounding box center [12, 225] width 18 height 18
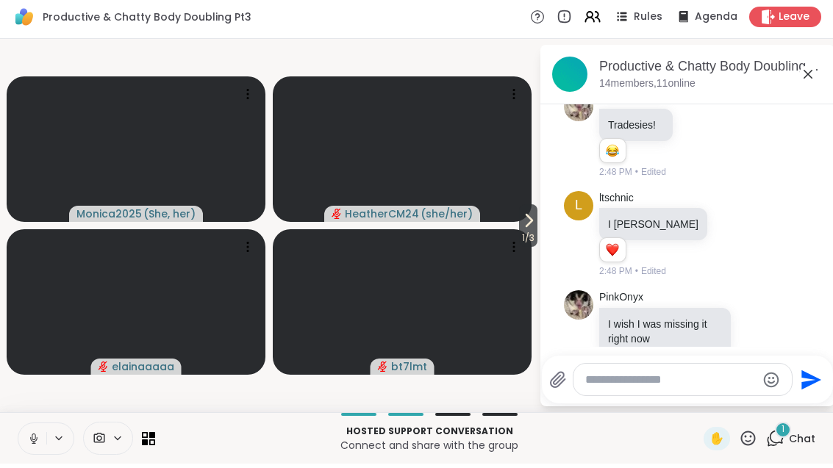
scroll to position [7098, 0]
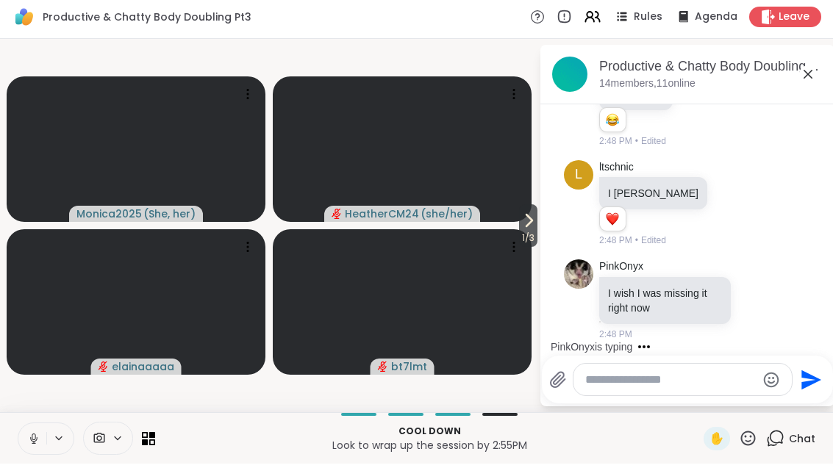
click at [532, 229] on icon at bounding box center [529, 225] width 18 height 18
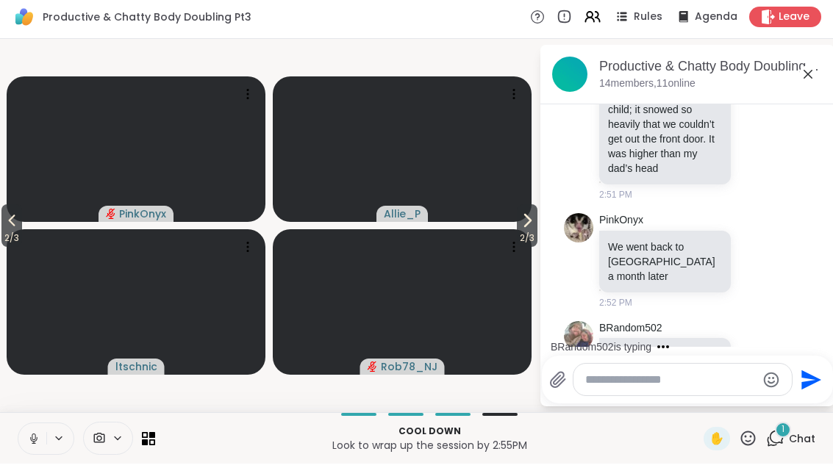
scroll to position [7434, 0]
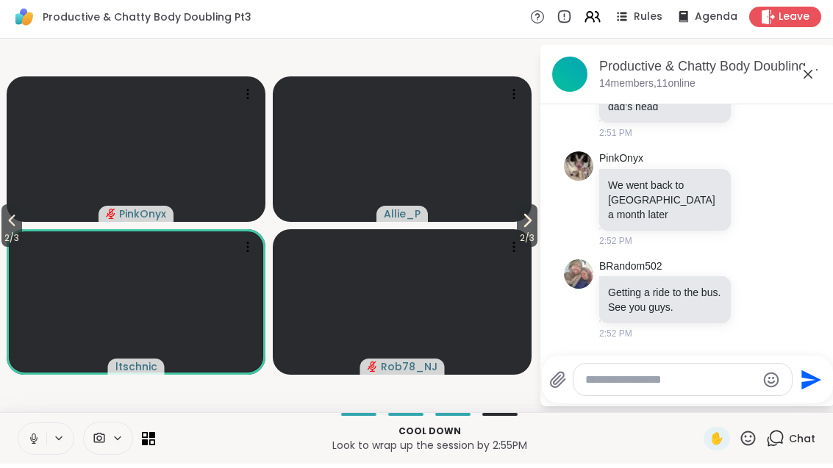
click at [763, 308] on div at bounding box center [756, 304] width 13 height 18
click at [616, 281] on button "Select Reaction: Thumbs up" at bounding box center [606, 279] width 29 height 29
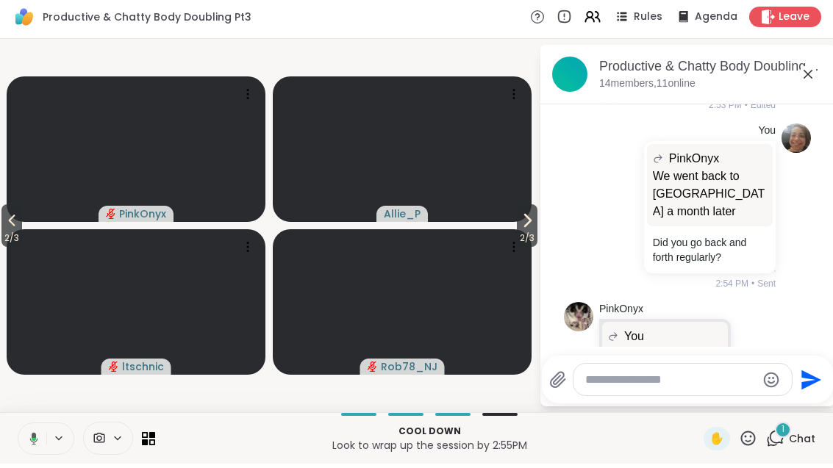
scroll to position [8677, 0]
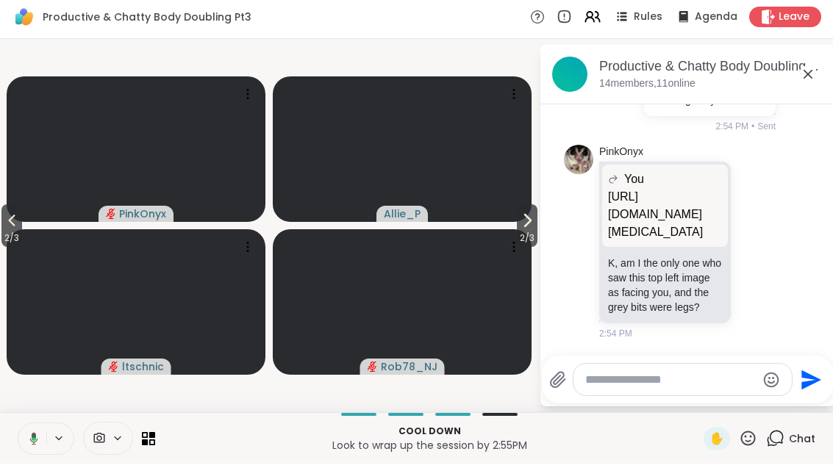
click at [534, 227] on button "2 / 3" at bounding box center [527, 230] width 21 height 43
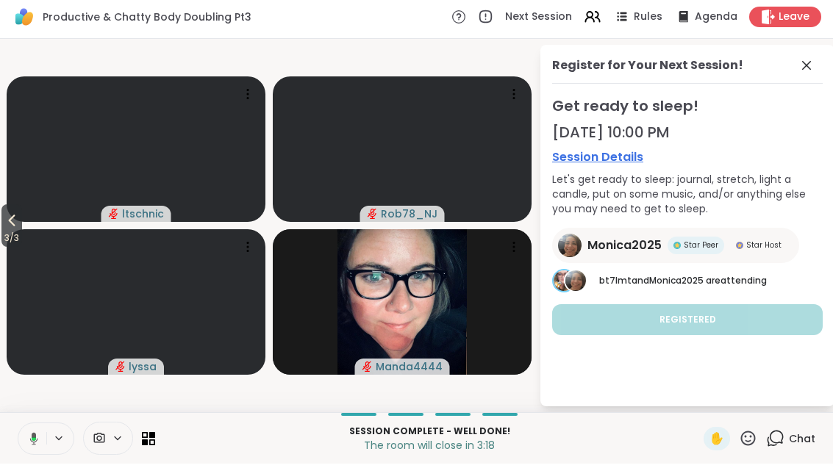
click at [806, 61] on icon at bounding box center [807, 70] width 18 height 18
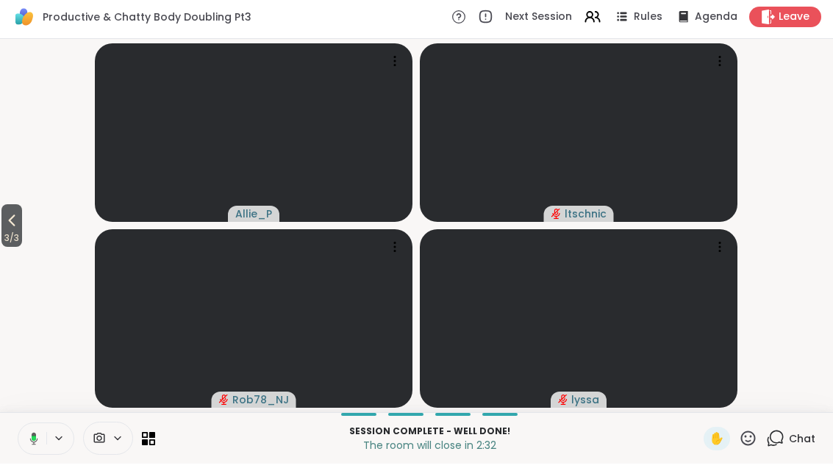
click at [9, 226] on icon at bounding box center [12, 225] width 18 height 18
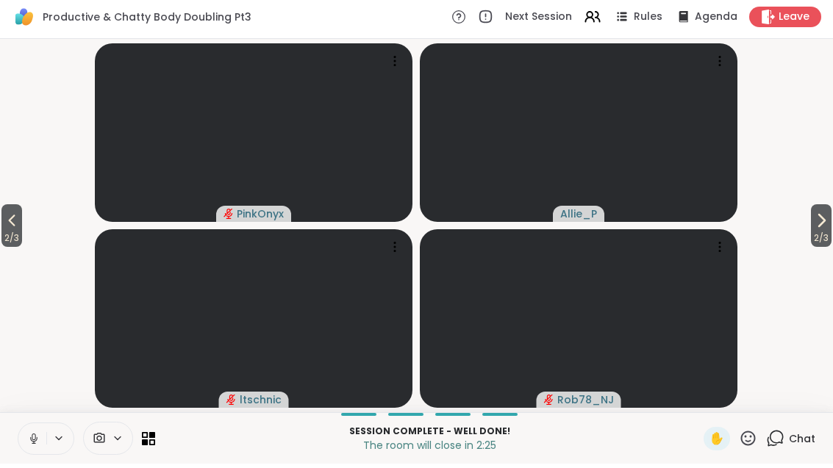
click at [3, 245] on span "2 / 3" at bounding box center [11, 243] width 21 height 18
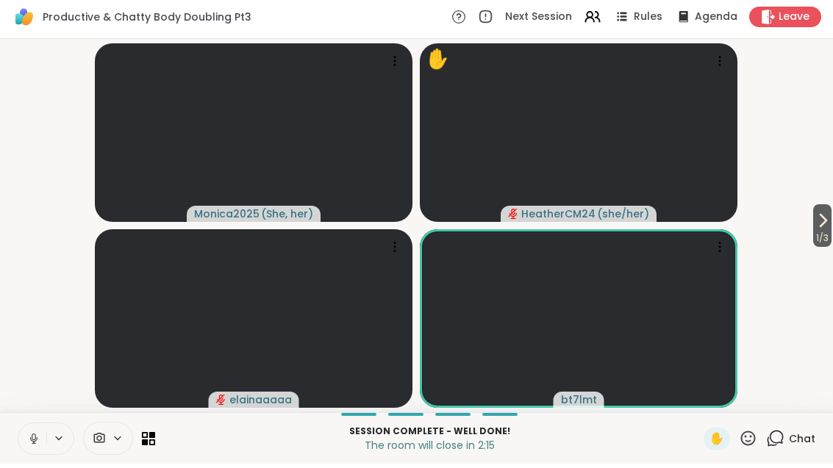
click at [781, 437] on icon at bounding box center [775, 443] width 18 height 18
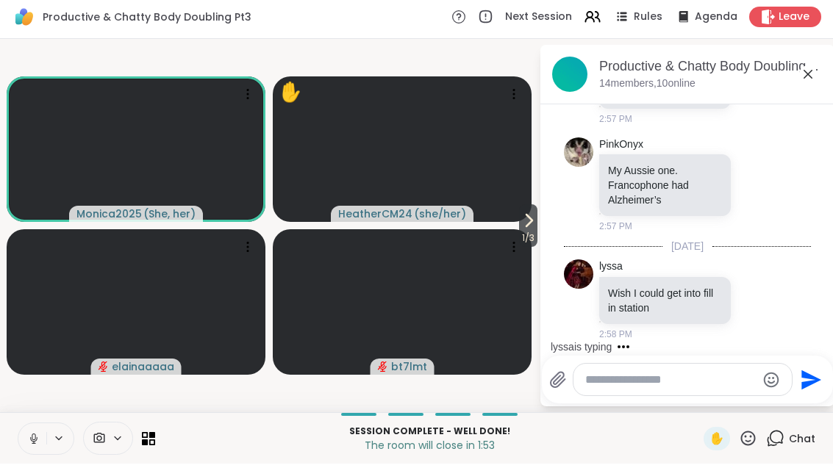
scroll to position [10116, 0]
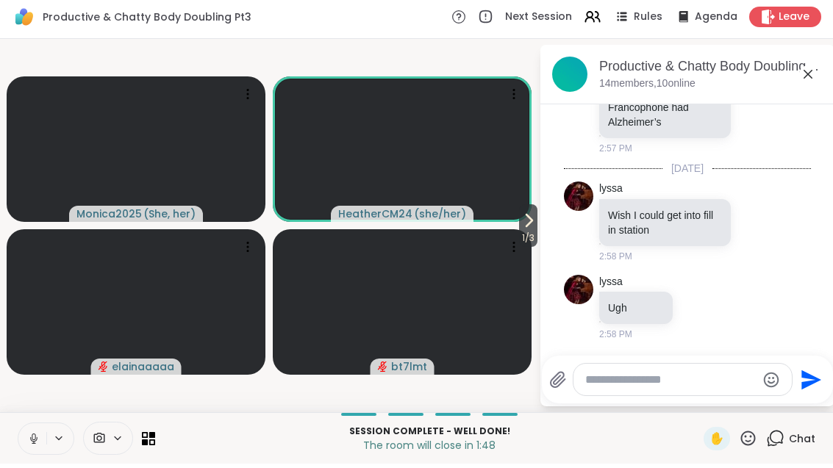
click at [523, 234] on span "1 / 3" at bounding box center [528, 243] width 18 height 18
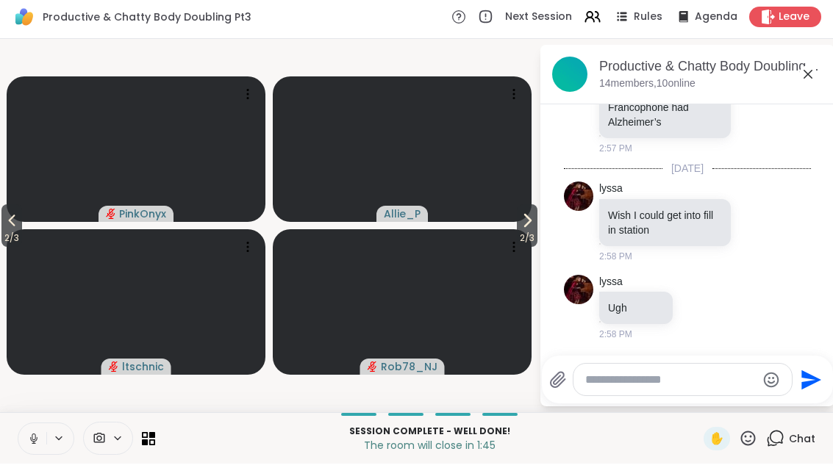
click at [531, 226] on icon at bounding box center [527, 225] width 18 height 18
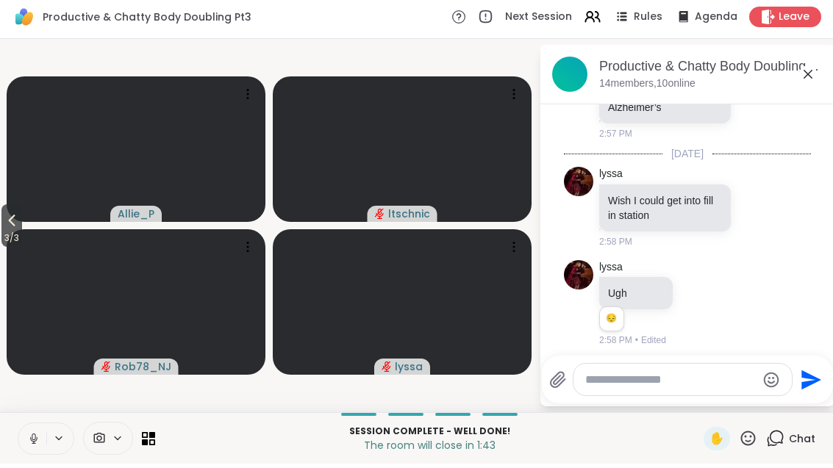
scroll to position [10136, 0]
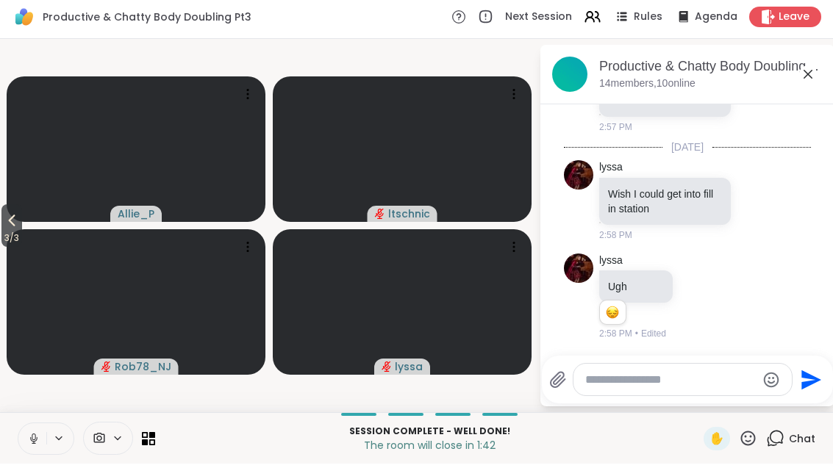
click at [1, 226] on button "3 / 3" at bounding box center [11, 230] width 21 height 43
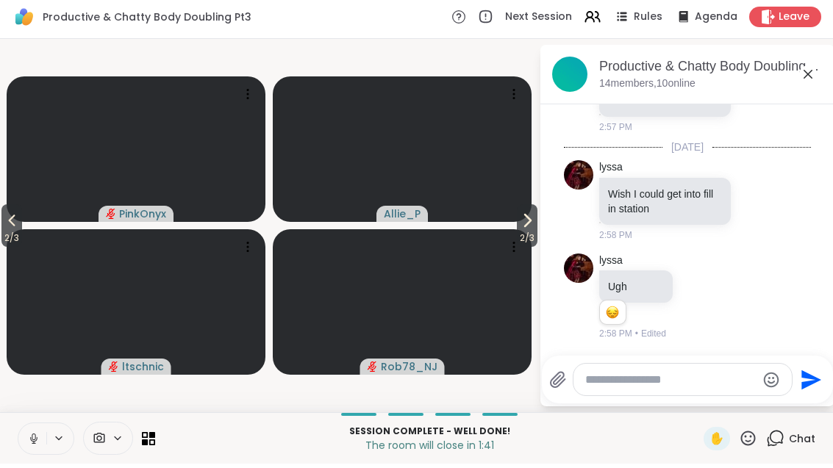
click at [10, 226] on icon at bounding box center [12, 225] width 18 height 18
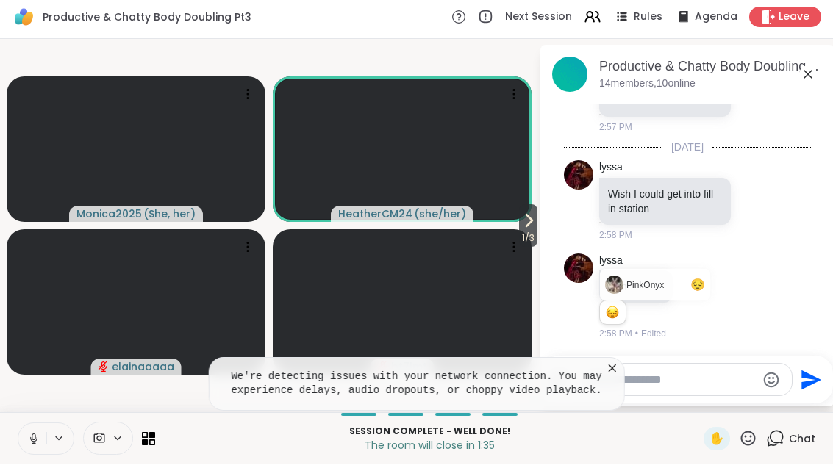
click at [793, 260] on div "lyssa Ugh PinkOnyx 😔 1 1 2:58 PM • Edited" at bounding box center [687, 301] width 247 height 99
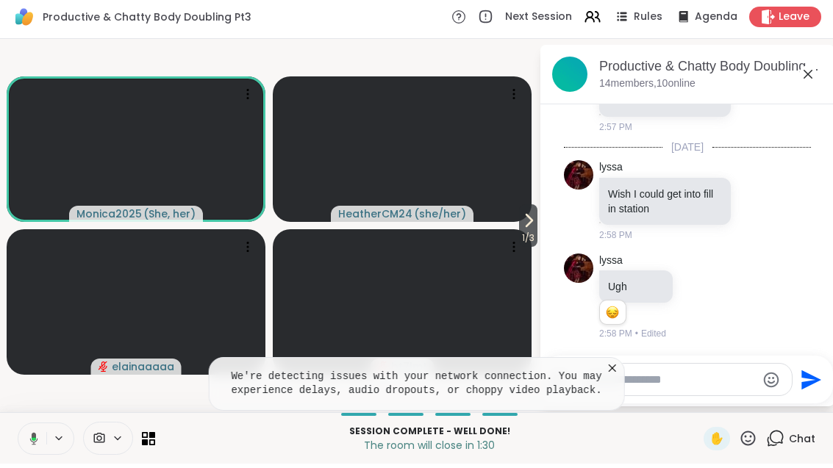
click at [615, 365] on icon at bounding box center [612, 372] width 15 height 15
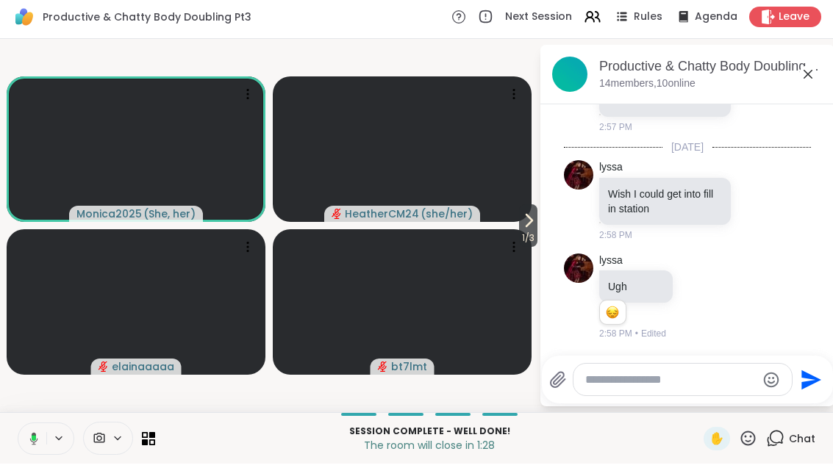
click at [527, 225] on icon at bounding box center [529, 225] width 18 height 18
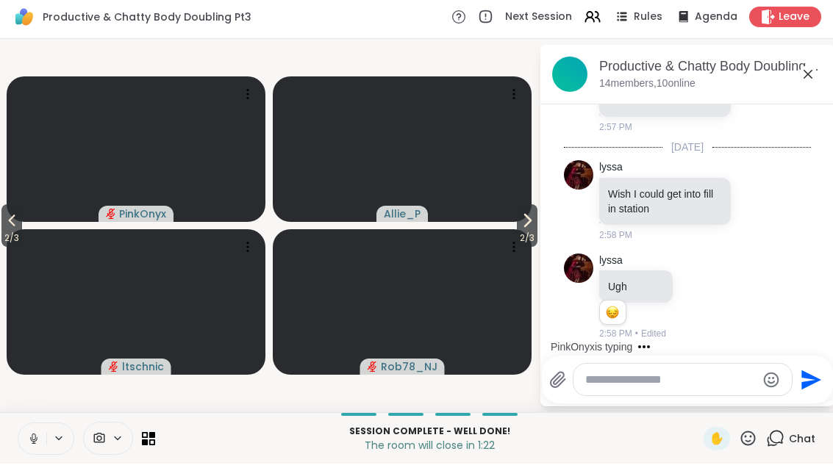
click at [518, 220] on icon at bounding box center [527, 225] width 18 height 18
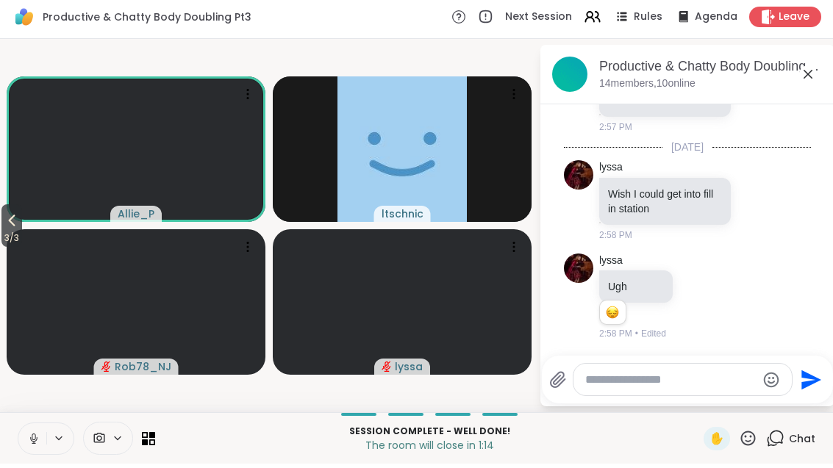
scroll to position [10294, 0]
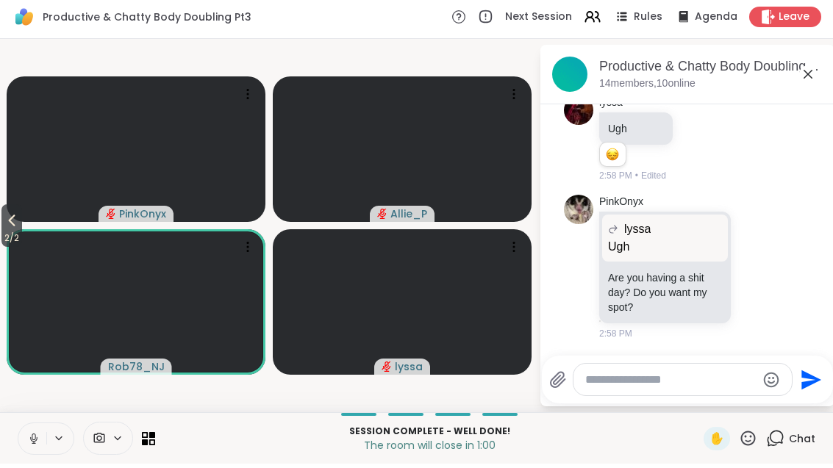
click at [13, 221] on icon at bounding box center [12, 225] width 18 height 18
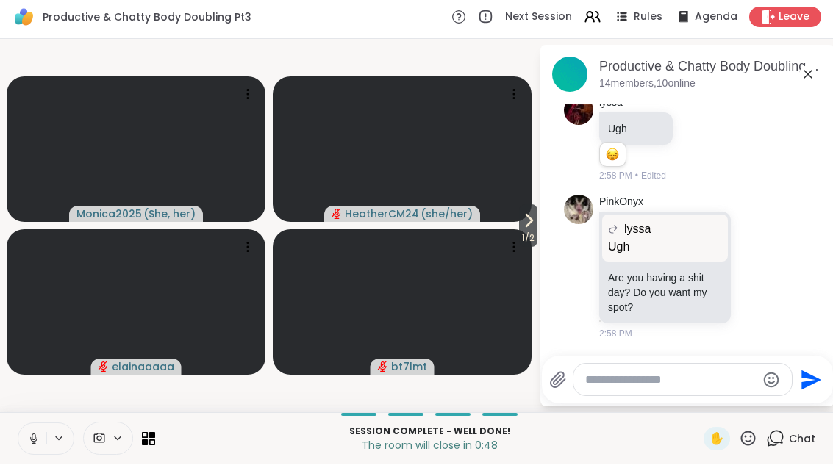
click at [520, 229] on icon at bounding box center [529, 225] width 18 height 18
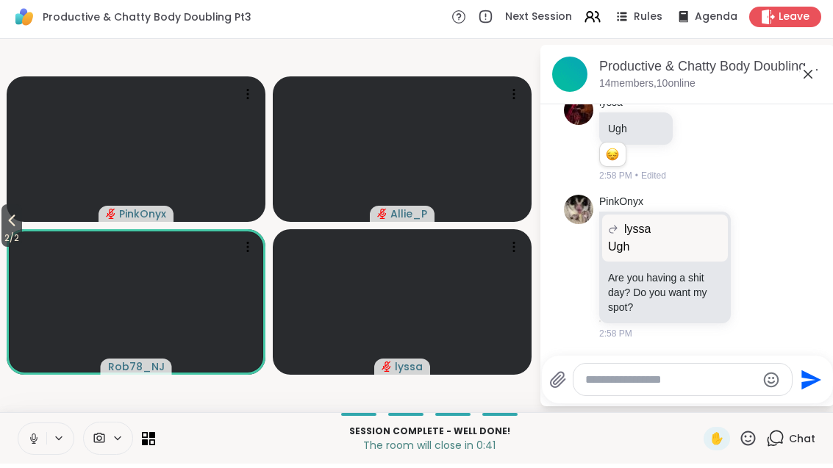
click at [11, 209] on button "2 / 2" at bounding box center [11, 230] width 21 height 43
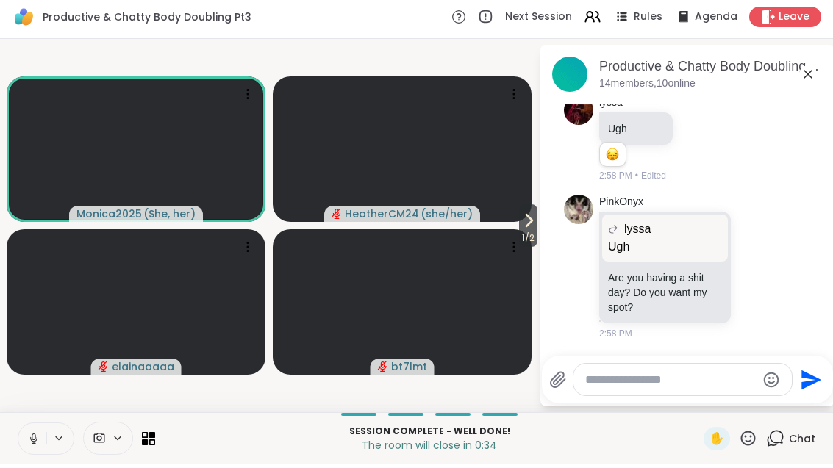
click at [530, 228] on icon at bounding box center [529, 225] width 18 height 18
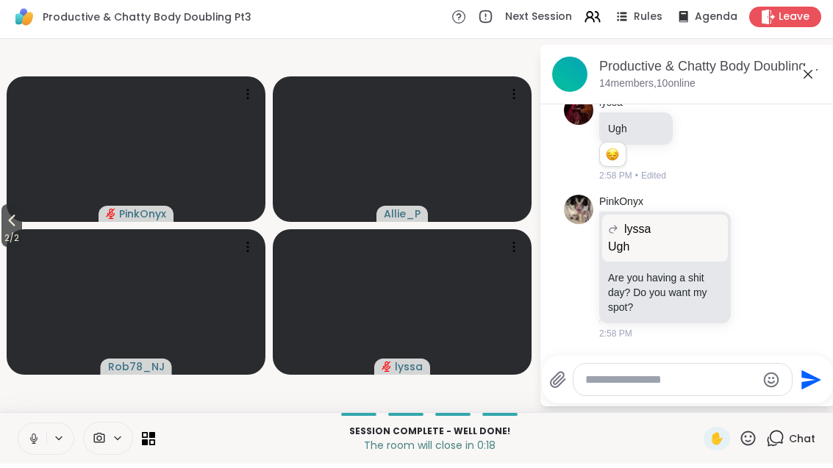
click at [11, 220] on icon at bounding box center [12, 225] width 7 height 12
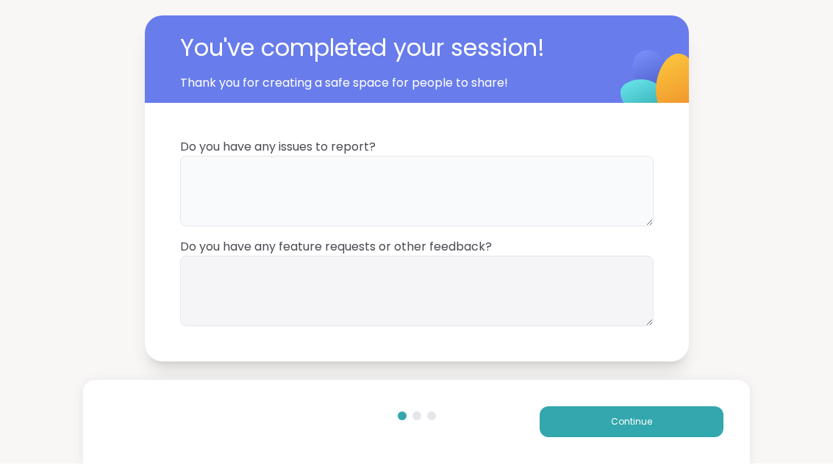
click at [501, 168] on textarea at bounding box center [416, 195] width 473 height 71
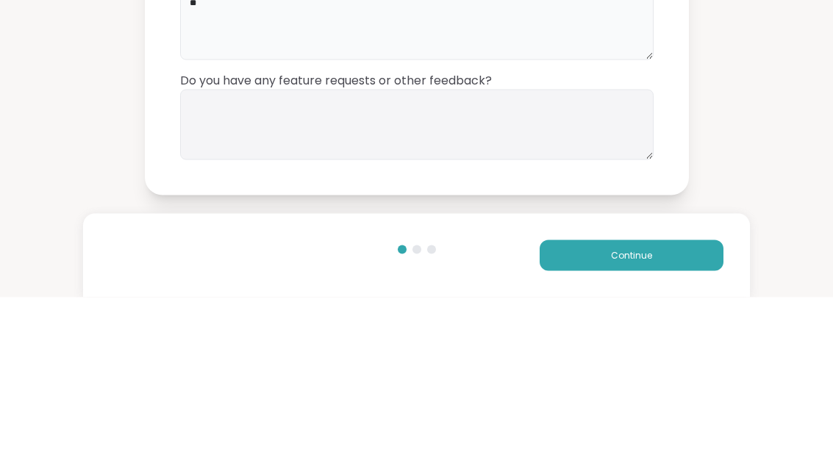
type textarea "**"
click at [507, 260] on textarea at bounding box center [416, 295] width 473 height 71
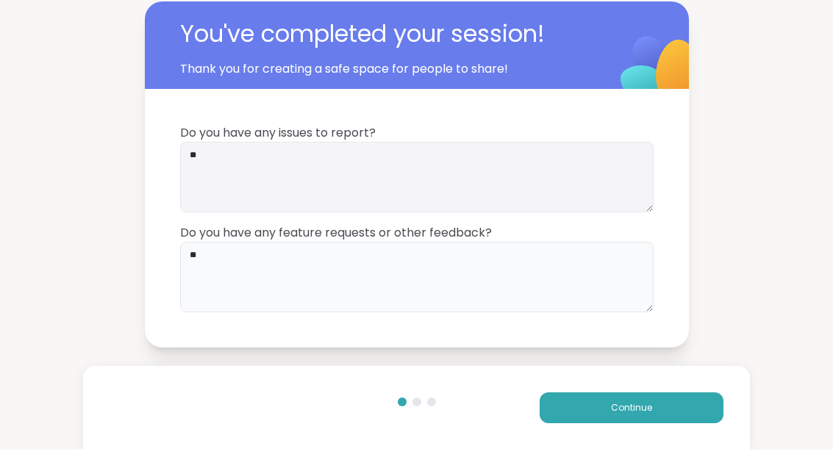
type textarea "**"
click at [702, 420] on button "Continue" at bounding box center [632, 426] width 184 height 31
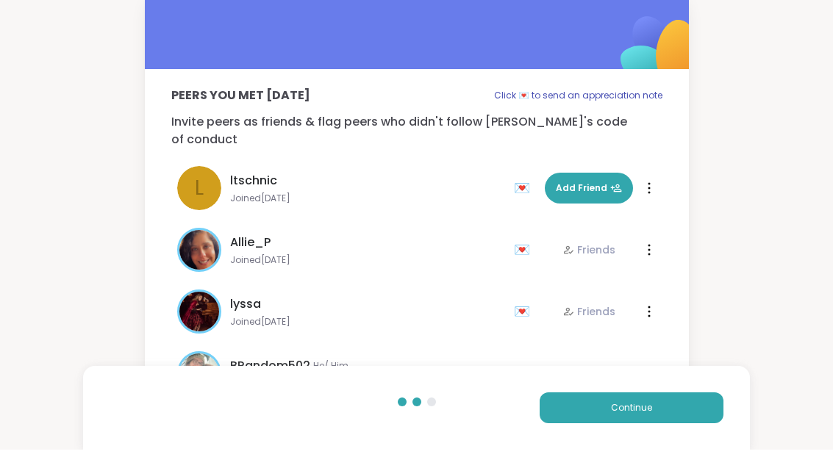
click at [680, 420] on button "Continue" at bounding box center [632, 426] width 184 height 31
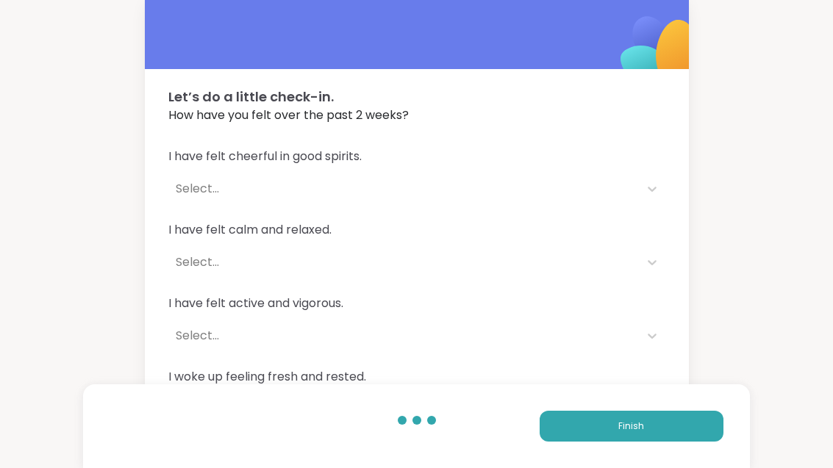
click at [688, 425] on button "Finish" at bounding box center [632, 426] width 184 height 31
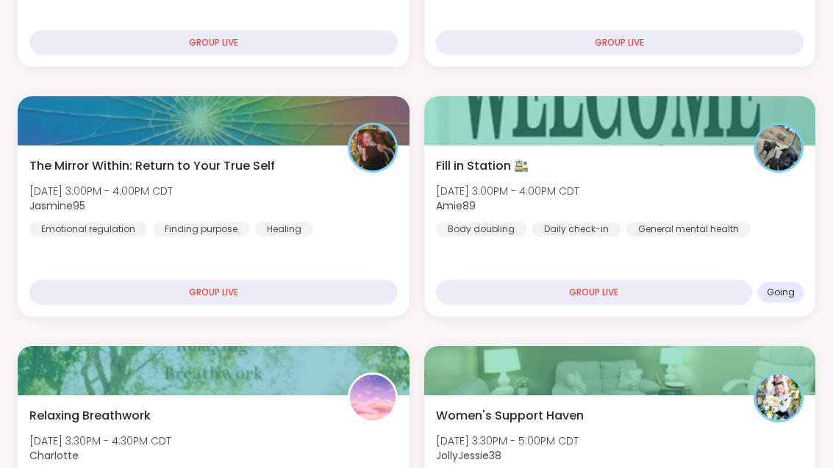
scroll to position [477, 0]
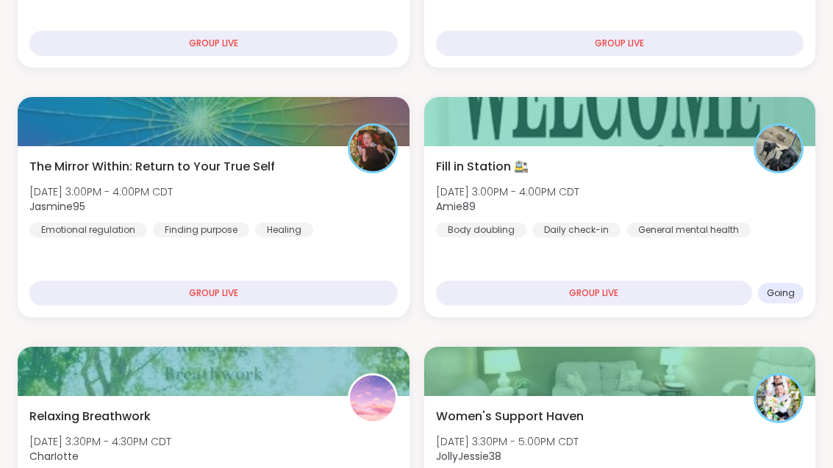
click at [687, 197] on div "Fill in Station 🚉 Mon, Oct 13 | 3:00PM - 4:00PM CDT Amie89 Body doubling Daily …" at bounding box center [620, 197] width 368 height 79
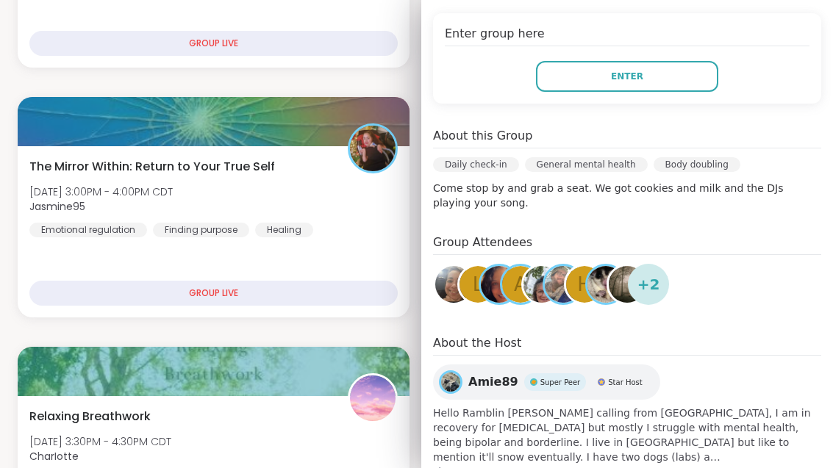
scroll to position [296, 0]
click at [676, 70] on button "Enter" at bounding box center [627, 77] width 182 height 31
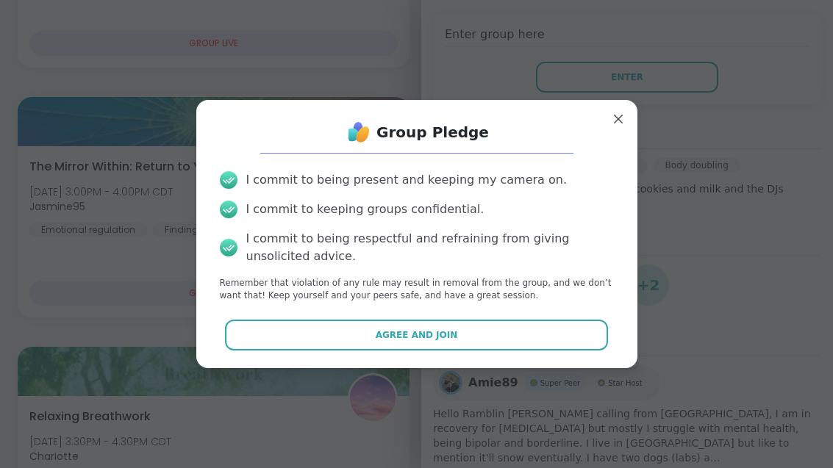
click at [570, 351] on button "Agree and Join" at bounding box center [416, 335] width 383 height 31
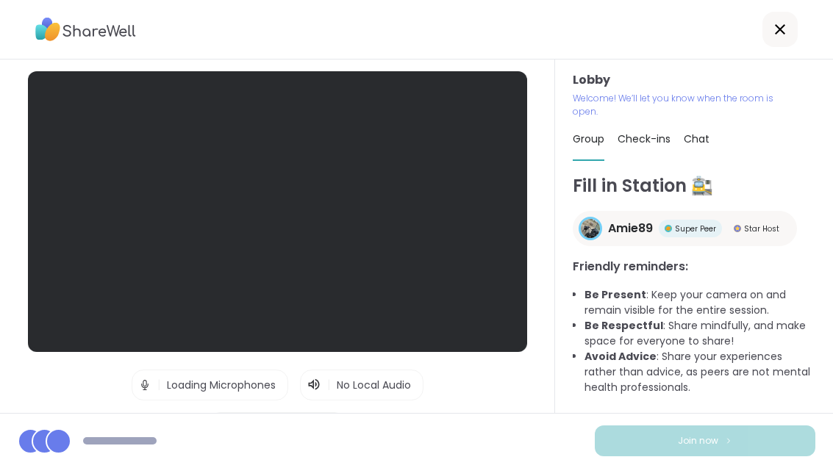
scroll to position [47, 0]
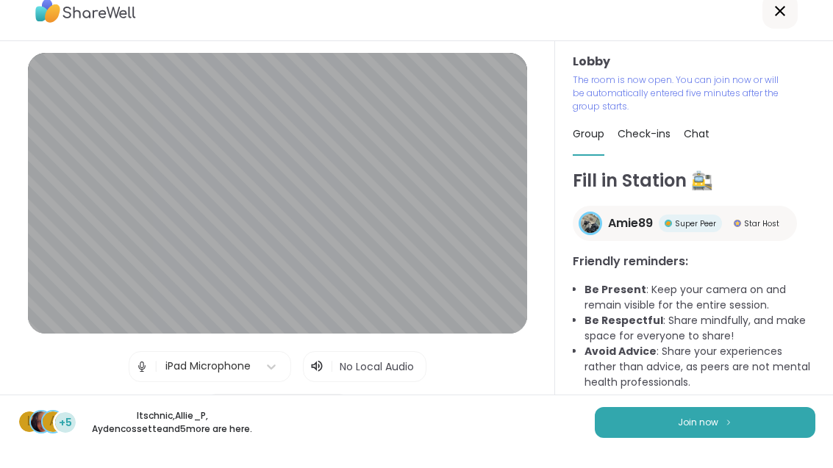
click at [724, 437] on img at bounding box center [728, 441] width 9 height 8
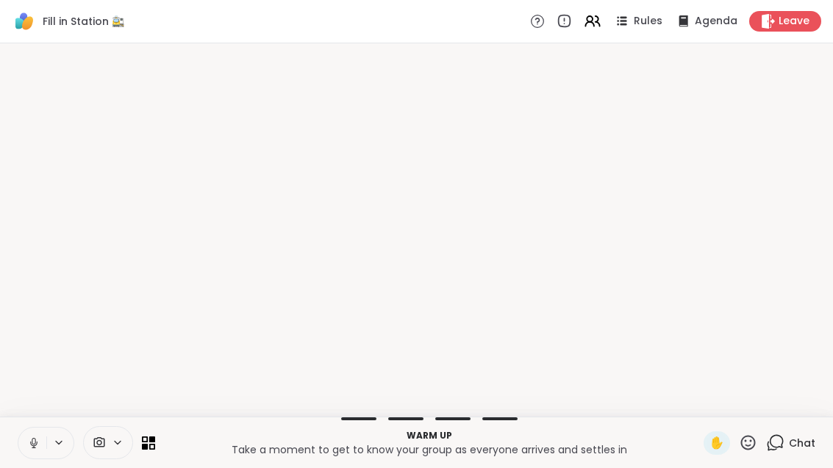
scroll to position [0, 0]
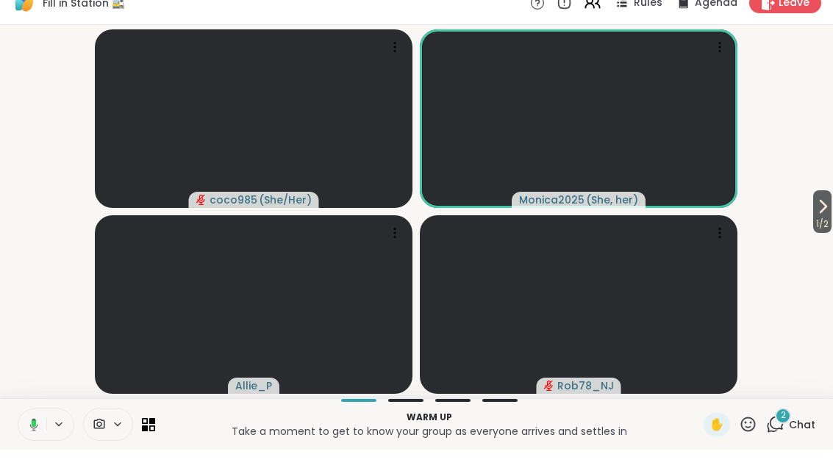
click at [825, 216] on icon at bounding box center [823, 225] width 18 height 18
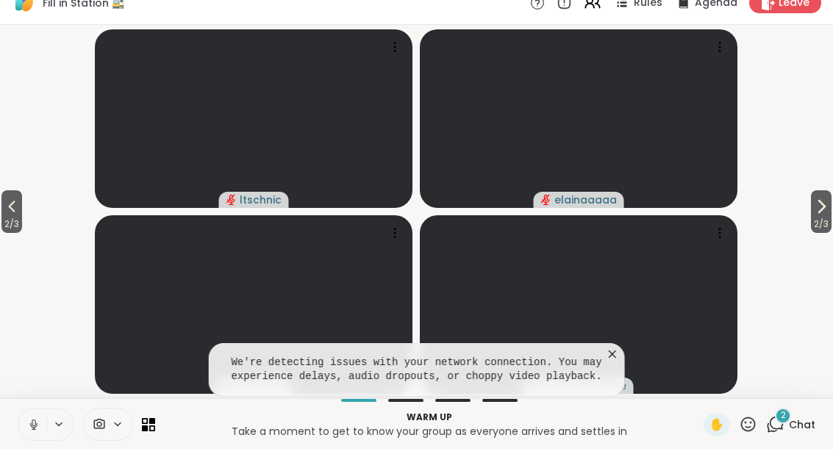
click at [1, 209] on button "2 / 3" at bounding box center [11, 230] width 21 height 43
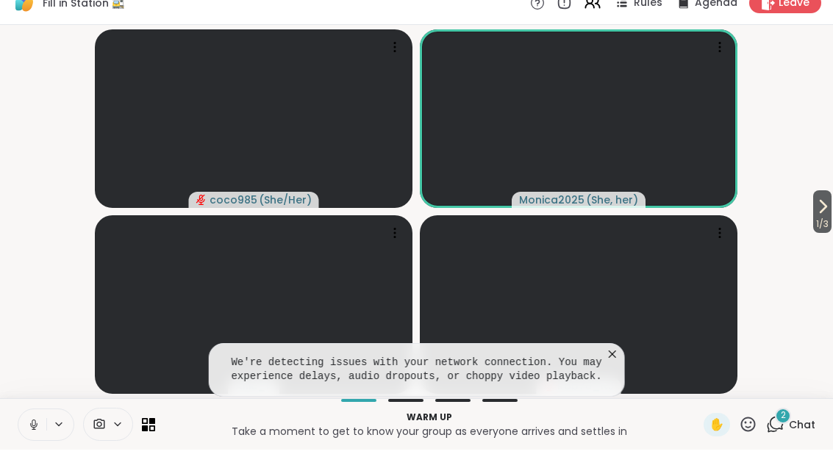
click at [826, 216] on icon at bounding box center [823, 225] width 18 height 18
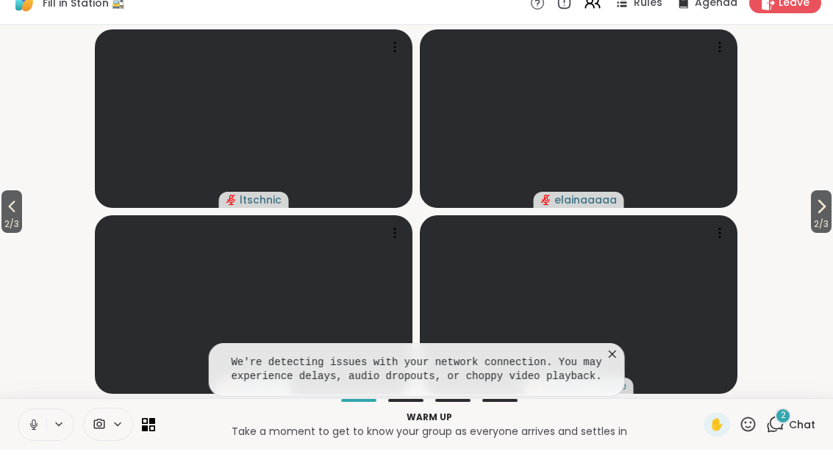
click at [820, 234] on span "2 / 3" at bounding box center [821, 243] width 21 height 18
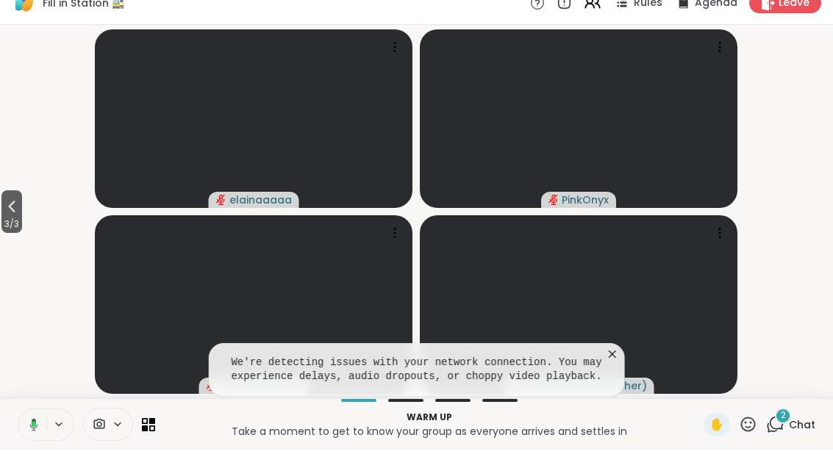
click at [789, 431] on div "2 Chat" at bounding box center [790, 443] width 49 height 24
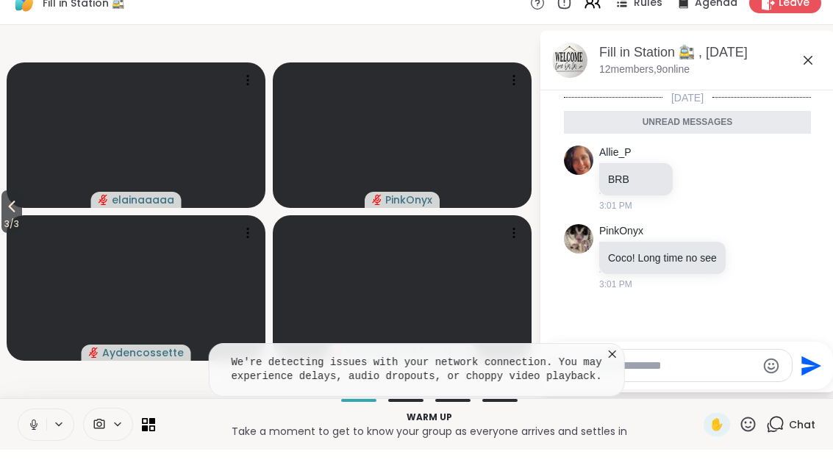
click at [619, 365] on icon at bounding box center [612, 372] width 15 height 15
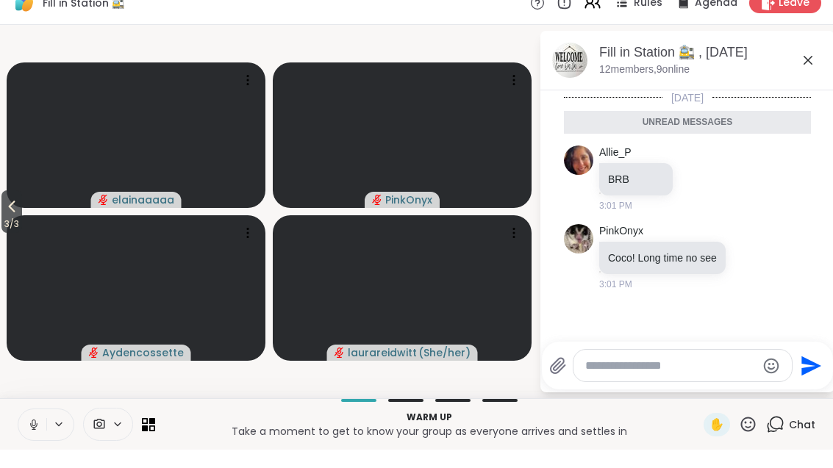
click at [12, 216] on icon at bounding box center [12, 225] width 18 height 18
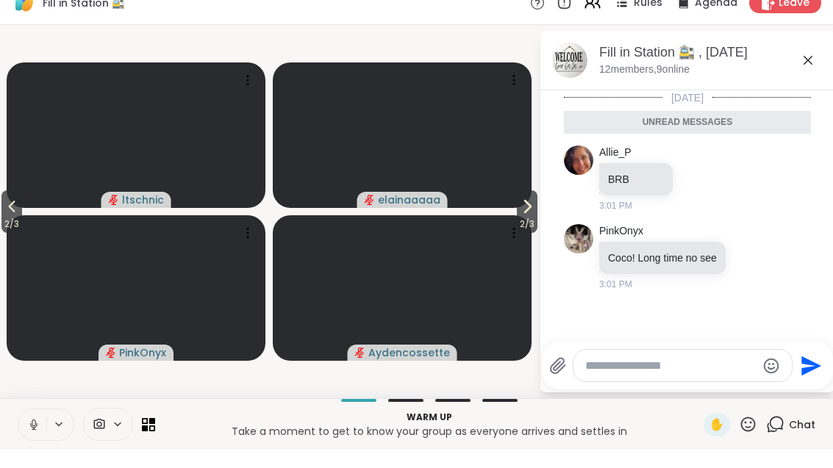
click at [3, 214] on button "2 / 3" at bounding box center [11, 230] width 21 height 43
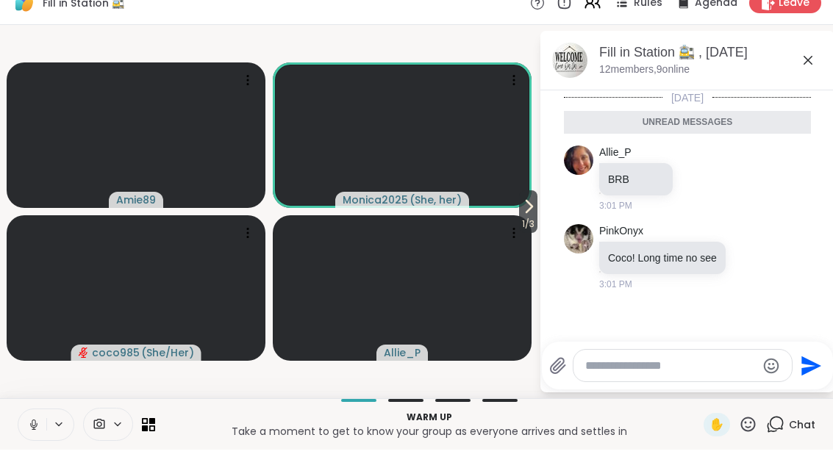
click at [524, 234] on span "1 / 3" at bounding box center [528, 243] width 18 height 18
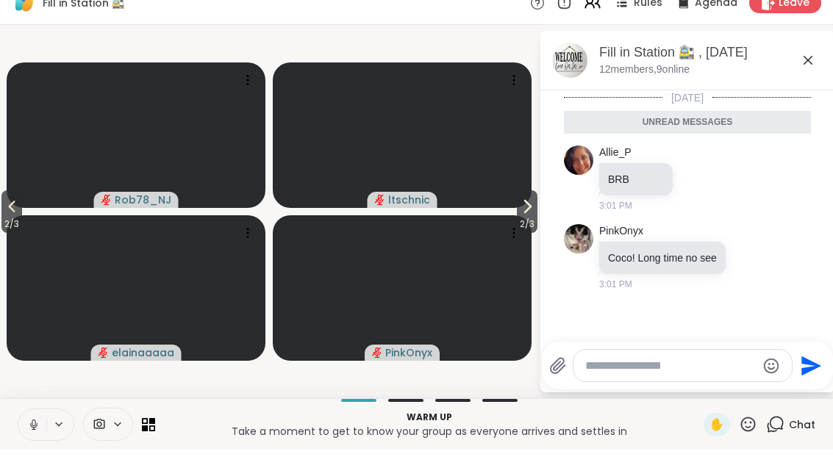
click at [523, 216] on icon at bounding box center [527, 225] width 18 height 18
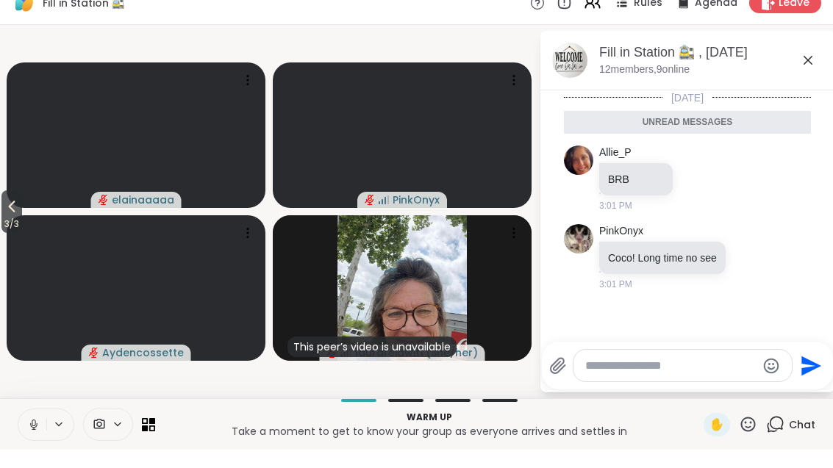
click at [6, 234] on span "3 / 3" at bounding box center [11, 243] width 21 height 18
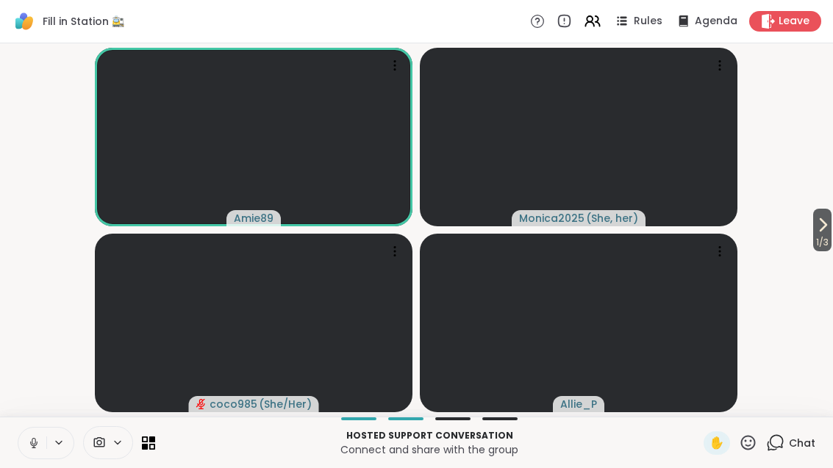
click at [822, 235] on span "1 / 3" at bounding box center [822, 243] width 18 height 18
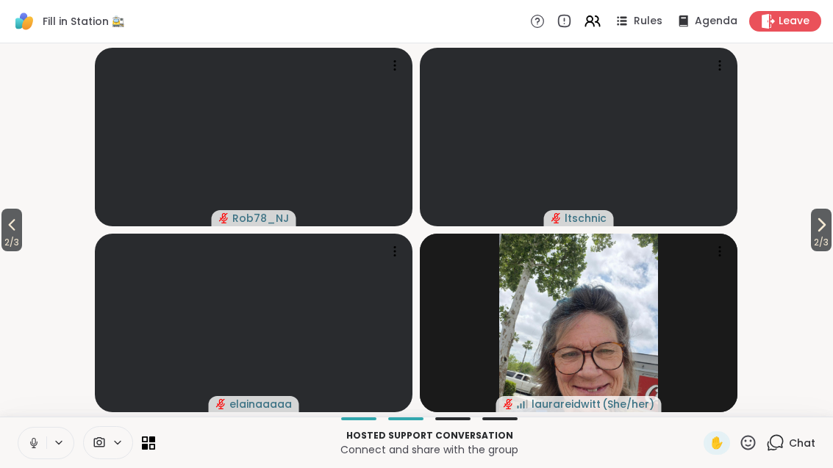
click at [827, 232] on icon at bounding box center [821, 225] width 18 height 18
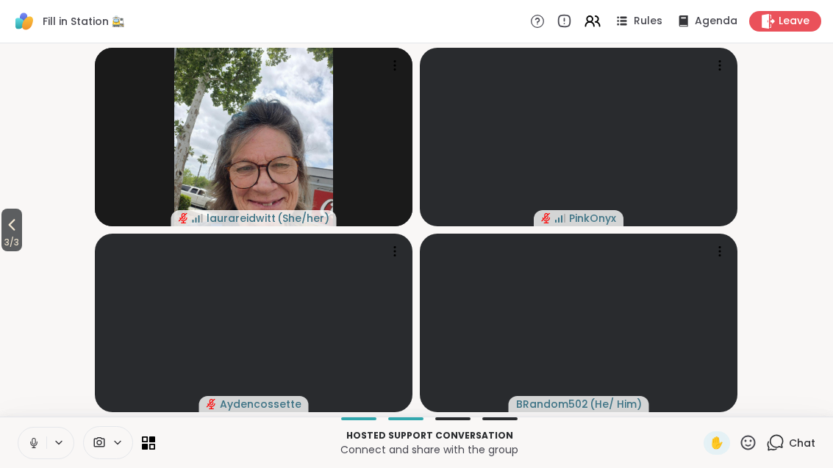
click at [10, 234] on span "3 / 3" at bounding box center [11, 243] width 21 height 18
click at [10, 233] on icon at bounding box center [12, 225] width 18 height 18
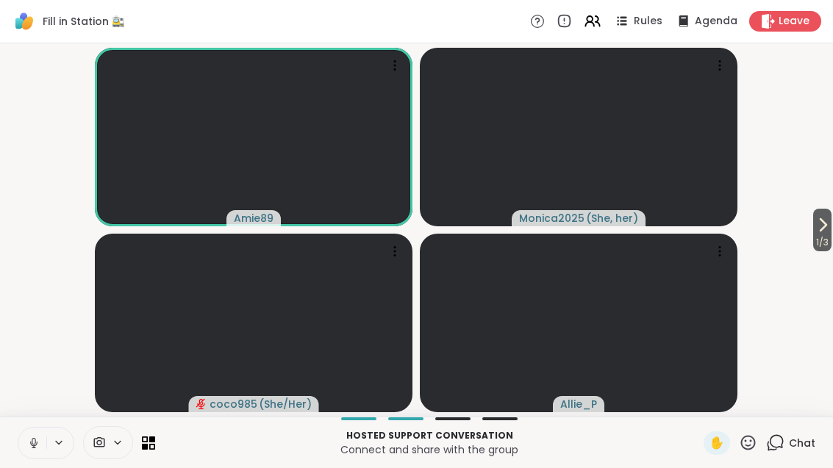
click at [38, 440] on icon at bounding box center [33, 443] width 13 height 13
click at [780, 434] on div "1" at bounding box center [783, 434] width 16 height 16
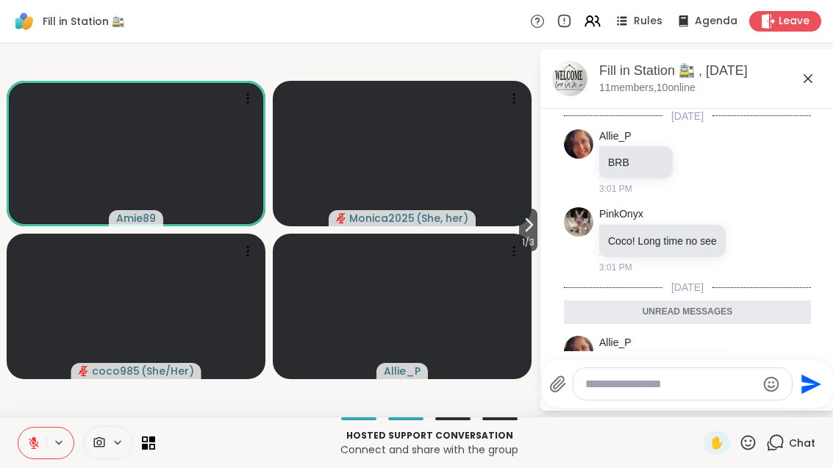
scroll to position [85, 0]
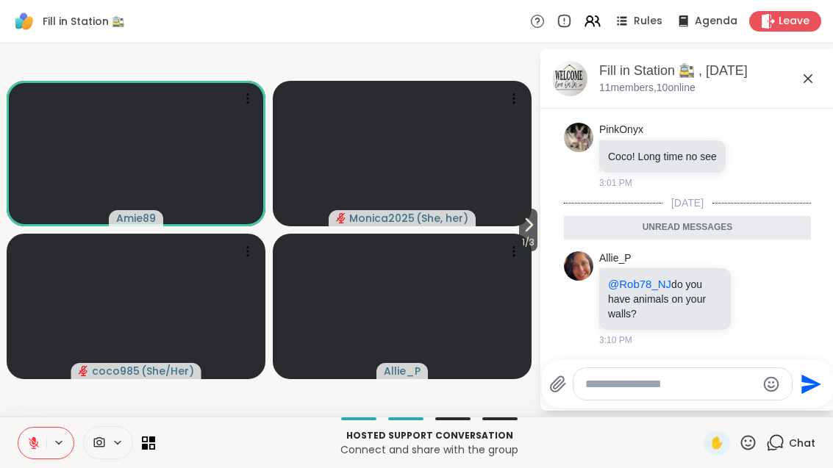
click at [527, 219] on icon at bounding box center [529, 225] width 18 height 18
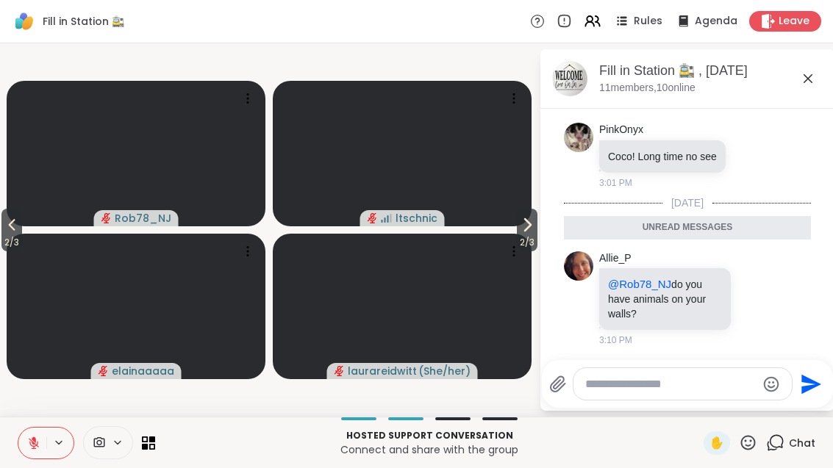
click at [531, 234] on span "2 / 3" at bounding box center [527, 243] width 21 height 18
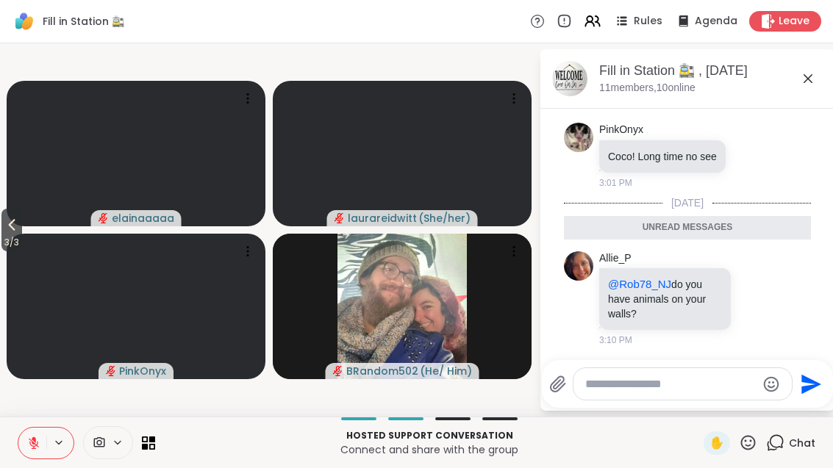
click at [12, 438] on div "Hosted support conversation Connect and share with the group ✋ Chat" at bounding box center [416, 442] width 833 height 51
click at [32, 434] on button at bounding box center [32, 443] width 28 height 31
click at [7, 235] on span "3 / 3" at bounding box center [11, 243] width 21 height 18
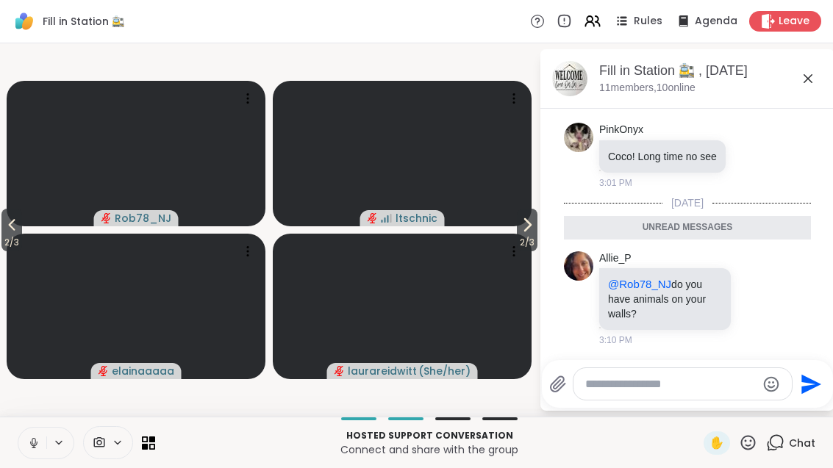
click at [2, 237] on span "2 / 3" at bounding box center [11, 243] width 21 height 18
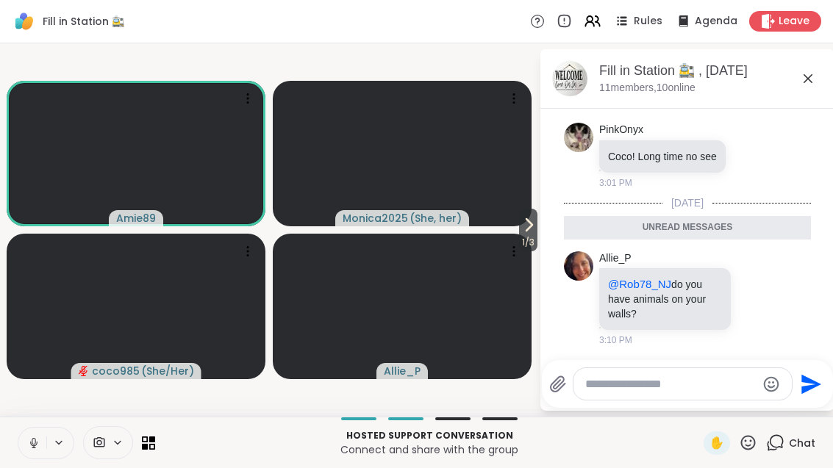
click at [37, 445] on icon at bounding box center [33, 443] width 13 height 13
click at [529, 231] on icon at bounding box center [529, 225] width 18 height 18
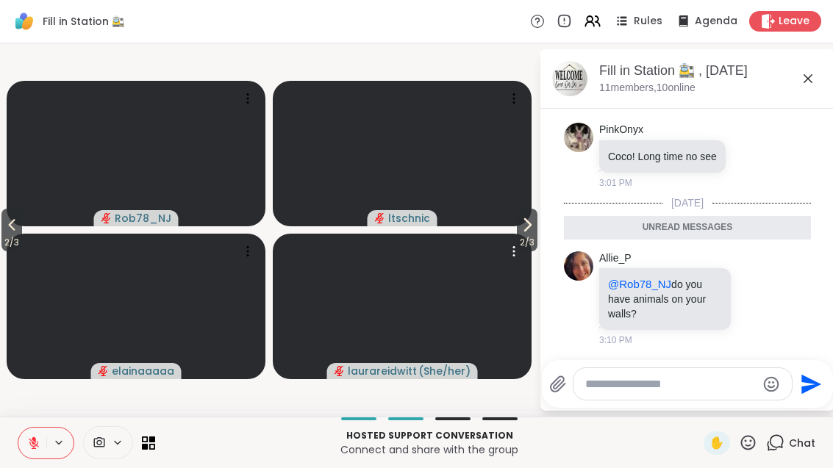
click at [512, 240] on video at bounding box center [402, 307] width 259 height 146
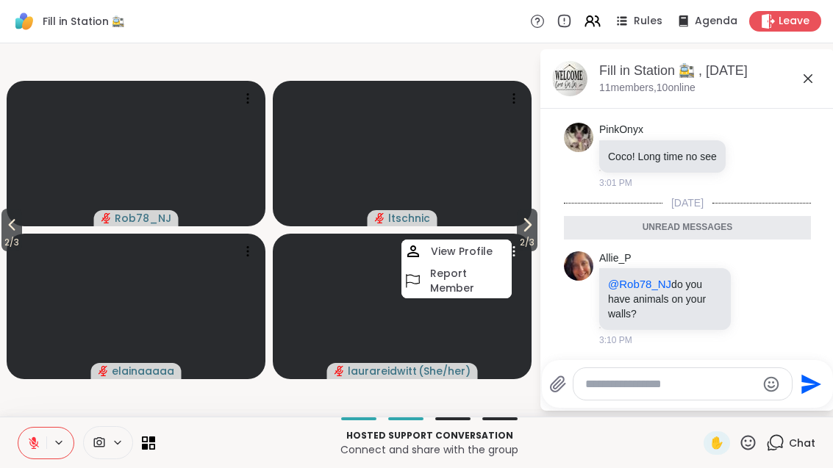
click at [39, 444] on icon at bounding box center [33, 443] width 13 height 13
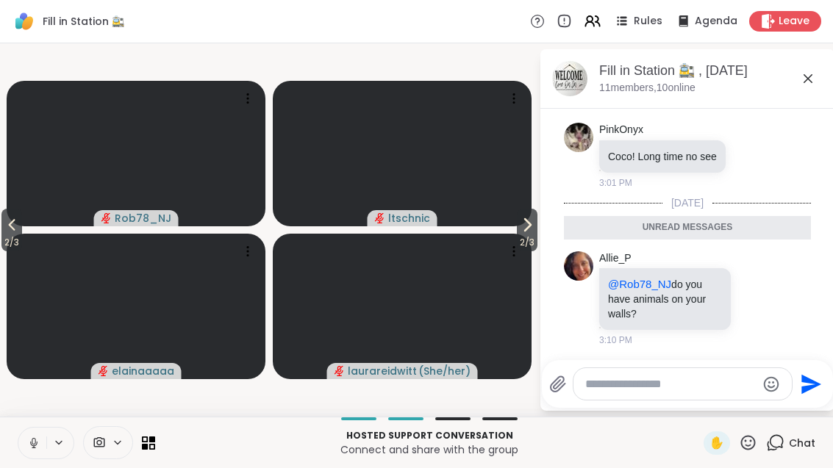
click at [523, 242] on span "2 / 3" at bounding box center [527, 243] width 21 height 18
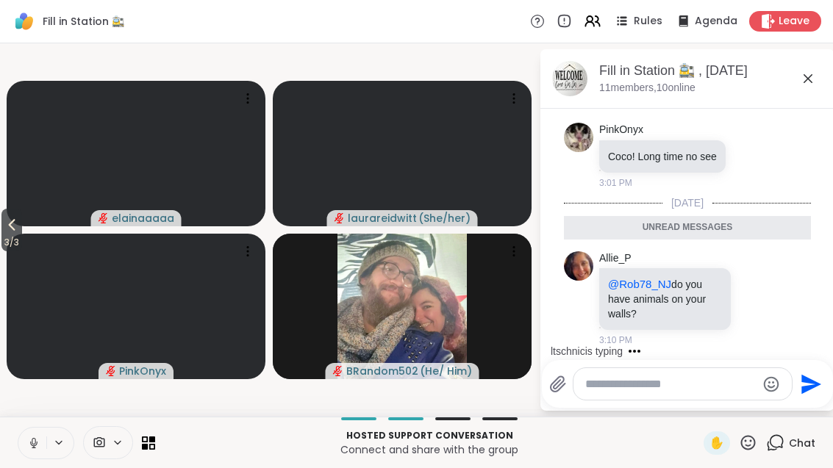
click at [6, 218] on icon at bounding box center [12, 225] width 18 height 18
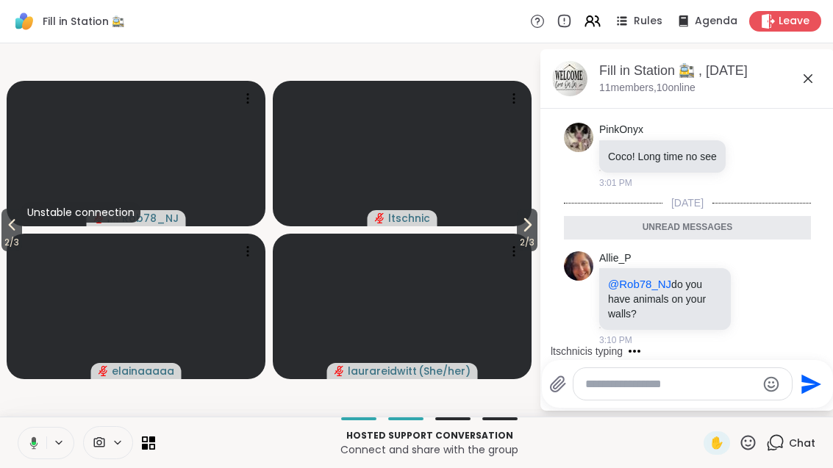
click at [15, 211] on button "2 / 3" at bounding box center [11, 230] width 21 height 43
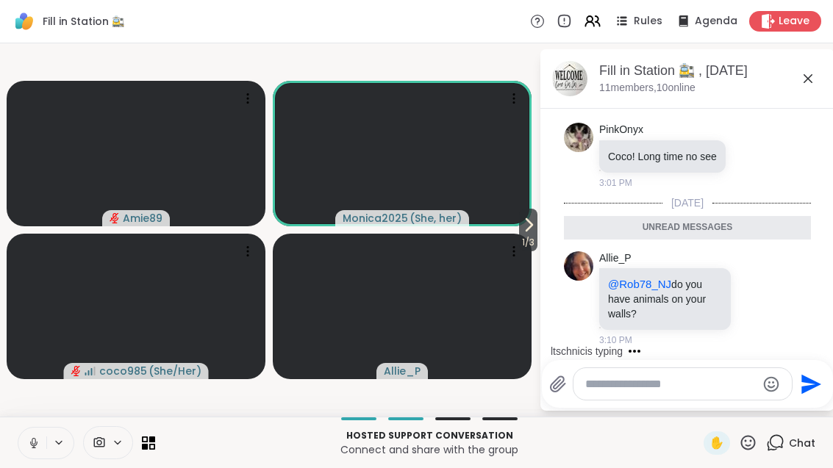
click at [532, 240] on span "1 / 3" at bounding box center [528, 243] width 18 height 18
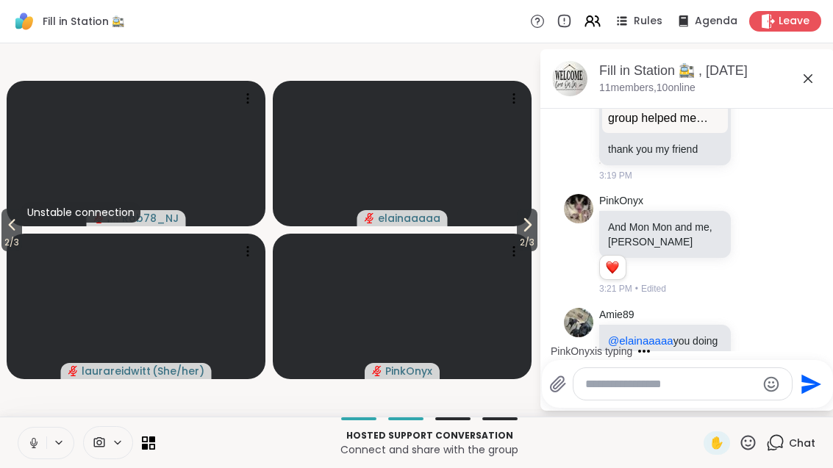
scroll to position [1115, 0]
click at [754, 240] on icon at bounding box center [756, 245] width 11 height 11
click at [645, 215] on div "Select Reaction: Heart" at bounding box center [639, 221] width 13 height 13
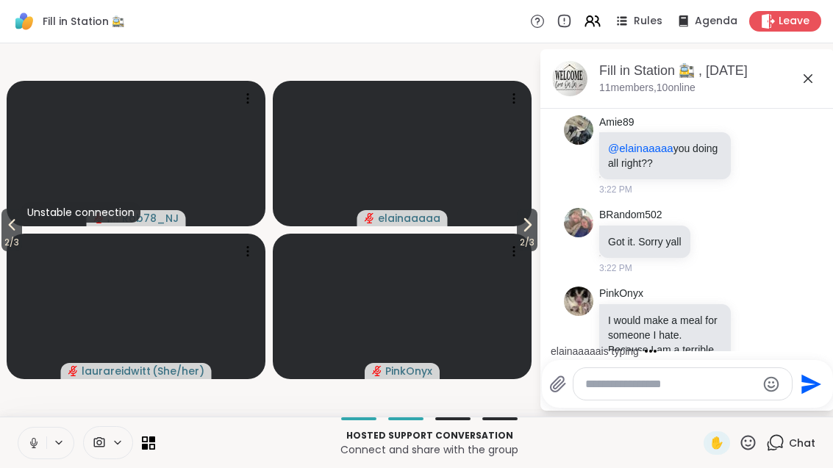
click at [753, 336] on icon at bounding box center [756, 341] width 11 height 11
click at [581, 311] on div "Select Reaction: Joy" at bounding box center [574, 317] width 13 height 13
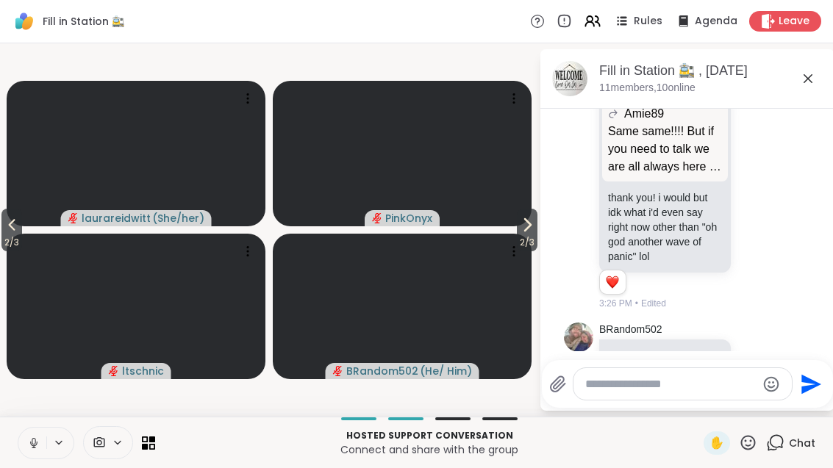
scroll to position [2761, 0]
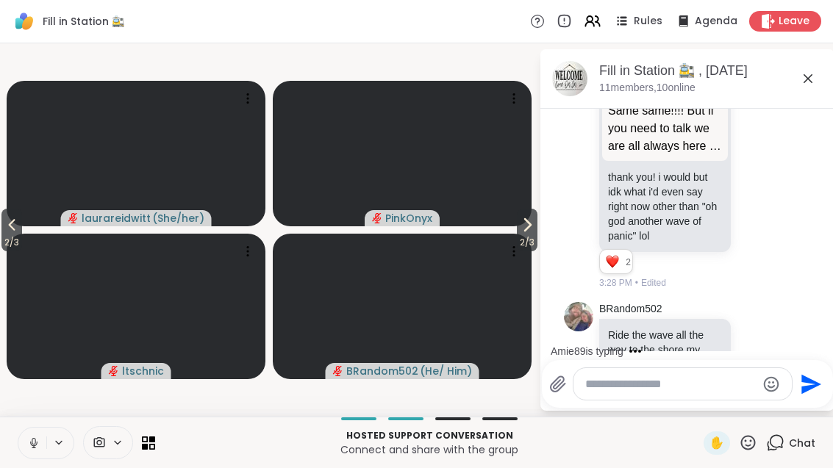
click at [7, 209] on button "2 / 3" at bounding box center [11, 230] width 21 height 43
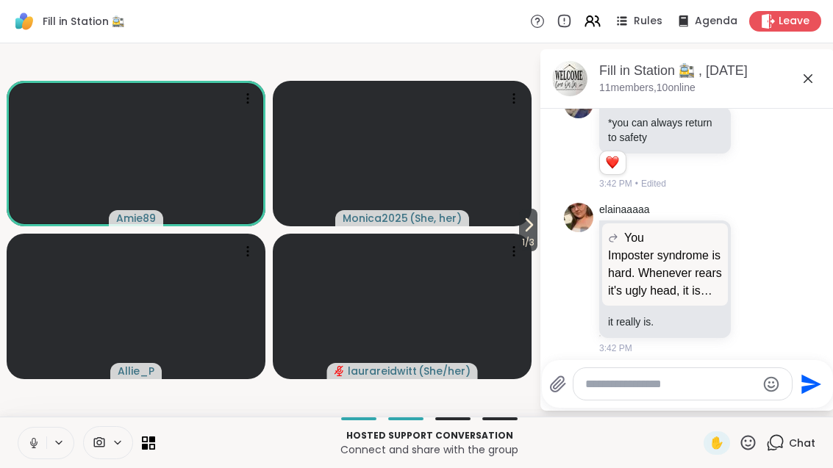
scroll to position [7247, 0]
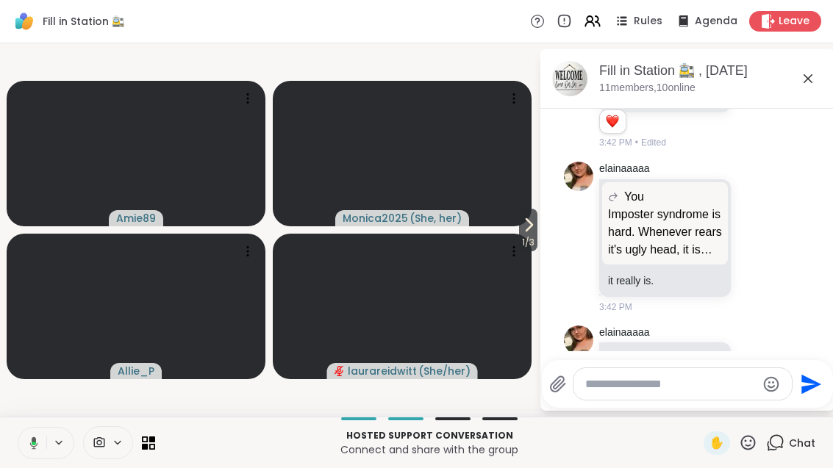
click at [531, 241] on span "1 / 3" at bounding box center [528, 243] width 18 height 18
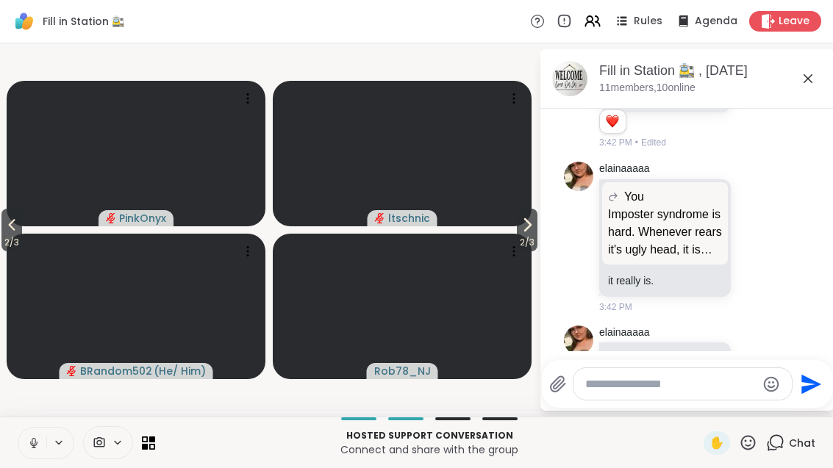
click at [520, 223] on icon at bounding box center [527, 225] width 18 height 18
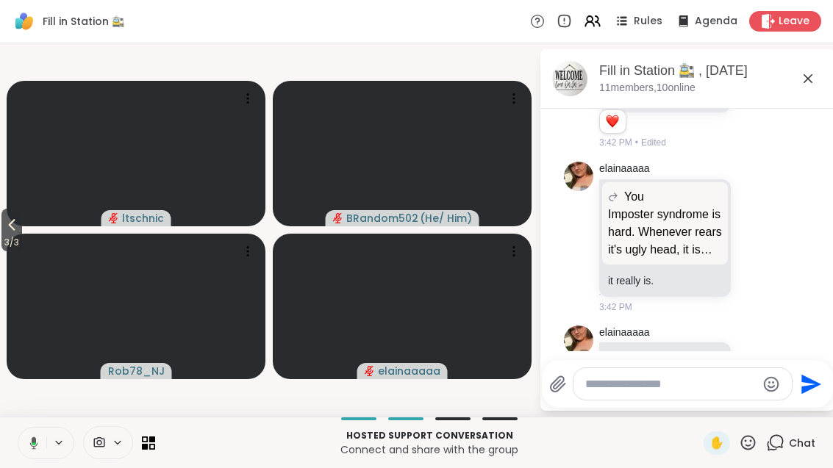
click at [18, 225] on icon at bounding box center [12, 225] width 18 height 18
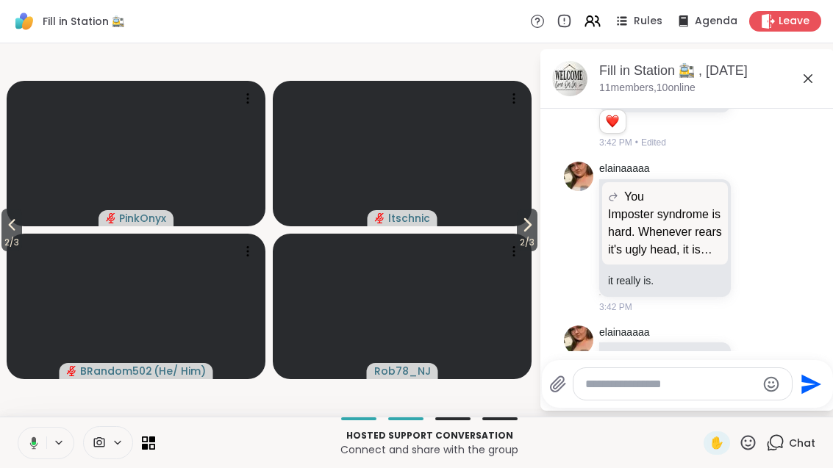
click at [7, 234] on span "2 / 3" at bounding box center [11, 243] width 21 height 18
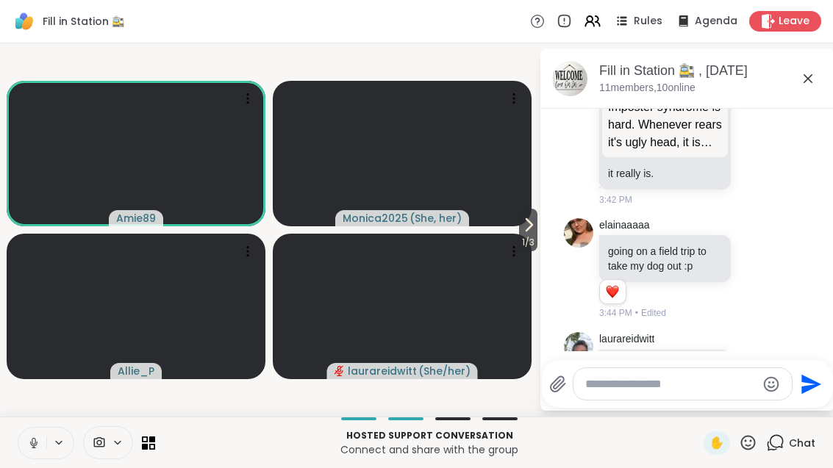
scroll to position [7375, 0]
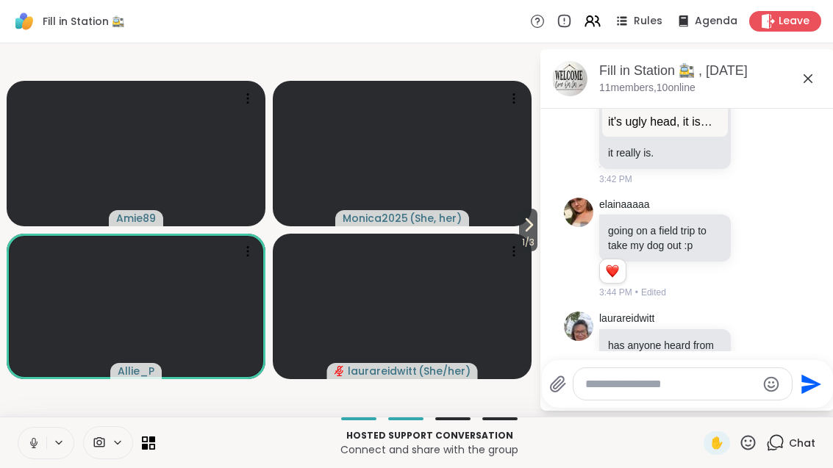
click at [530, 223] on icon at bounding box center [529, 225] width 18 height 18
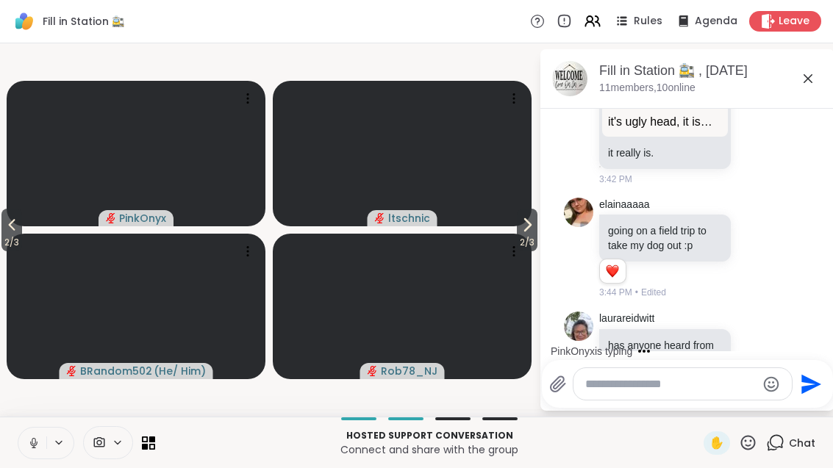
click at [652, 445] on button "Select Reaction: Heart" at bounding box center [639, 459] width 29 height 29
click at [519, 237] on span "2 / 3" at bounding box center [527, 243] width 21 height 18
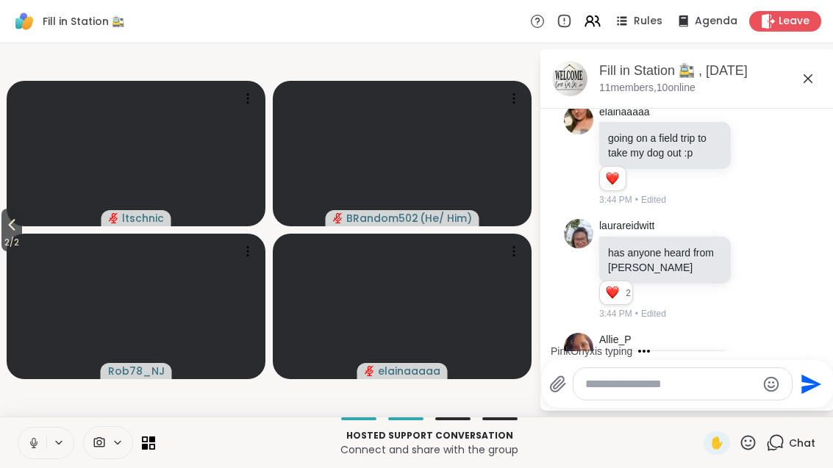
scroll to position [7545, 0]
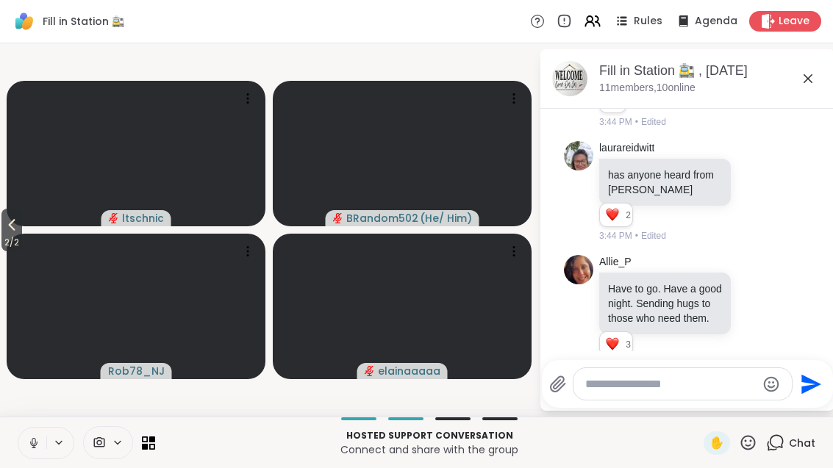
click at [759, 432] on icon at bounding box center [756, 432] width 4 height 1
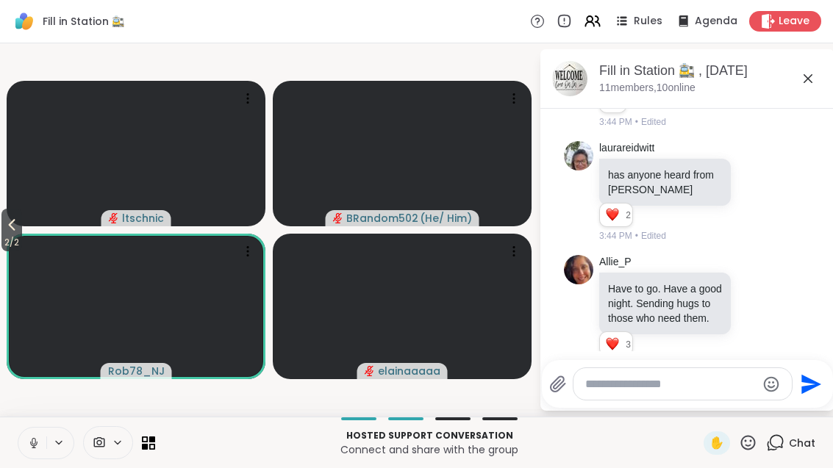
click at [778, 426] on icon at bounding box center [773, 431] width 10 height 10
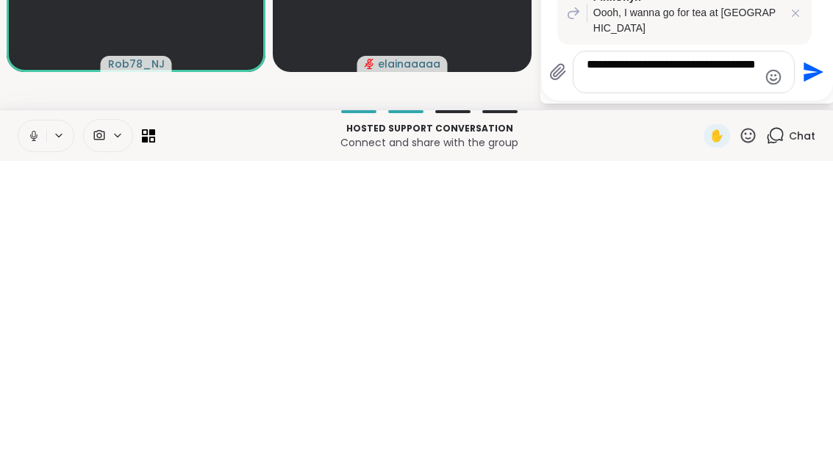
type textarea "**********"
click at [823, 363] on button "Send" at bounding box center [811, 379] width 33 height 33
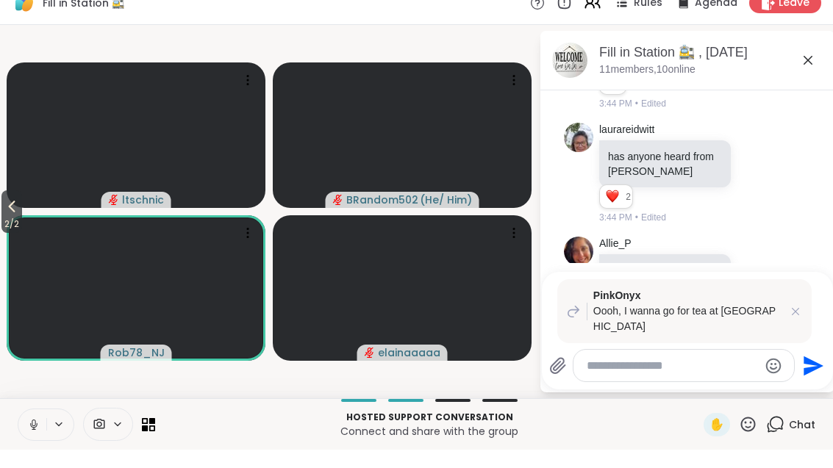
scroll to position [7726, 0]
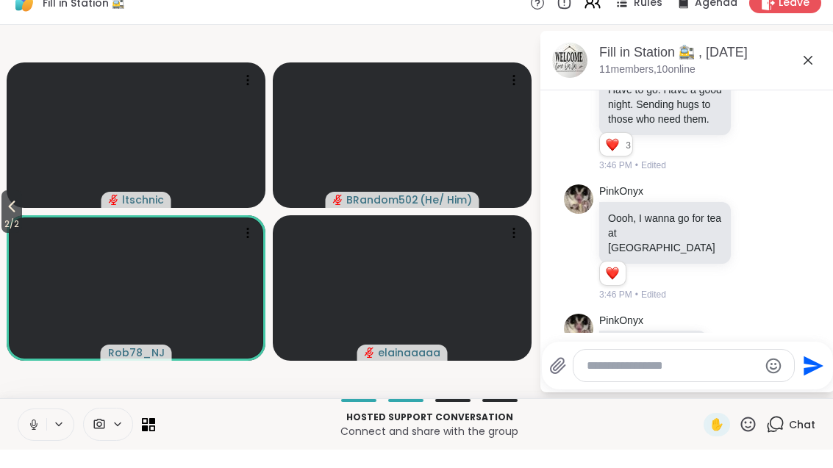
click at [751, 359] on icon at bounding box center [749, 364] width 10 height 10
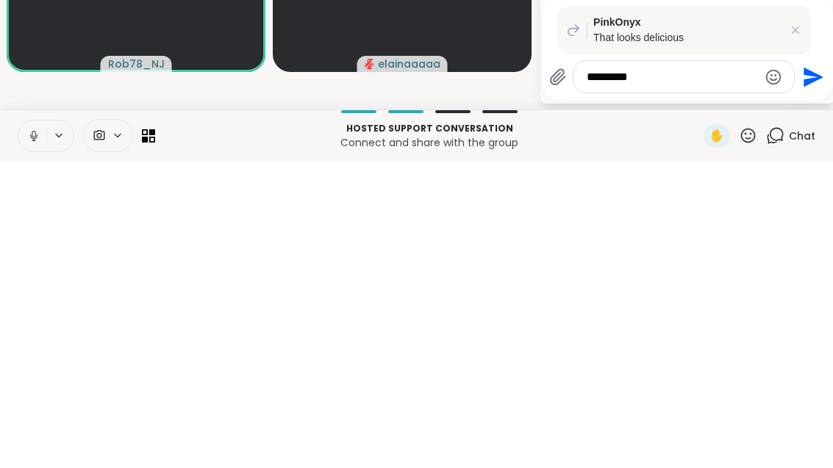
type textarea "*********"
click at [823, 368] on button "Send" at bounding box center [811, 384] width 33 height 33
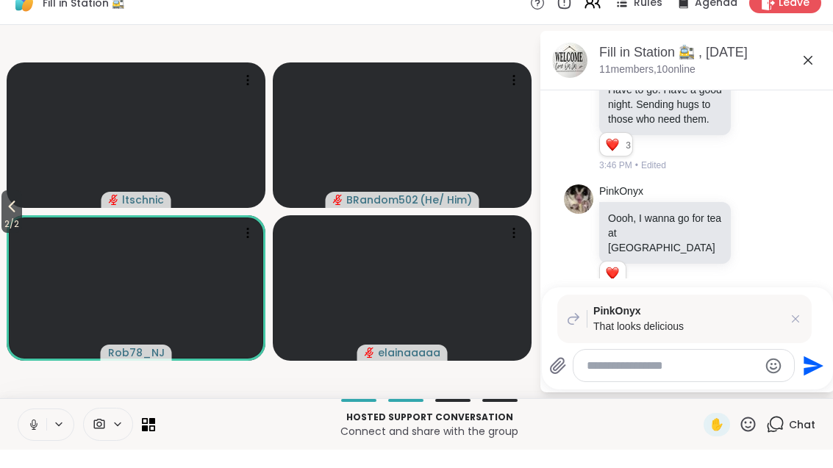
scroll to position [7854, 0]
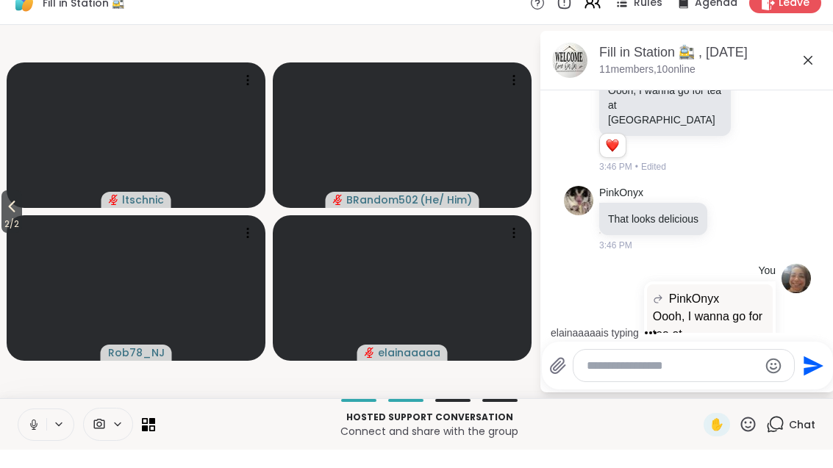
click at [11, 216] on icon at bounding box center [12, 225] width 18 height 18
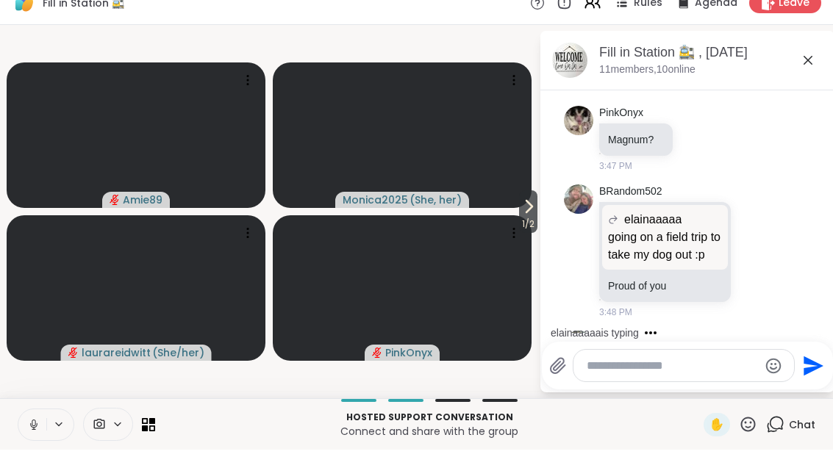
scroll to position [8464, 0]
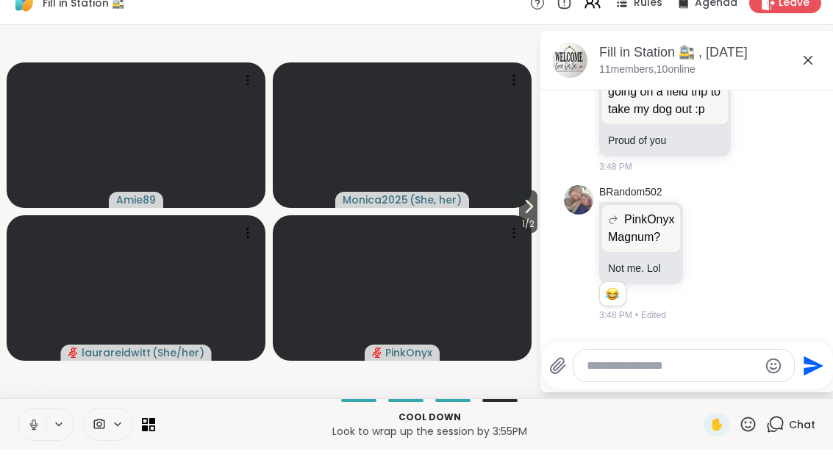
click at [61, 437] on icon at bounding box center [59, 443] width 12 height 12
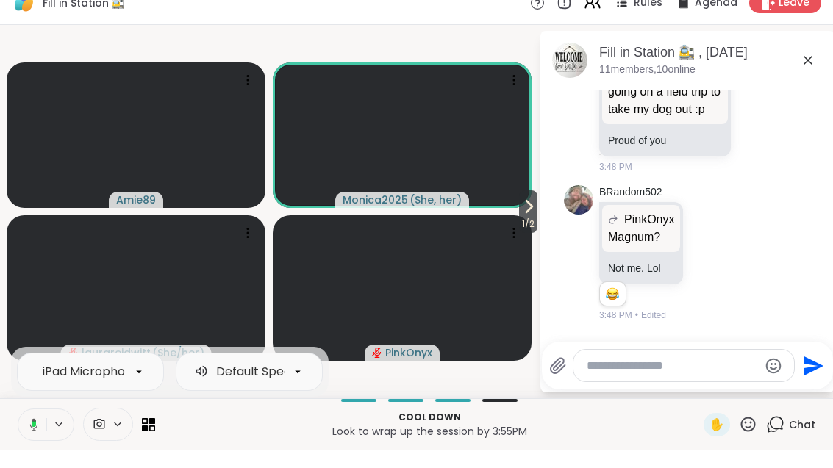
click at [30, 433] on button at bounding box center [31, 443] width 30 height 31
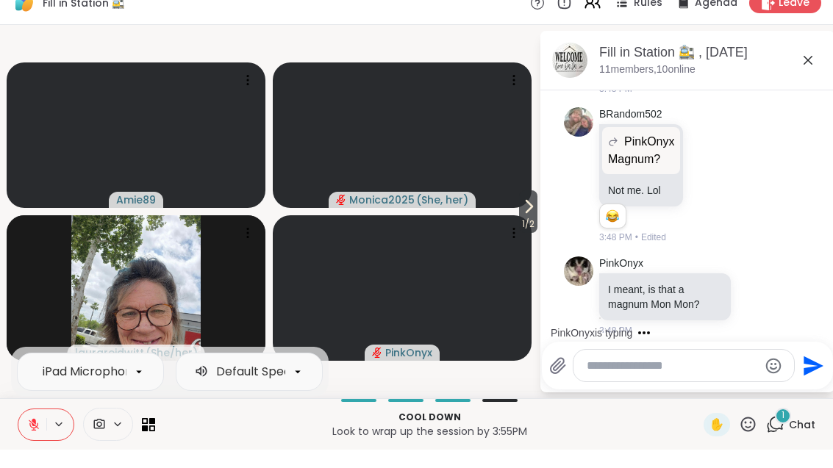
scroll to position [8635, 0]
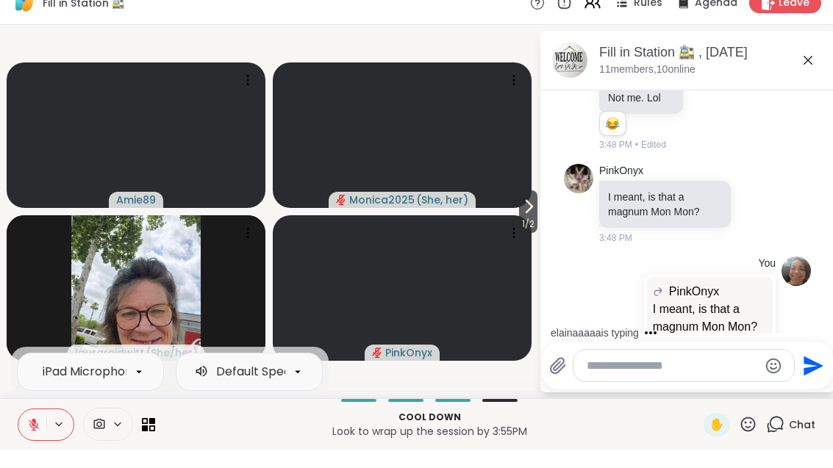
click at [27, 437] on icon at bounding box center [33, 443] width 13 height 13
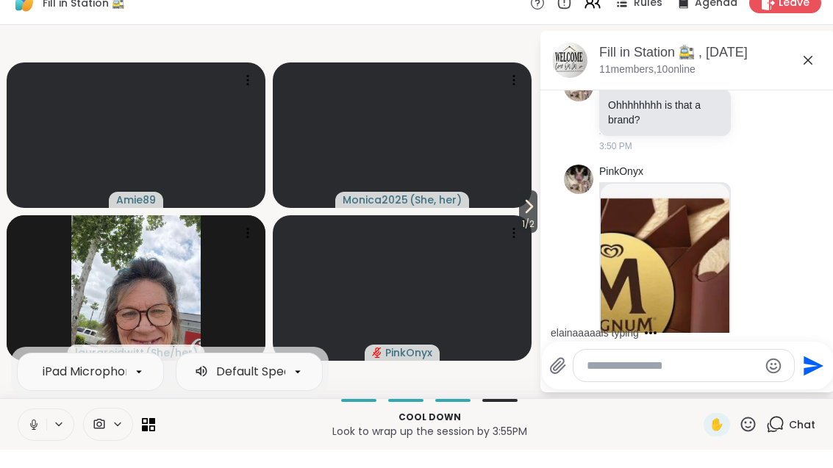
click at [31, 434] on button at bounding box center [32, 443] width 28 height 31
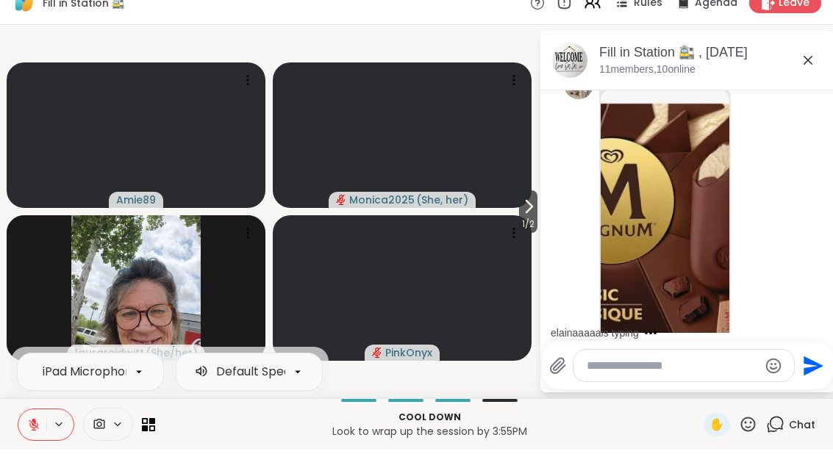
scroll to position [9143, 0]
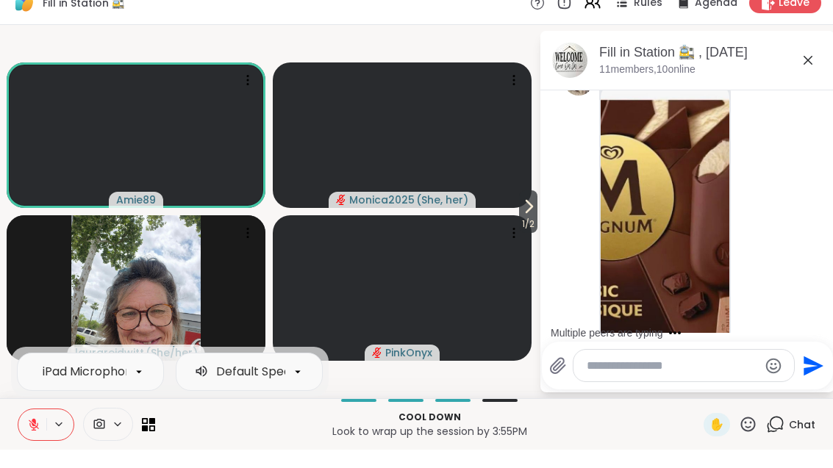
click at [41, 428] on button at bounding box center [32, 443] width 28 height 31
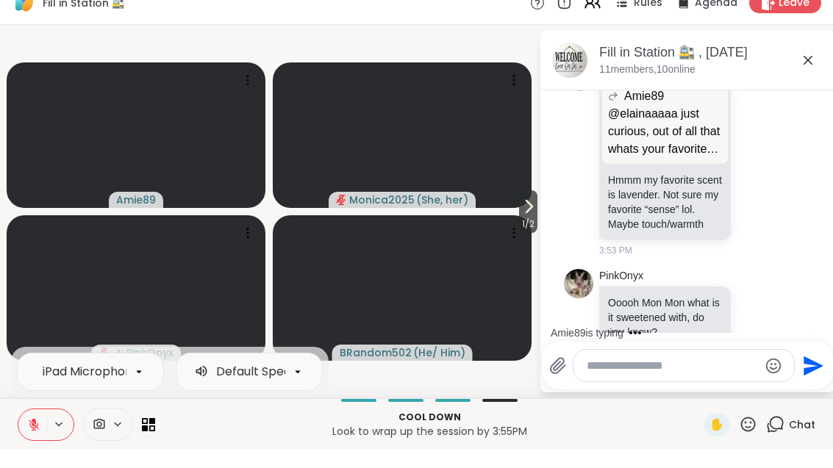
scroll to position [11084, 0]
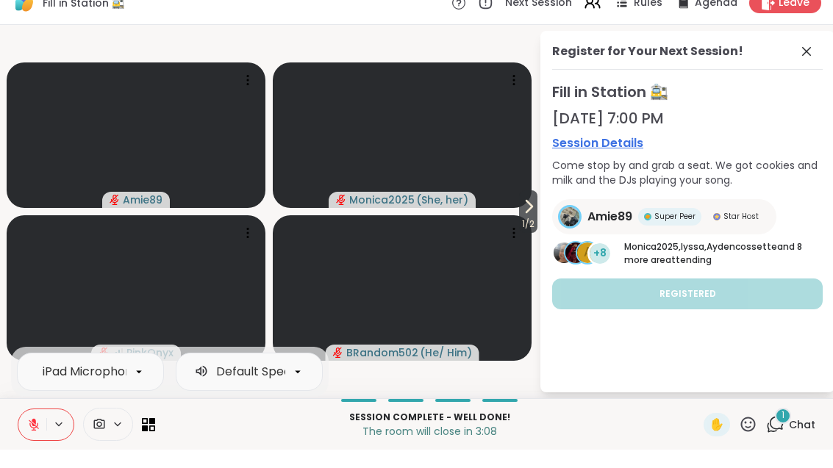
click at [804, 61] on icon at bounding box center [807, 70] width 18 height 18
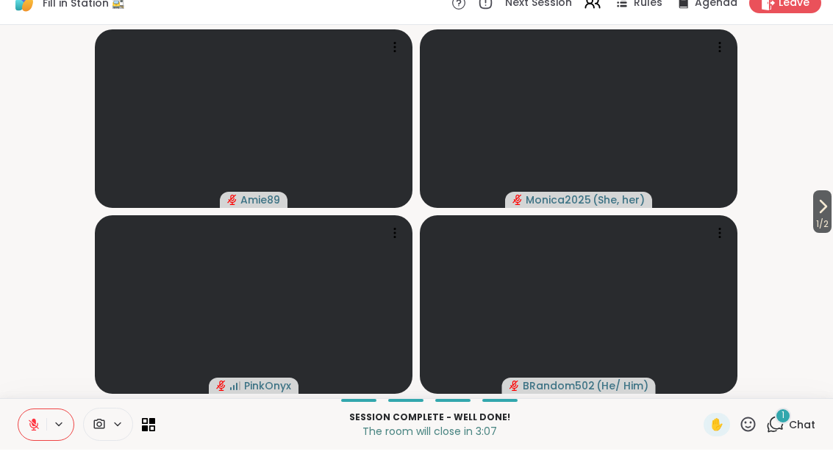
click at [789, 426] on div "1" at bounding box center [783, 434] width 16 height 16
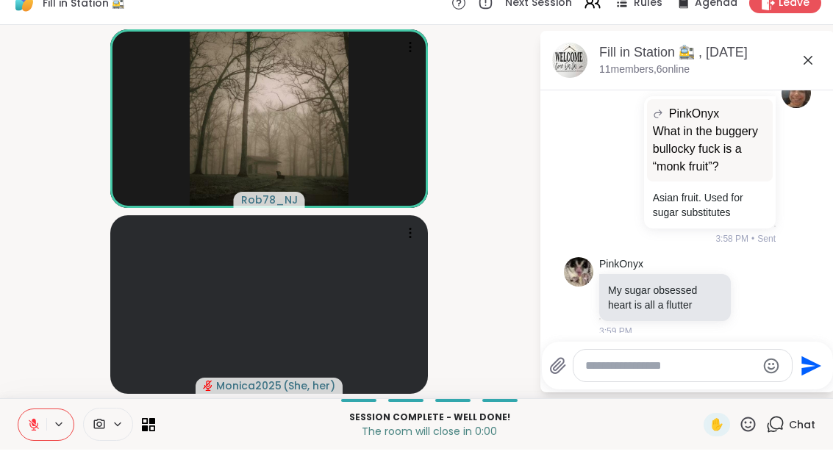
scroll to position [18, 0]
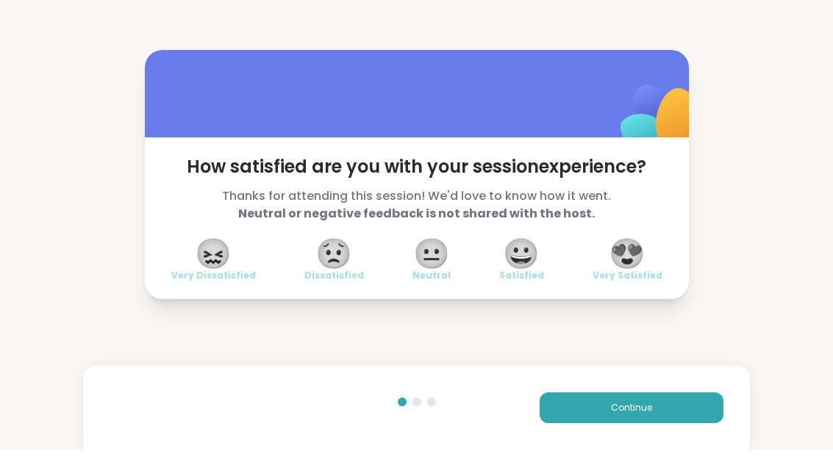
click at [635, 271] on span "😍" at bounding box center [627, 272] width 37 height 26
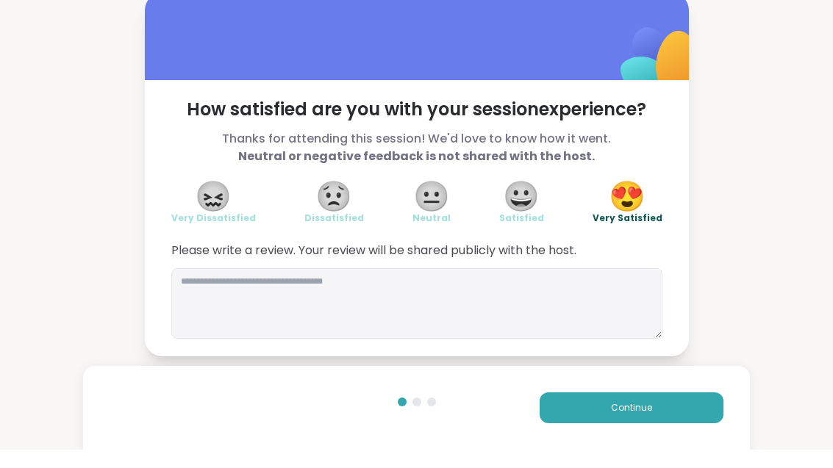
click at [681, 420] on button "Continue" at bounding box center [632, 426] width 184 height 31
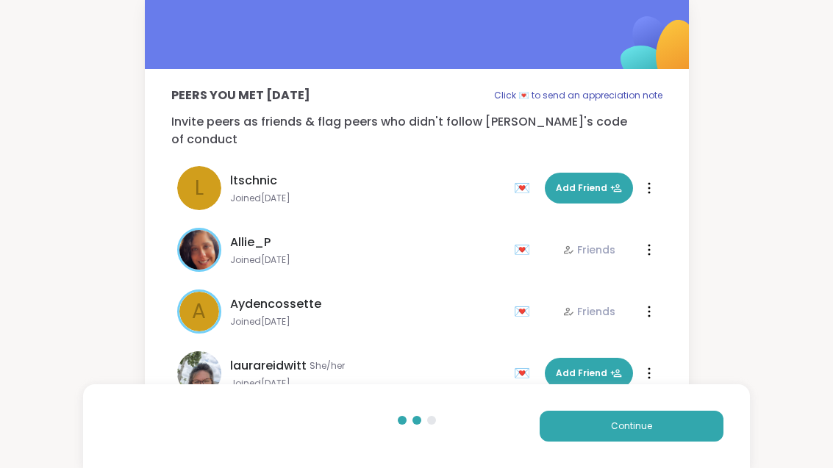
click at [681, 419] on button "Continue" at bounding box center [632, 426] width 184 height 31
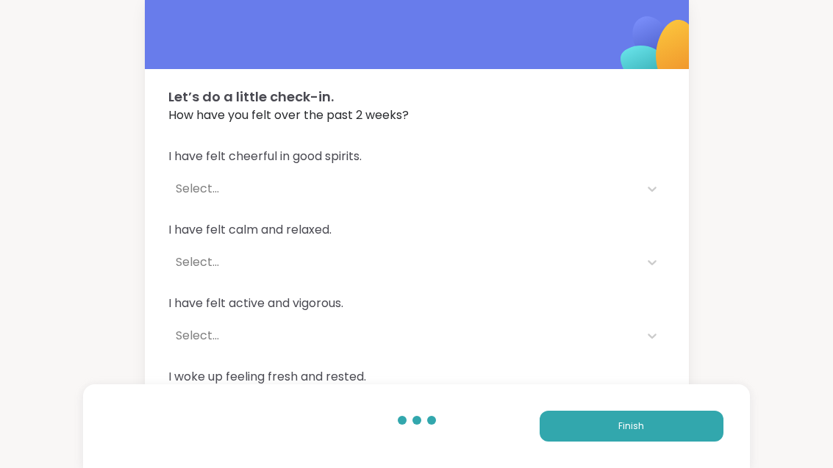
click at [697, 431] on button "Finish" at bounding box center [632, 426] width 184 height 31
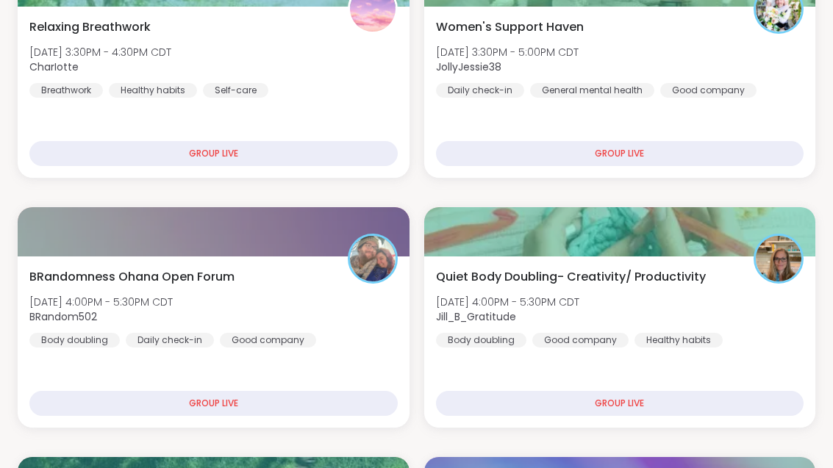
scroll to position [379, 0]
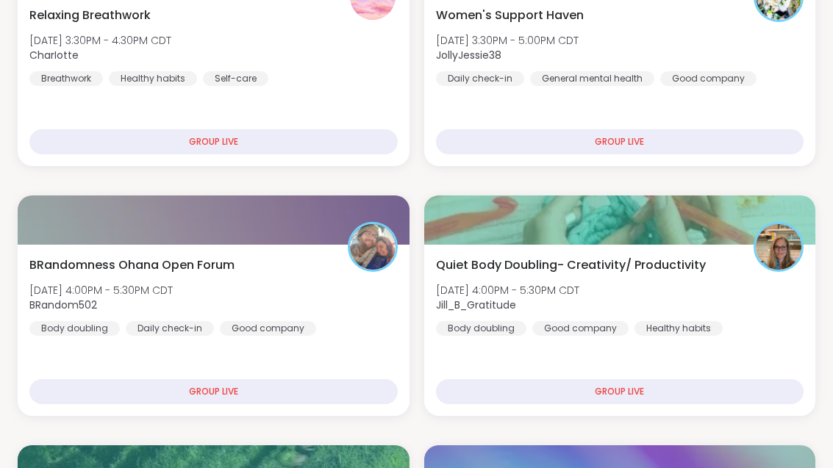
click at [285, 276] on div "BRandomness Ohana Open Forum [DATE] 4:00PM - 5:30PM CDT BRandom502 Body doublin…" at bounding box center [213, 296] width 368 height 79
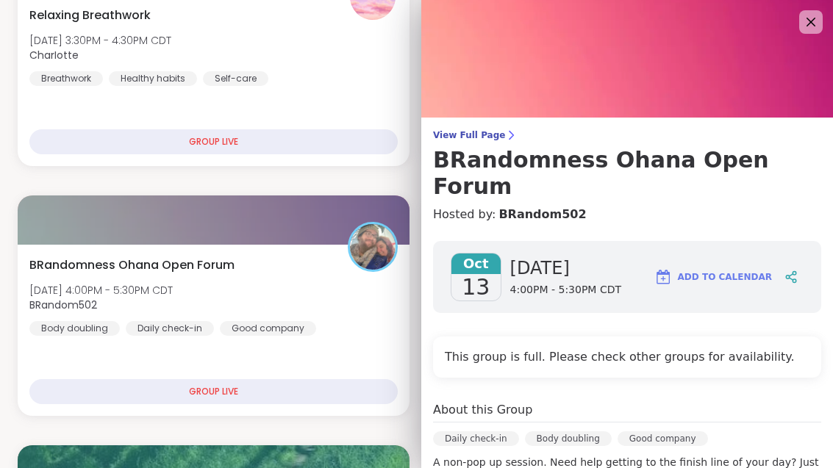
scroll to position [0, 0]
click at [800, 7] on img at bounding box center [627, 59] width 412 height 118
click at [810, 54] on img at bounding box center [627, 59] width 412 height 118
click at [821, 36] on img at bounding box center [627, 59] width 412 height 118
click at [801, 34] on img at bounding box center [627, 59] width 412 height 118
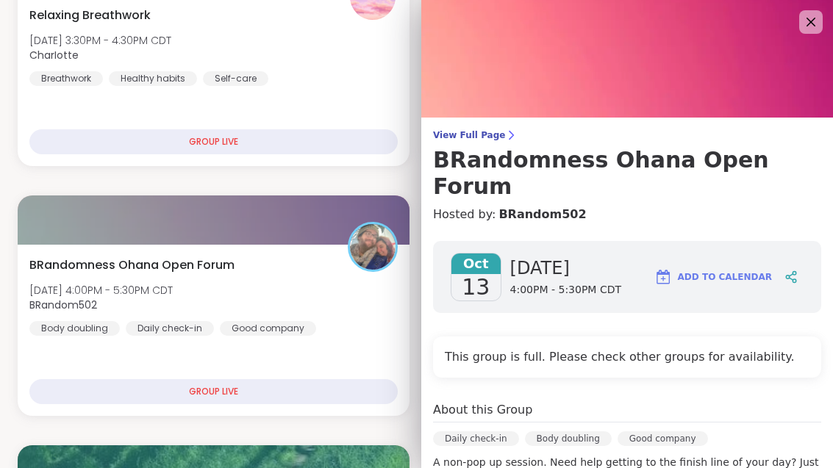
scroll to position [1, 0]
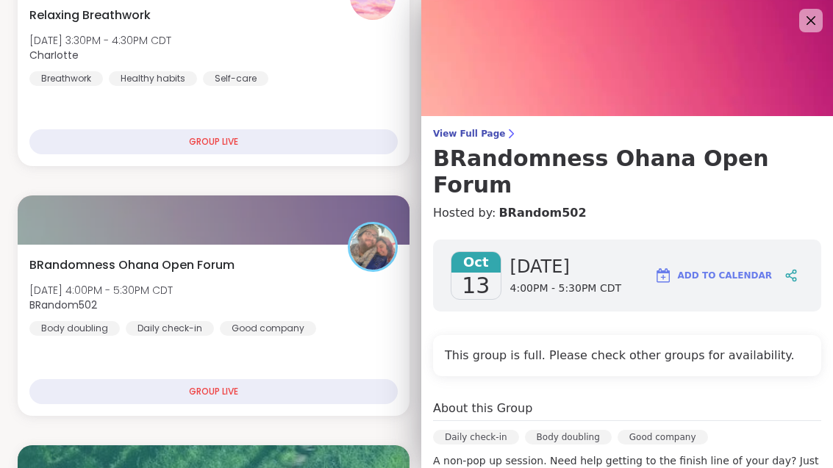
click at [802, 32] on img at bounding box center [627, 58] width 412 height 118
click at [805, 25] on icon at bounding box center [811, 21] width 18 height 18
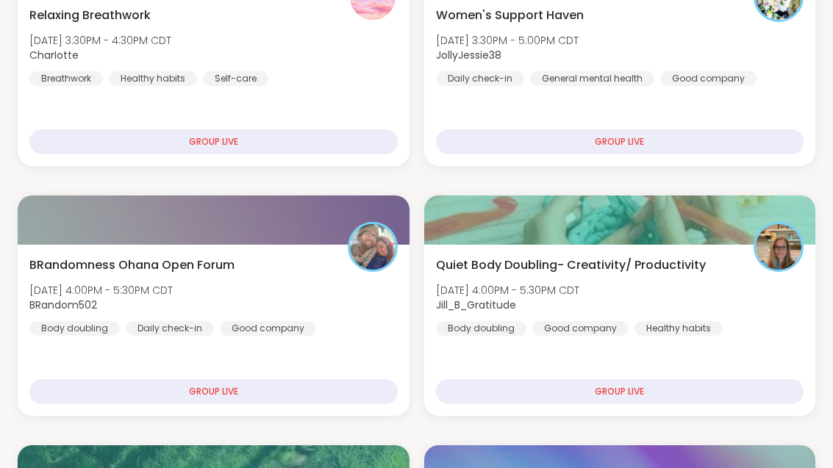
scroll to position [0, 0]
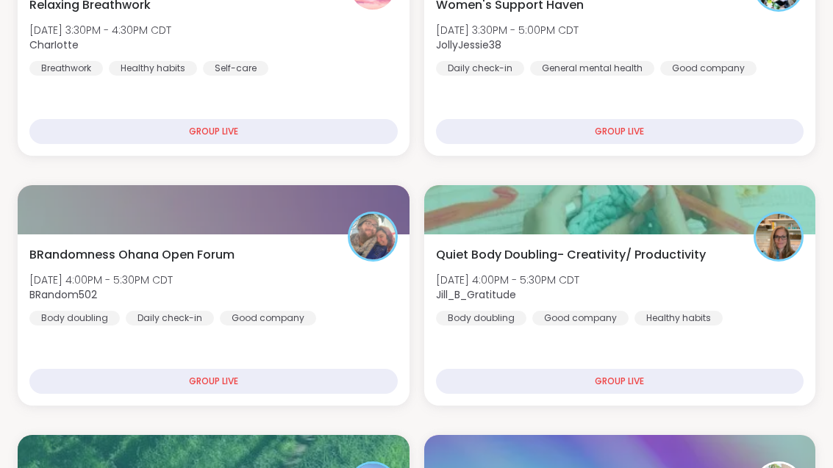
scroll to position [388, 0]
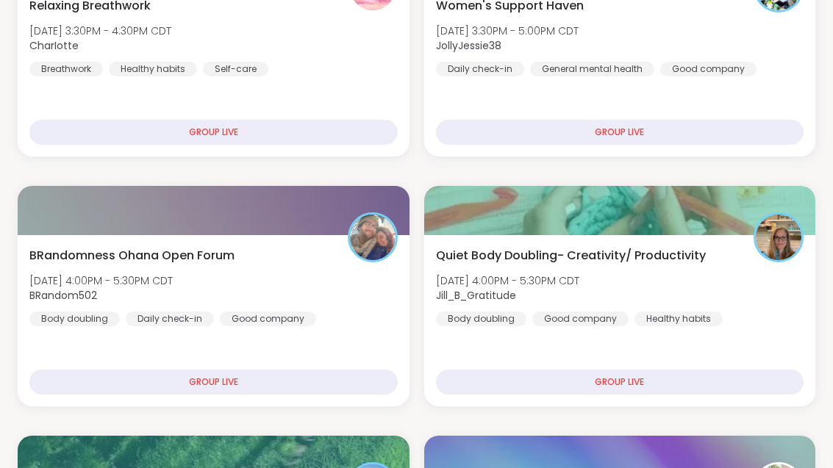
click at [315, 262] on div "BRandomness Ohana Open Forum [DATE] 4:00PM - 5:30PM CDT BRandom502 Body doublin…" at bounding box center [213, 286] width 368 height 79
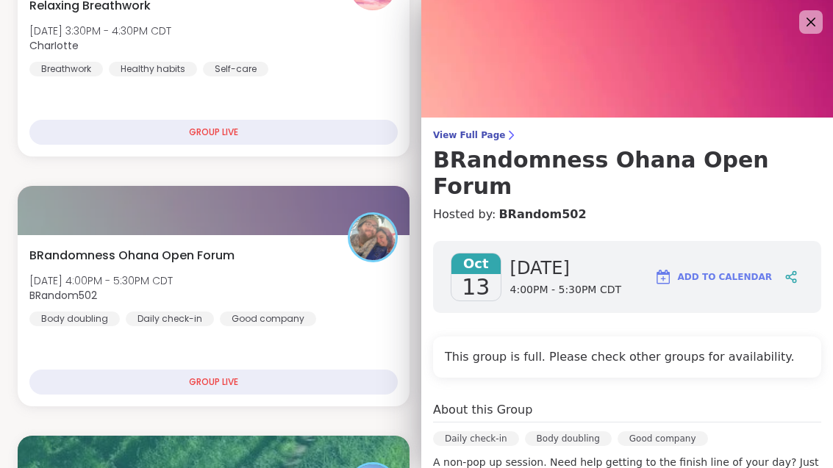
scroll to position [0, 0]
click at [809, 20] on icon at bounding box center [810, 22] width 9 height 9
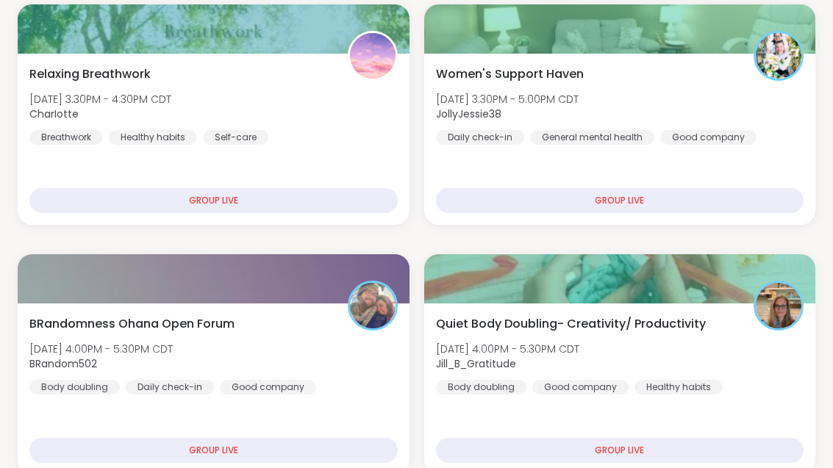
scroll to position [561, 0]
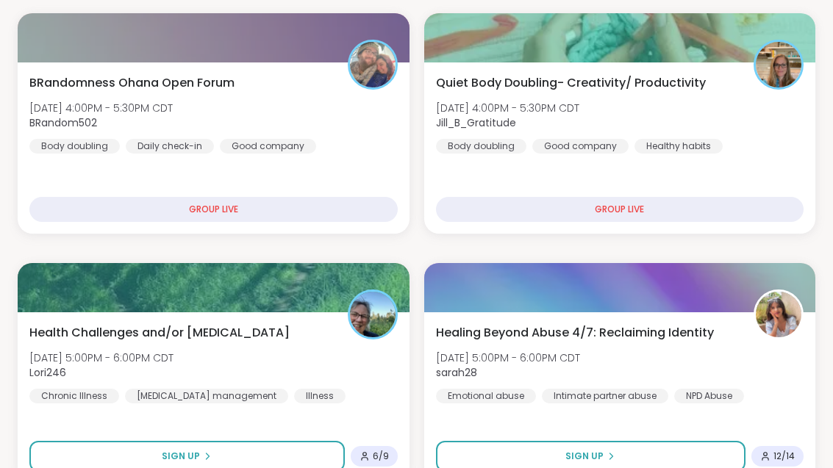
click at [83, 107] on span "[DATE] 4:00PM - 5:30PM CDT" at bounding box center [100, 108] width 143 height 15
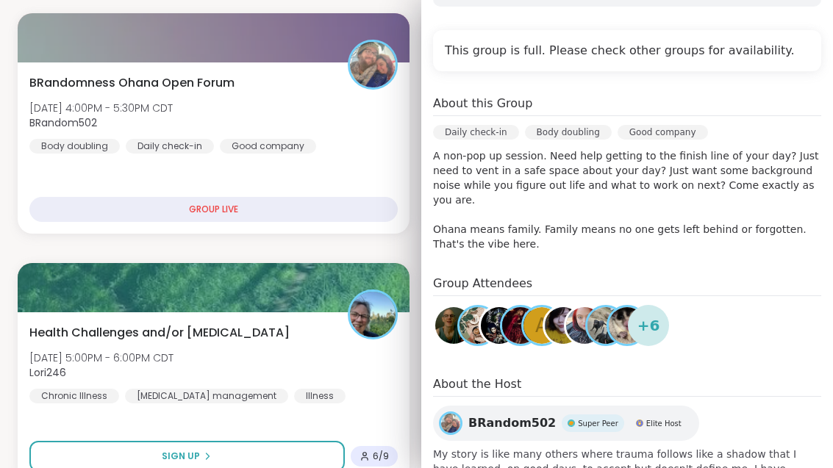
scroll to position [306, 0]
